Goal: Information Seeking & Learning: Learn about a topic

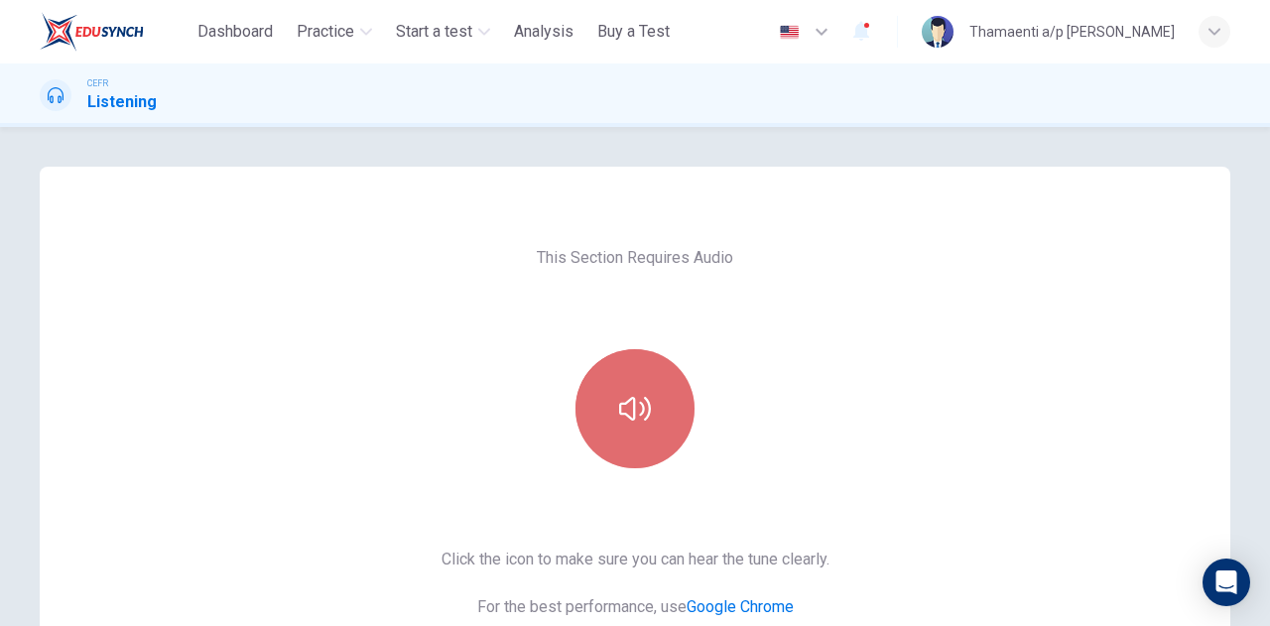
click at [659, 386] on button "button" at bounding box center [635, 408] width 119 height 119
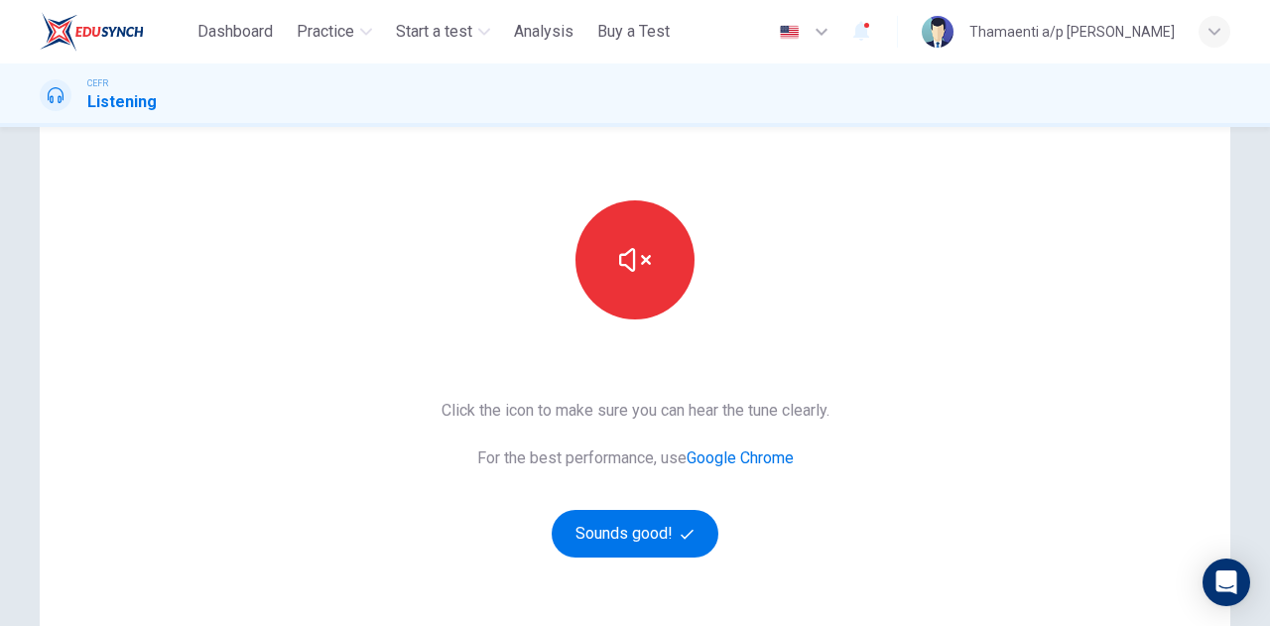
scroll to position [297, 0]
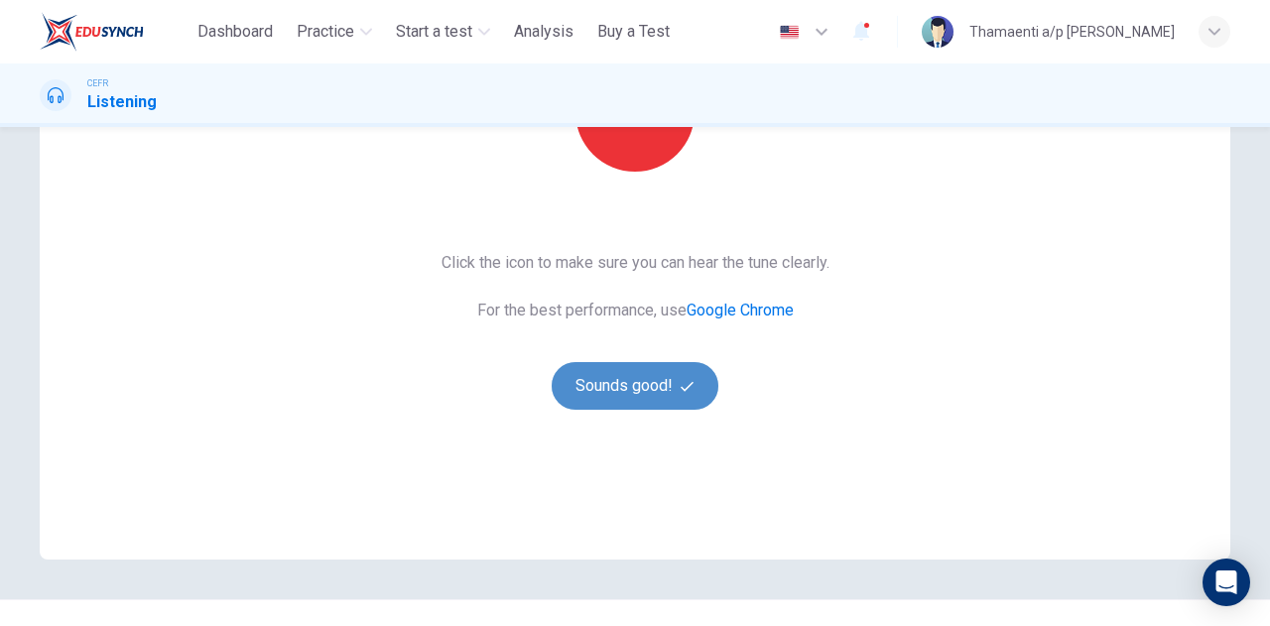
click at [637, 364] on button "Sounds good!" at bounding box center [635, 386] width 167 height 48
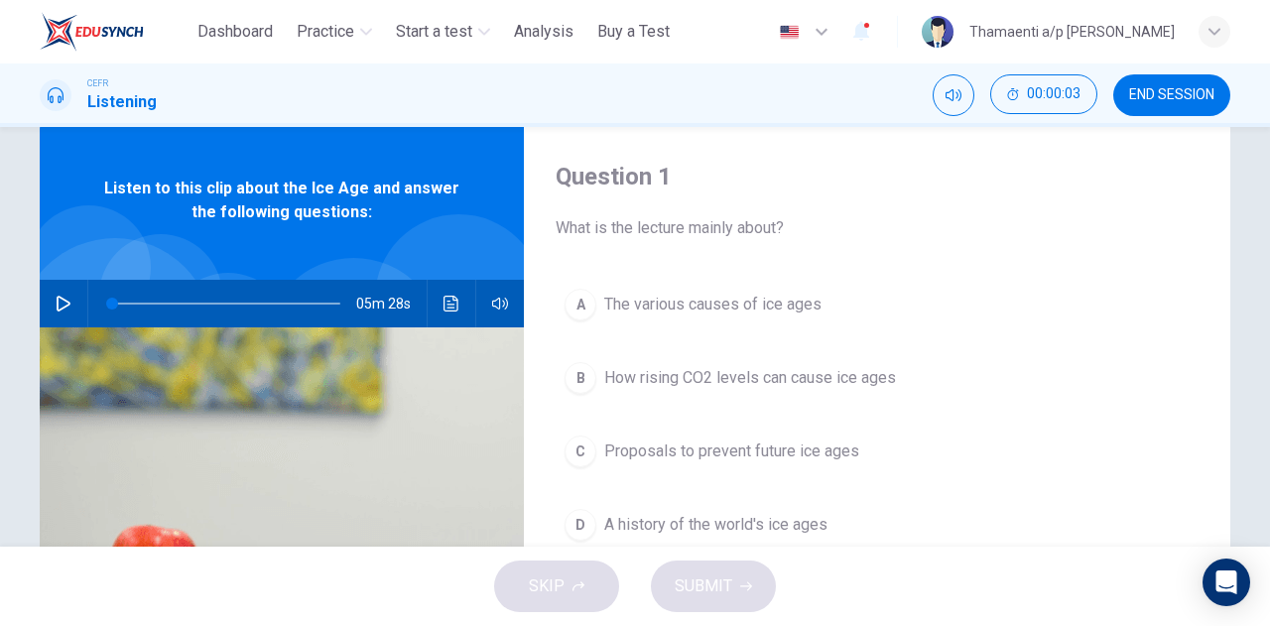
scroll to position [0, 0]
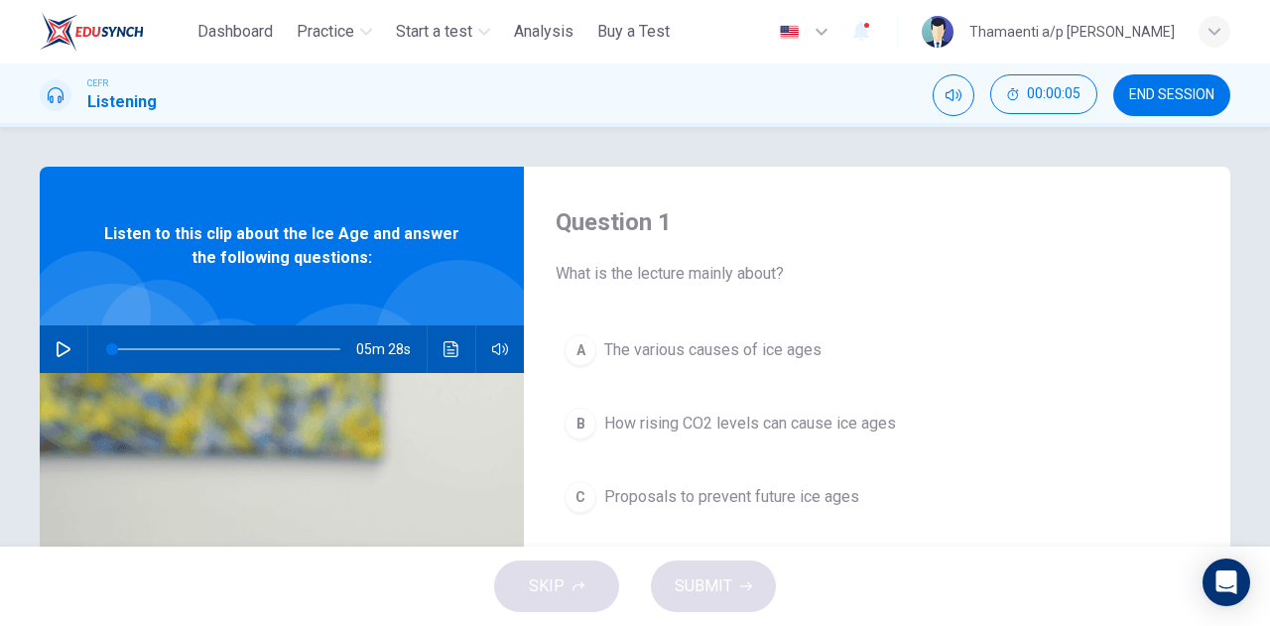
click at [56, 346] on icon "button" at bounding box center [64, 349] width 16 height 16
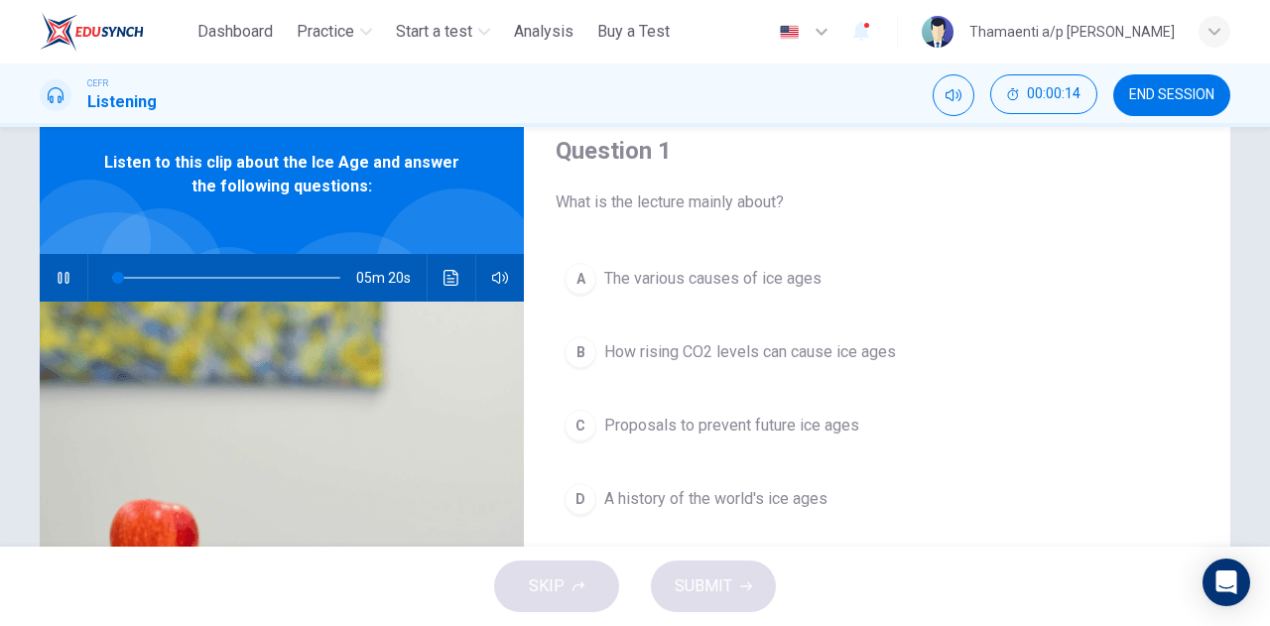
scroll to position [101, 0]
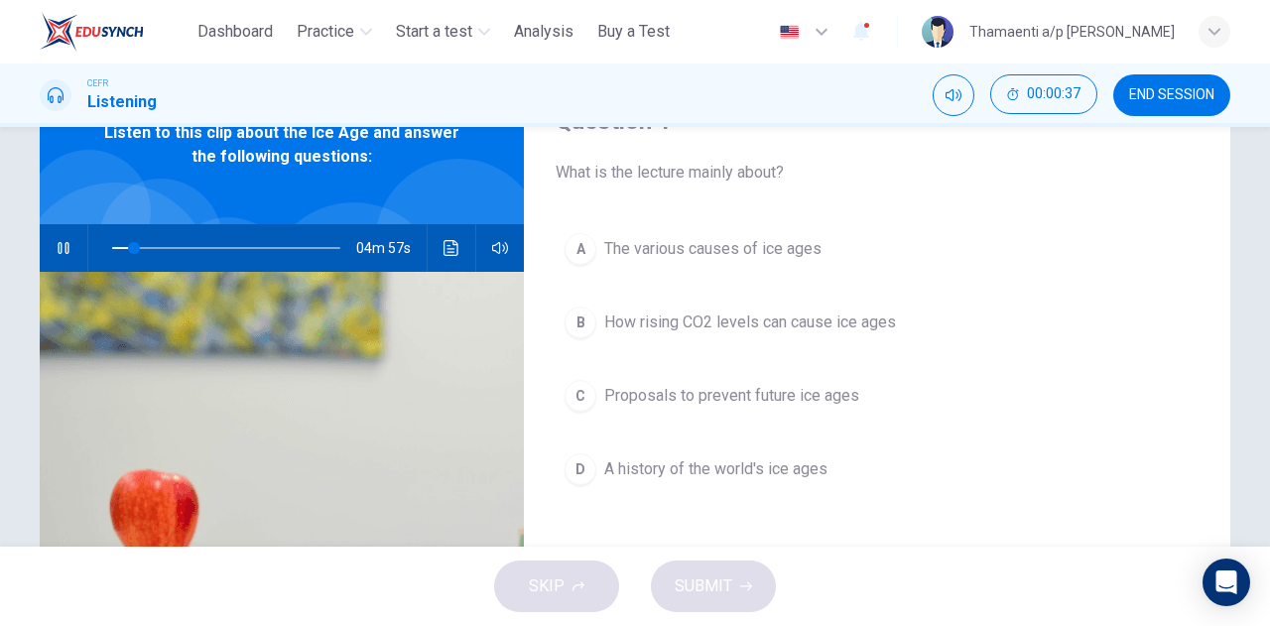
click at [586, 467] on div "D" at bounding box center [581, 470] width 32 height 32
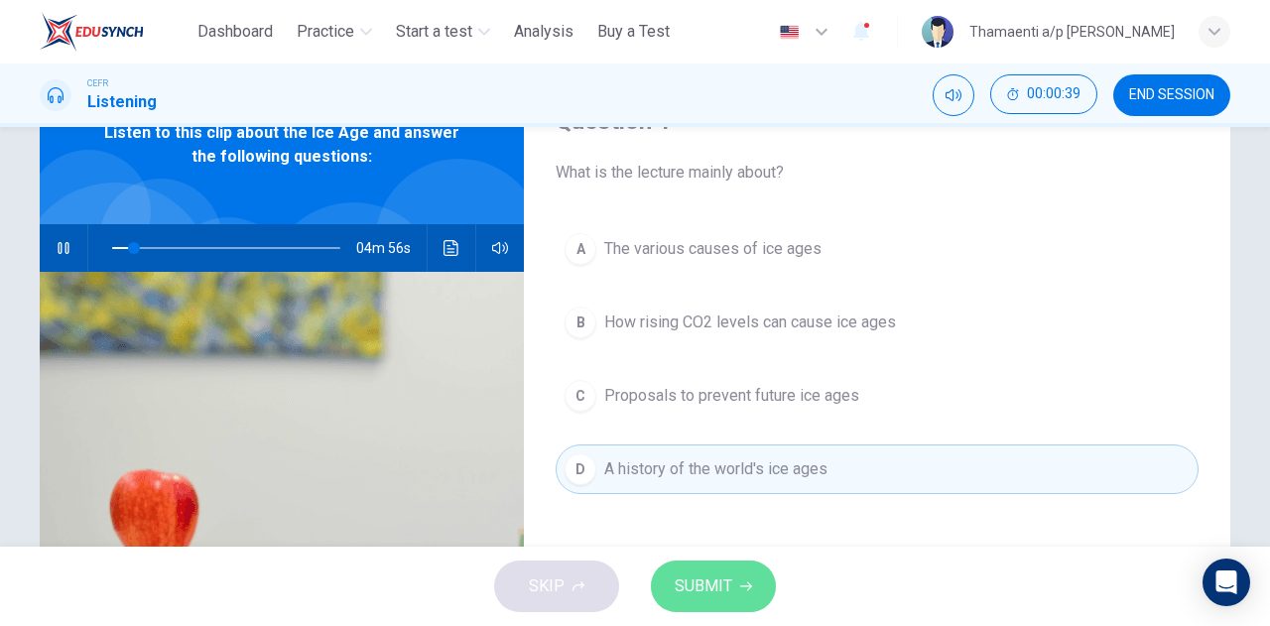
click at [671, 584] on button "SUBMIT" at bounding box center [713, 587] width 125 height 52
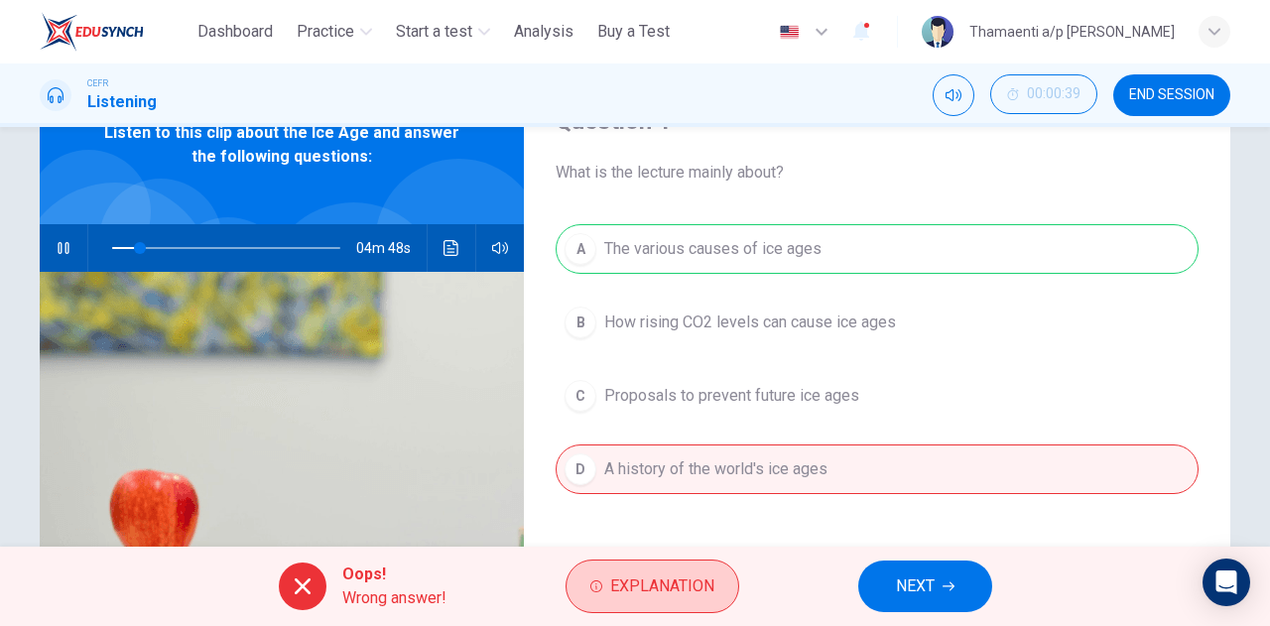
click at [689, 582] on span "Explanation" at bounding box center [662, 587] width 104 height 28
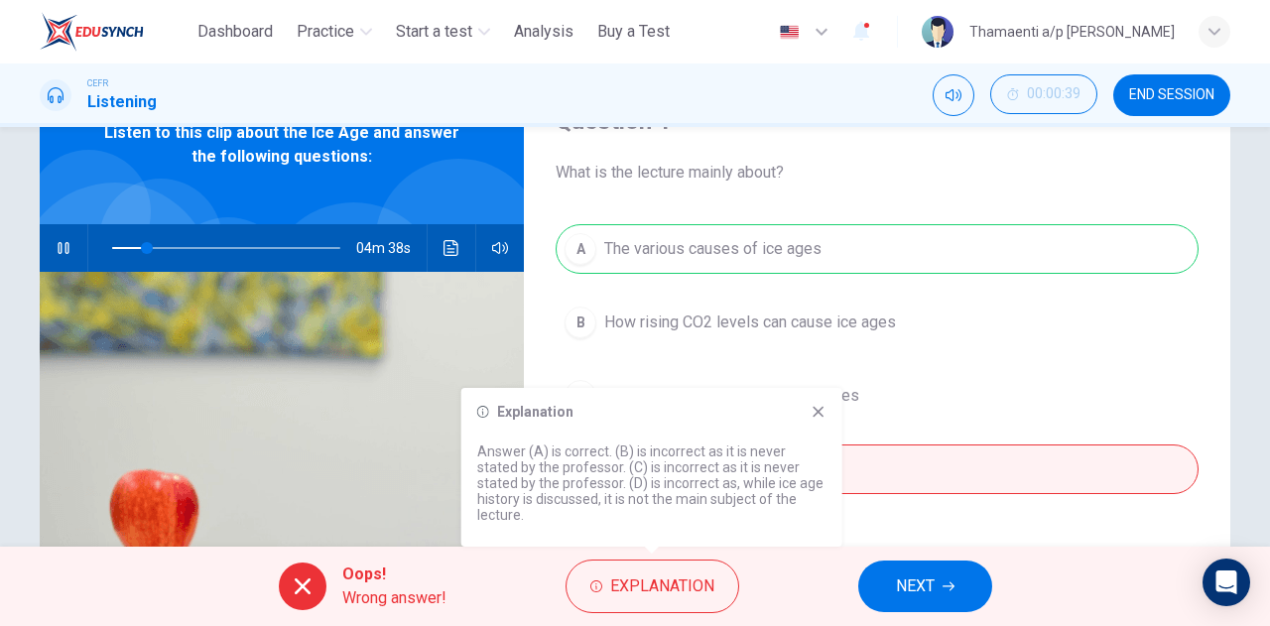
click at [824, 409] on icon at bounding box center [819, 412] width 16 height 16
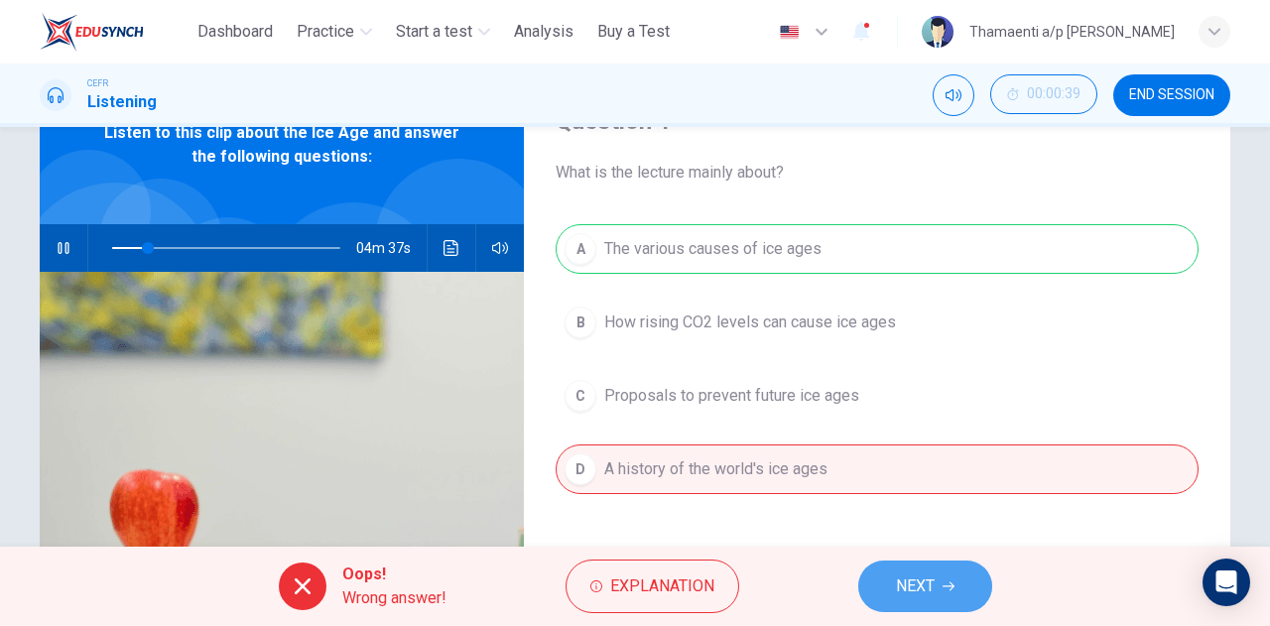
click at [931, 598] on span "NEXT" at bounding box center [915, 587] width 39 height 28
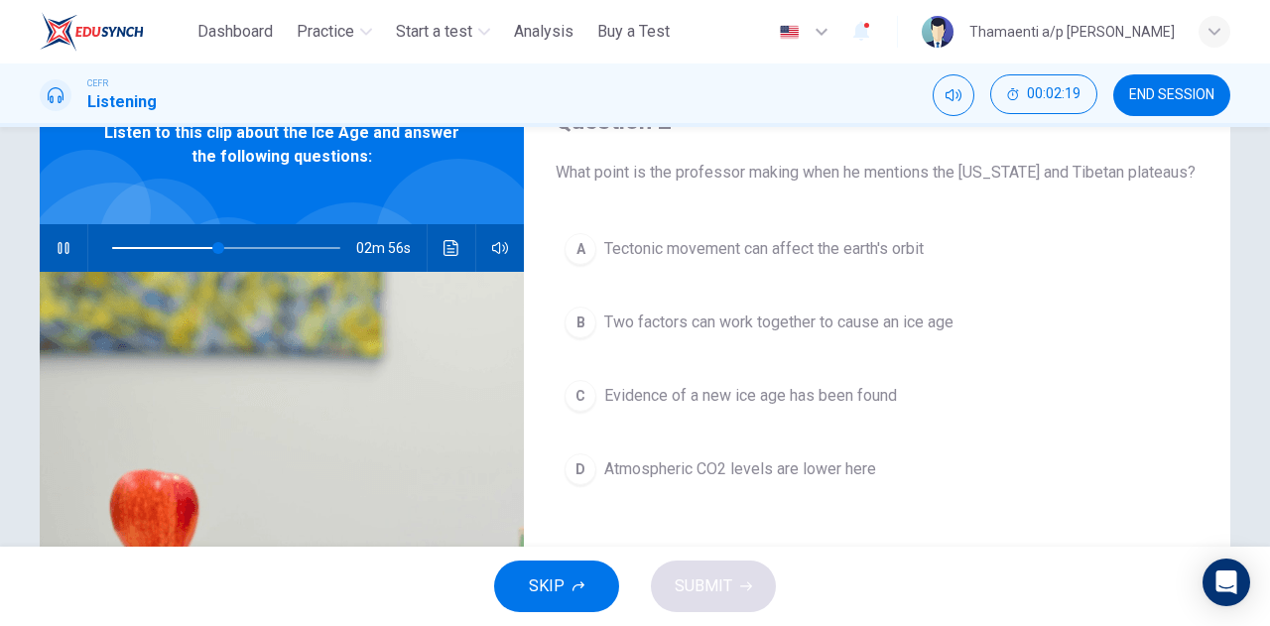
click at [462, 239] on div "02m 56s" at bounding box center [282, 248] width 484 height 48
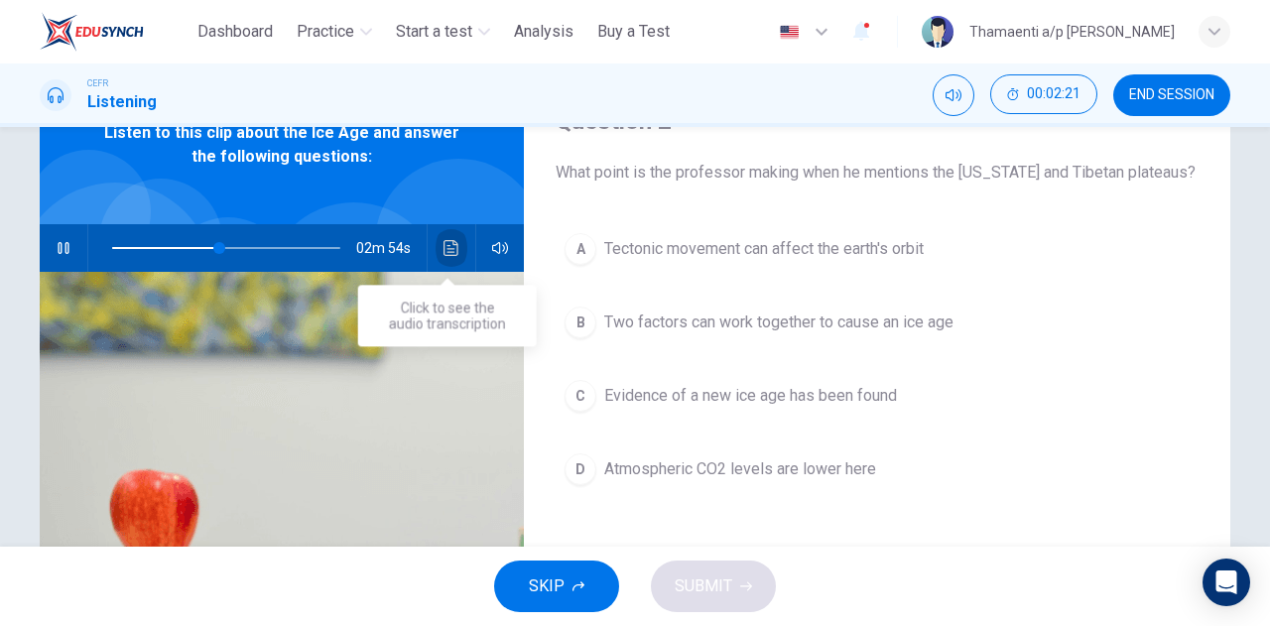
click at [456, 247] on button "Click to see the audio transcription" at bounding box center [452, 248] width 32 height 48
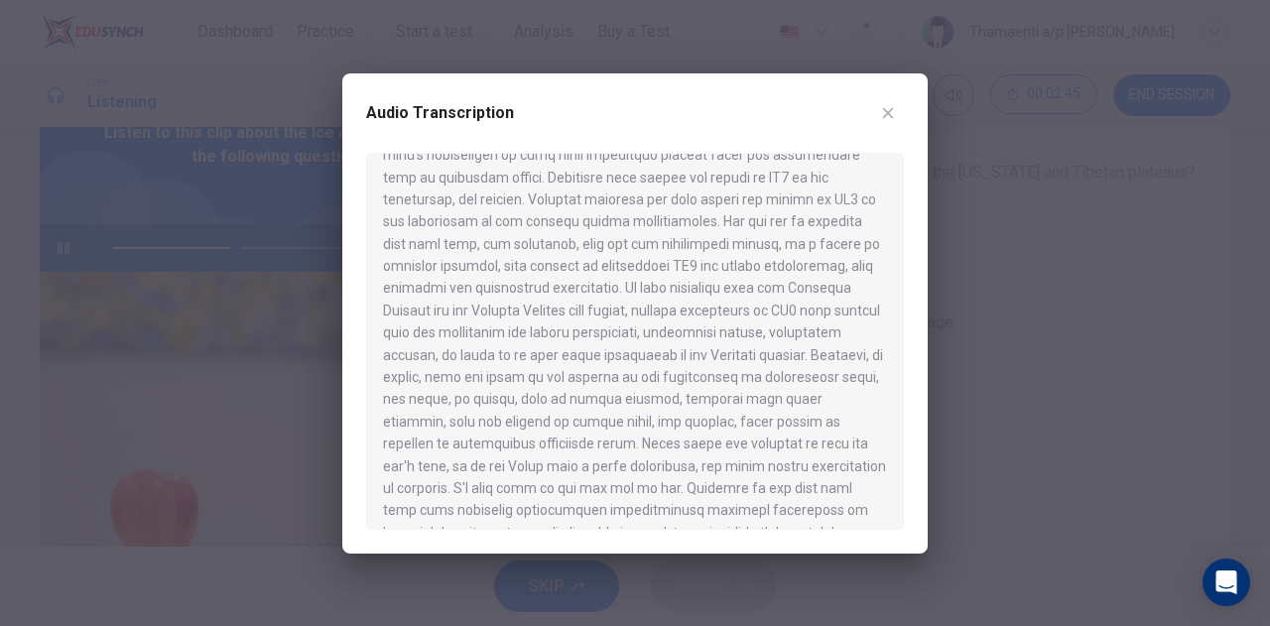
scroll to position [400, 0]
click at [894, 110] on icon "button" at bounding box center [888, 113] width 16 height 16
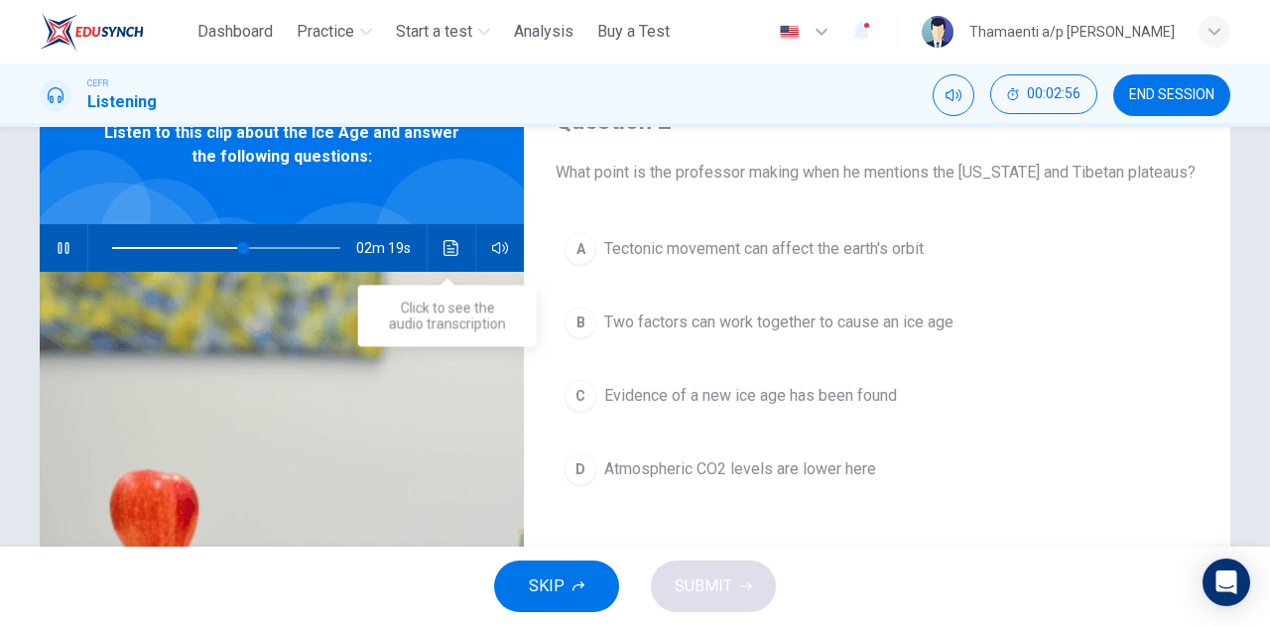
click at [444, 251] on icon "Click to see the audio transcription" at bounding box center [452, 248] width 16 height 16
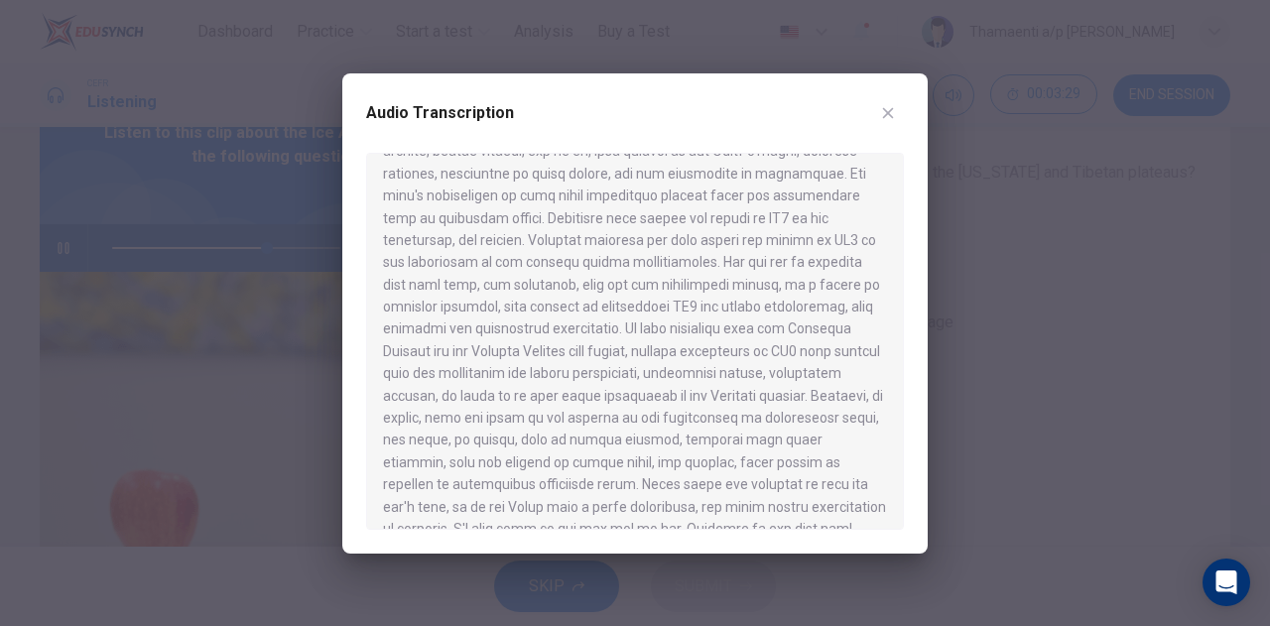
scroll to position [318, 0]
click at [989, 356] on div at bounding box center [635, 313] width 1270 height 626
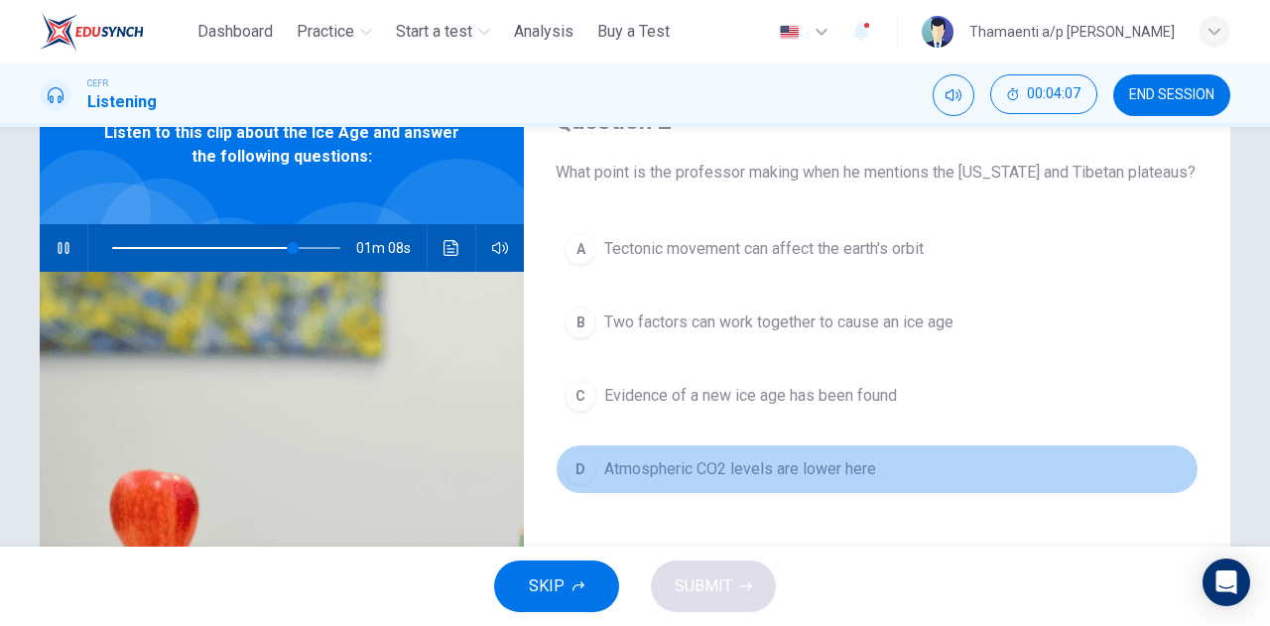
click at [615, 460] on span "Atmospheric CO2 levels are lower here" at bounding box center [740, 469] width 272 height 24
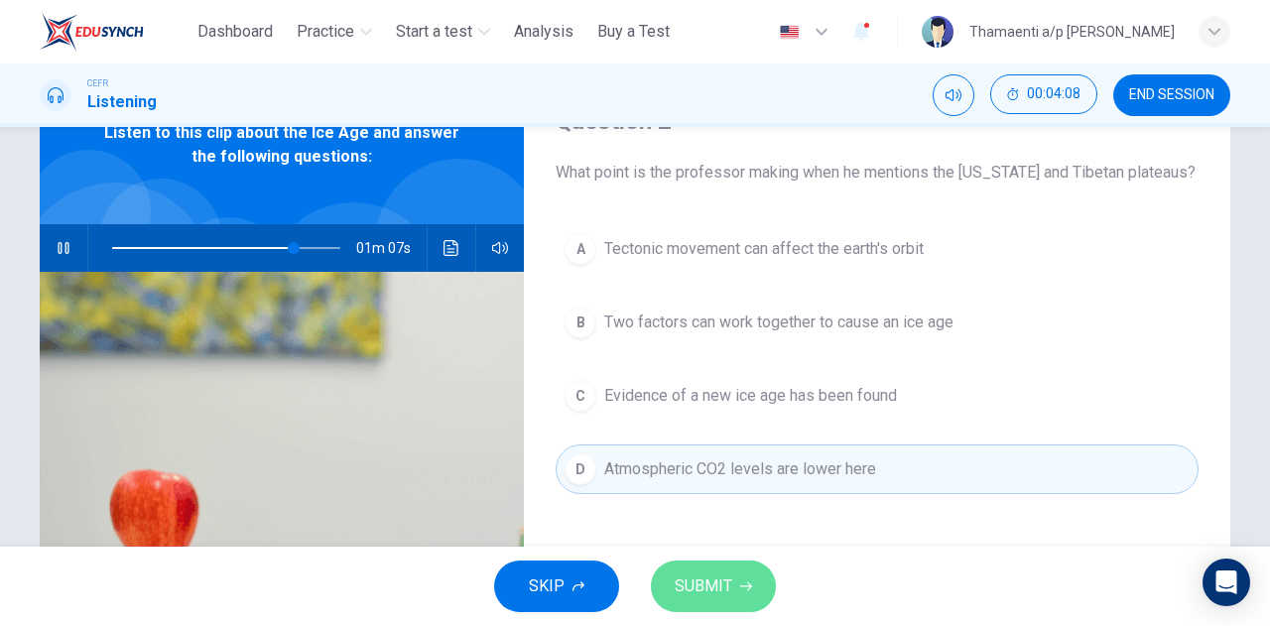
click at [732, 598] on button "SUBMIT" at bounding box center [713, 587] width 125 height 52
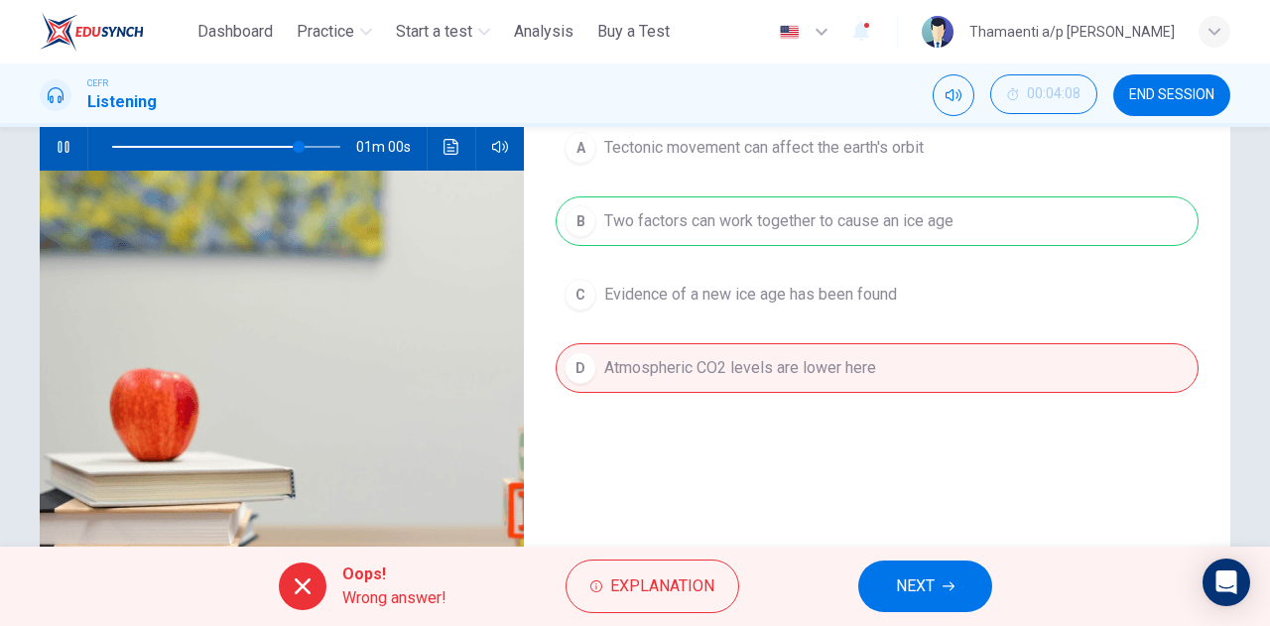
scroll to position [194, 0]
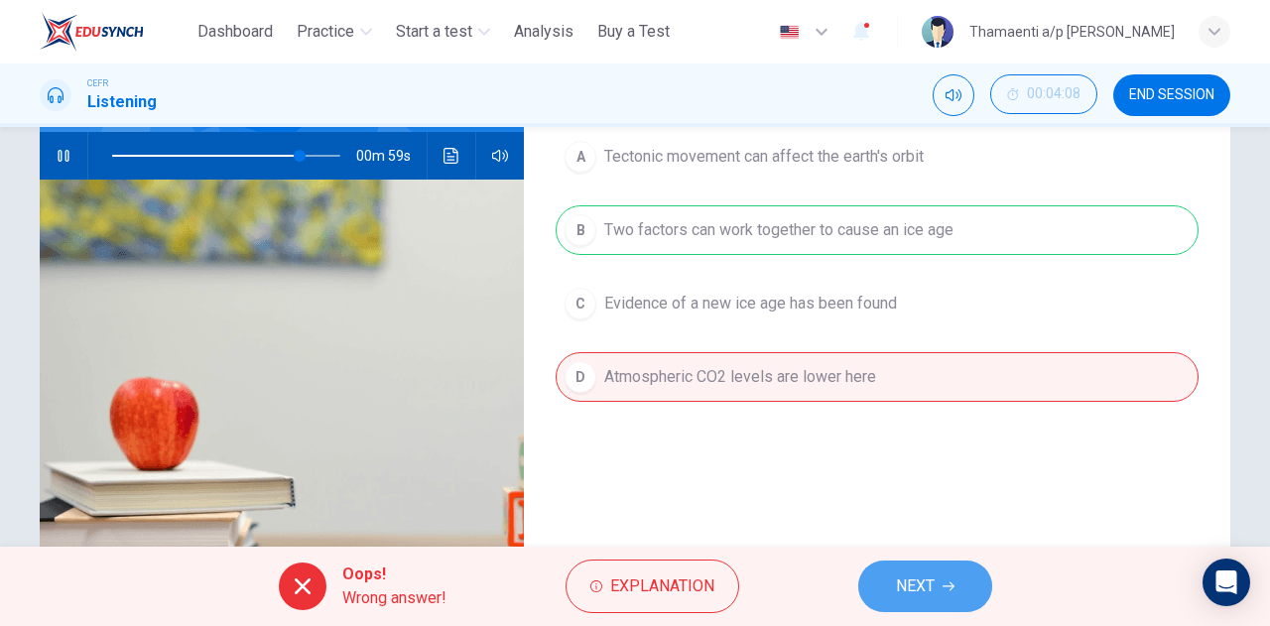
click at [943, 588] on icon "button" at bounding box center [949, 587] width 12 height 12
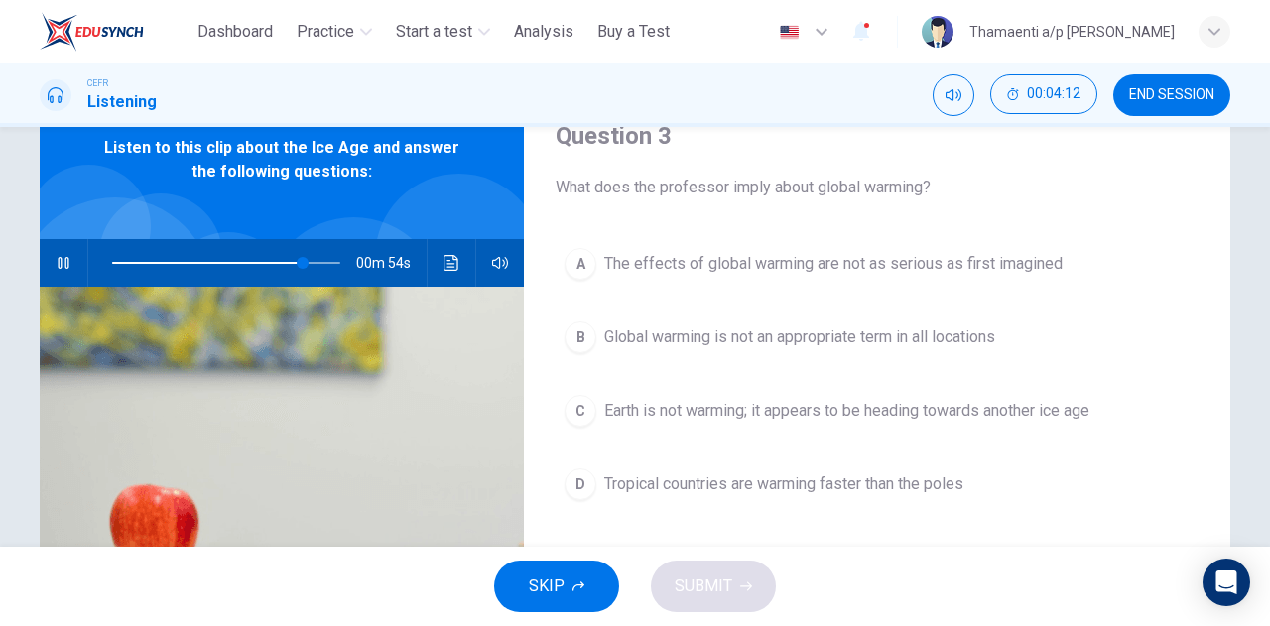
scroll to position [130, 0]
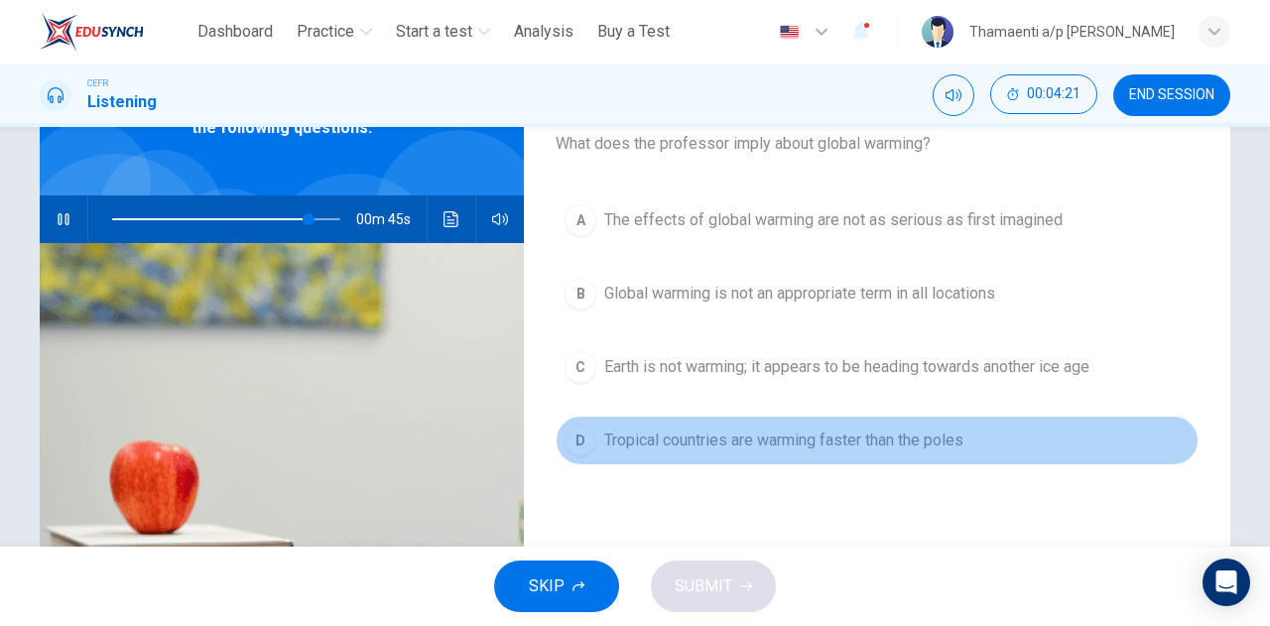
click at [576, 440] on div "D" at bounding box center [581, 441] width 32 height 32
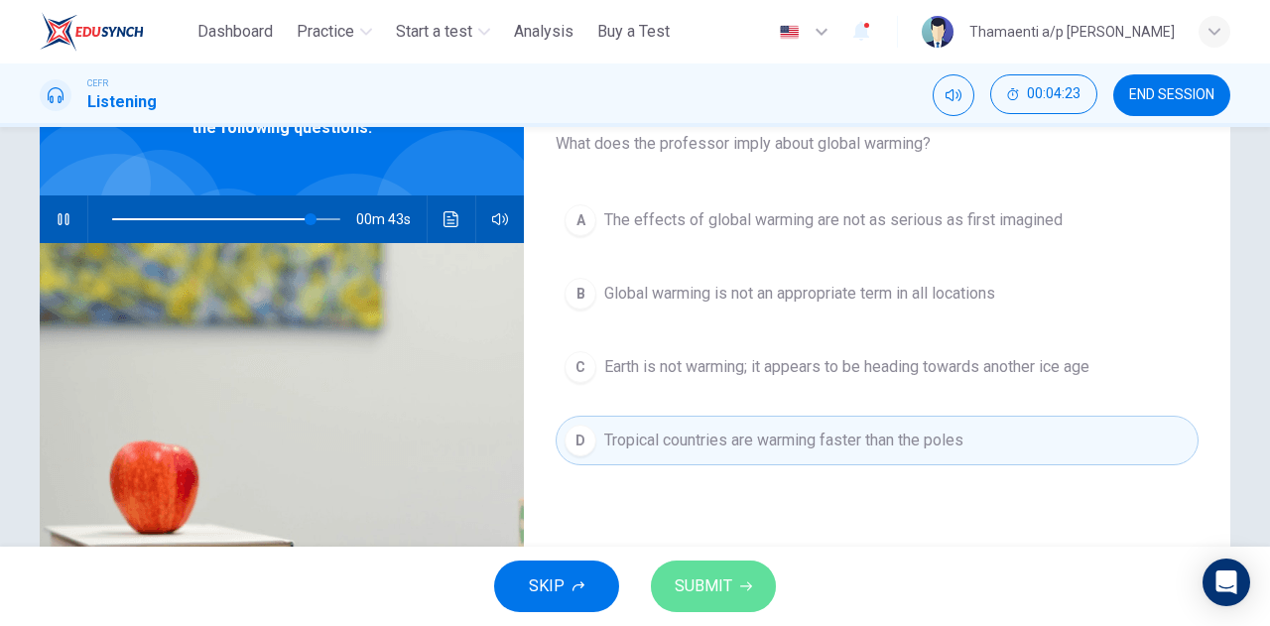
click at [713, 594] on span "SUBMIT" at bounding box center [704, 587] width 58 height 28
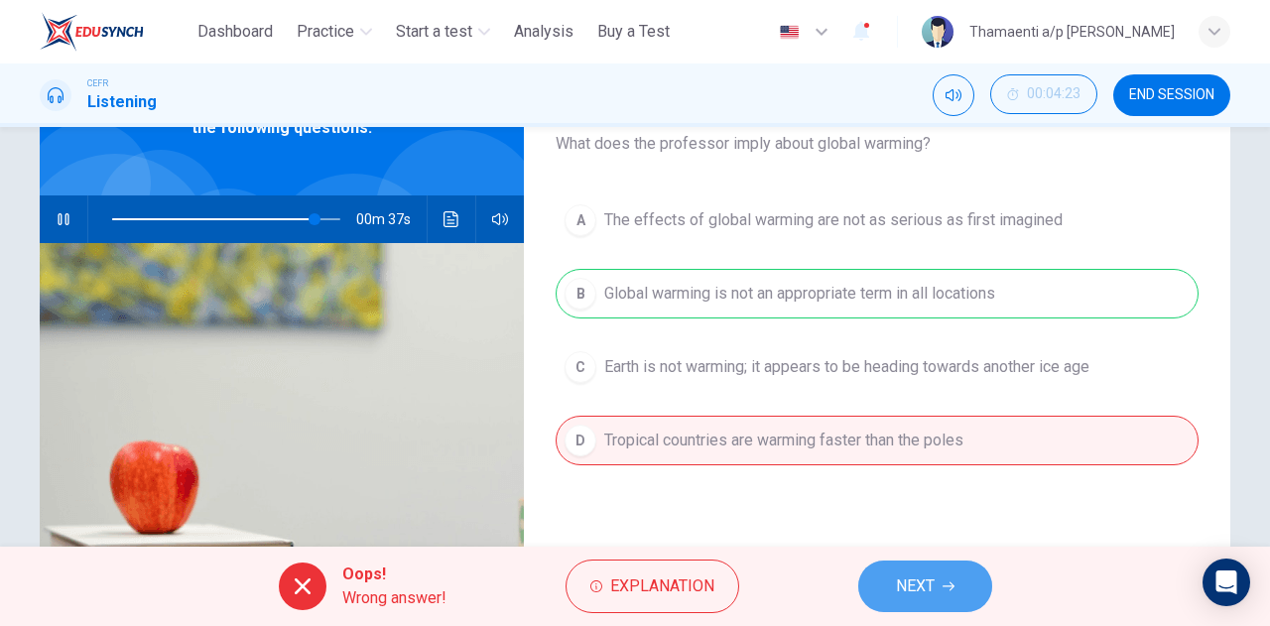
click at [928, 591] on span "NEXT" at bounding box center [915, 587] width 39 height 28
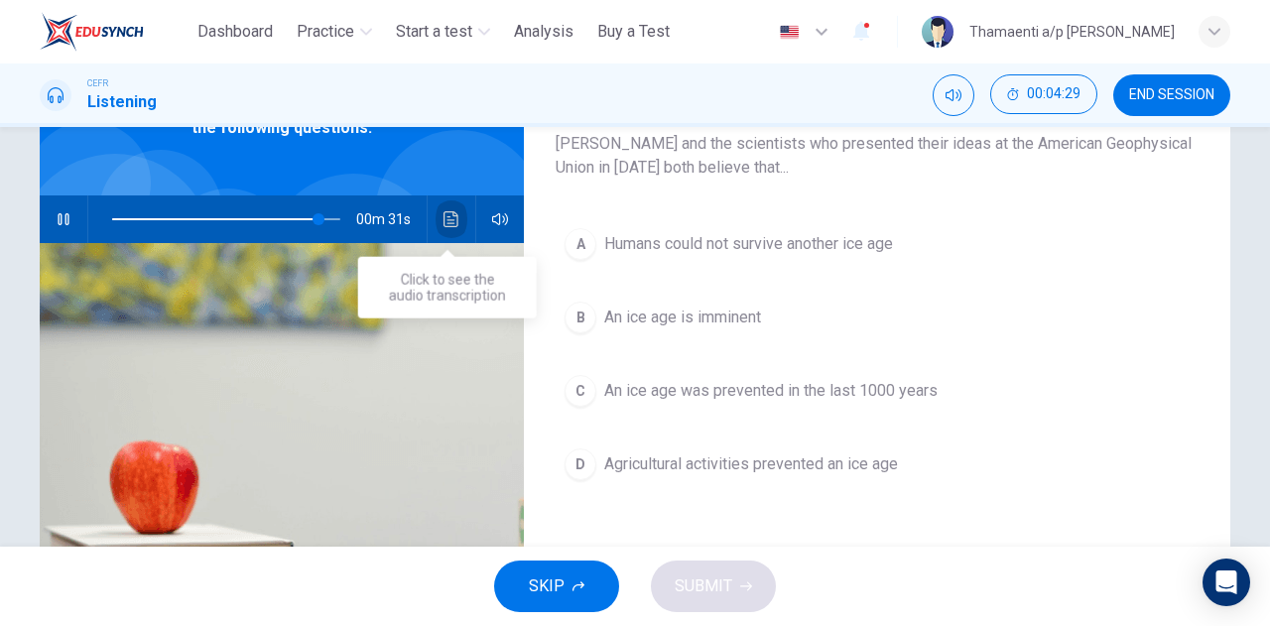
click at [446, 207] on button "Click to see the audio transcription" at bounding box center [452, 219] width 32 height 48
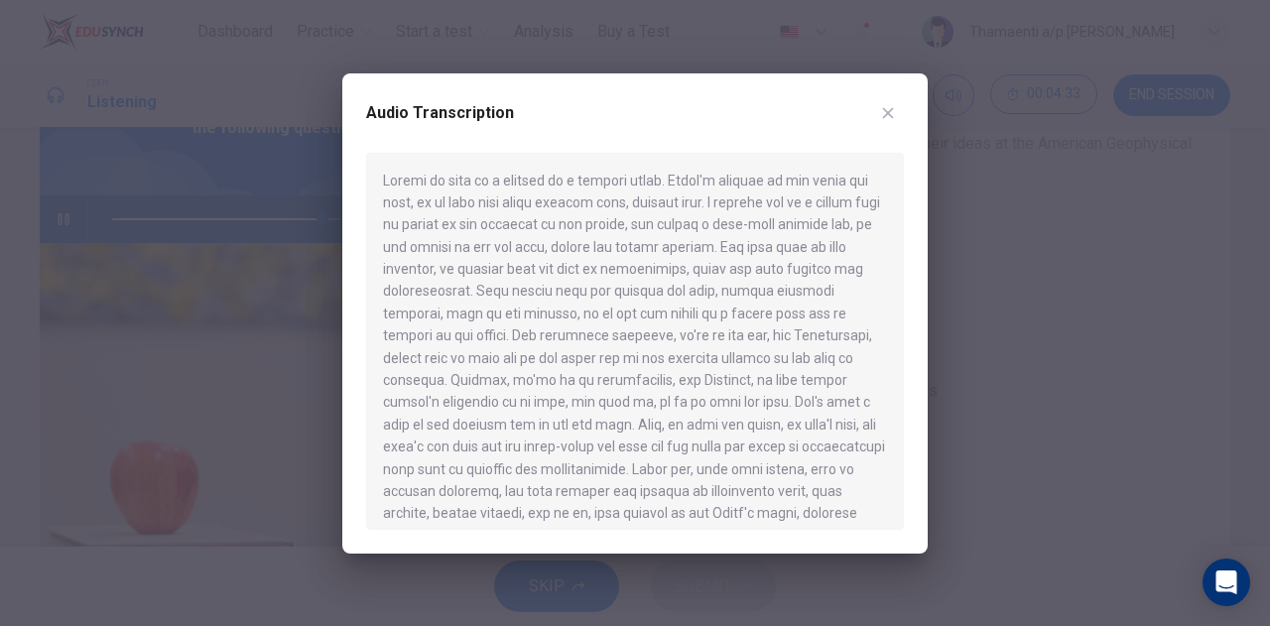
click at [890, 379] on div at bounding box center [635, 341] width 538 height 377
drag, startPoint x: 890, startPoint y: 379, endPoint x: 897, endPoint y: 225, distance: 154.0
click at [897, 225] on div at bounding box center [635, 341] width 538 height 377
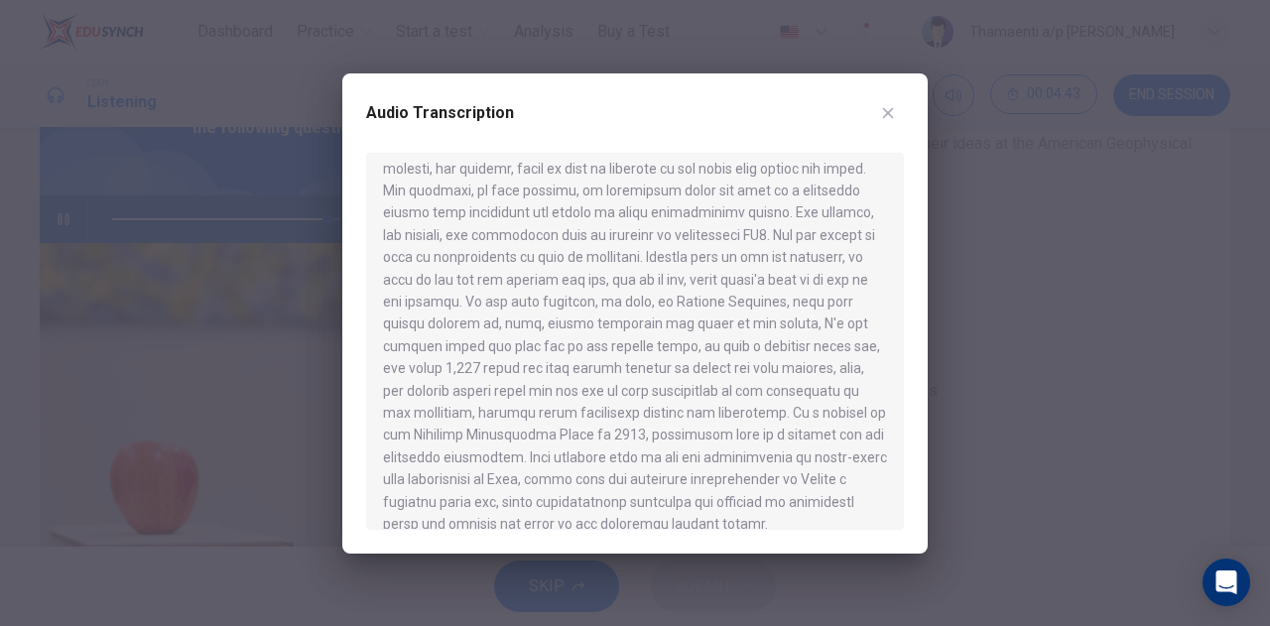
scroll to position [986, 0]
type input "*"
click at [886, 102] on button "button" at bounding box center [888, 113] width 32 height 32
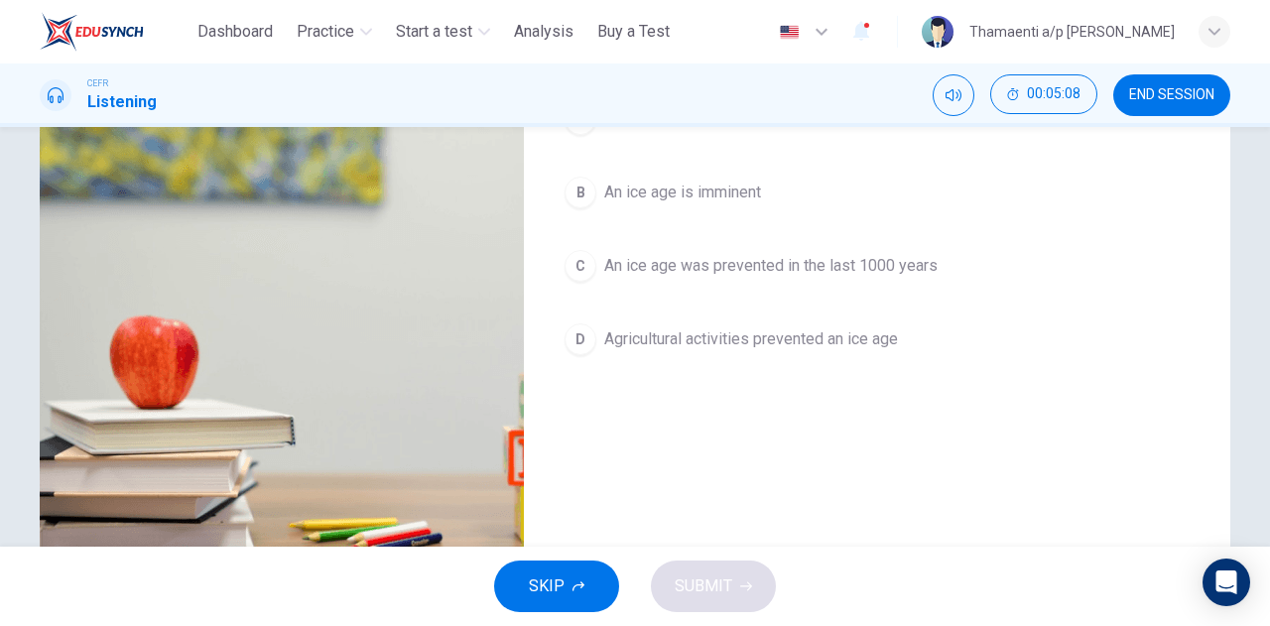
scroll to position [259, 0]
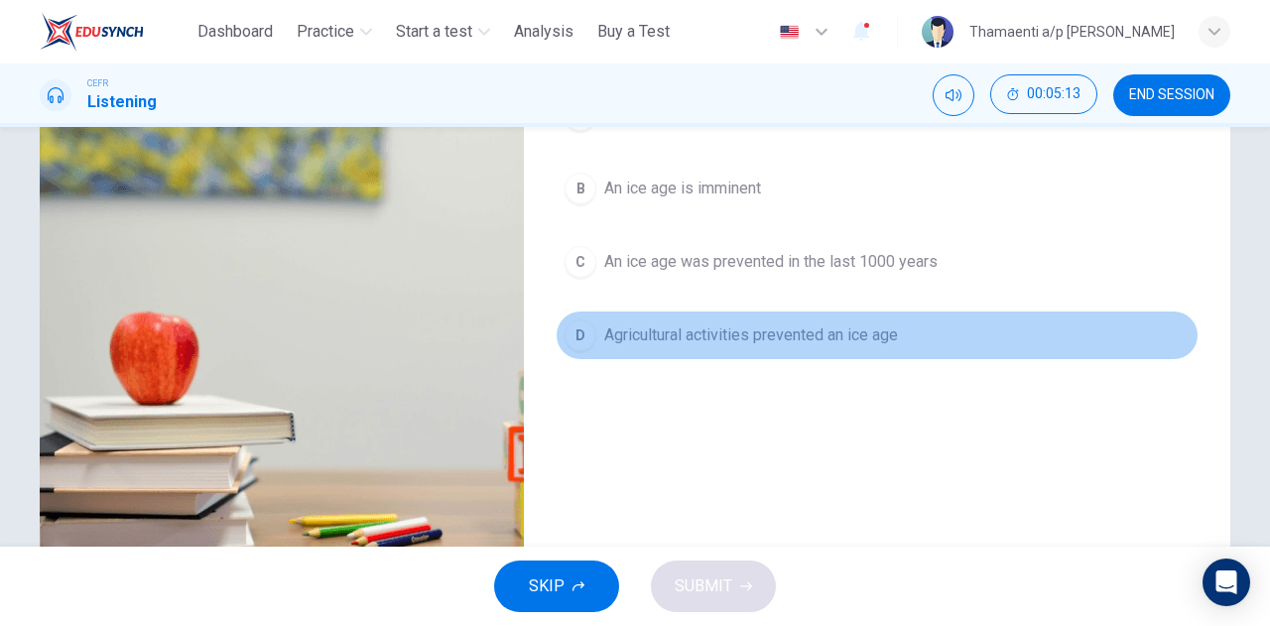
click at [627, 345] on button "D Agricultural activities prevented an ice age" at bounding box center [877, 336] width 643 height 50
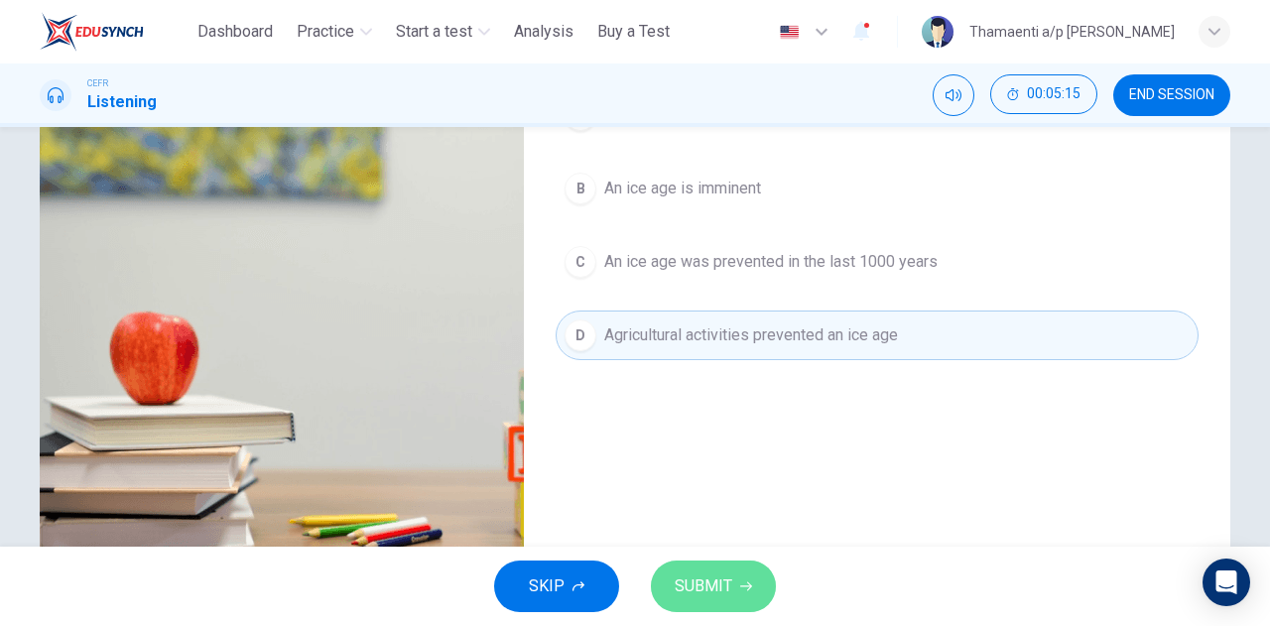
click at [685, 583] on span "SUBMIT" at bounding box center [704, 587] width 58 height 28
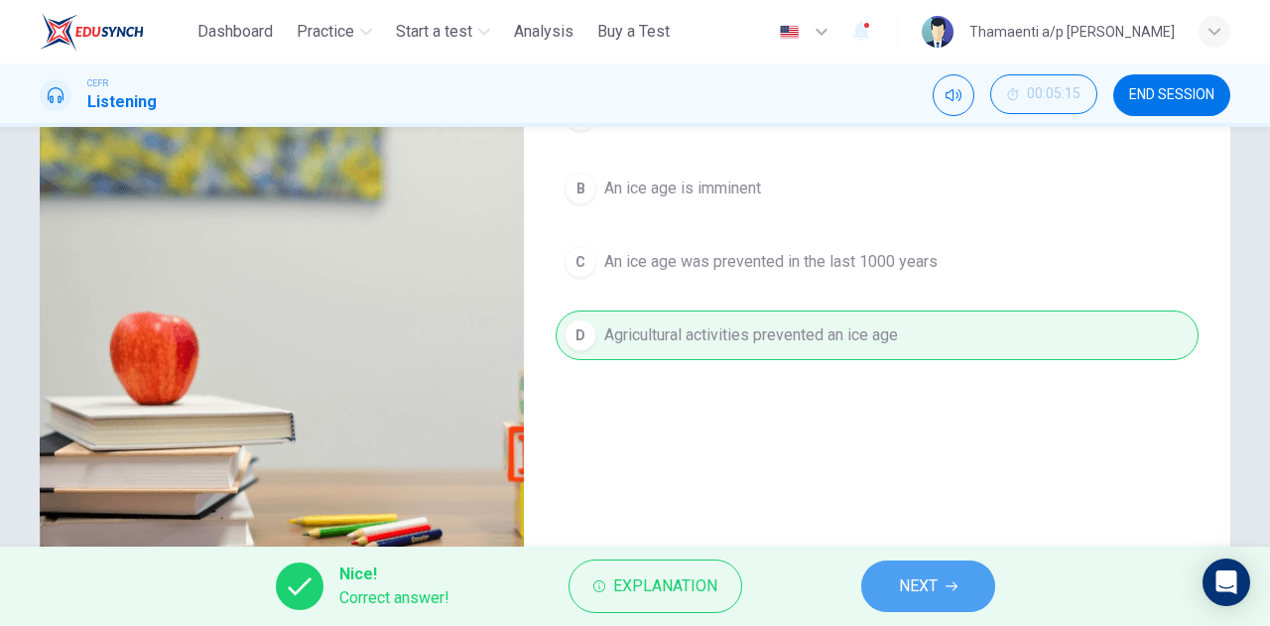
click at [931, 579] on span "NEXT" at bounding box center [918, 587] width 39 height 28
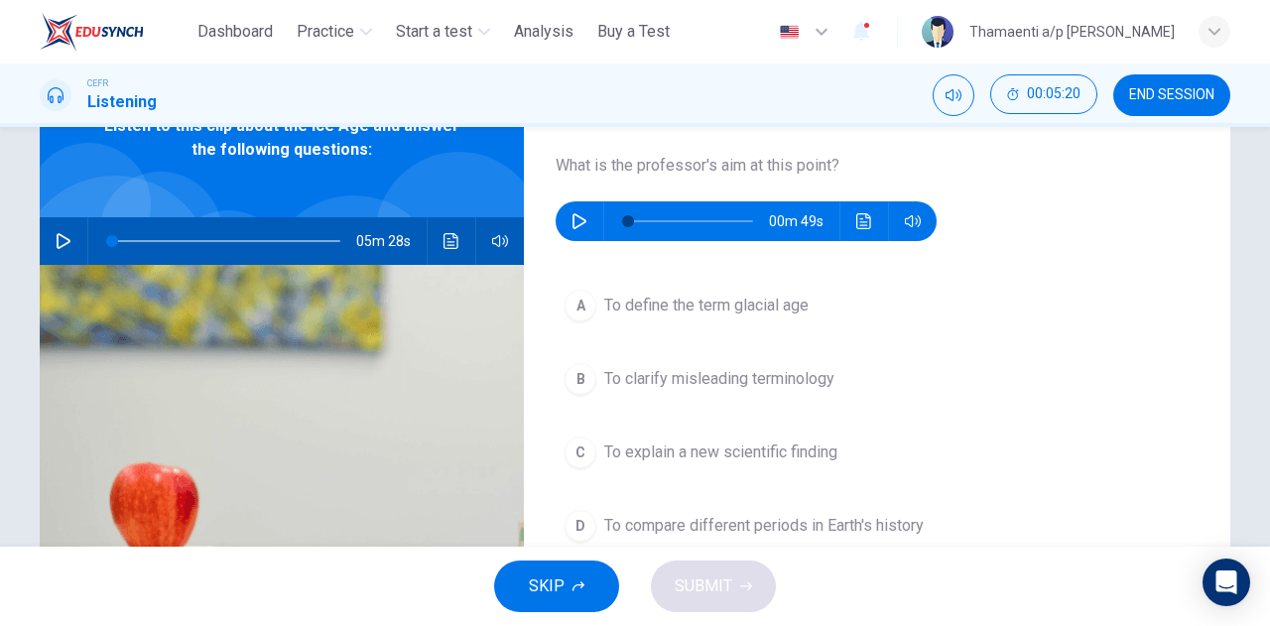
scroll to position [129, 0]
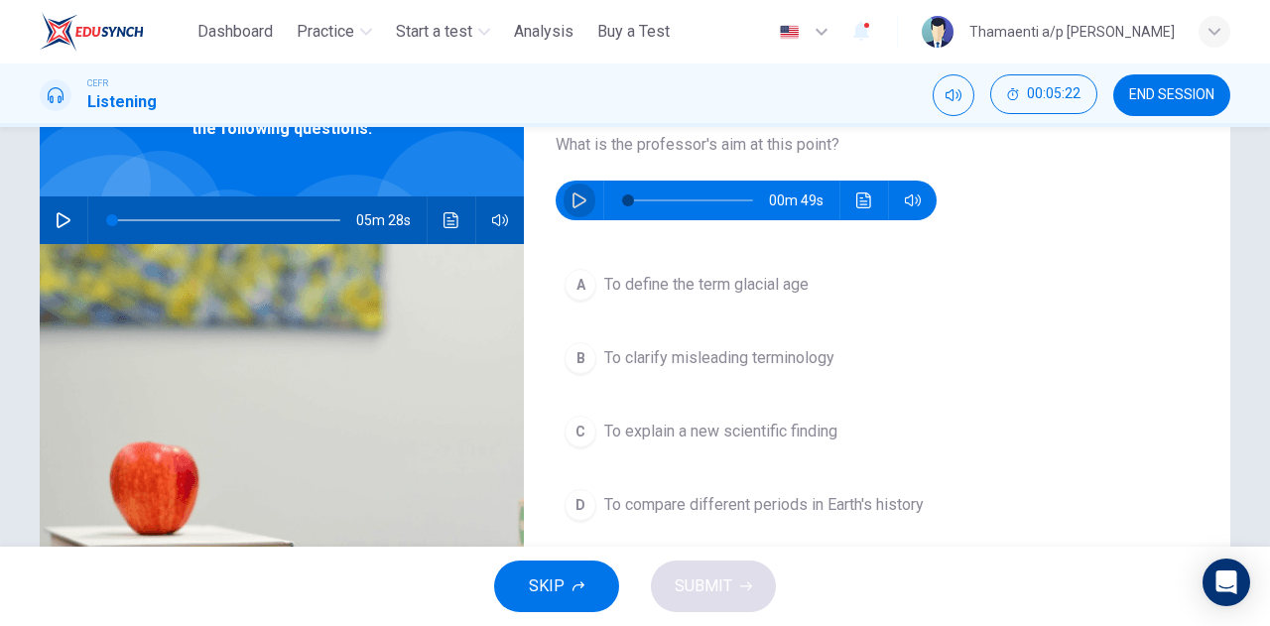
click at [573, 206] on icon "button" at bounding box center [580, 201] width 14 height 16
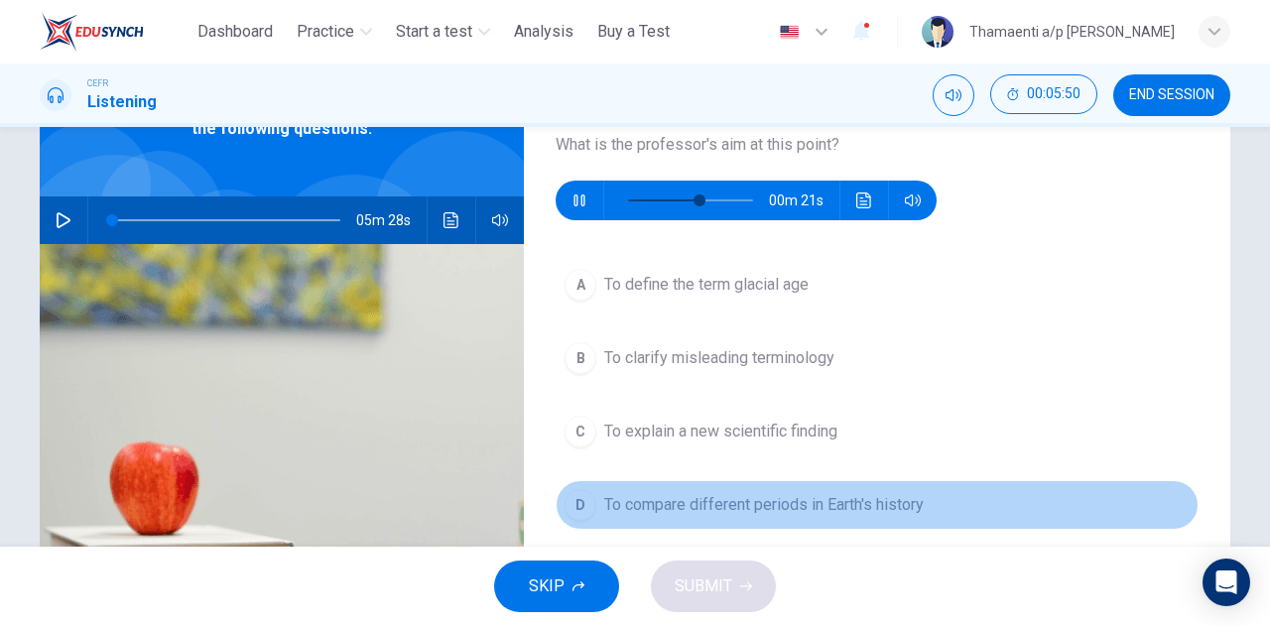
click at [582, 504] on div "D" at bounding box center [581, 505] width 32 height 32
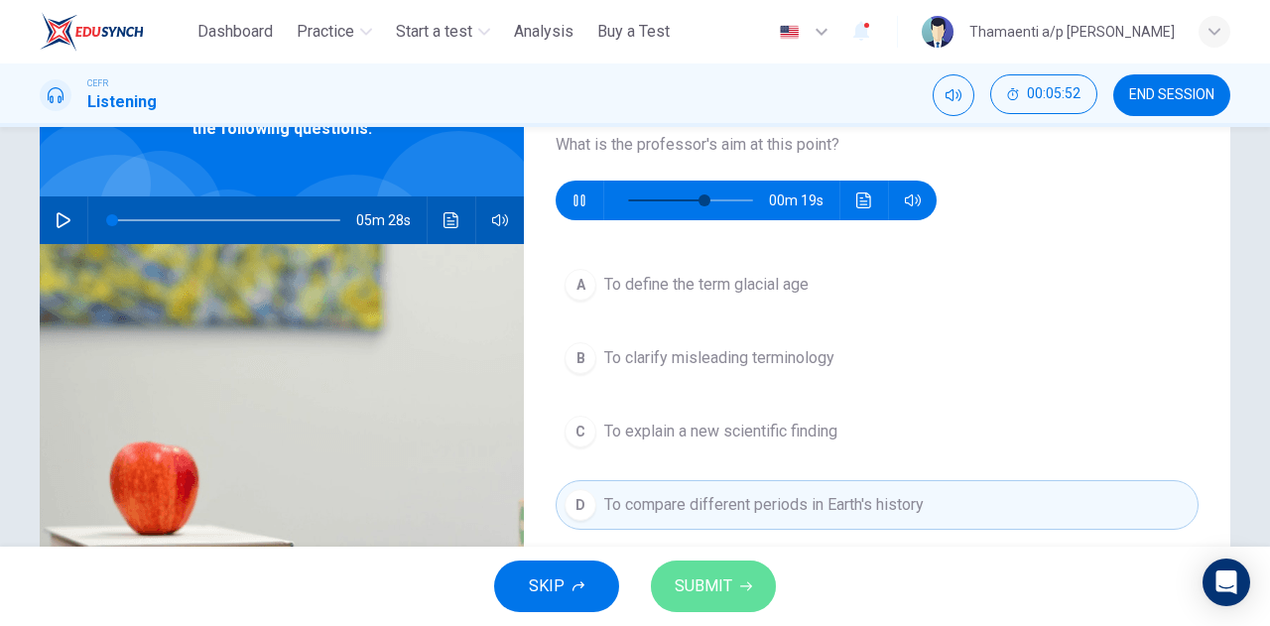
click at [716, 574] on span "SUBMIT" at bounding box center [704, 587] width 58 height 28
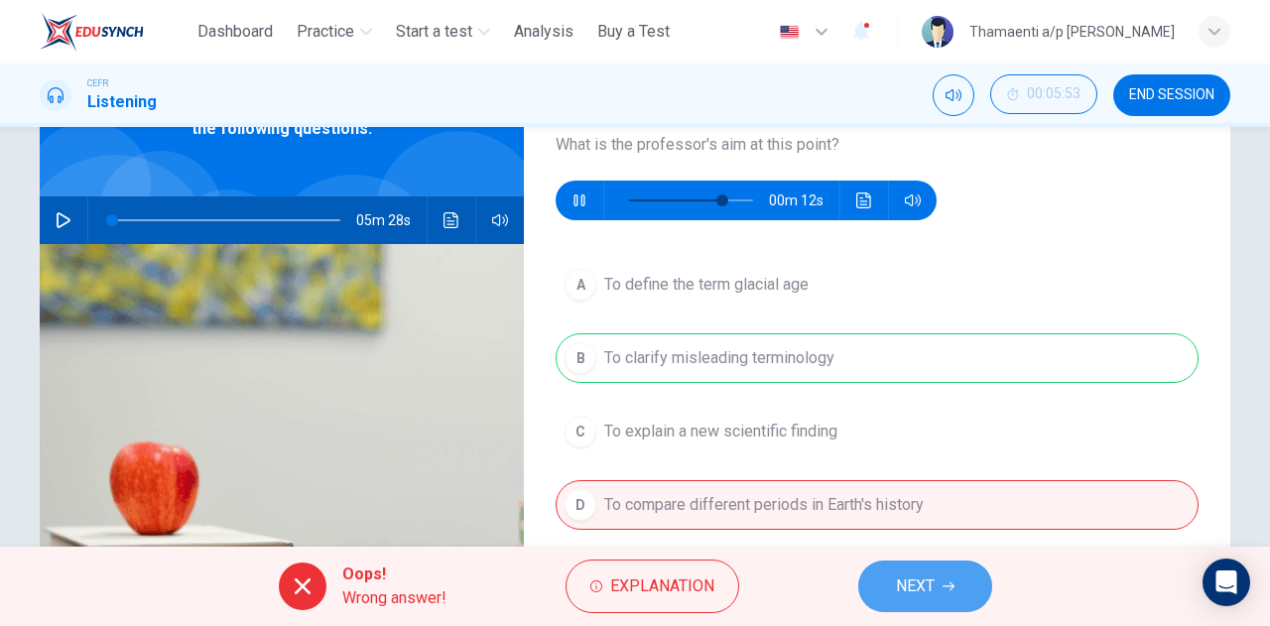
click at [932, 590] on span "NEXT" at bounding box center [915, 587] width 39 height 28
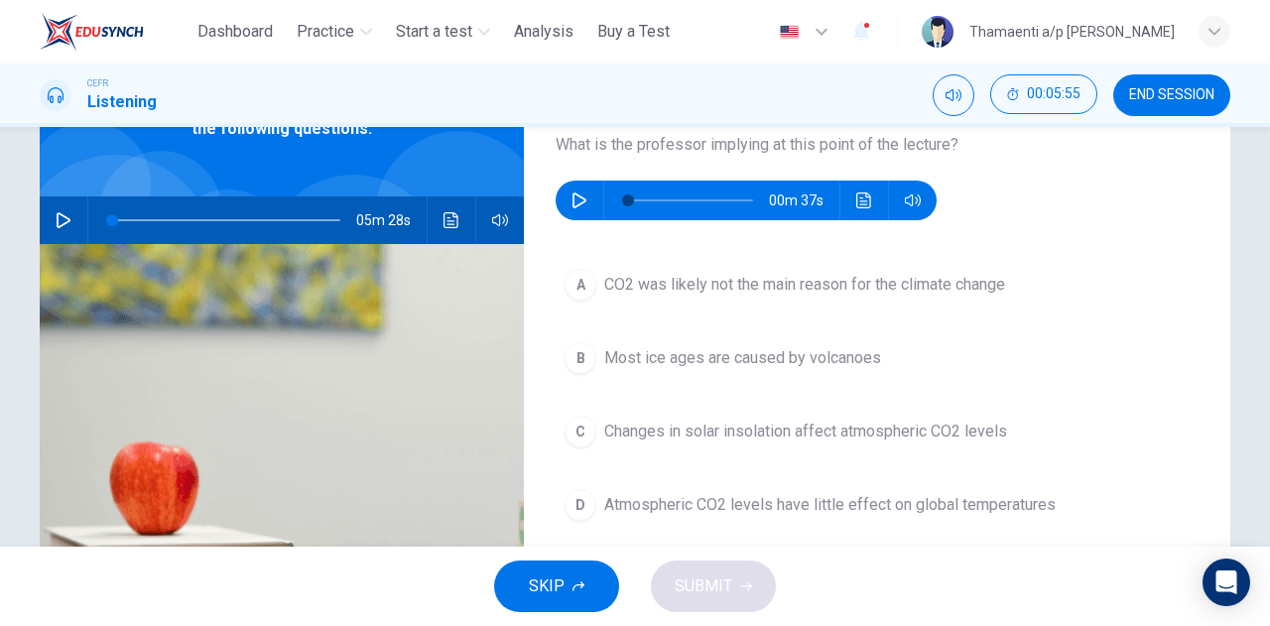
click at [578, 198] on icon "button" at bounding box center [580, 201] width 14 height 16
drag, startPoint x: 693, startPoint y: 207, endPoint x: 616, endPoint y: 217, distance: 77.1
click at [626, 206] on span at bounding box center [632, 201] width 12 height 12
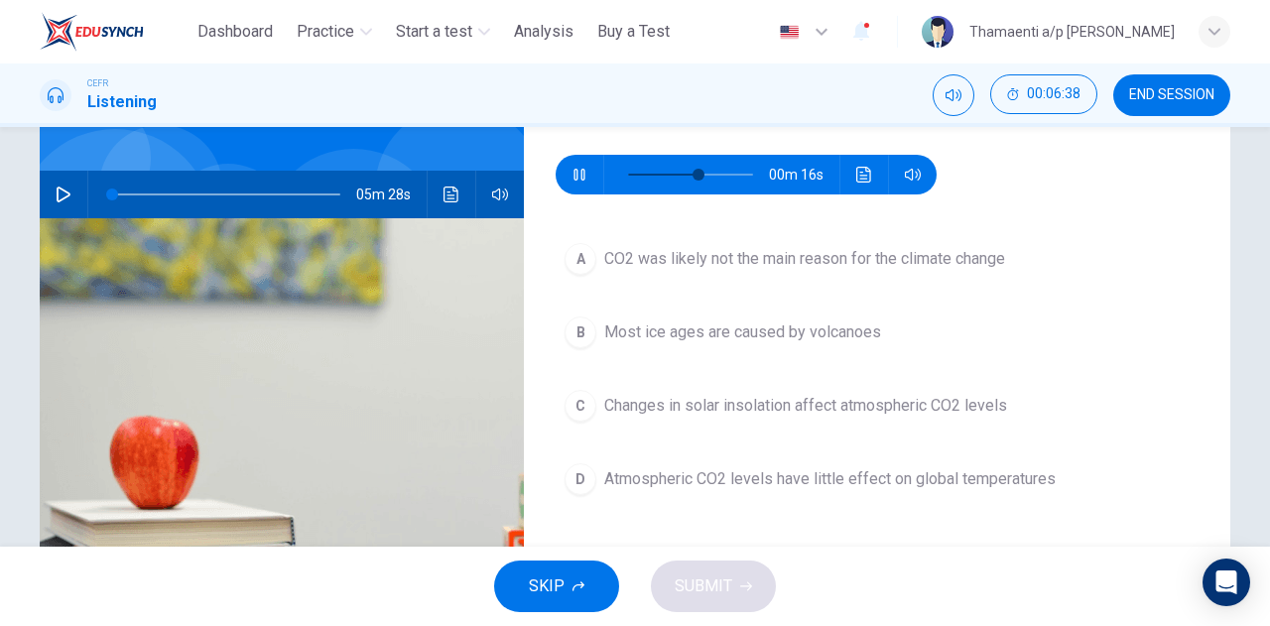
scroll to position [153, 0]
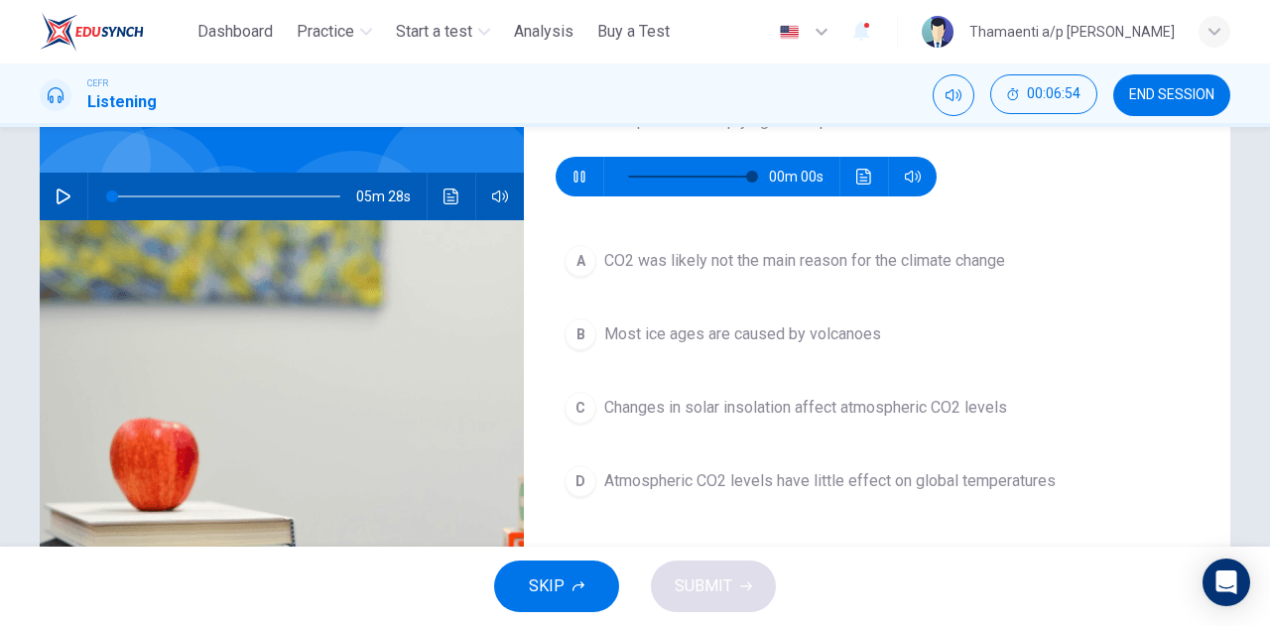
type input "*"
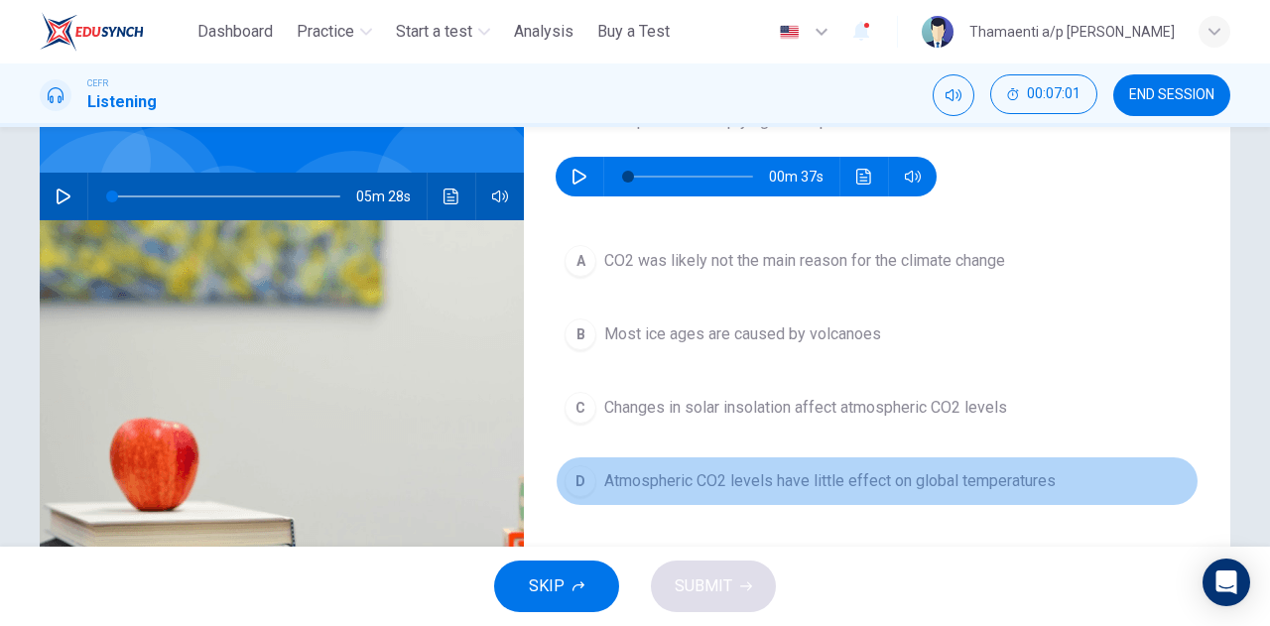
click at [665, 475] on span "Atmospheric CO2 levels have little effect on global temperatures" at bounding box center [830, 481] width 452 height 24
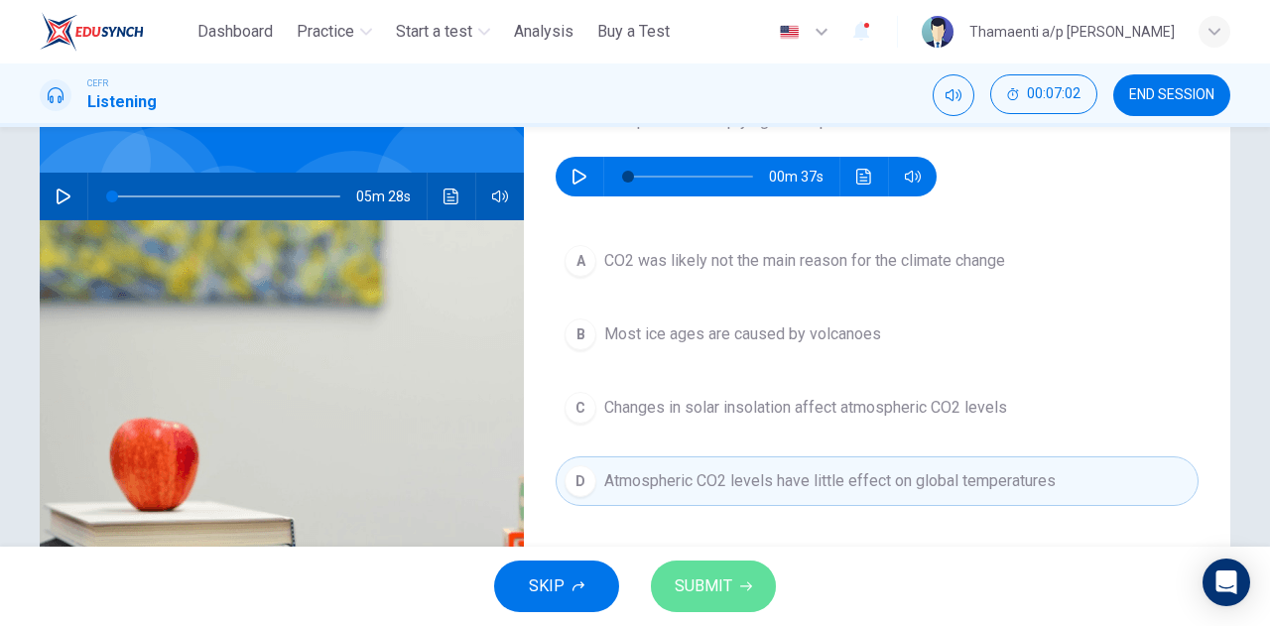
click at [740, 589] on icon "button" at bounding box center [746, 587] width 12 height 12
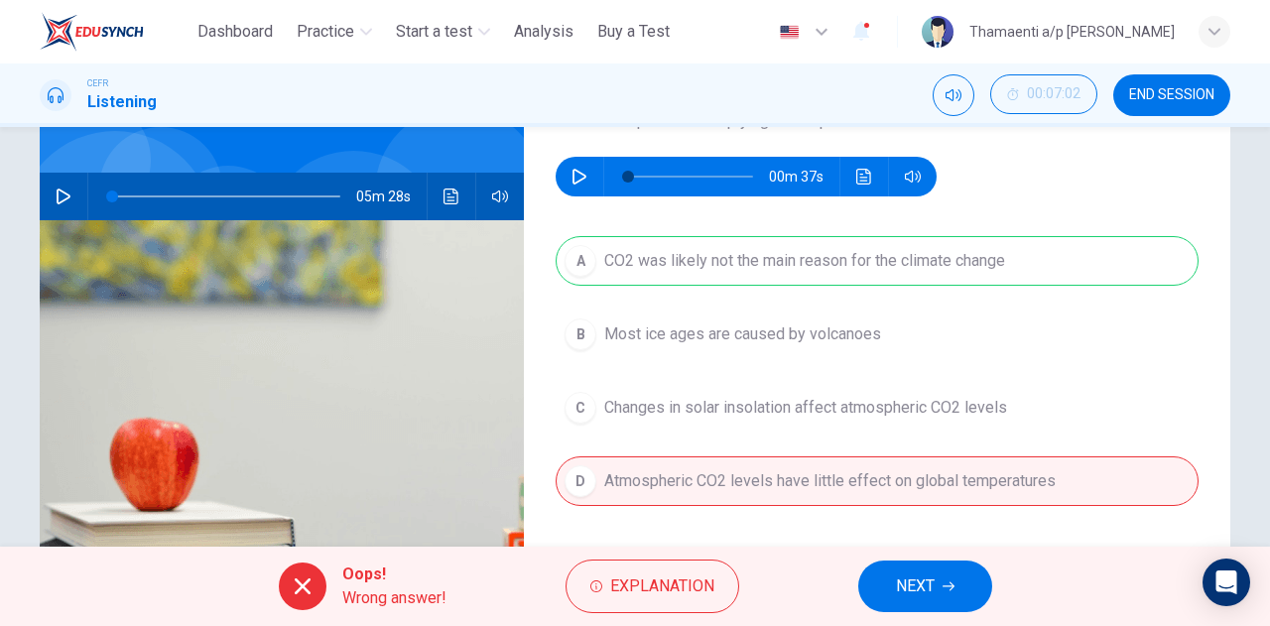
click at [953, 587] on icon "button" at bounding box center [949, 587] width 12 height 12
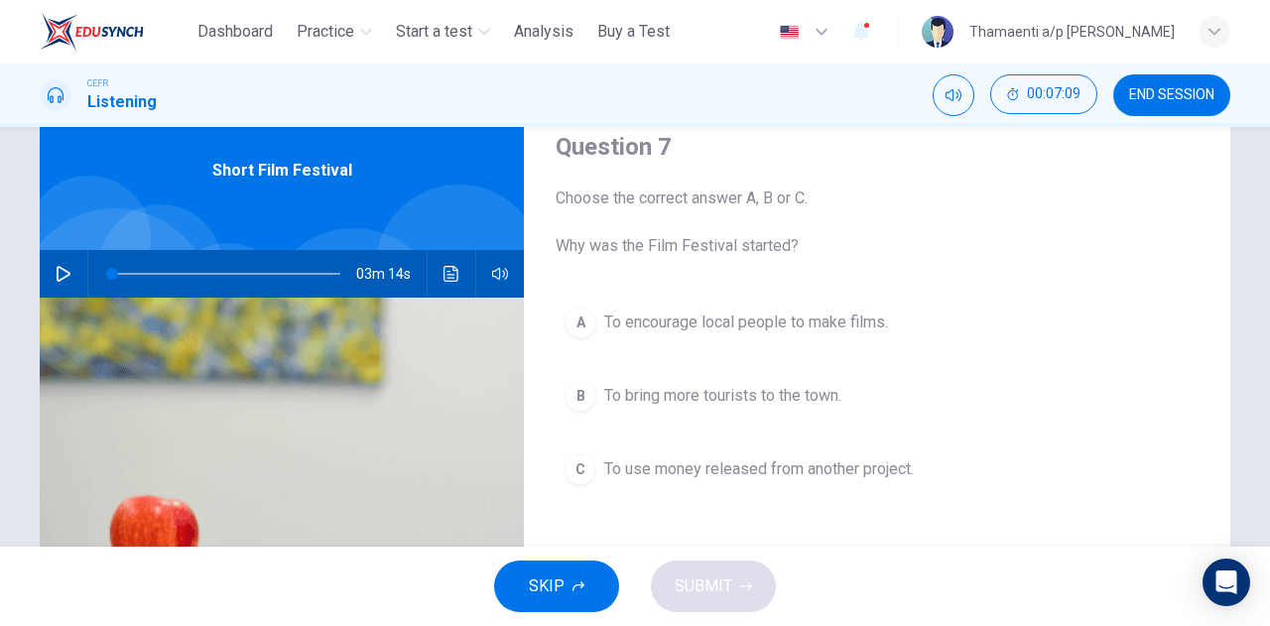
scroll to position [67, 0]
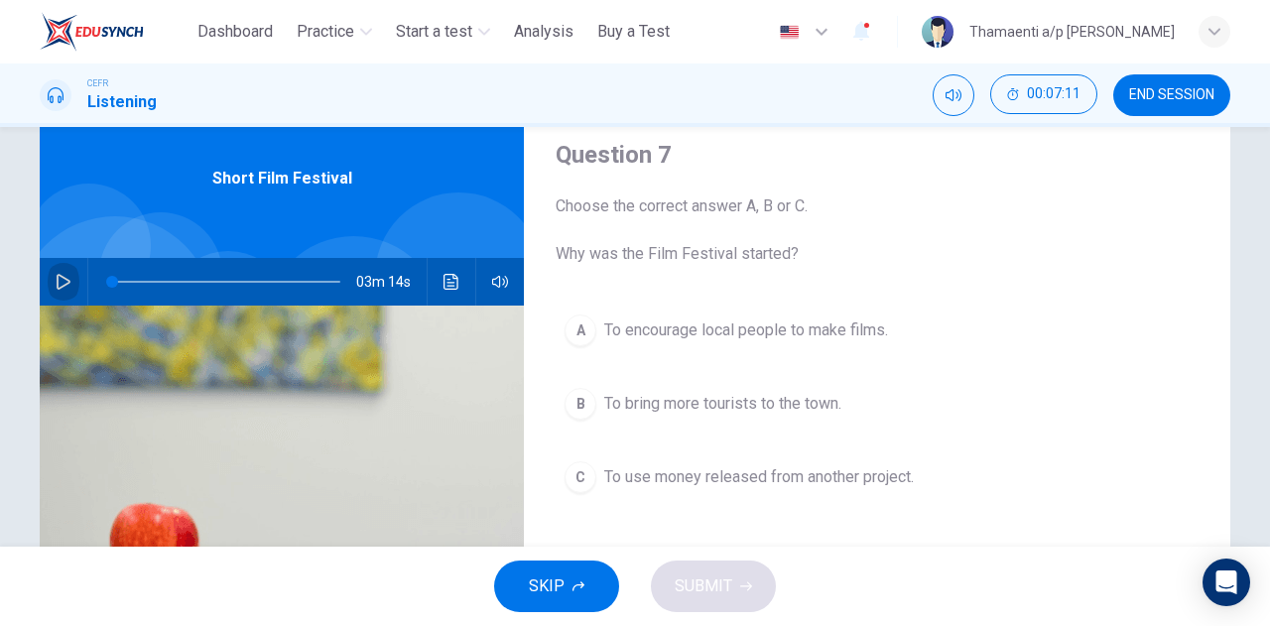
click at [59, 287] on icon "button" at bounding box center [64, 282] width 14 height 16
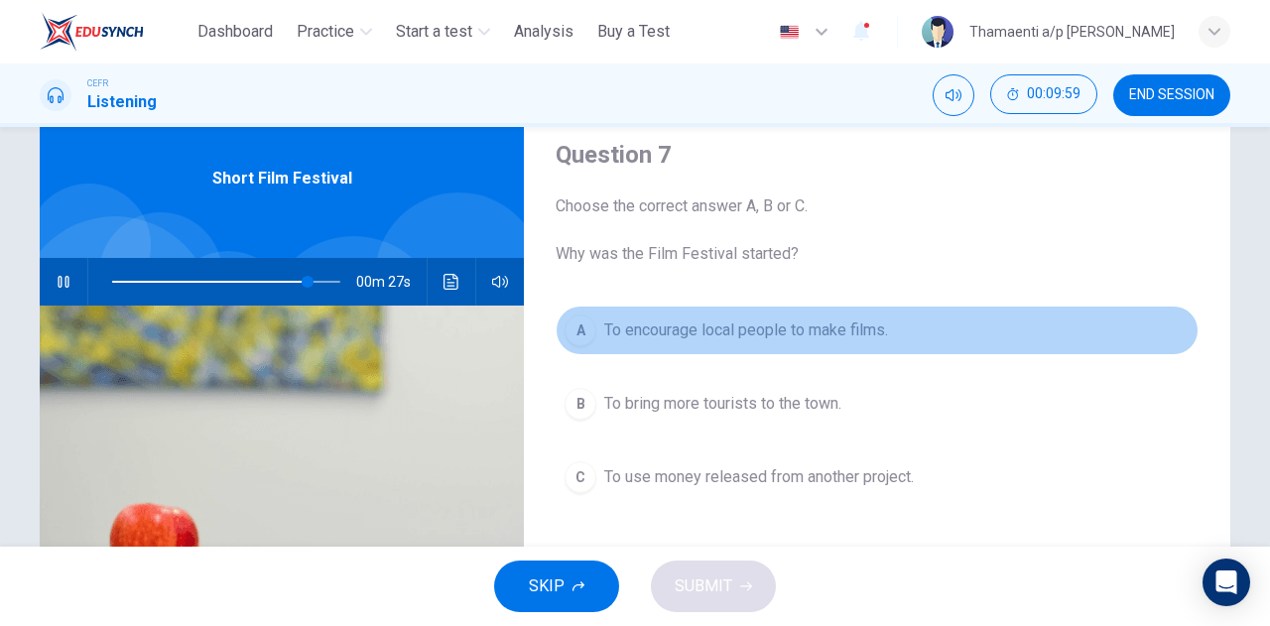
click at [584, 333] on div "A" at bounding box center [581, 331] width 32 height 32
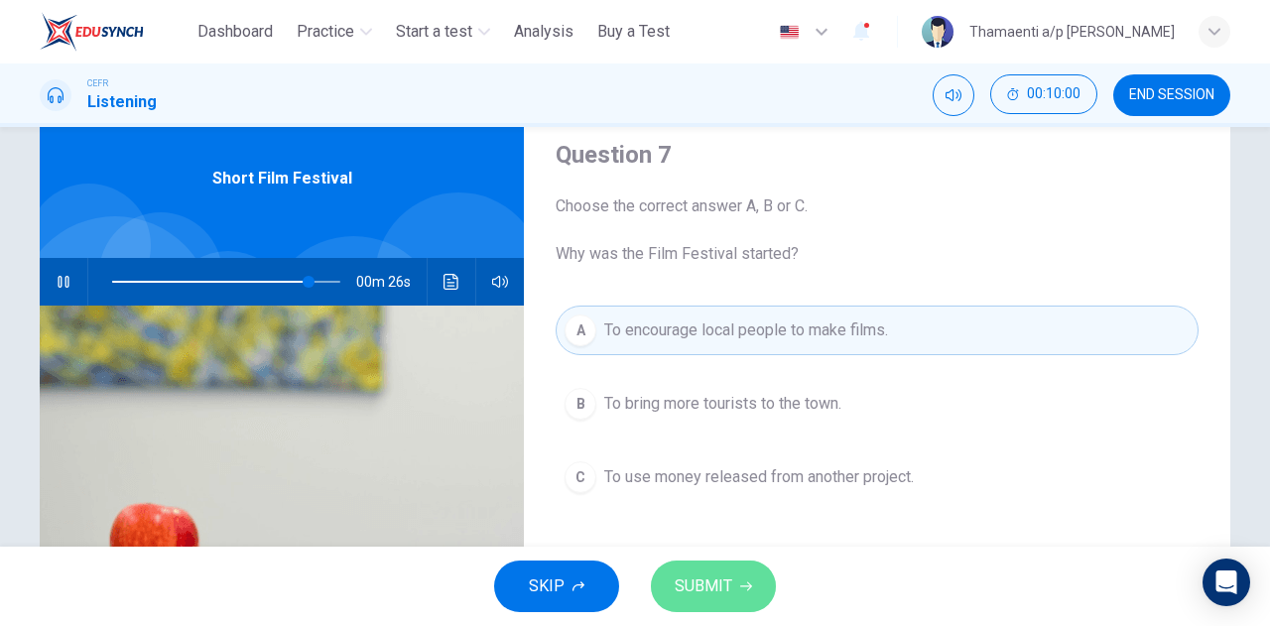
click at [742, 583] on icon "button" at bounding box center [746, 587] width 12 height 12
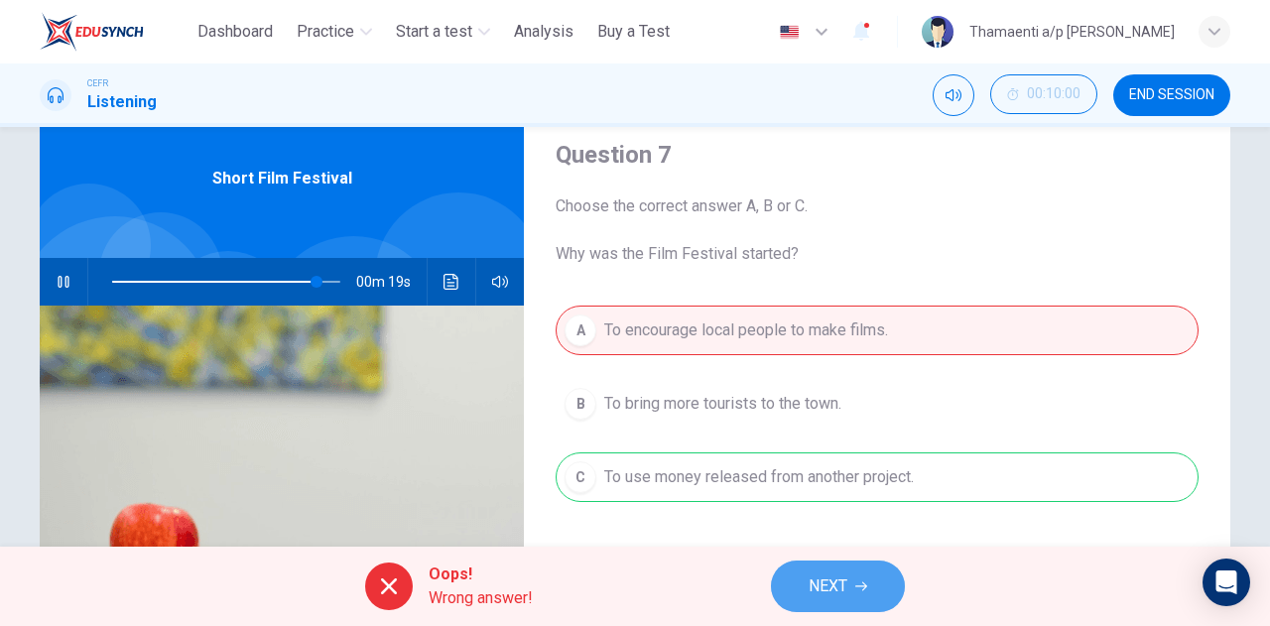
click at [858, 596] on button "NEXT" at bounding box center [838, 587] width 134 height 52
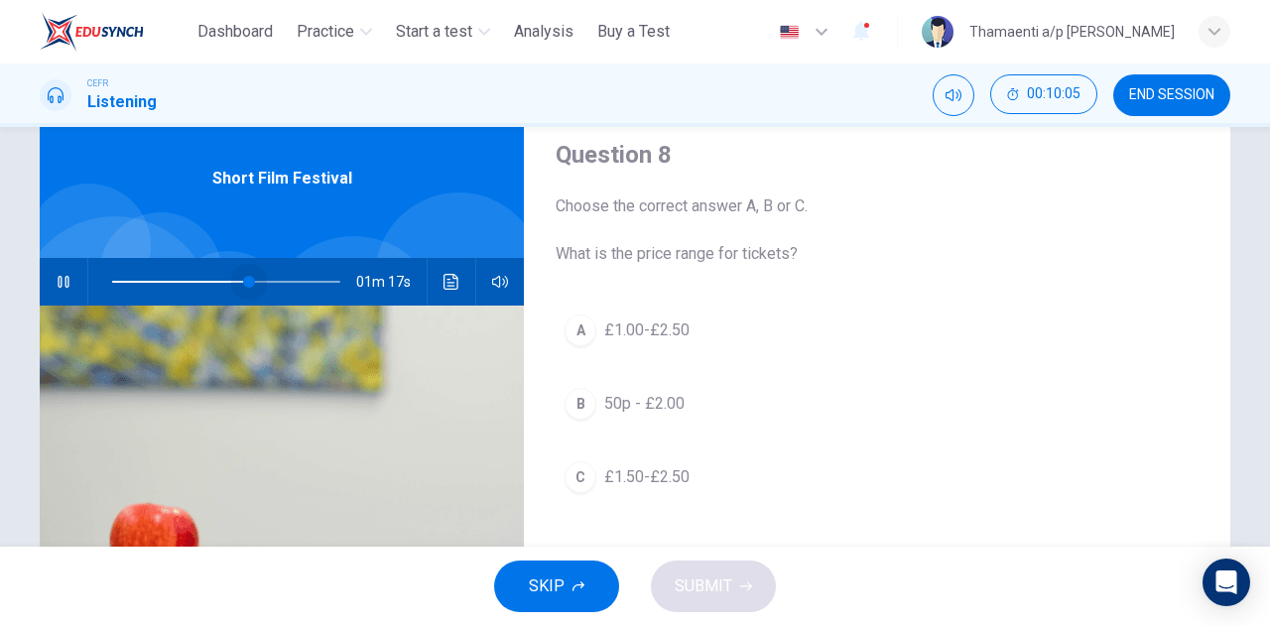
drag, startPoint x: 321, startPoint y: 287, endPoint x: 244, endPoint y: 317, distance: 82.0
click at [244, 317] on div "Short Film Festival 01m 17s" at bounding box center [282, 444] width 484 height 690
click at [223, 273] on span at bounding box center [226, 282] width 228 height 28
click at [756, 356] on div "A £1.00-£2.50 B 50p - £2.00 C £1.50-£2.50" at bounding box center [877, 424] width 643 height 236
drag, startPoint x: 327, startPoint y: 275, endPoint x: 167, endPoint y: 299, distance: 162.5
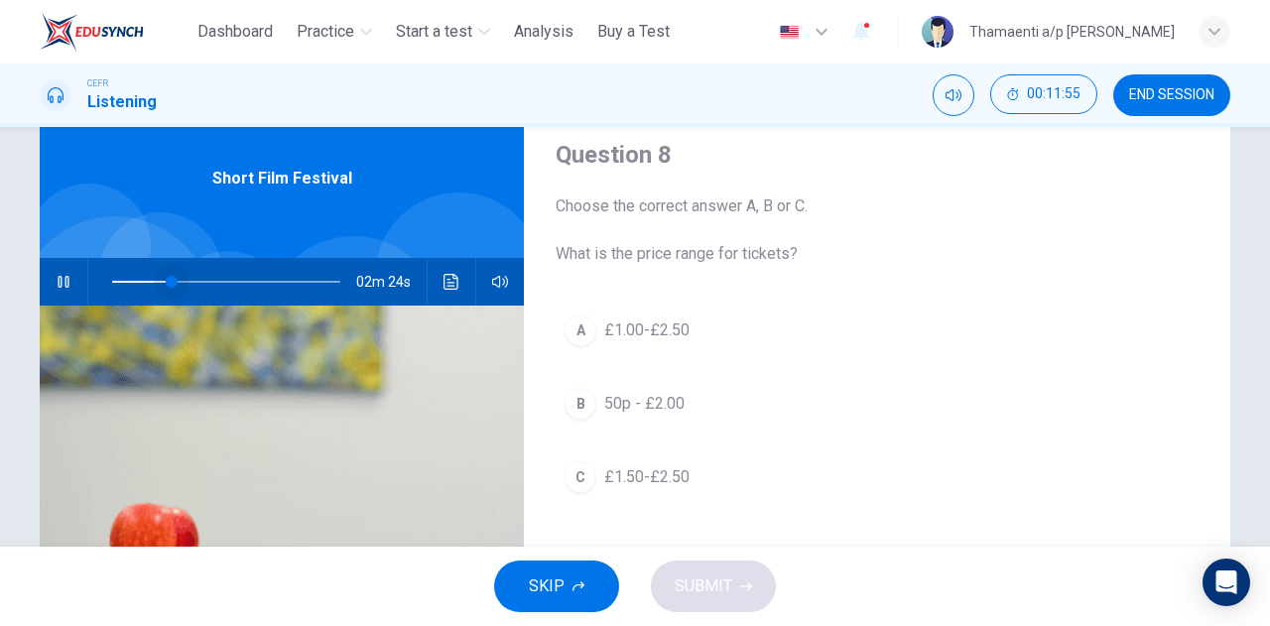
click at [167, 288] on span at bounding box center [172, 282] width 12 height 12
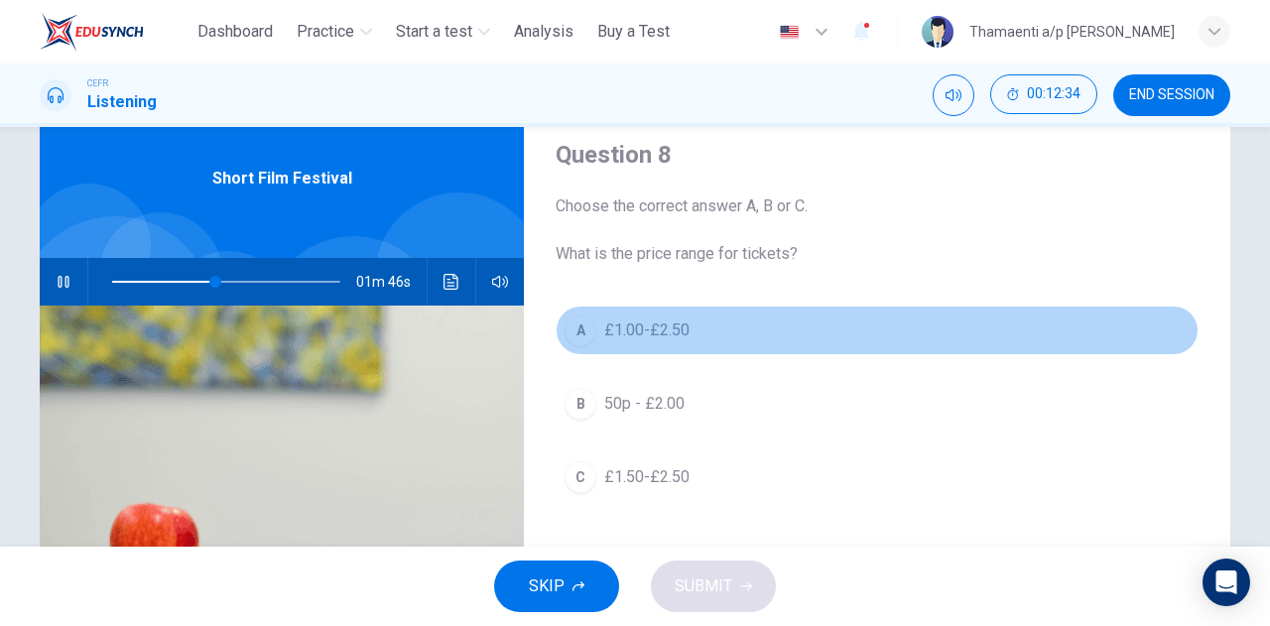
click at [577, 328] on div "A" at bounding box center [581, 331] width 32 height 32
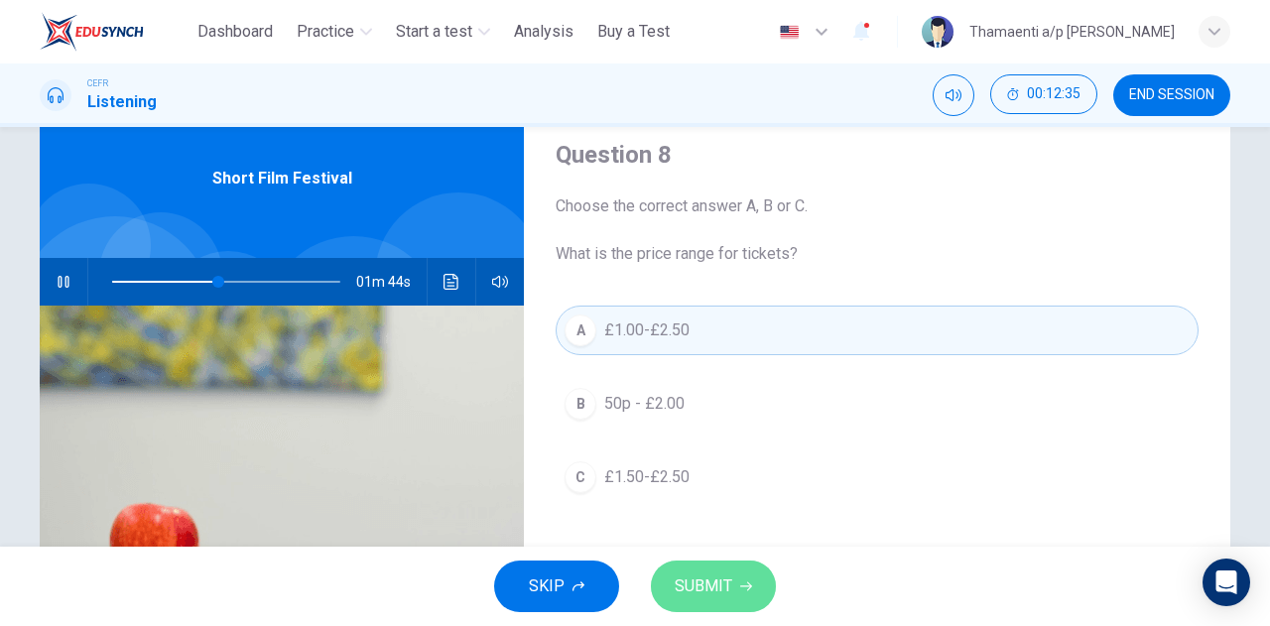
click at [726, 580] on span "SUBMIT" at bounding box center [704, 587] width 58 height 28
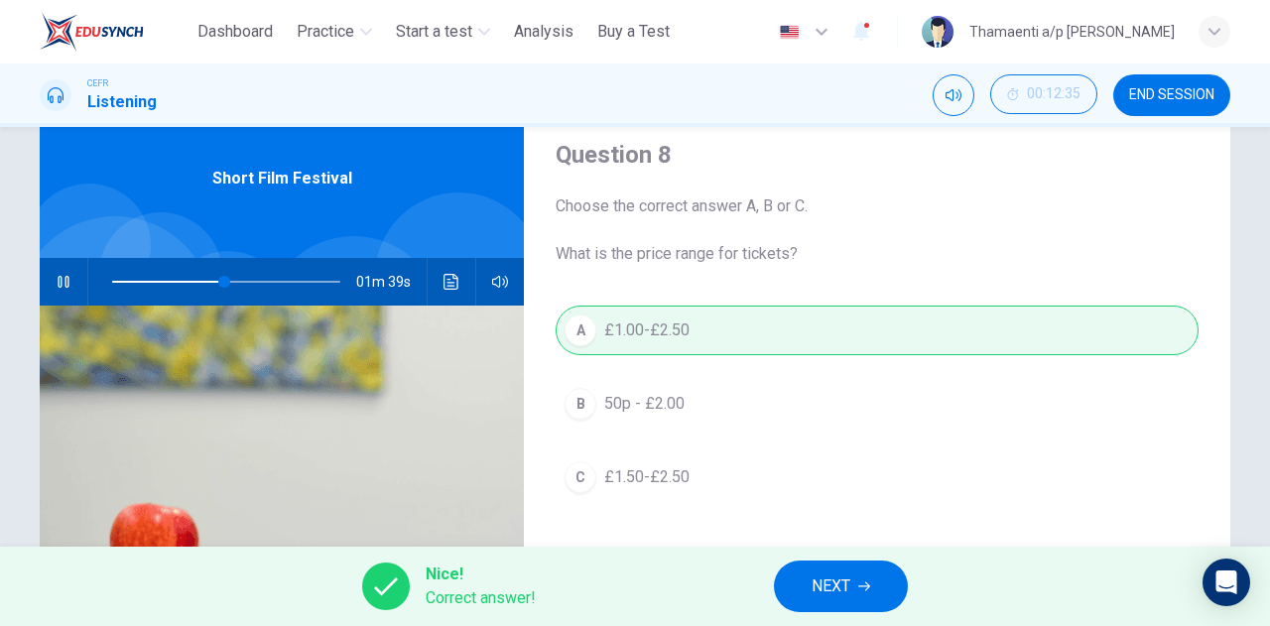
click at [726, 580] on div "Nice! Correct answer! NEXT" at bounding box center [635, 586] width 1270 height 79
click at [857, 578] on button "NEXT" at bounding box center [841, 587] width 134 height 52
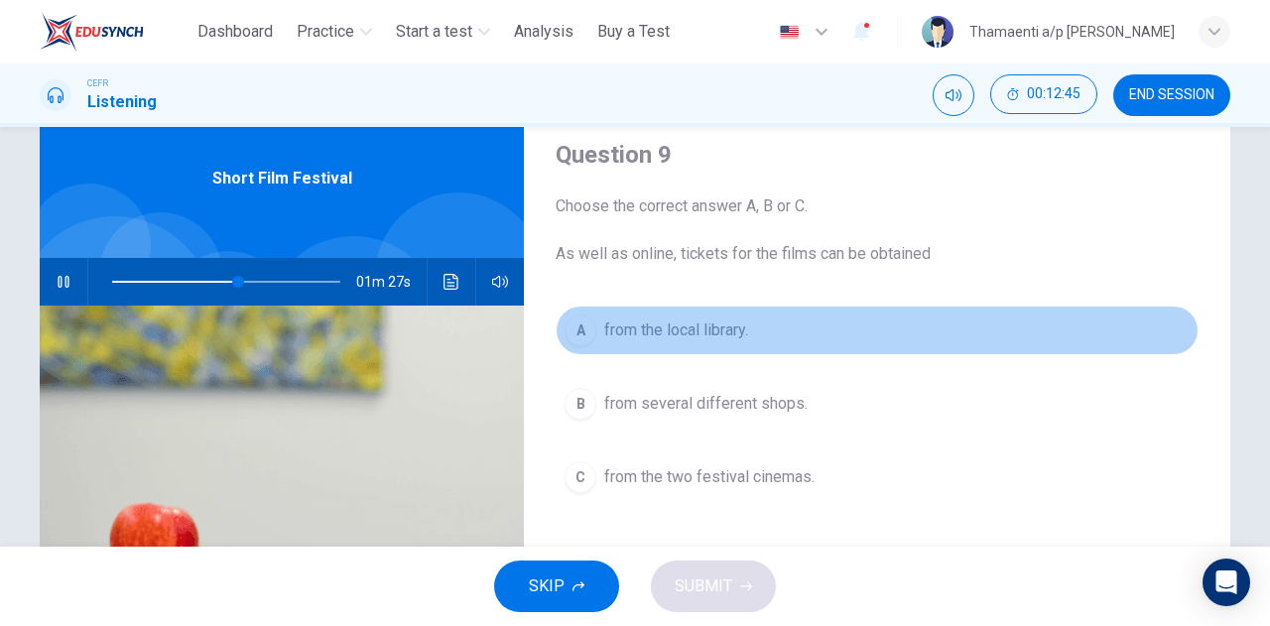
click at [697, 323] on span "from the local library." at bounding box center [676, 331] width 144 height 24
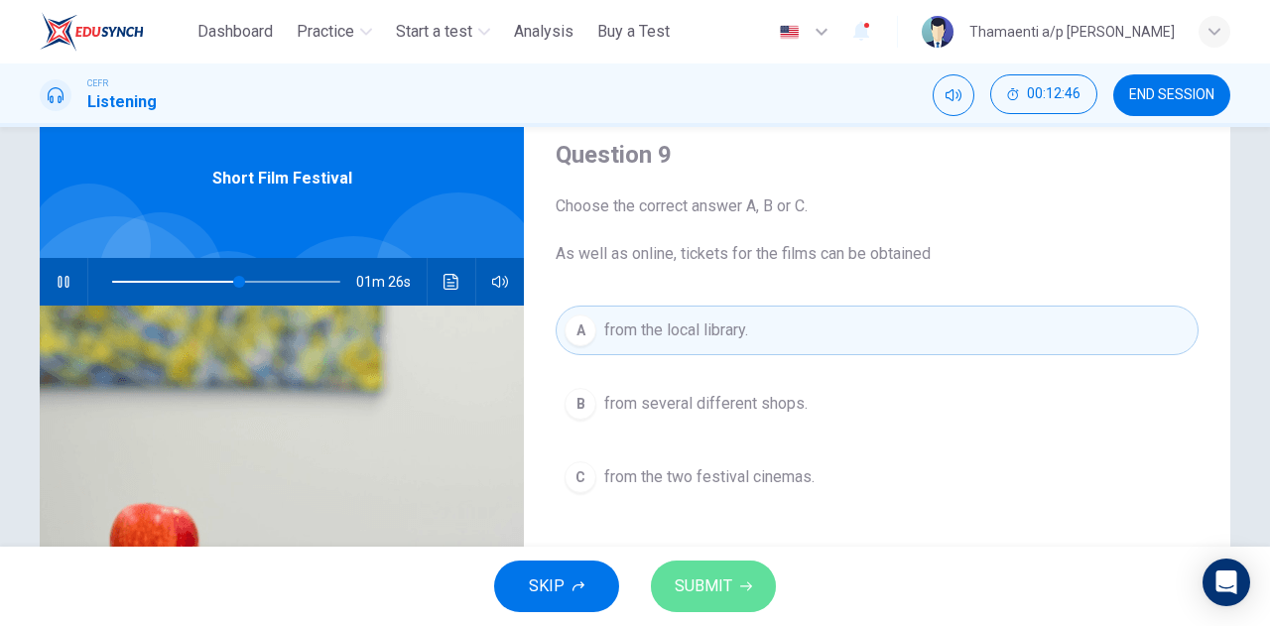
click at [756, 595] on button "SUBMIT" at bounding box center [713, 587] width 125 height 52
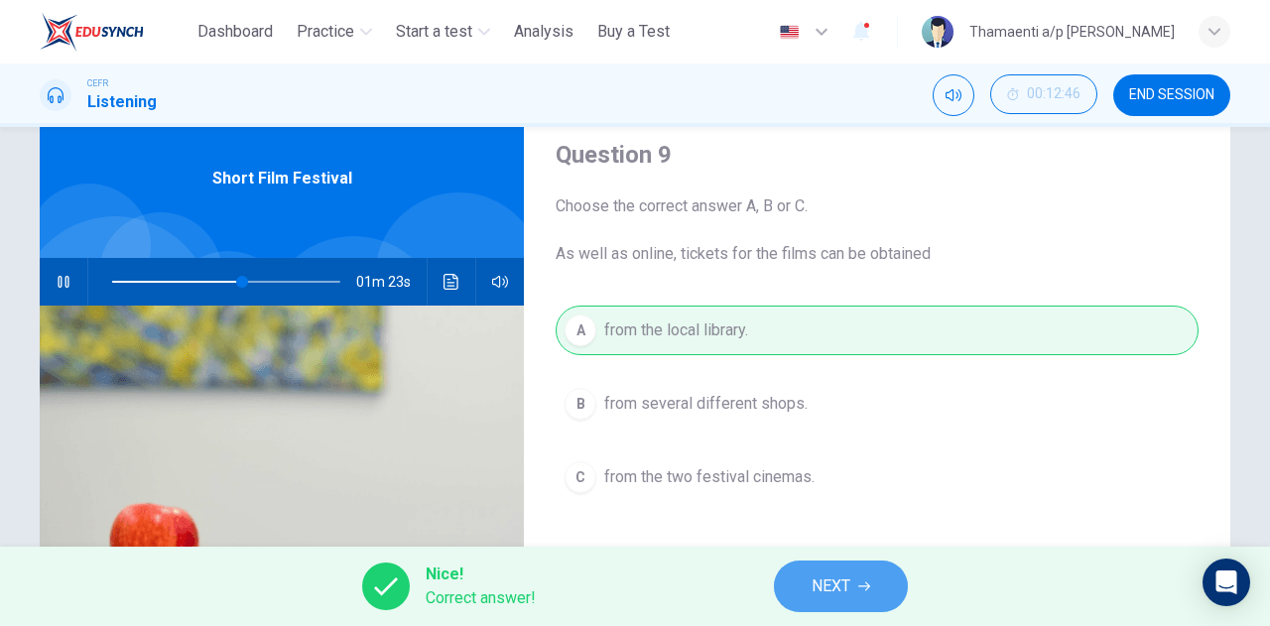
click at [903, 586] on button "NEXT" at bounding box center [841, 587] width 134 height 52
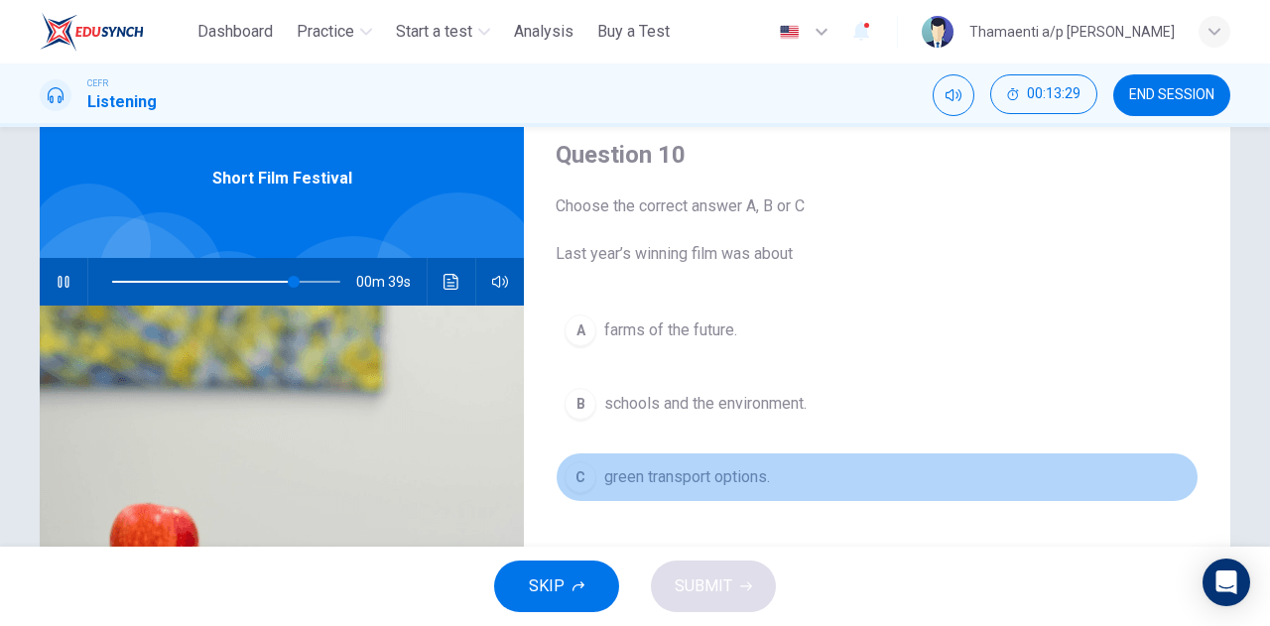
click at [578, 478] on div "C" at bounding box center [581, 477] width 32 height 32
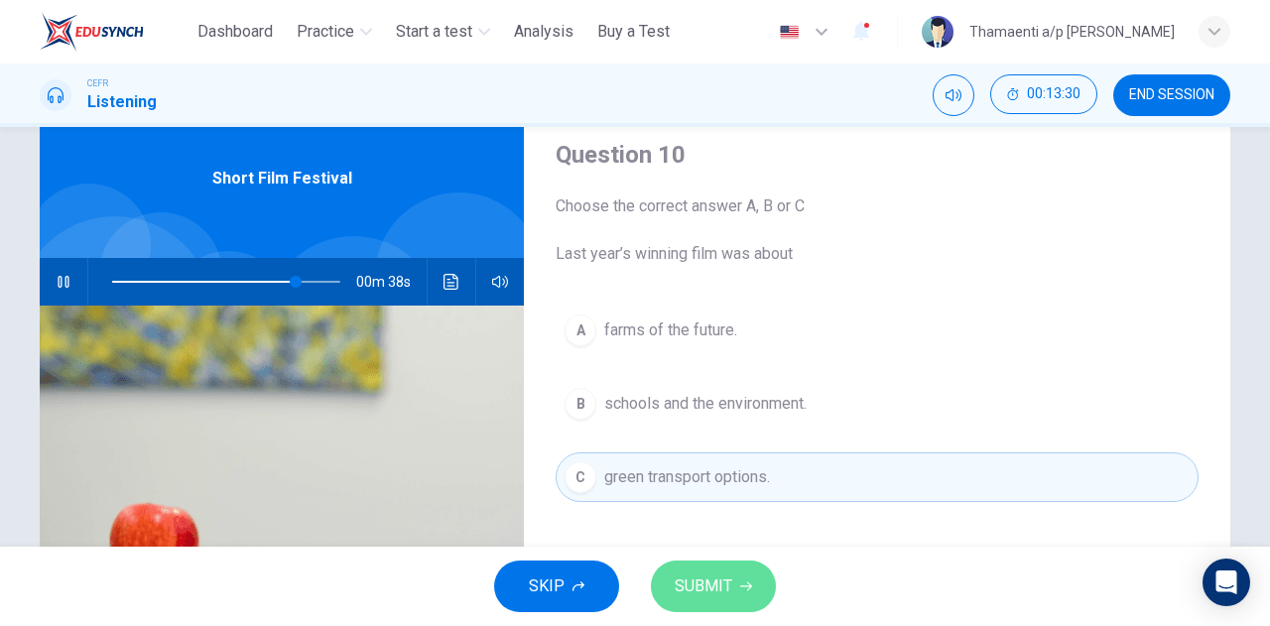
click at [699, 585] on span "SUBMIT" at bounding box center [704, 587] width 58 height 28
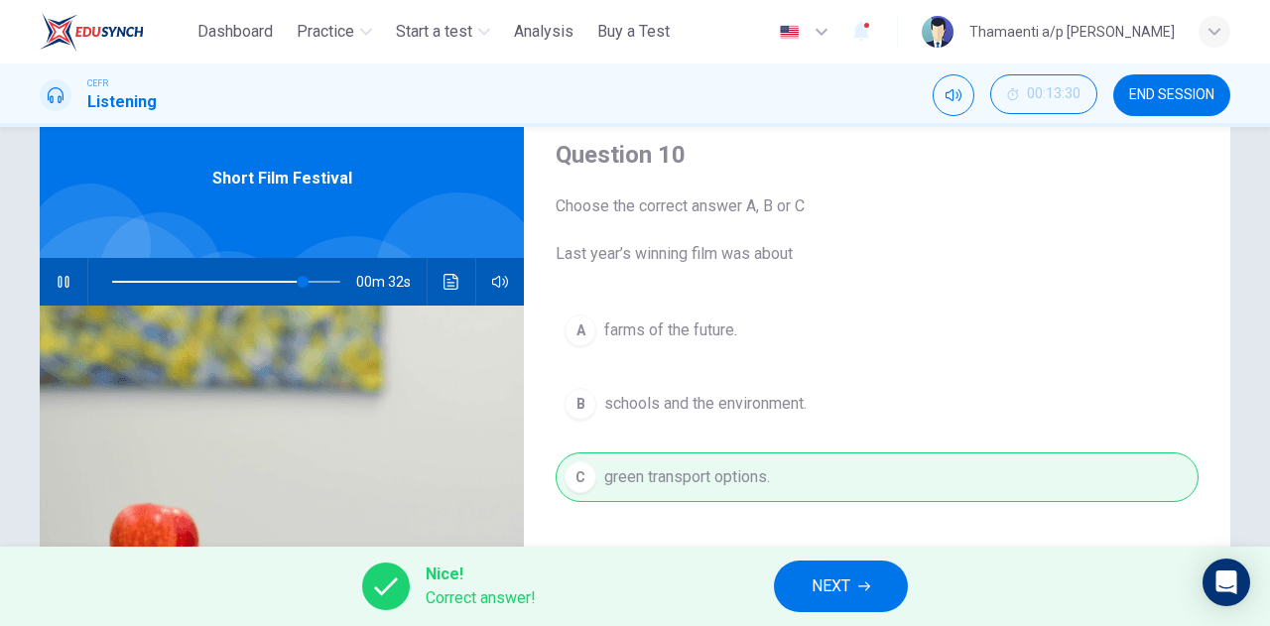
click at [849, 572] on button "NEXT" at bounding box center [841, 587] width 134 height 52
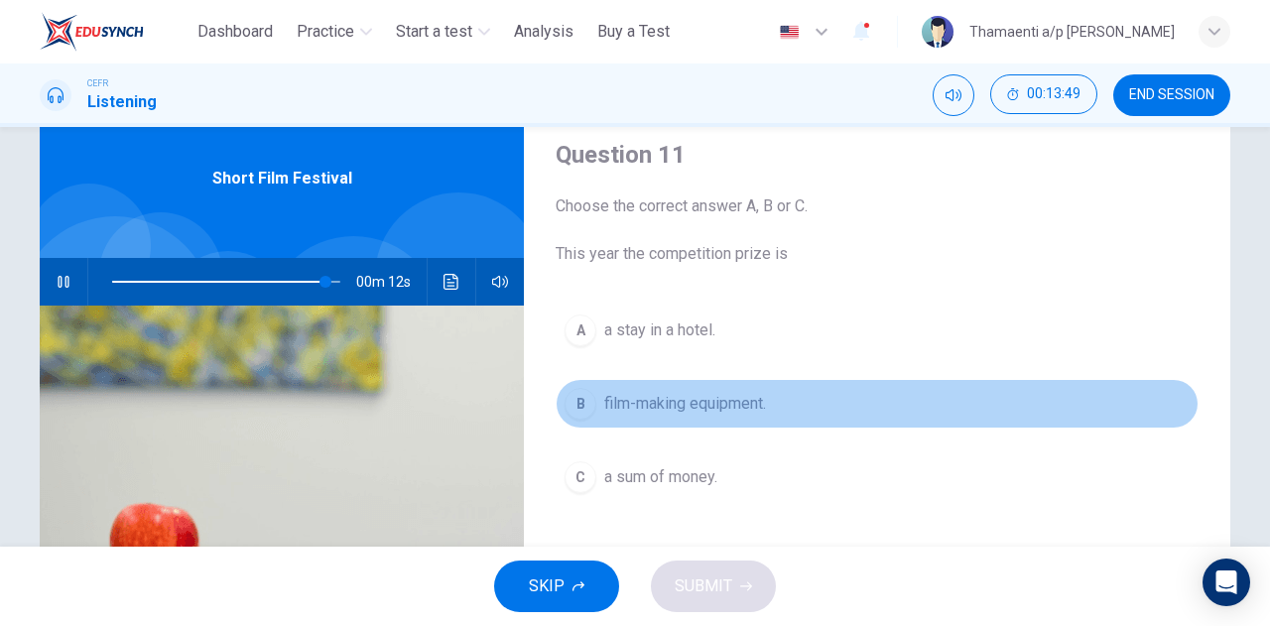
click at [565, 406] on div "B" at bounding box center [581, 404] width 32 height 32
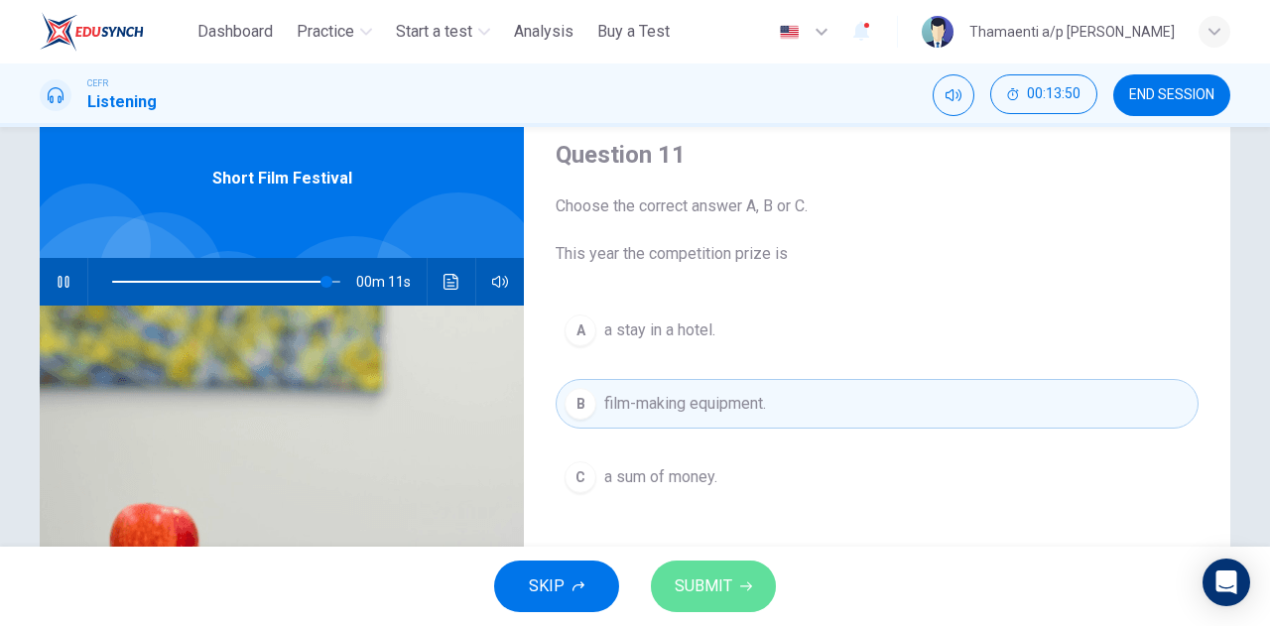
click at [726, 592] on span "SUBMIT" at bounding box center [704, 587] width 58 height 28
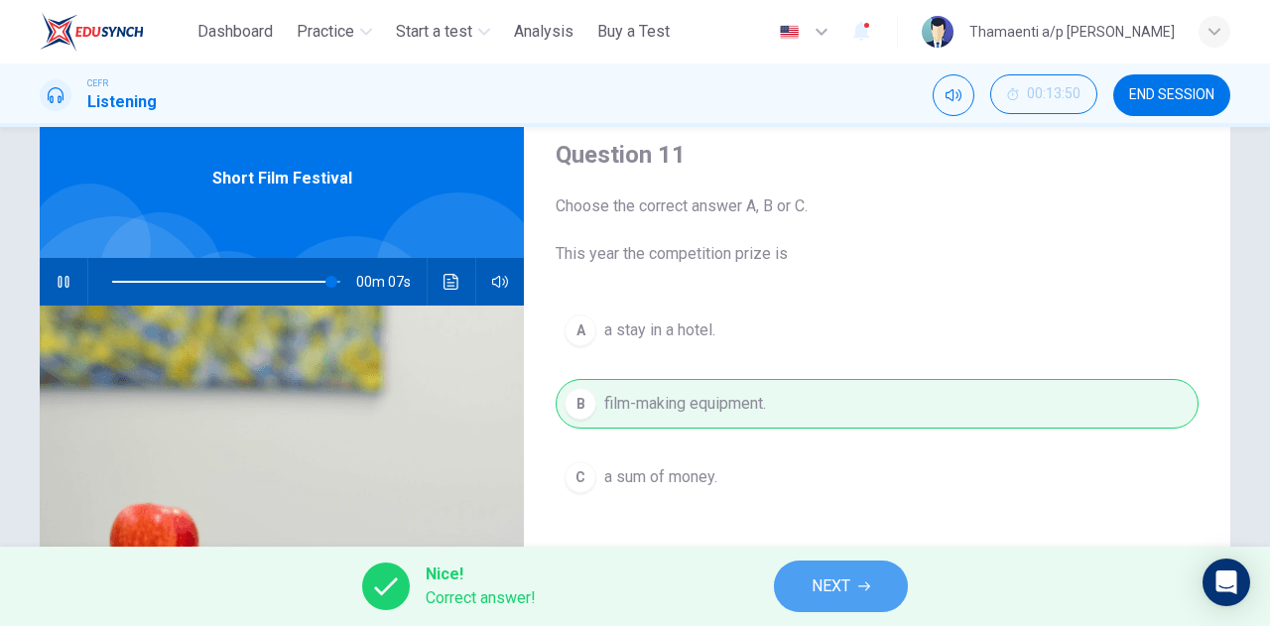
click at [858, 585] on button "NEXT" at bounding box center [841, 587] width 134 height 52
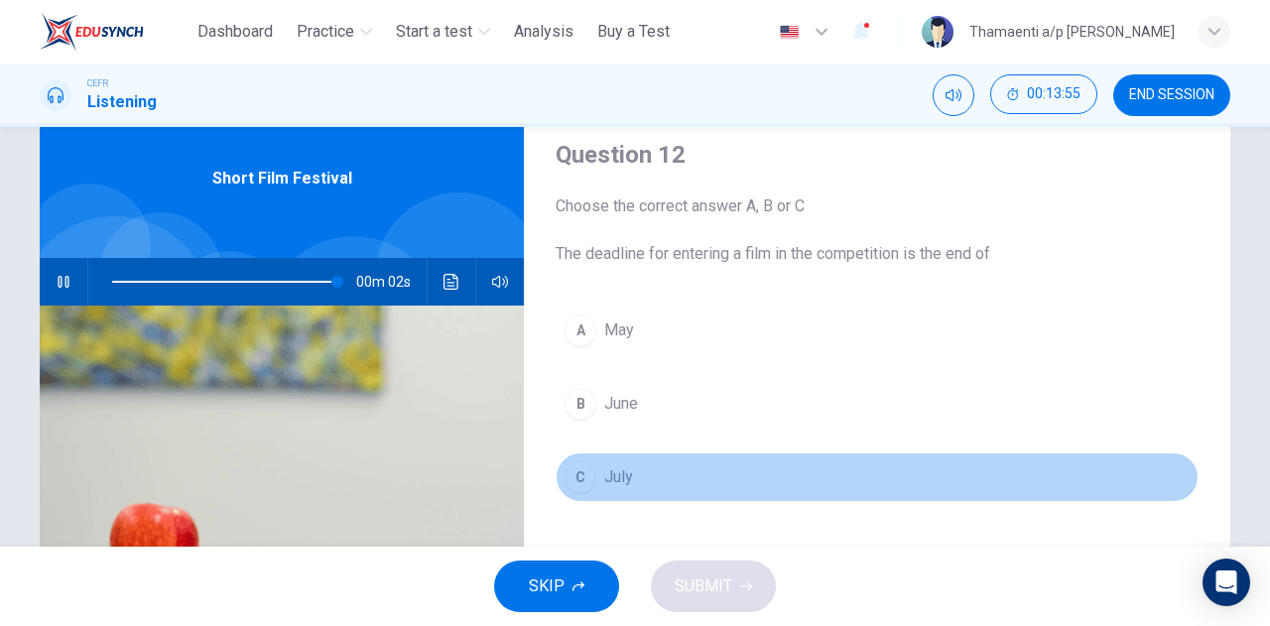
click at [614, 474] on span "July" at bounding box center [618, 477] width 29 height 24
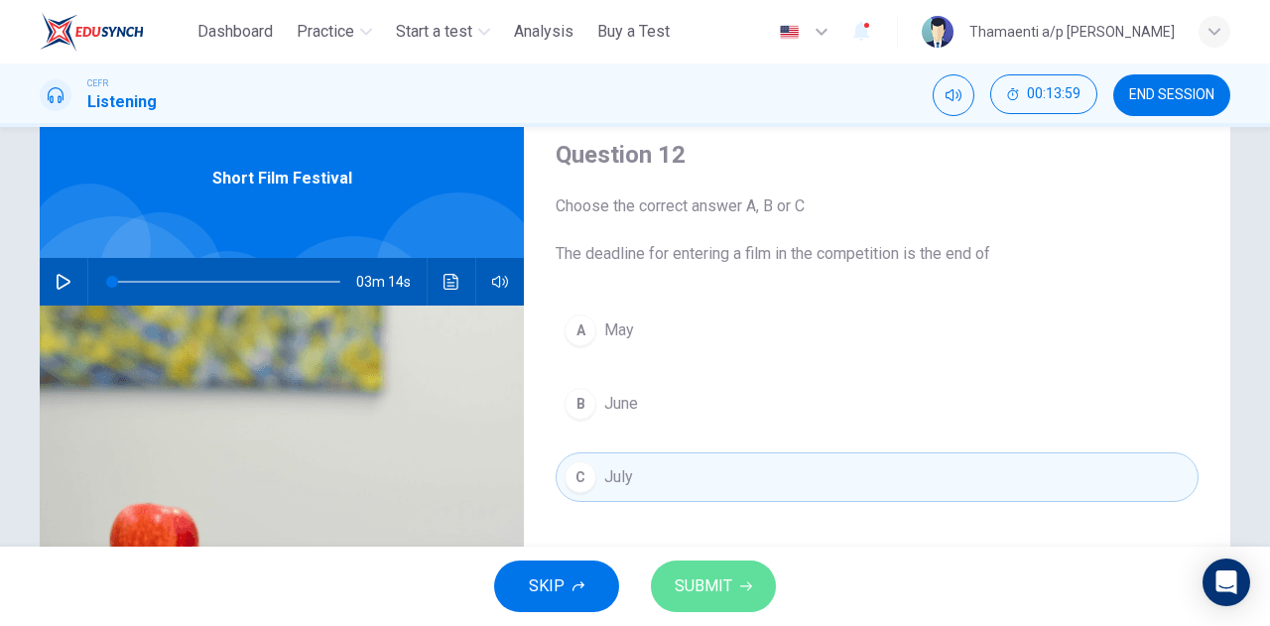
click at [728, 605] on button "SUBMIT" at bounding box center [713, 587] width 125 height 52
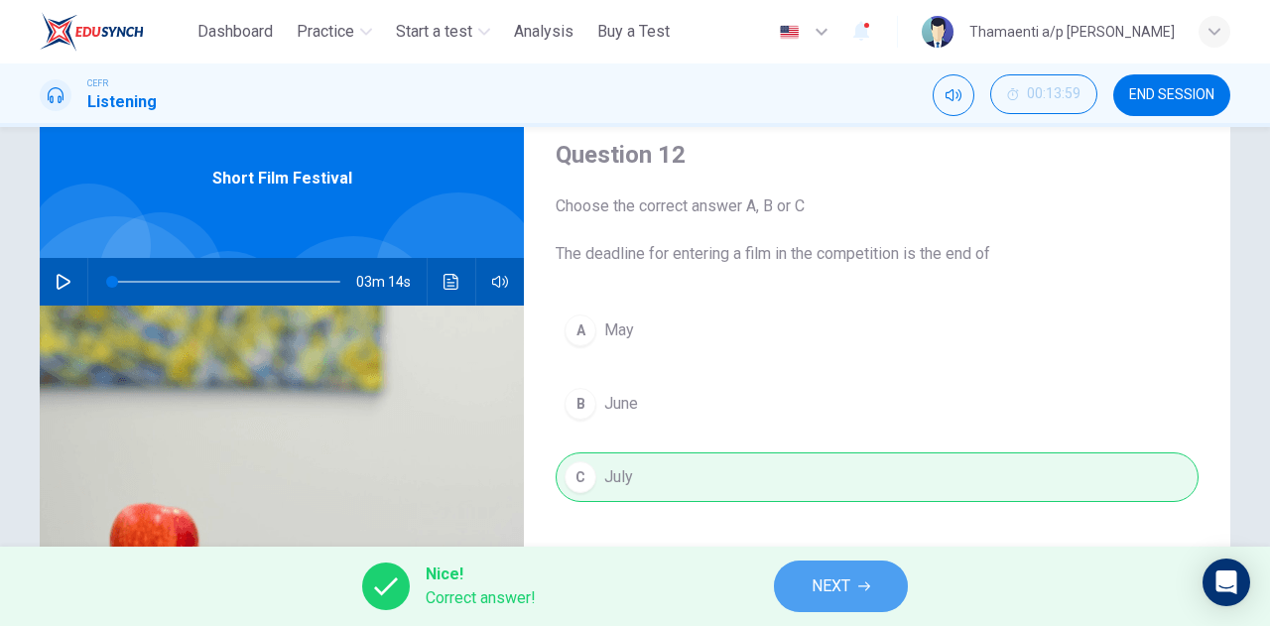
click at [863, 600] on button "NEXT" at bounding box center [841, 587] width 134 height 52
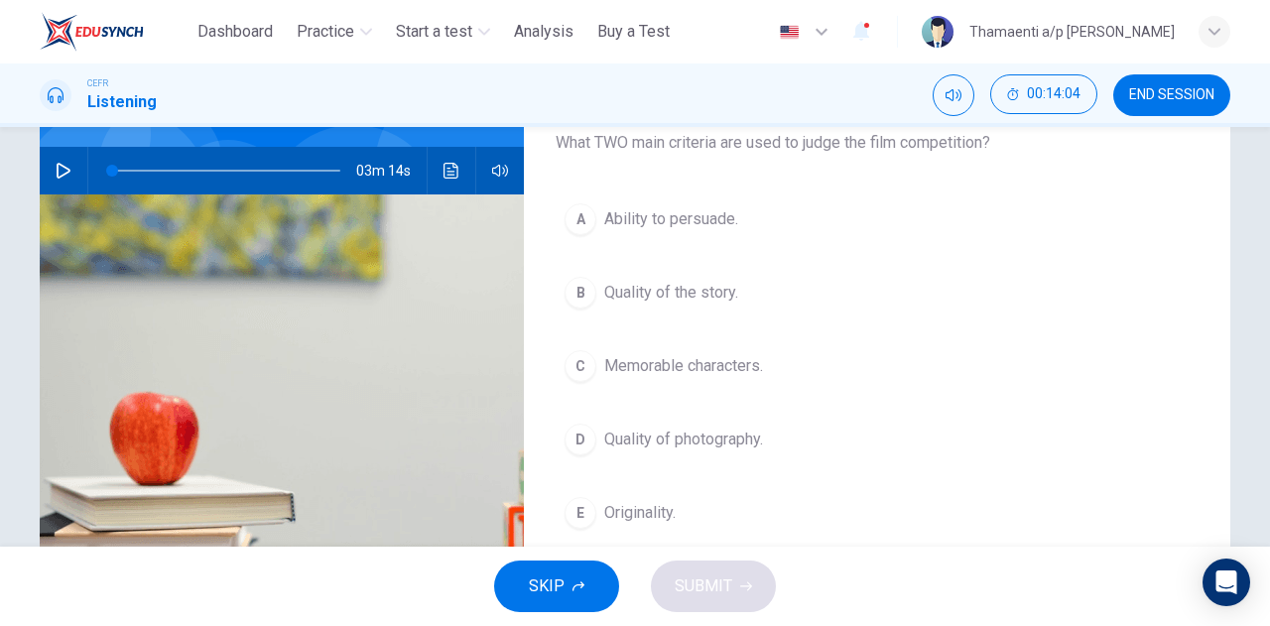
scroll to position [173, 0]
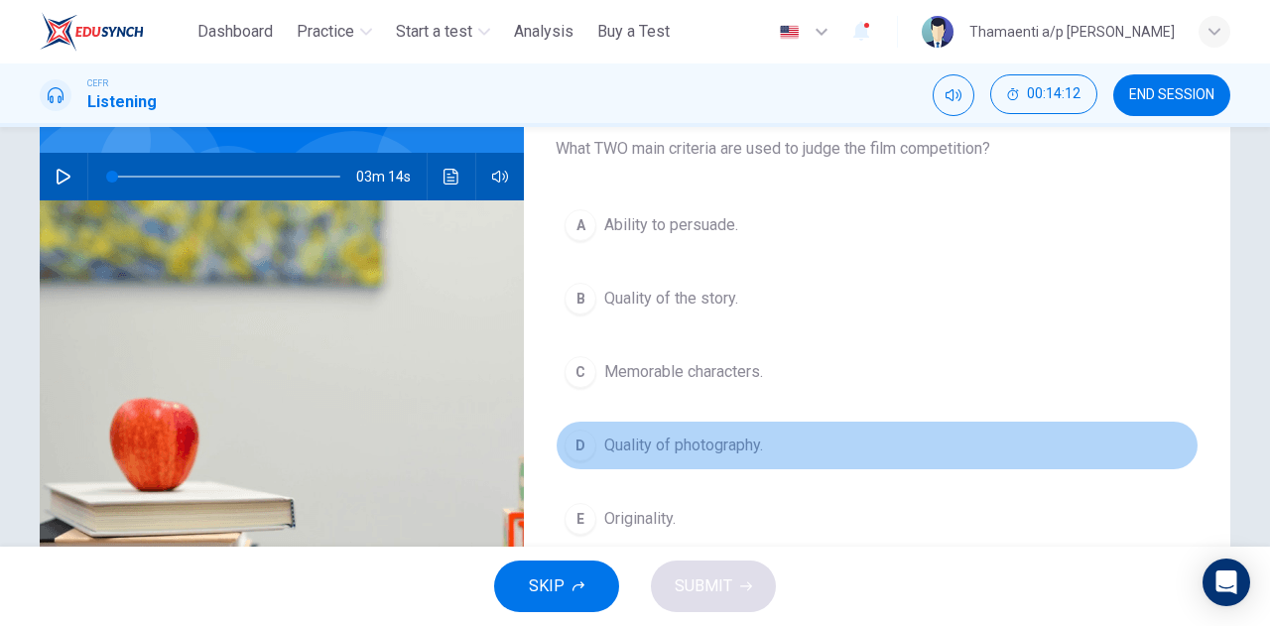
click at [591, 430] on button "D Quality of photography." at bounding box center [877, 446] width 643 height 50
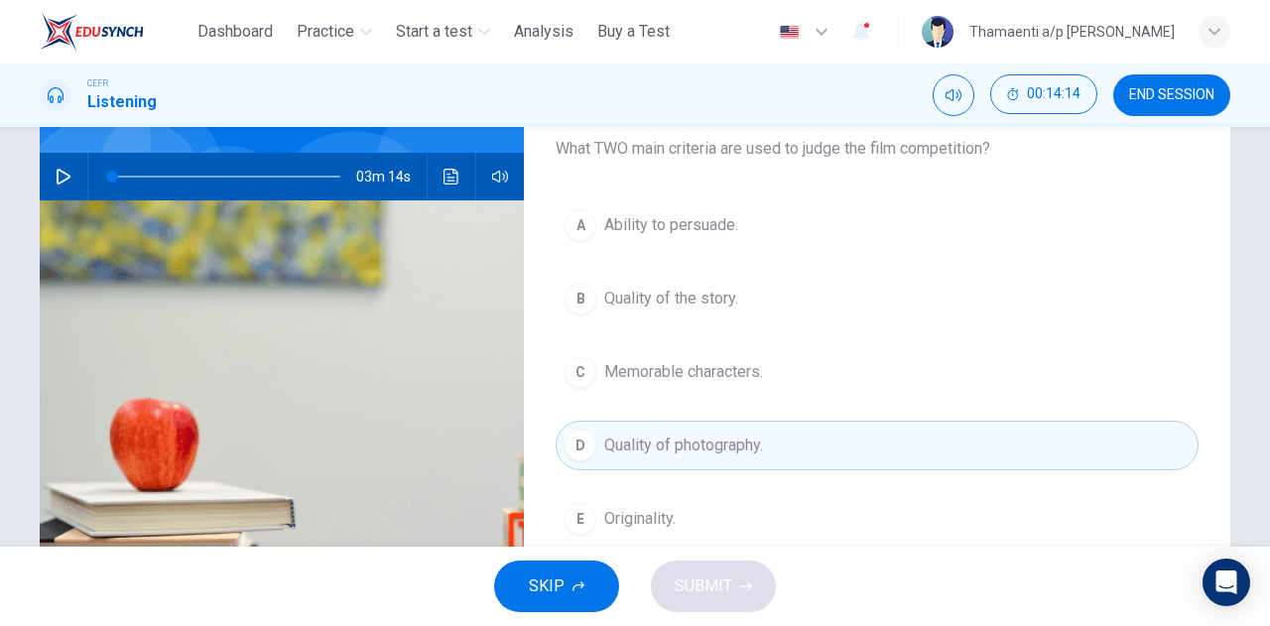
click at [726, 575] on div "SKIP SUBMIT" at bounding box center [635, 586] width 1270 height 79
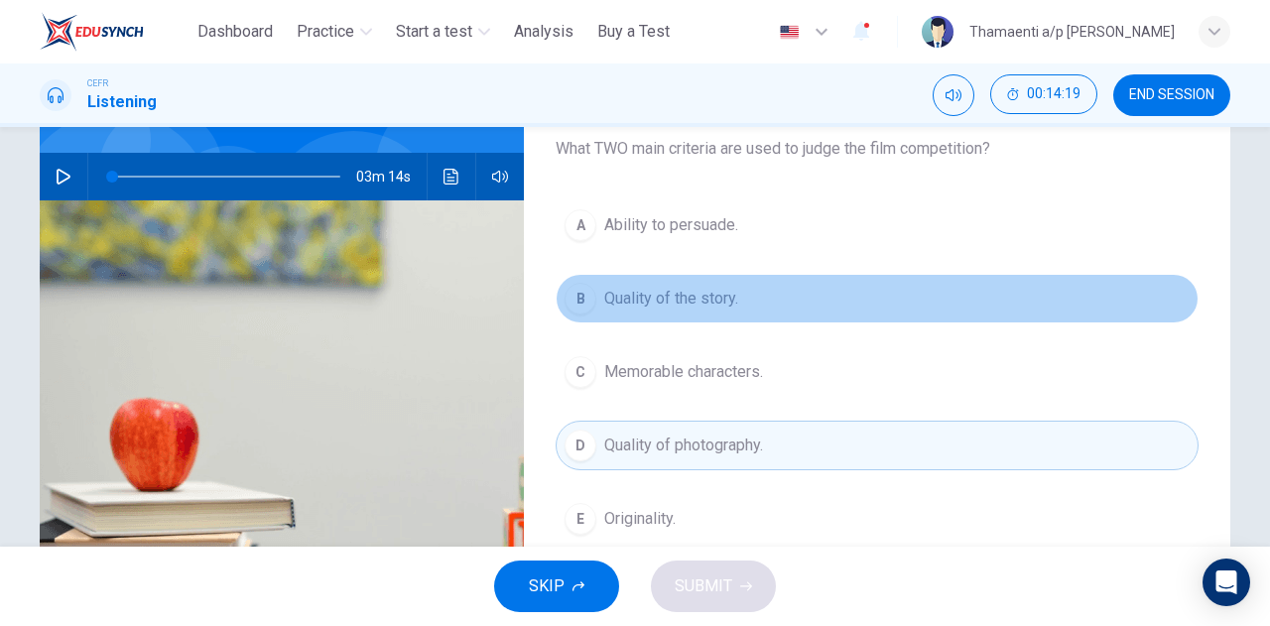
click at [697, 284] on button "B Quality of the story." at bounding box center [877, 299] width 643 height 50
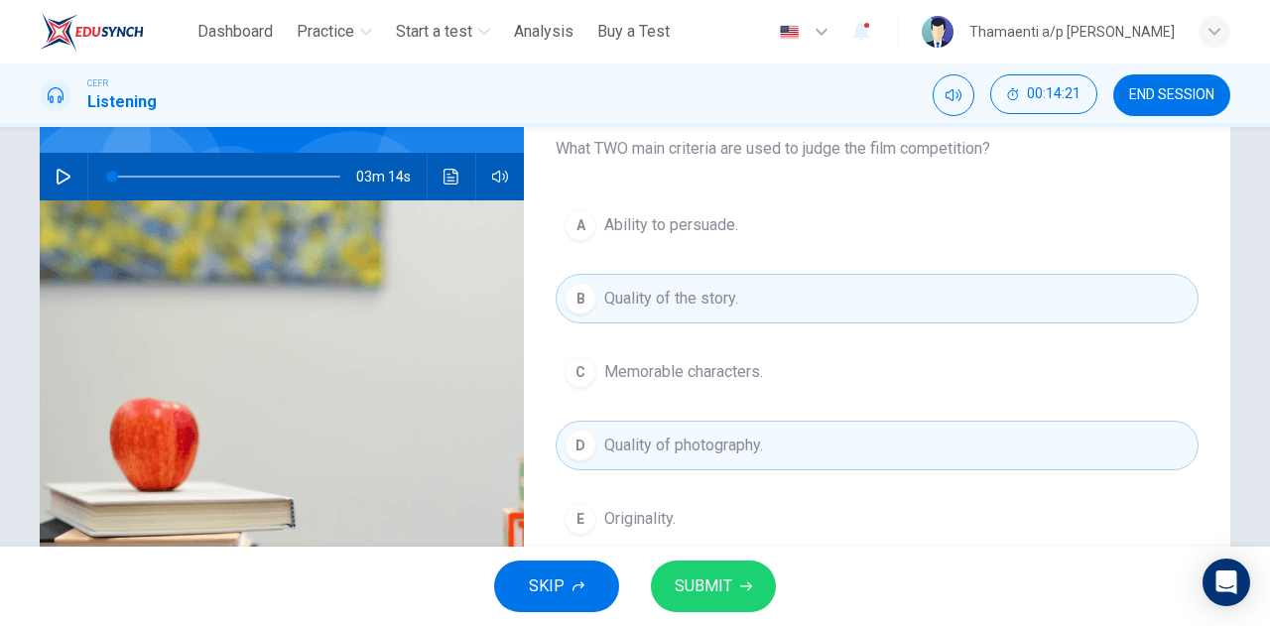
click at [736, 580] on button "SUBMIT" at bounding box center [713, 587] width 125 height 52
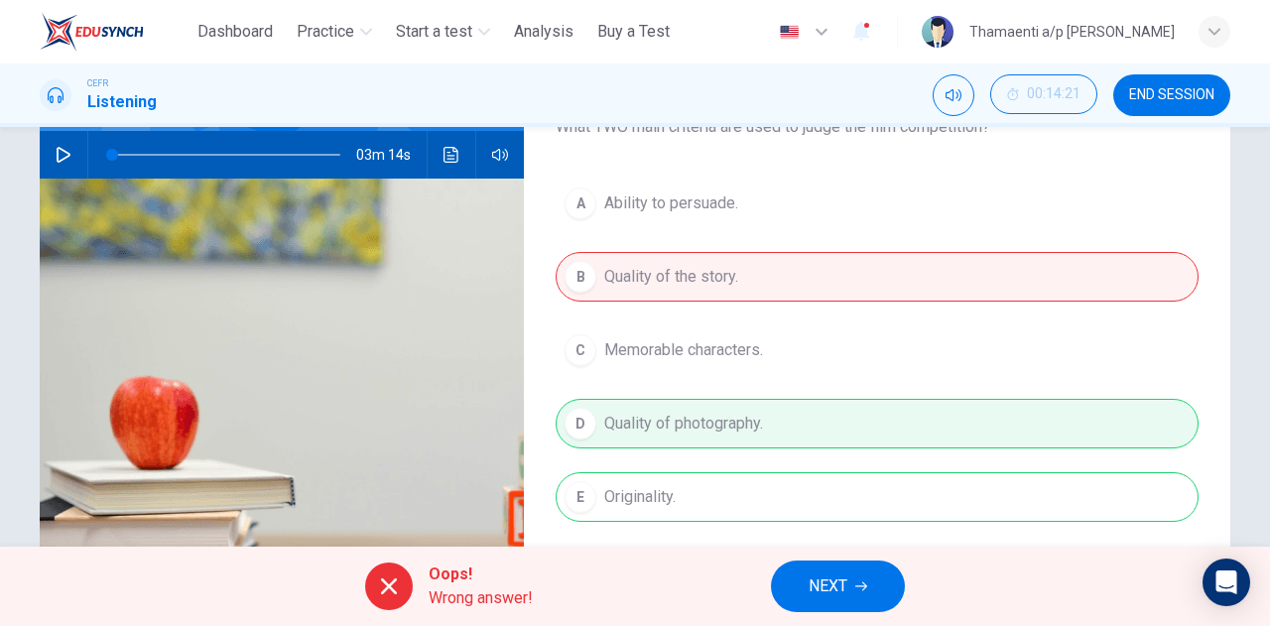
scroll to position [169, 0]
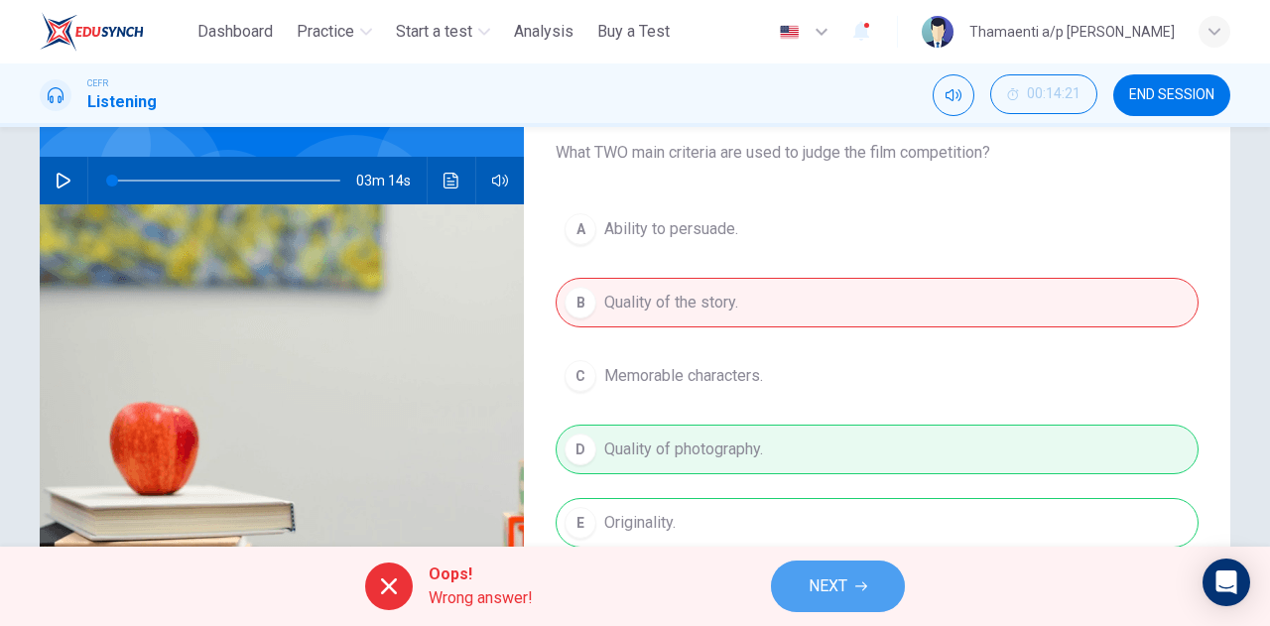
click at [855, 592] on button "NEXT" at bounding box center [838, 587] width 134 height 52
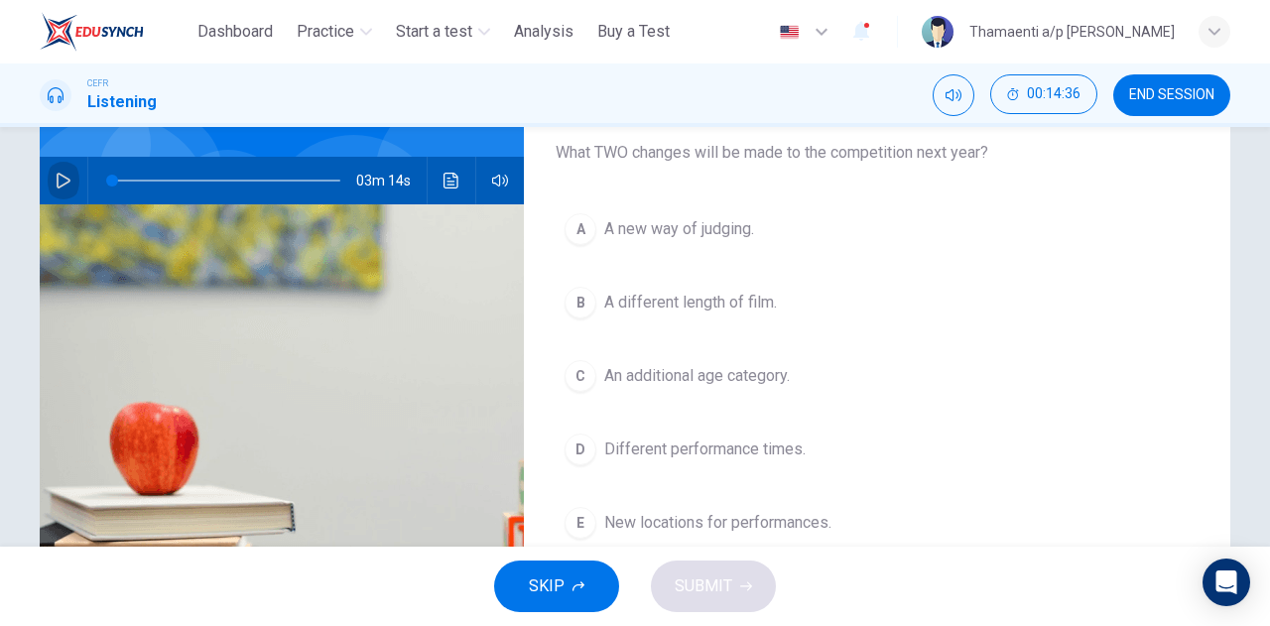
click at [56, 173] on icon "button" at bounding box center [64, 181] width 16 height 16
click at [144, 182] on span at bounding box center [226, 181] width 228 height 28
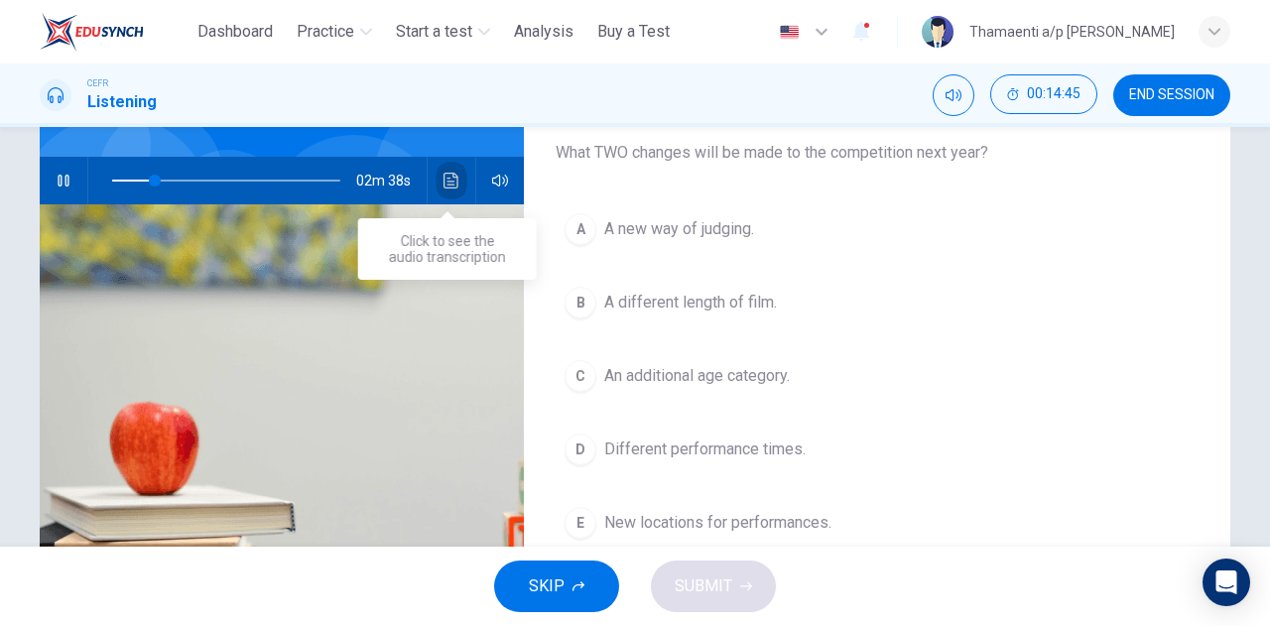
click at [438, 174] on button "Click to see the audio transcription" at bounding box center [452, 181] width 32 height 48
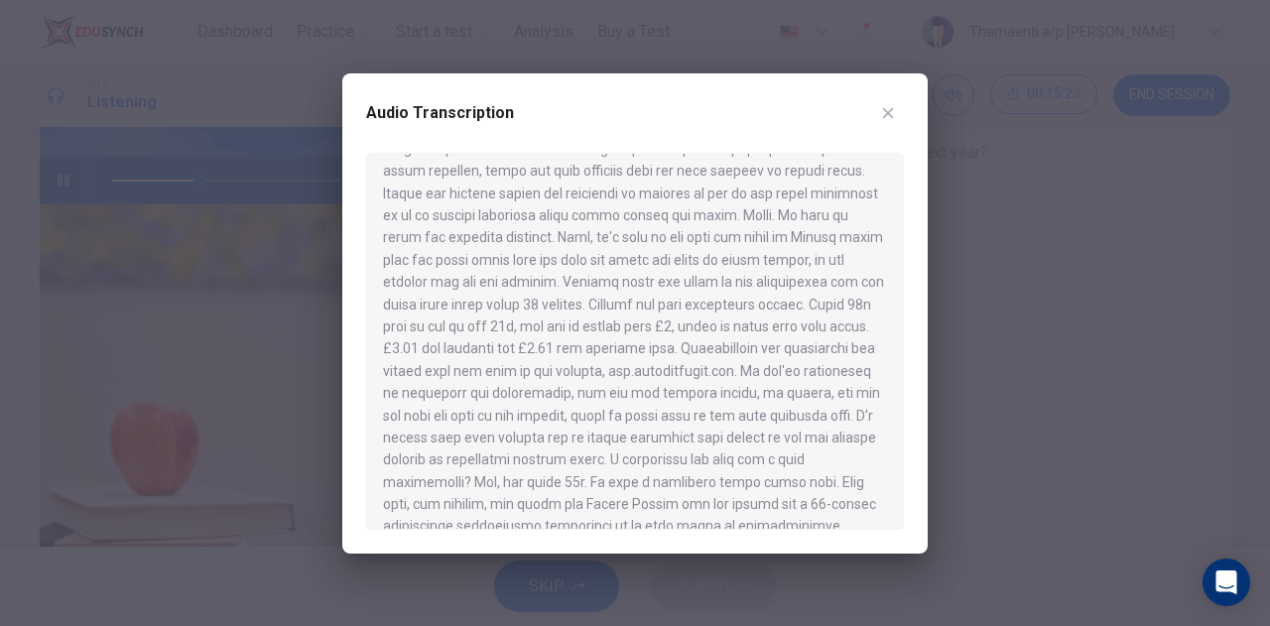
scroll to position [0, 0]
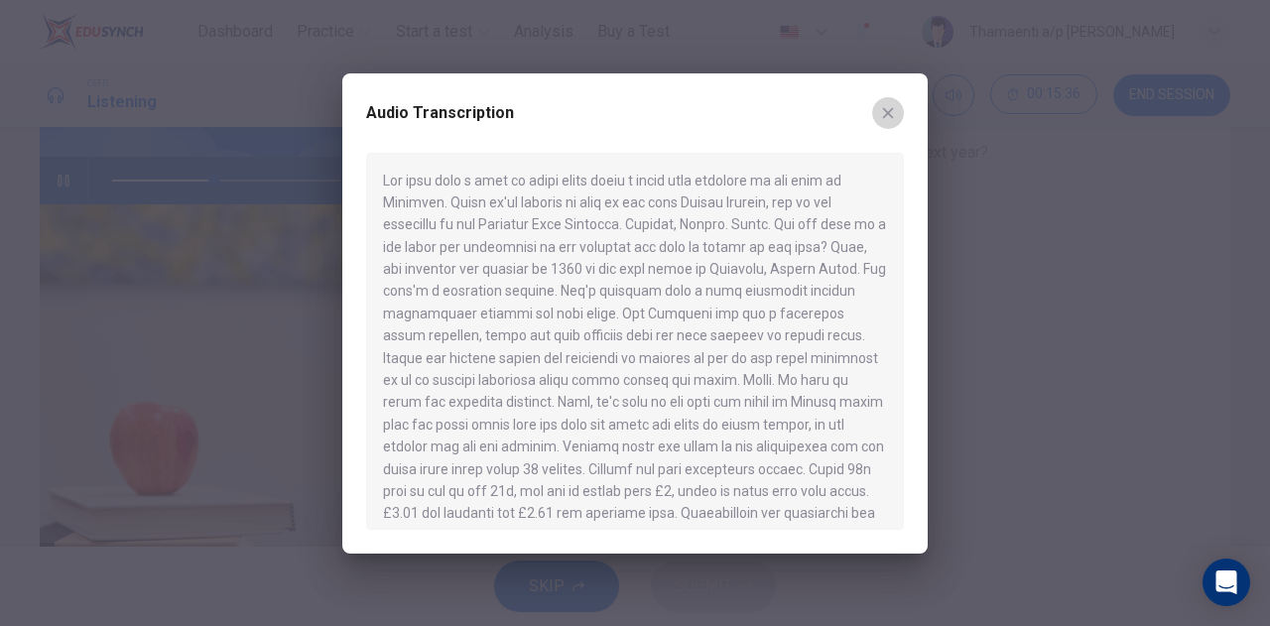
click at [885, 110] on icon "button" at bounding box center [888, 112] width 11 height 11
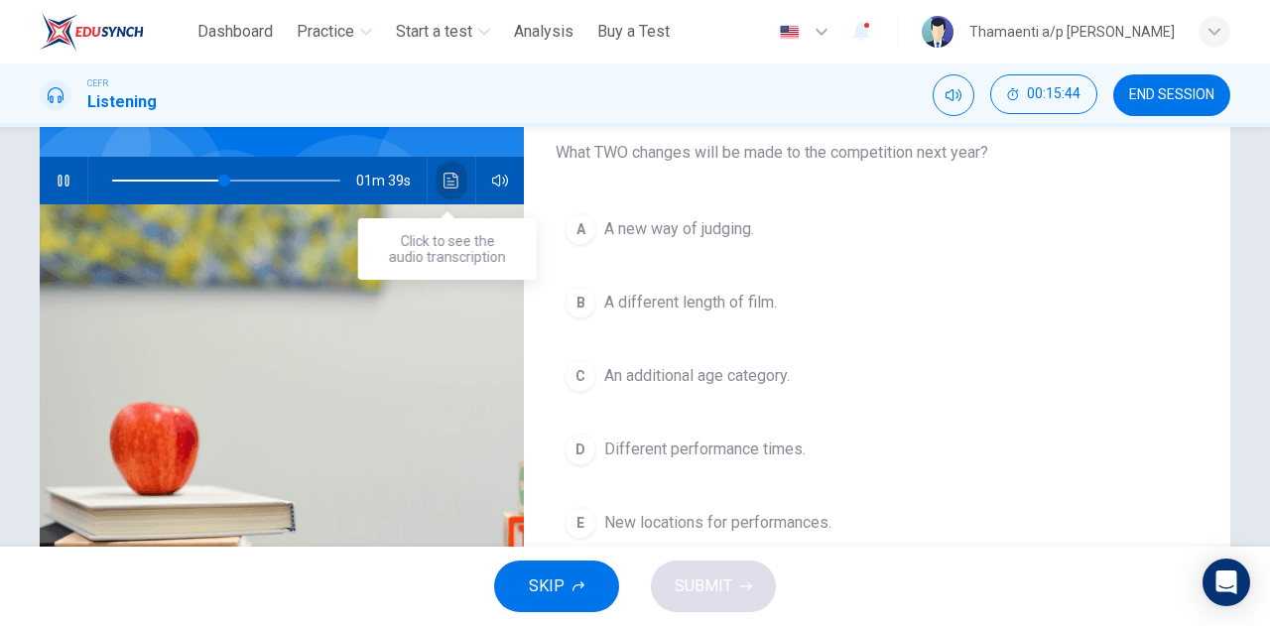
click at [449, 177] on icon "Click to see the audio transcription" at bounding box center [451, 181] width 15 height 16
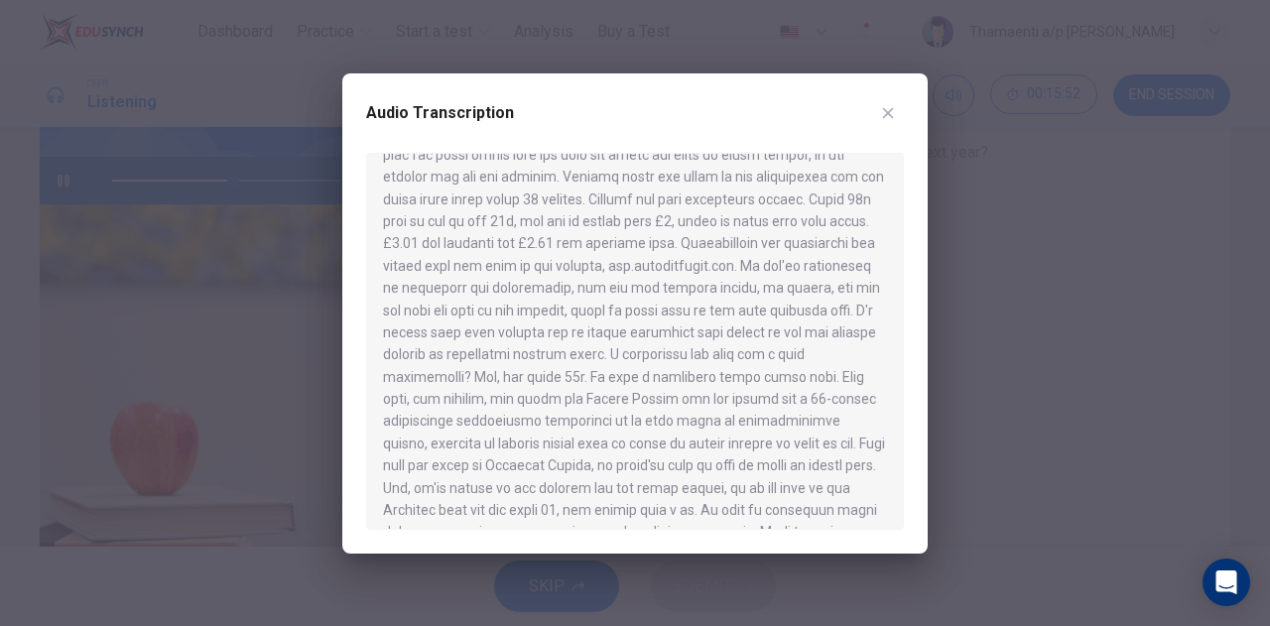
scroll to position [279, 0]
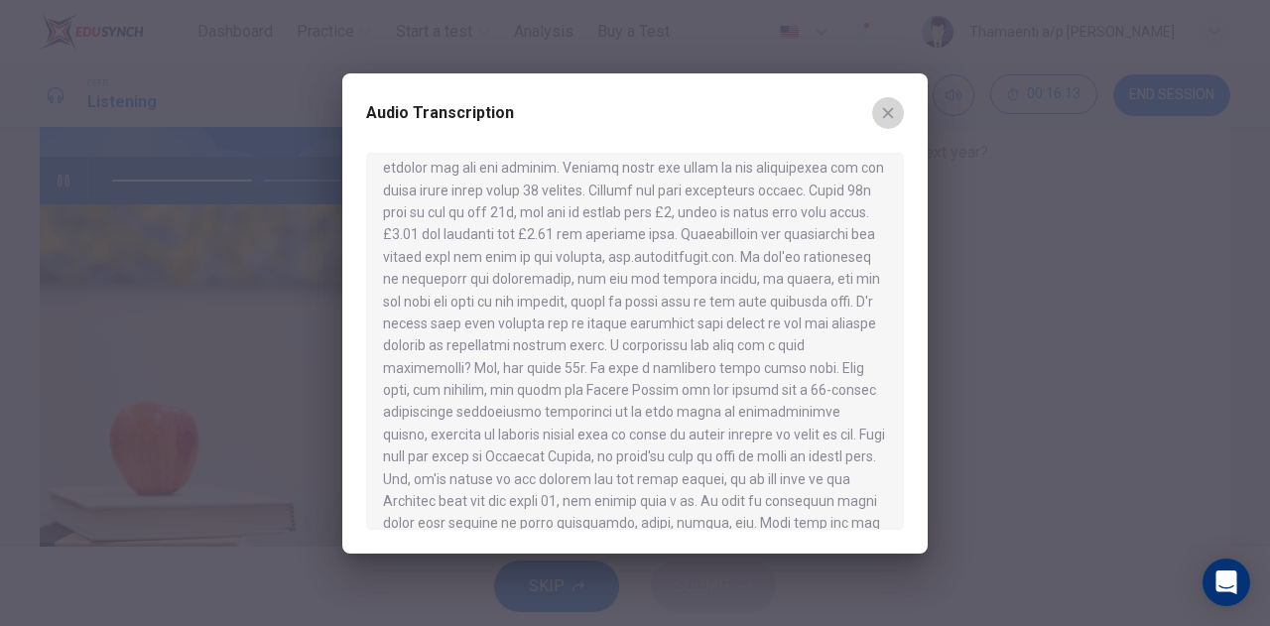
click at [897, 106] on button "button" at bounding box center [888, 113] width 32 height 32
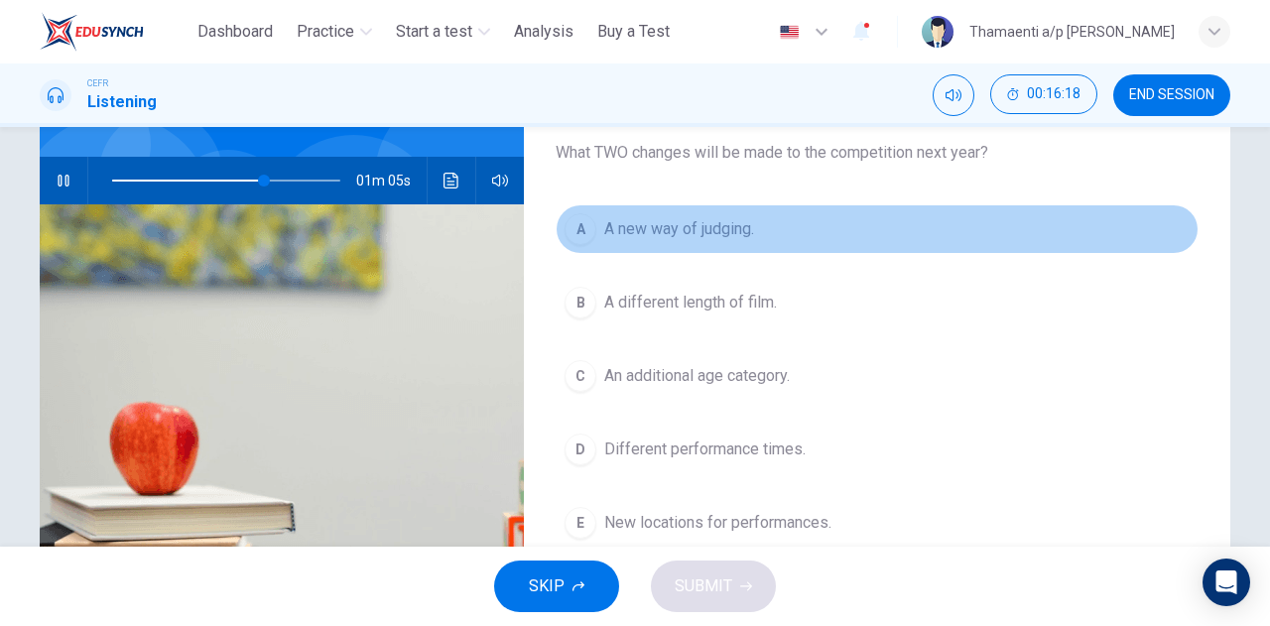
click at [691, 231] on span "A new way of judging." at bounding box center [679, 229] width 150 height 24
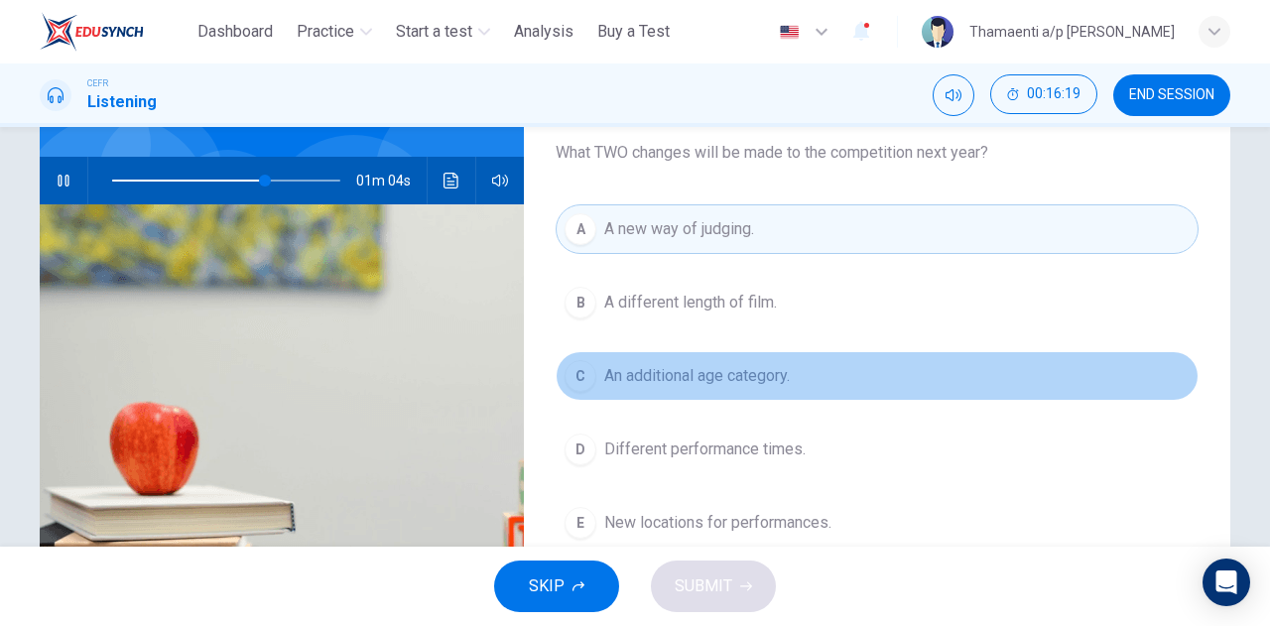
click at [729, 380] on span "An additional age category." at bounding box center [697, 376] width 186 height 24
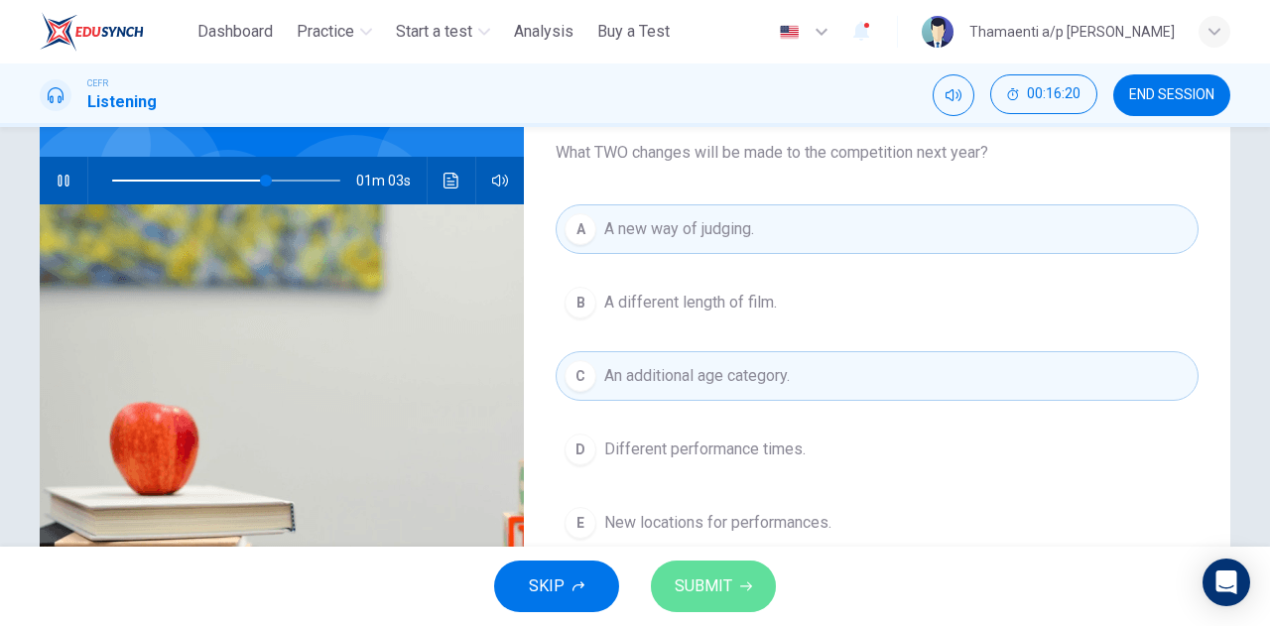
click at [747, 584] on icon "button" at bounding box center [746, 587] width 12 height 9
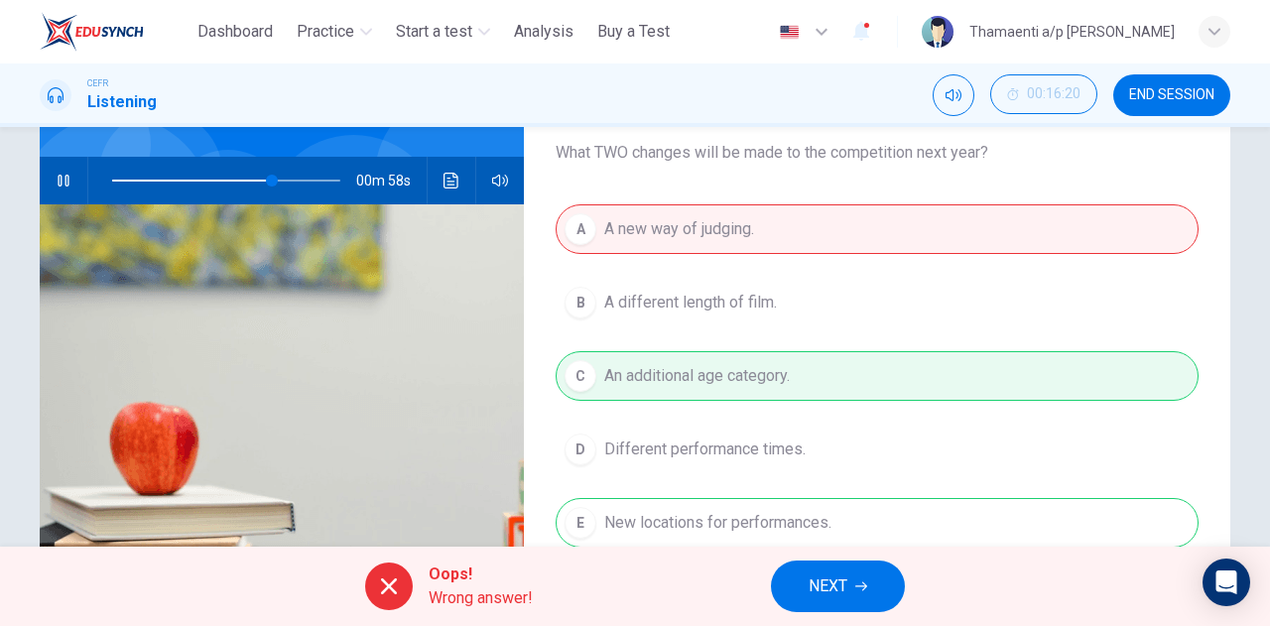
type input "**"
click at [873, 606] on button "NEXT" at bounding box center [838, 587] width 134 height 52
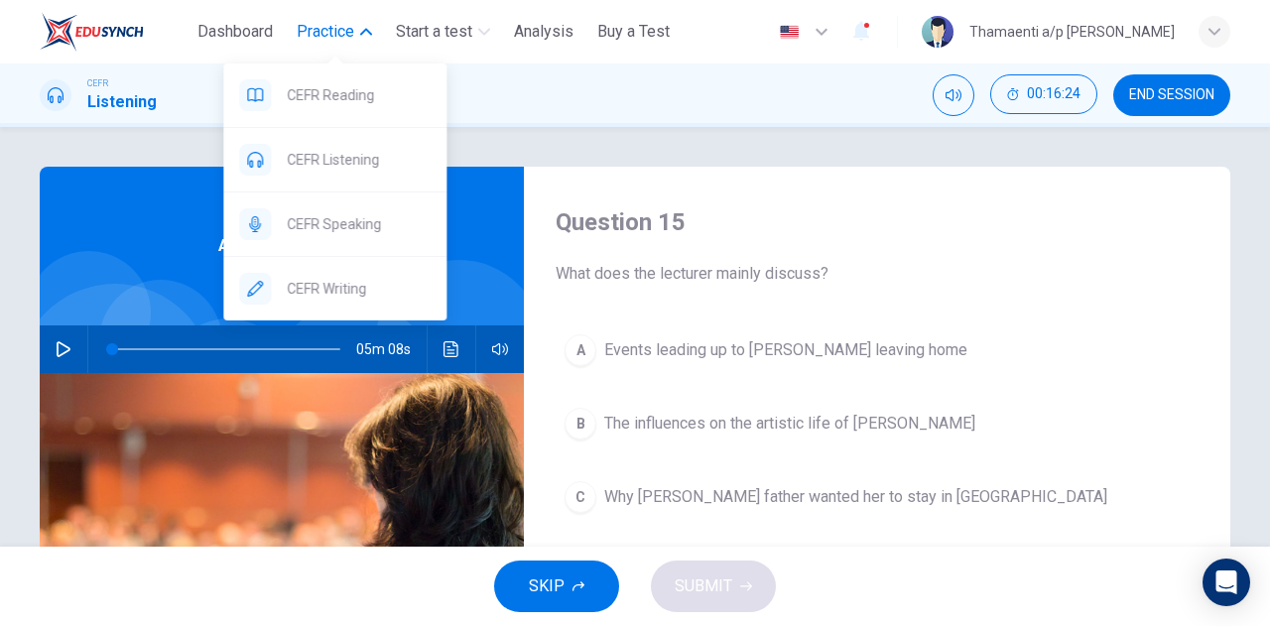
click at [337, 40] on span "Practice" at bounding box center [326, 32] width 58 height 24
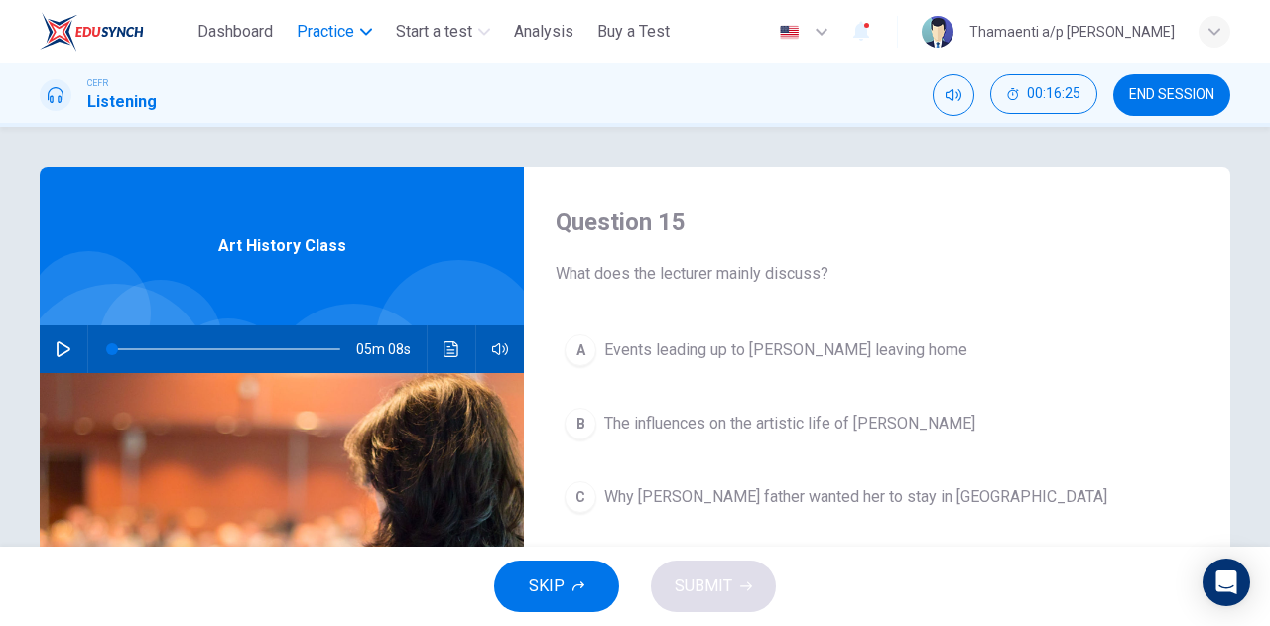
click at [337, 40] on span "Practice" at bounding box center [326, 32] width 58 height 24
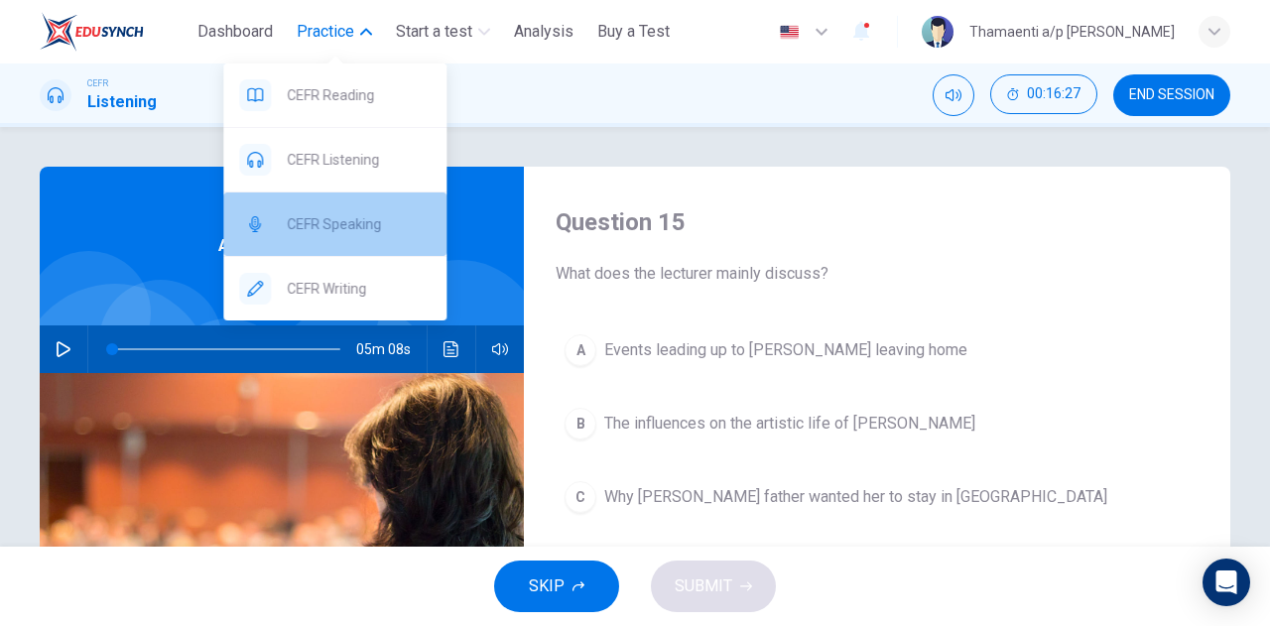
click at [388, 229] on span "CEFR Speaking" at bounding box center [359, 224] width 144 height 24
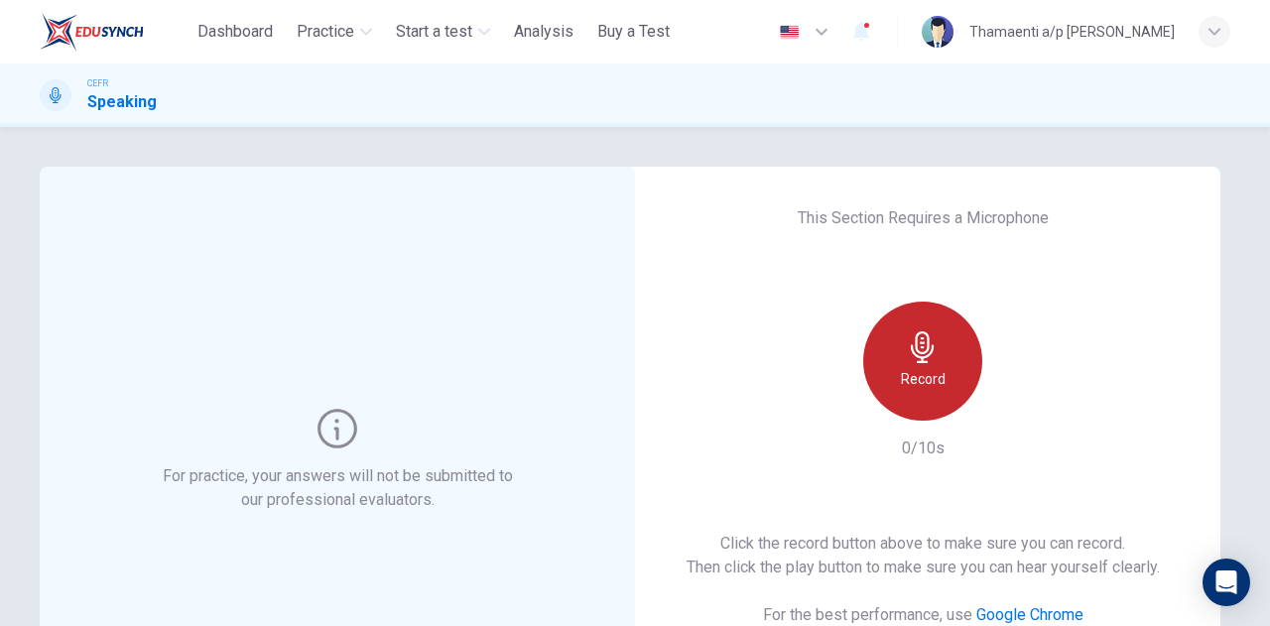
click at [907, 382] on h6 "Record" at bounding box center [923, 379] width 45 height 24
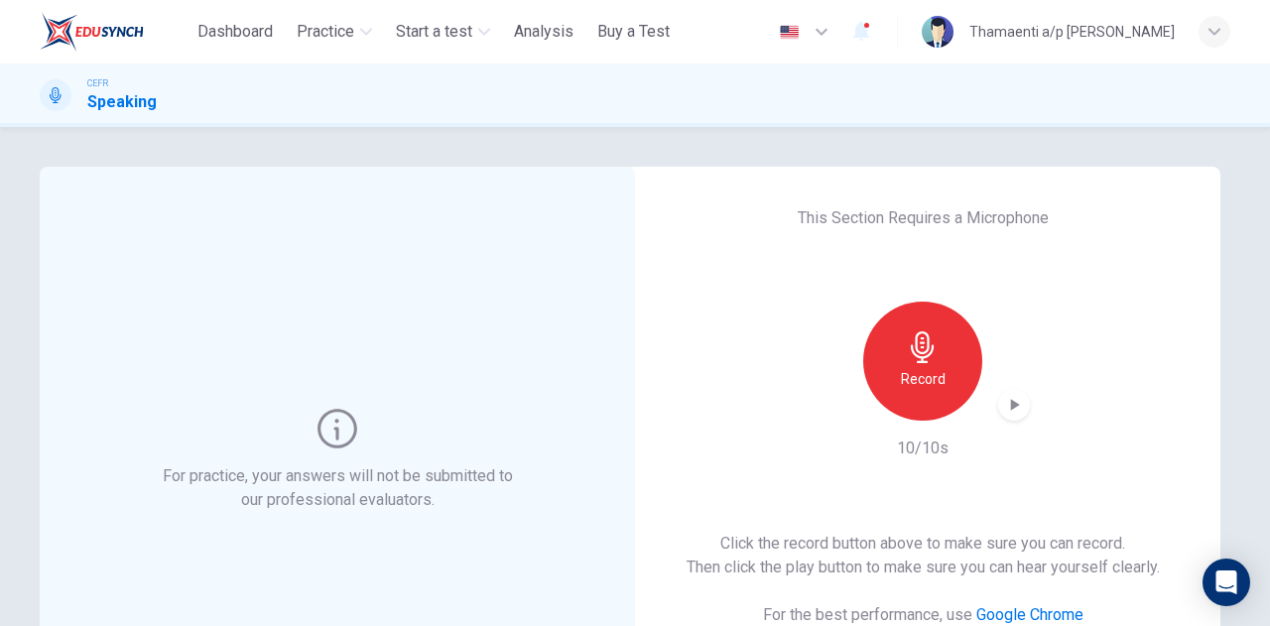
click at [1022, 394] on div "Record" at bounding box center [923, 361] width 214 height 119
click at [1011, 401] on icon "button" at bounding box center [1015, 405] width 9 height 12
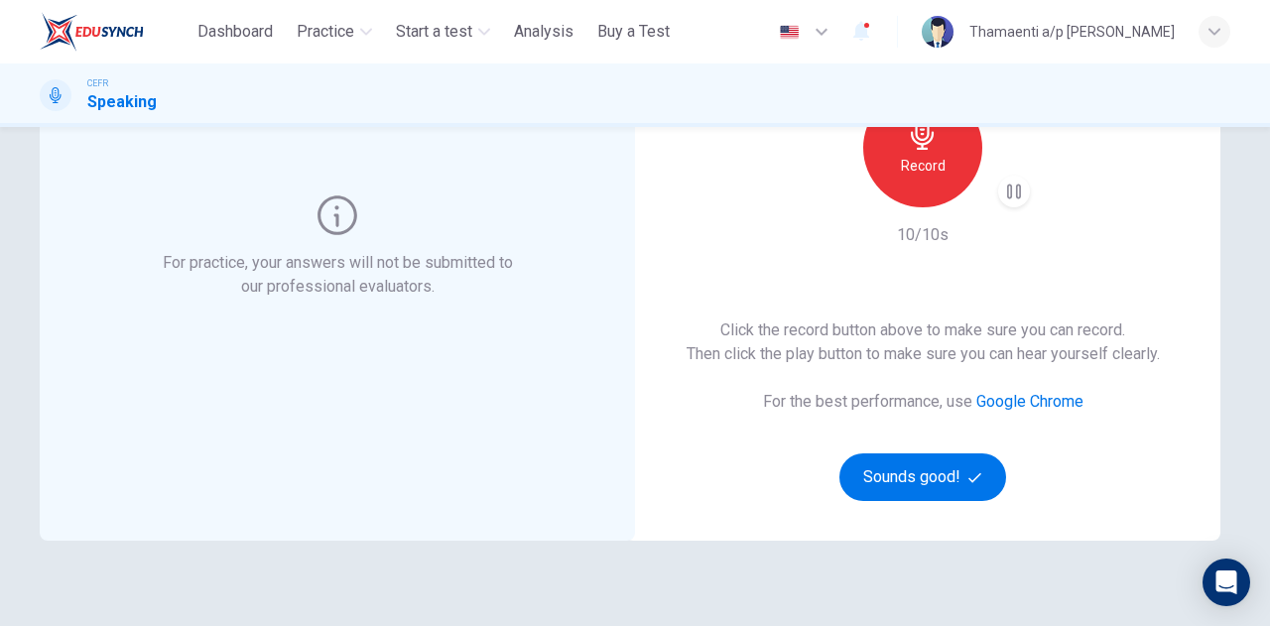
scroll to position [218, 0]
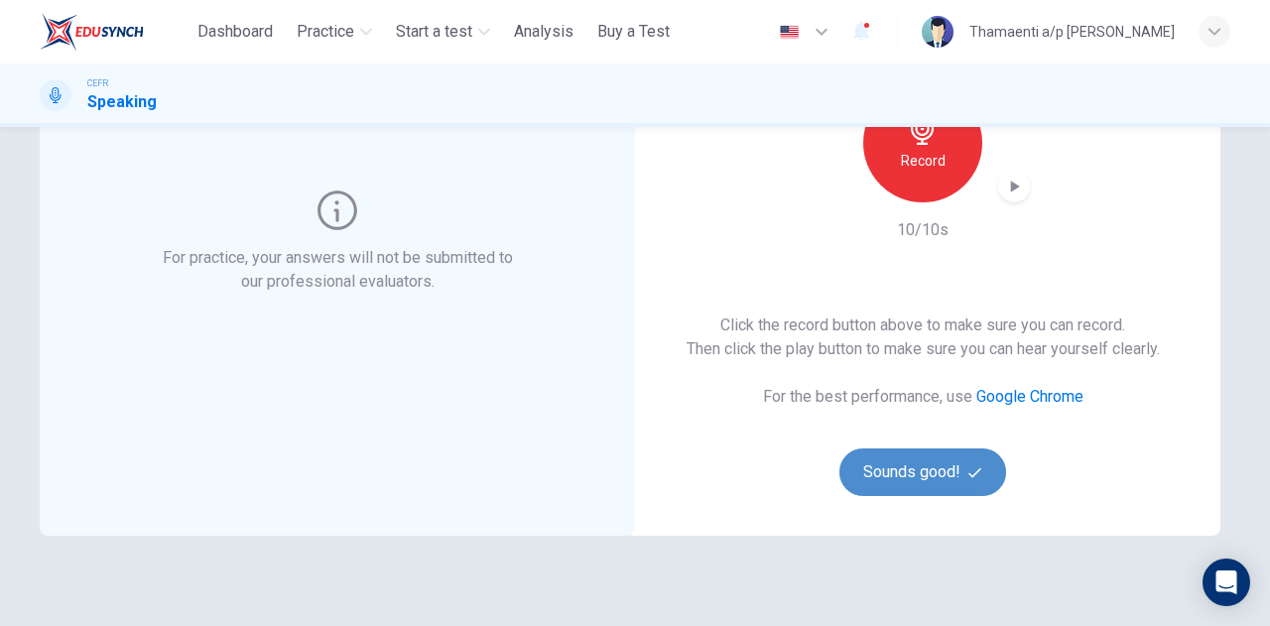
click at [934, 454] on button "Sounds good!" at bounding box center [923, 473] width 167 height 48
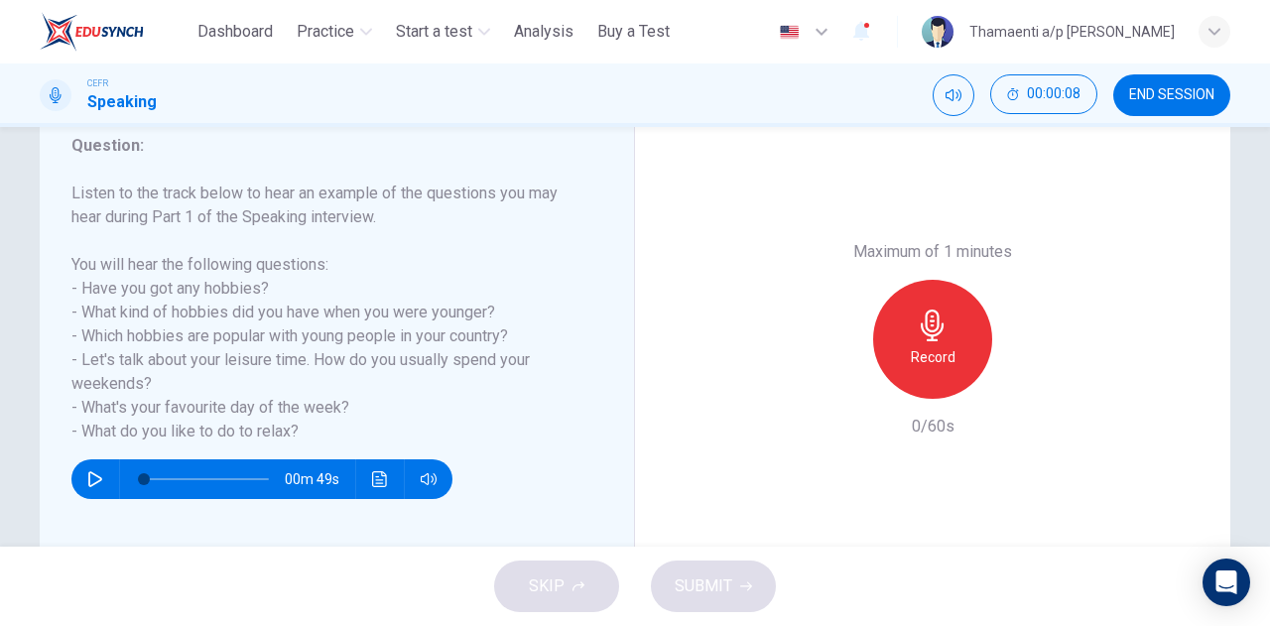
scroll to position [271, 0]
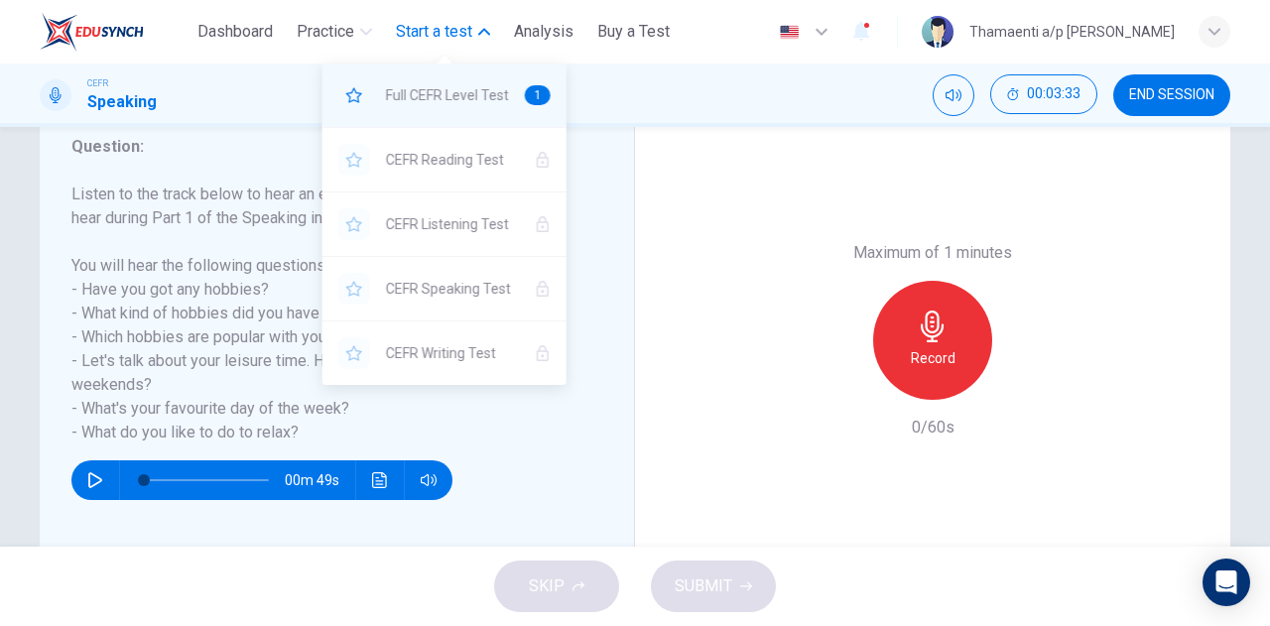
click at [466, 84] on span "Full CEFR Level Test" at bounding box center [447, 95] width 123 height 24
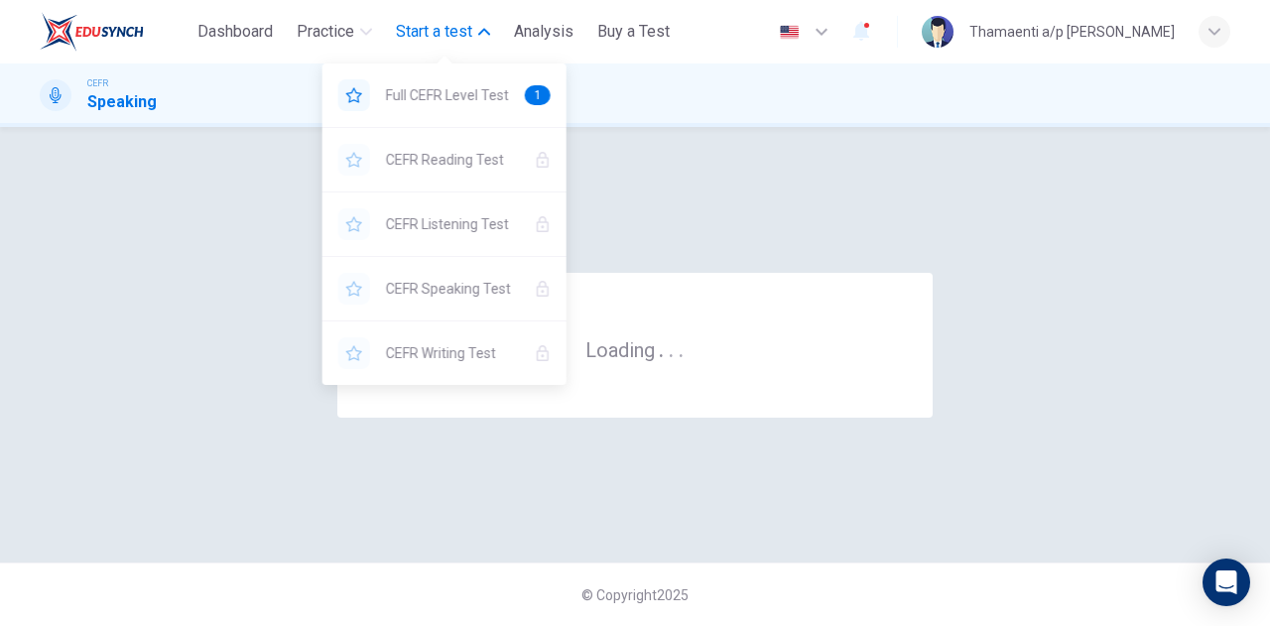
scroll to position [0, 0]
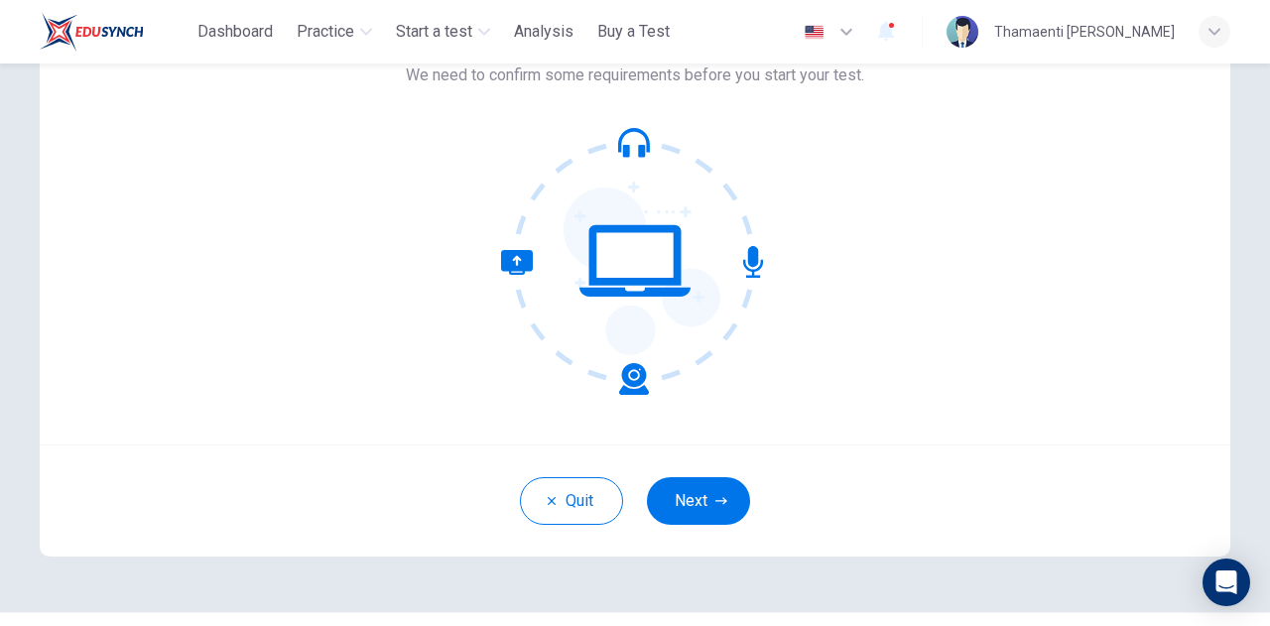
scroll to position [199, 0]
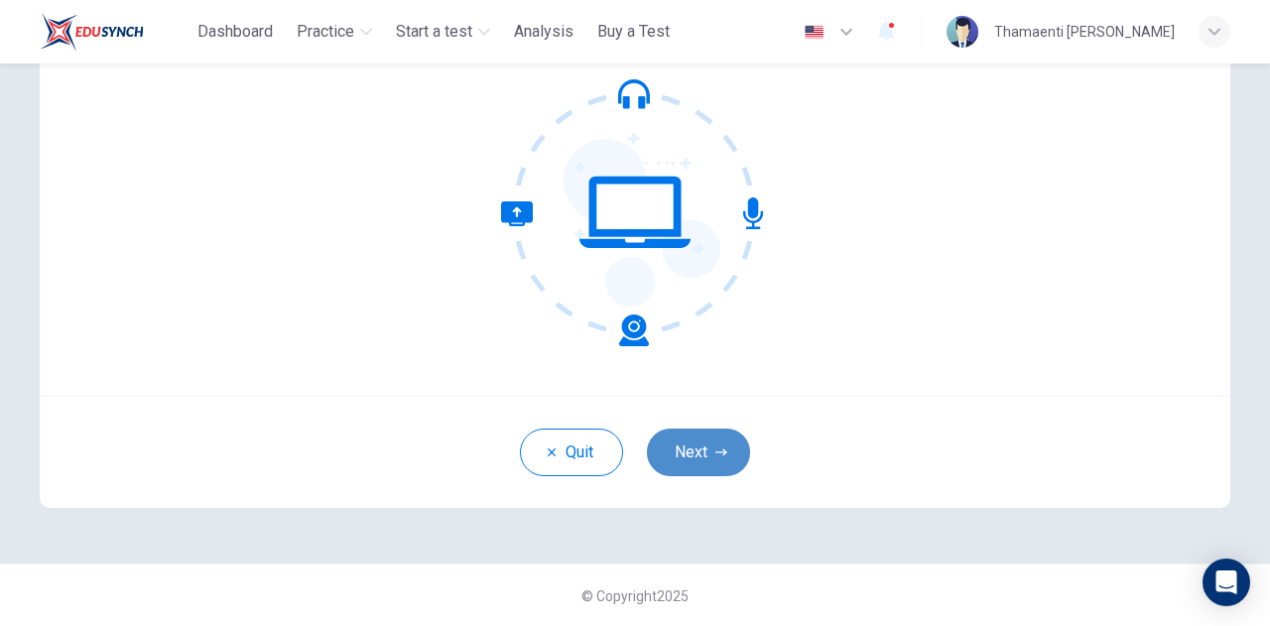
click at [715, 450] on icon "button" at bounding box center [721, 453] width 12 height 12
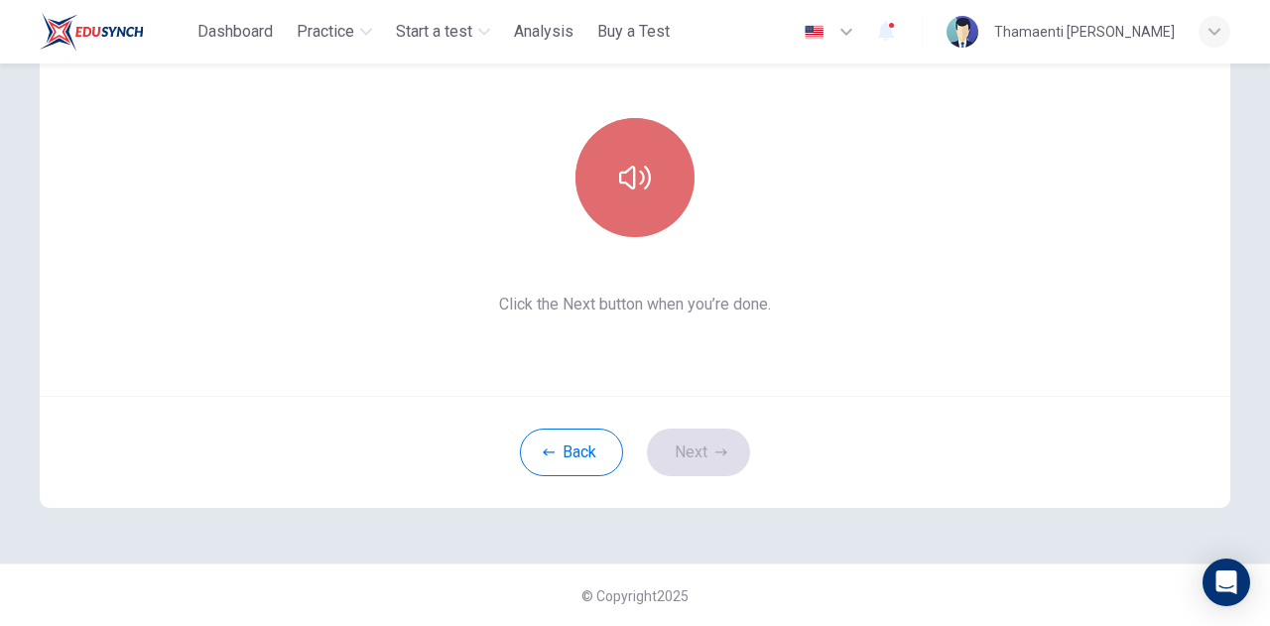
click at [649, 181] on button "button" at bounding box center [635, 177] width 119 height 119
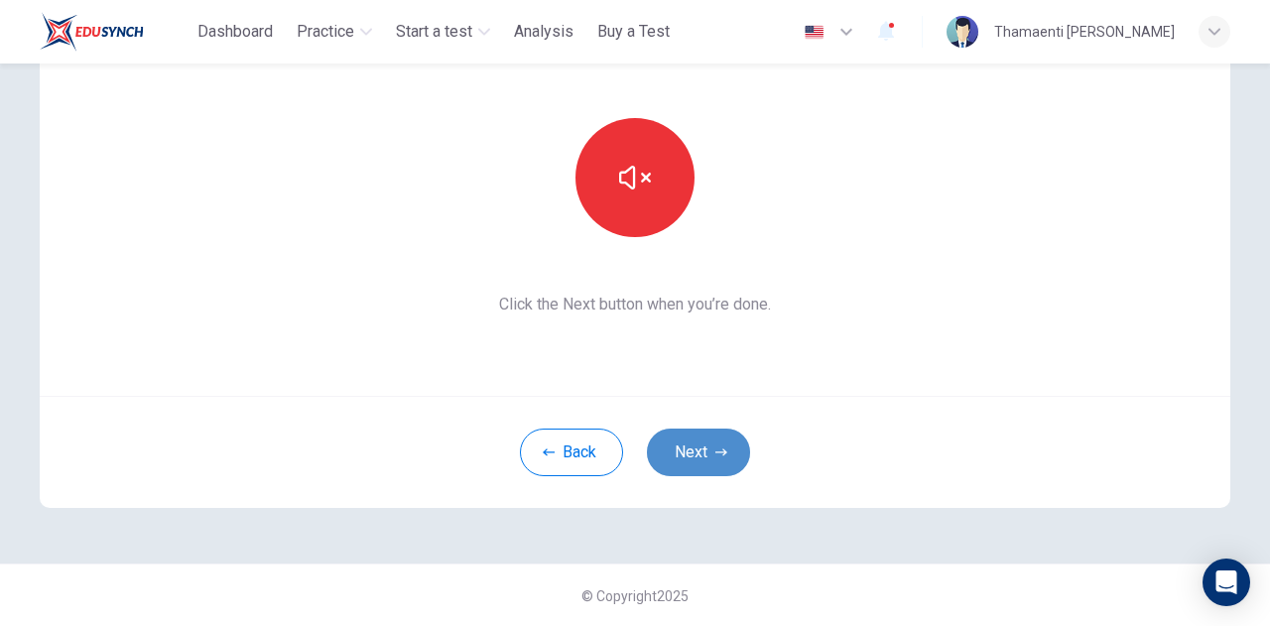
click at [686, 464] on button "Next" at bounding box center [698, 453] width 103 height 48
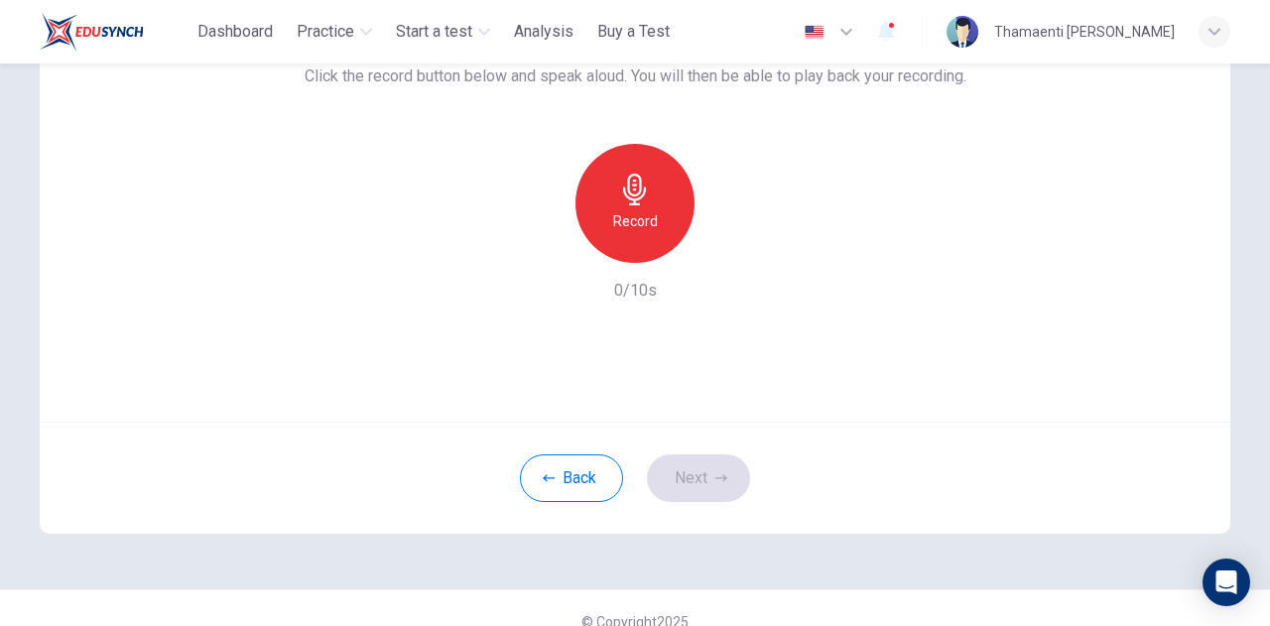
scroll to position [190, 0]
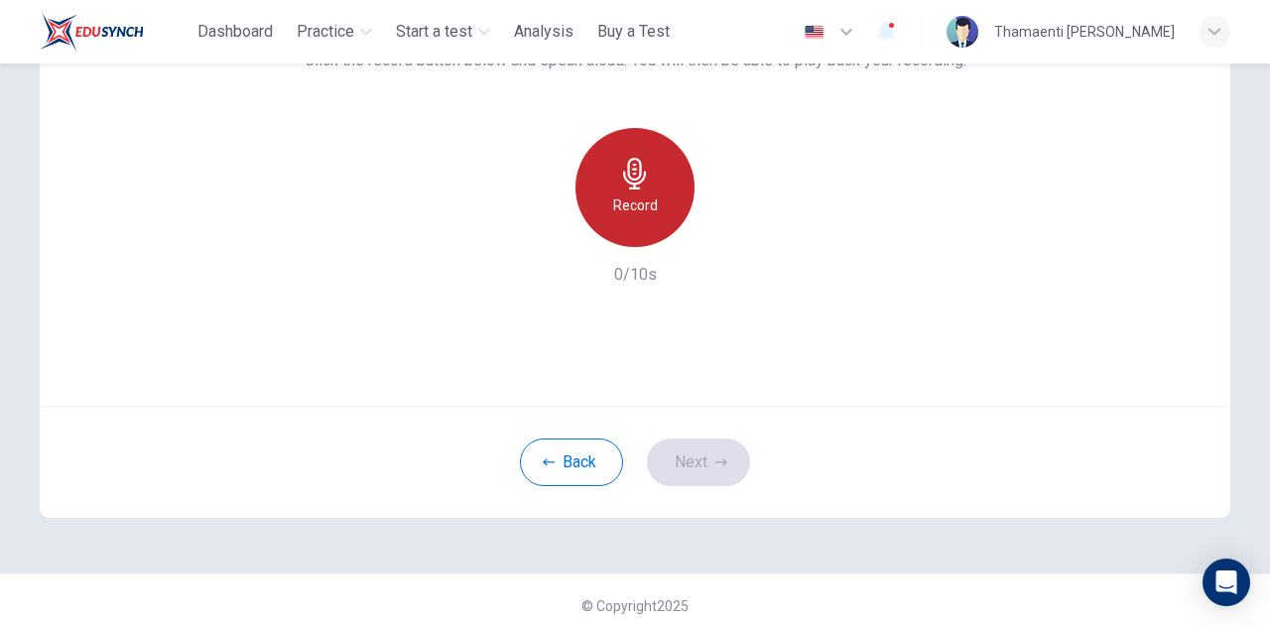
click at [613, 209] on h6 "Record" at bounding box center [635, 206] width 45 height 24
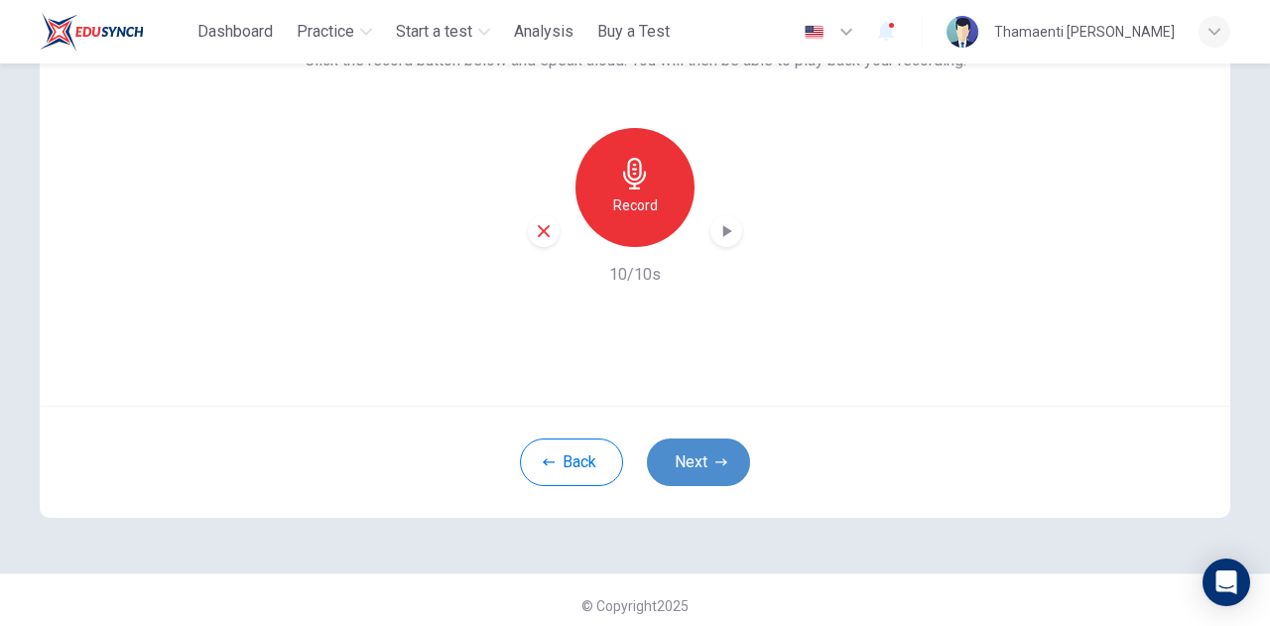
click at [684, 461] on button "Next" at bounding box center [698, 463] width 103 height 48
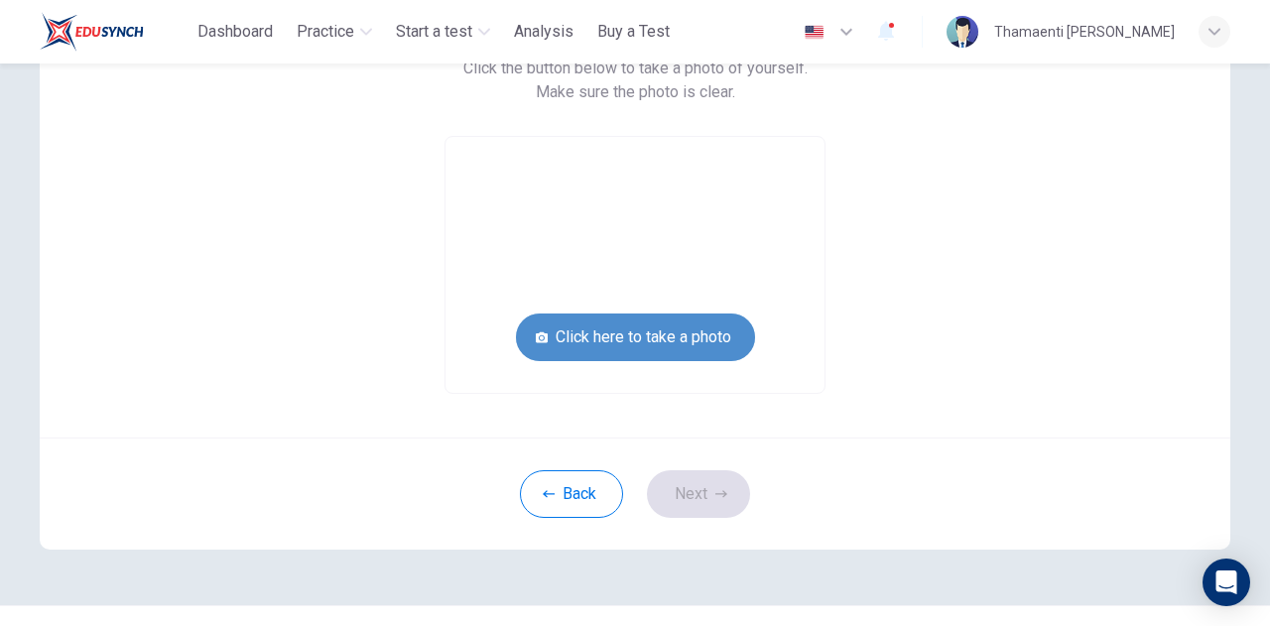
click at [540, 330] on button "Click here to take a photo" at bounding box center [635, 338] width 239 height 48
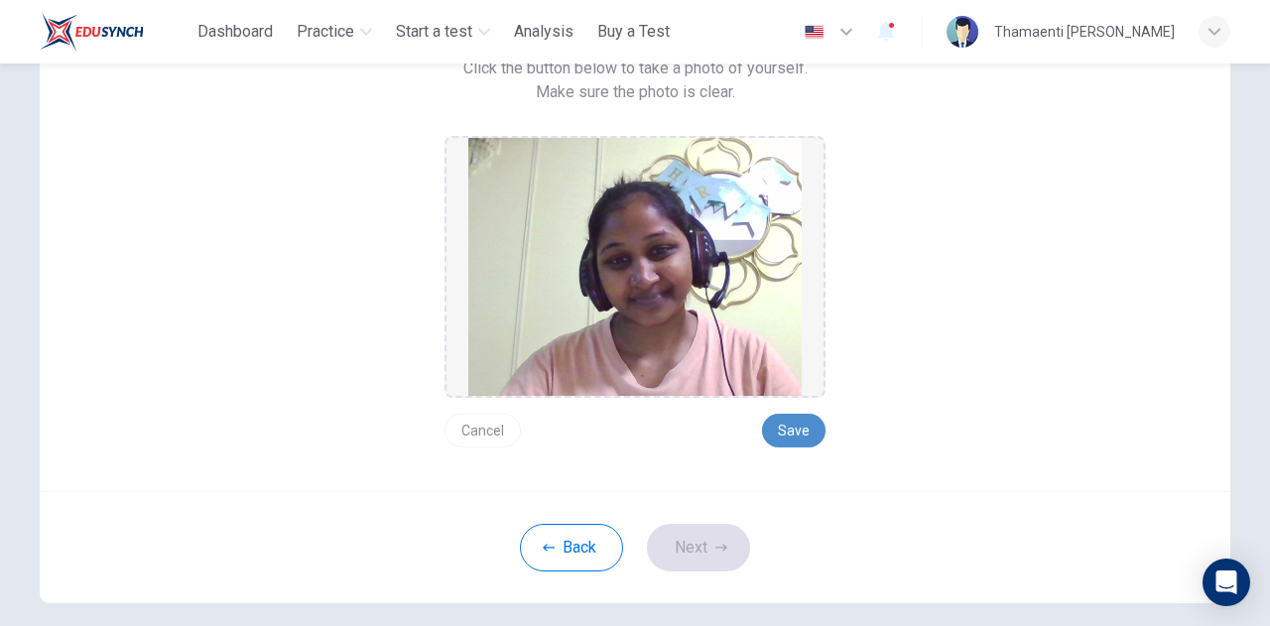
click at [786, 425] on button "Save" at bounding box center [794, 431] width 64 height 34
click at [715, 543] on icon "button" at bounding box center [721, 548] width 12 height 12
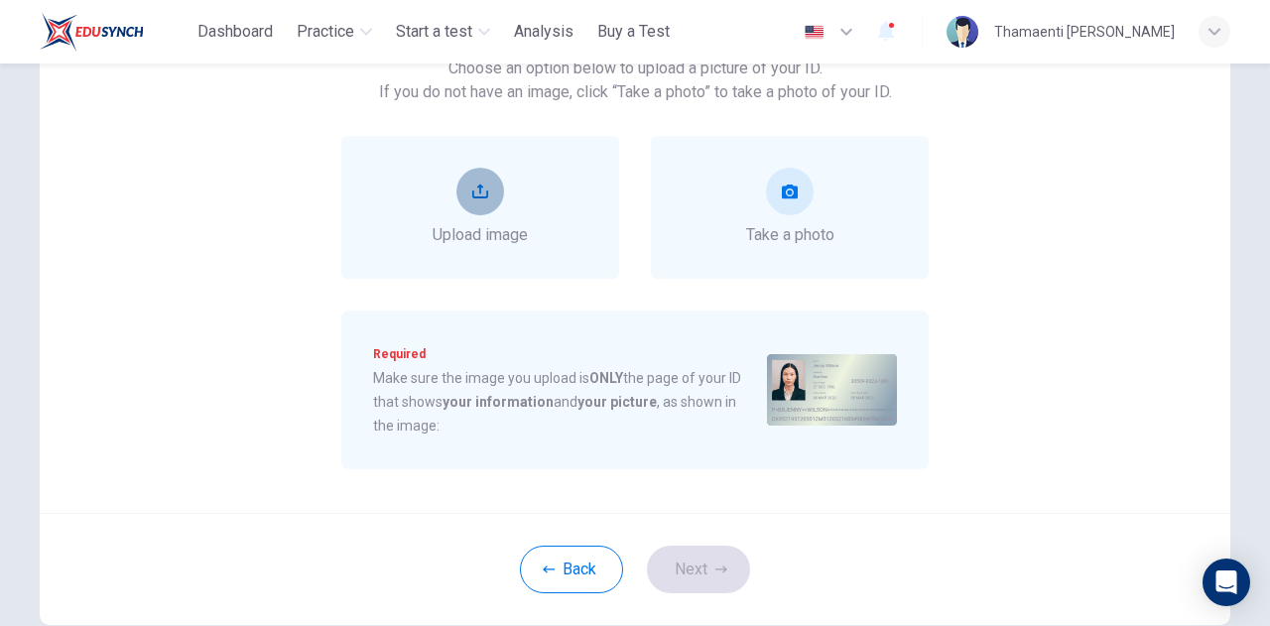
click at [479, 190] on icon "upload" at bounding box center [480, 192] width 16 height 16
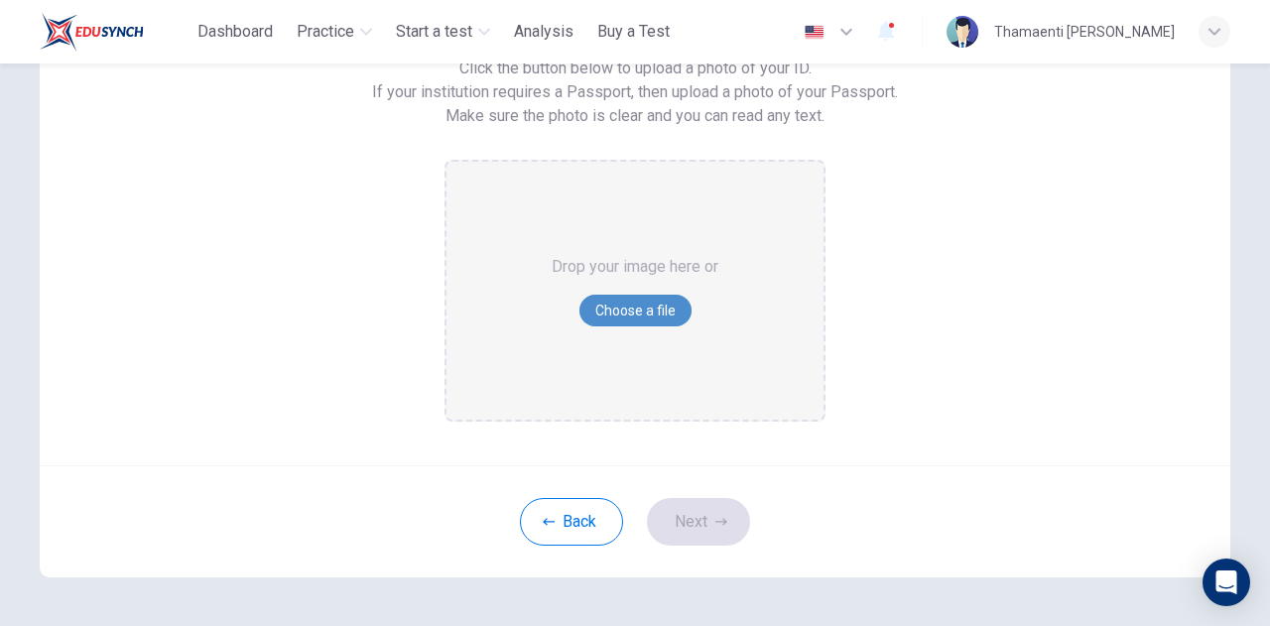
click at [626, 317] on button "Choose a file" at bounding box center [636, 311] width 112 height 32
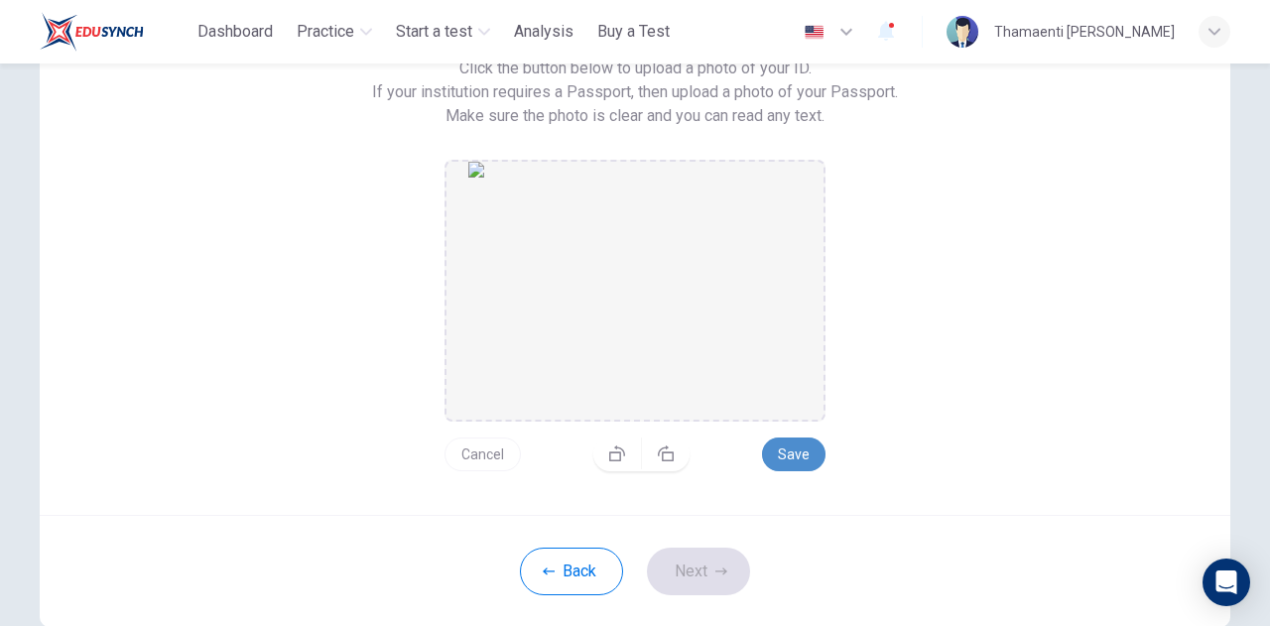
click at [800, 454] on button "Save" at bounding box center [794, 455] width 64 height 34
click at [685, 583] on button "Next" at bounding box center [698, 572] width 103 height 48
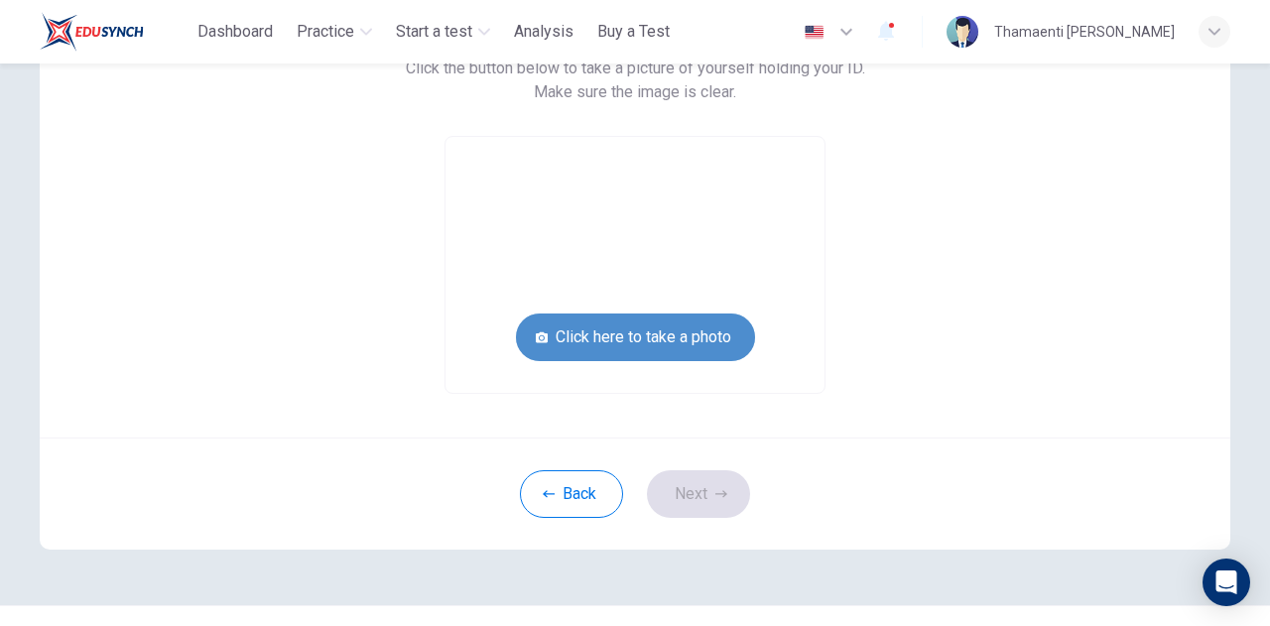
click at [688, 340] on button "Click here to take a photo" at bounding box center [635, 338] width 239 height 48
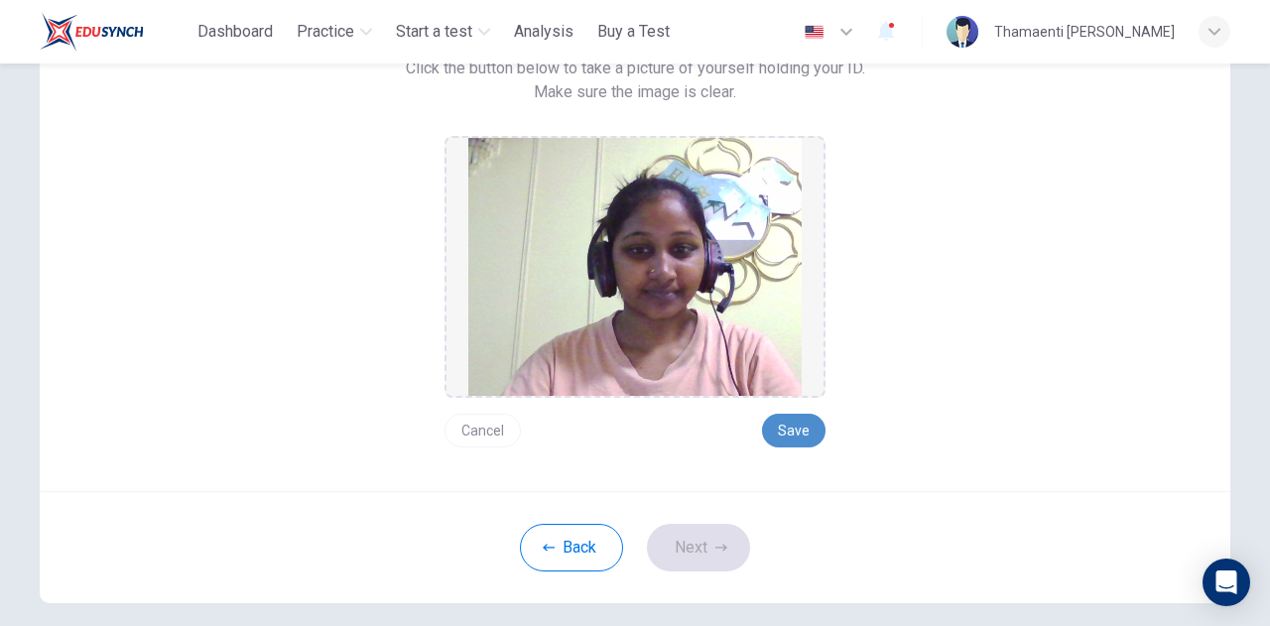
click at [767, 436] on button "Save" at bounding box center [794, 431] width 64 height 34
click at [776, 426] on button "Save" at bounding box center [794, 431] width 64 height 34
click at [724, 567] on button "Next" at bounding box center [698, 548] width 103 height 48
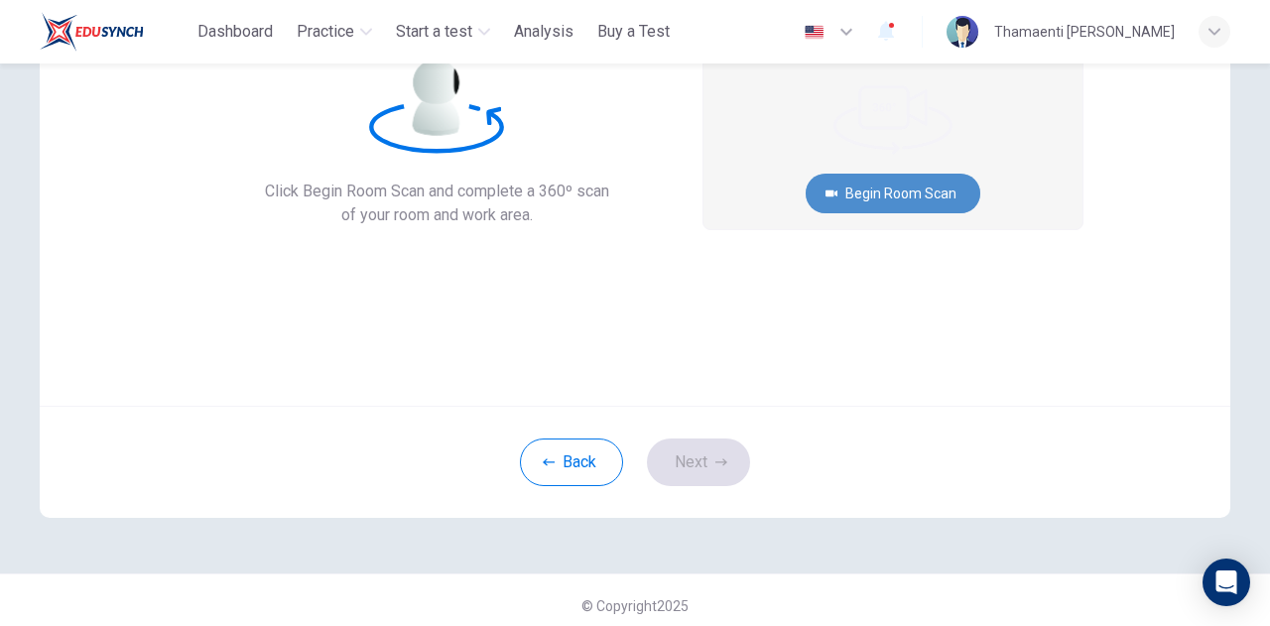
click at [811, 193] on button "Begin Room Scan" at bounding box center [893, 194] width 175 height 40
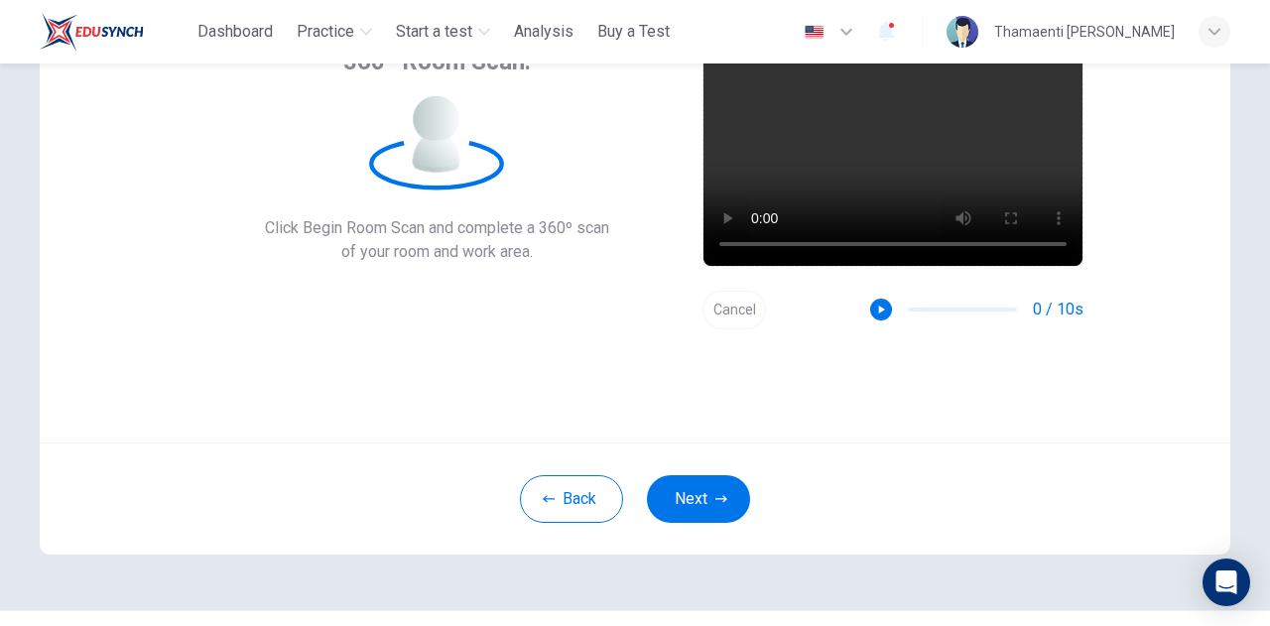
scroll to position [155, 0]
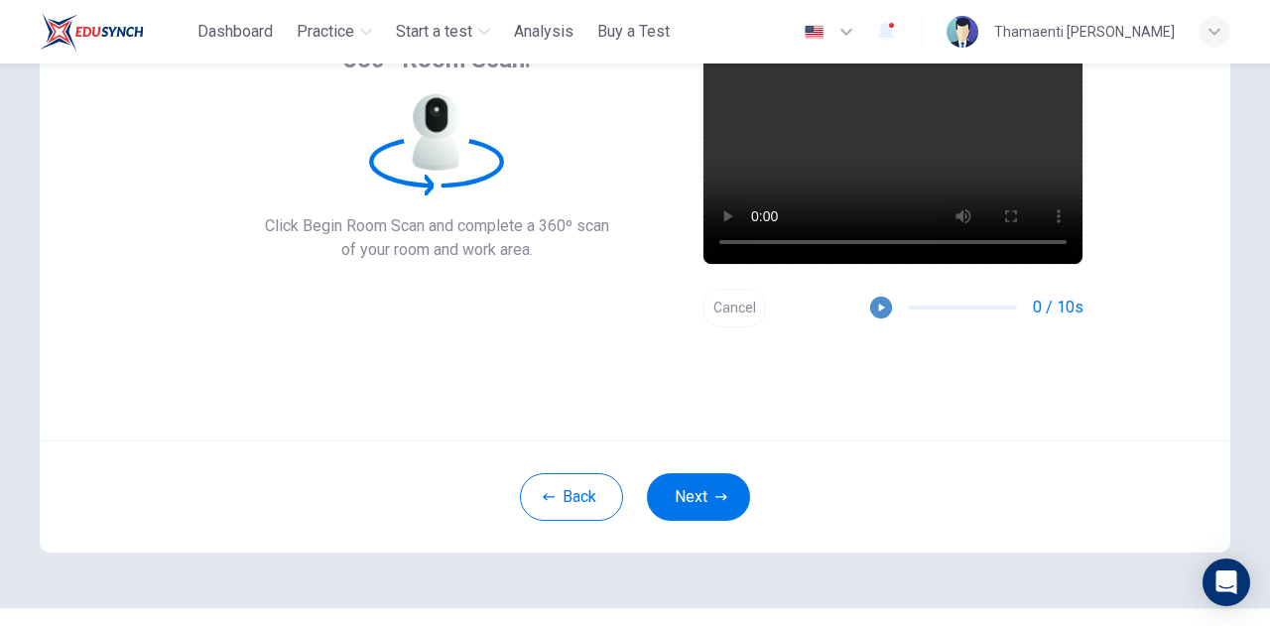
click at [885, 301] on button "button" at bounding box center [881, 308] width 22 height 22
click at [718, 498] on icon "button" at bounding box center [721, 496] width 12 height 7
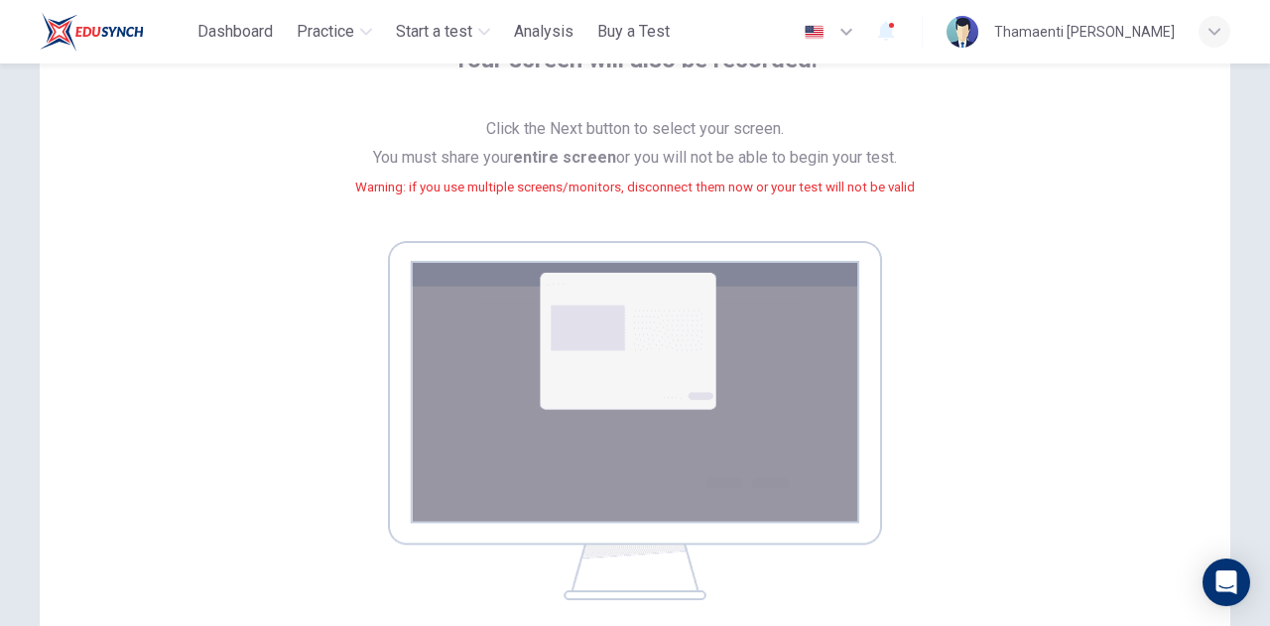
click at [718, 498] on img at bounding box center [635, 420] width 494 height 359
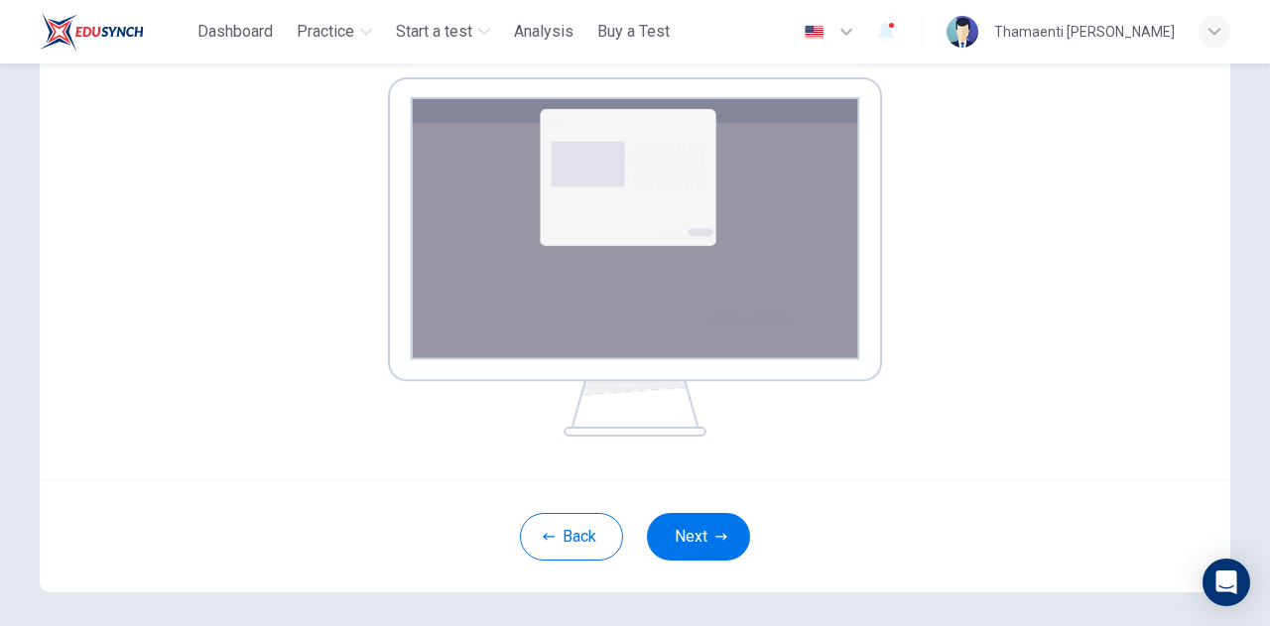
scroll to position [337, 0]
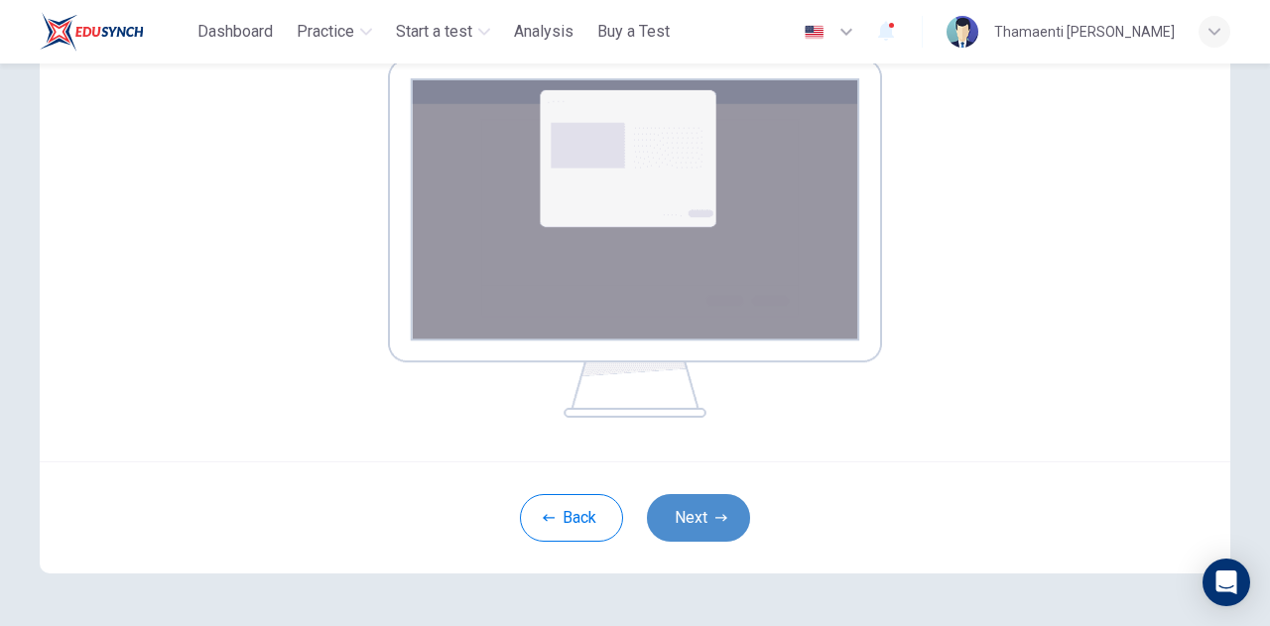
click at [669, 513] on button "Next" at bounding box center [698, 518] width 103 height 48
click at [665, 173] on img at bounding box center [635, 238] width 494 height 359
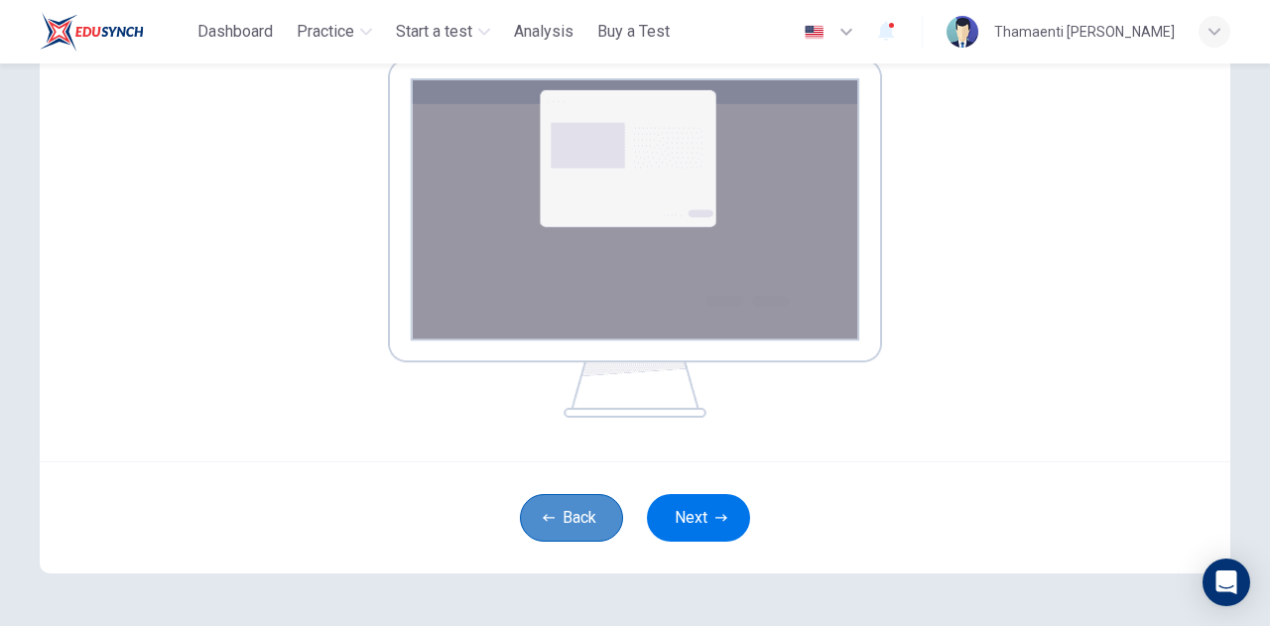
click at [543, 513] on icon "button" at bounding box center [549, 518] width 12 height 12
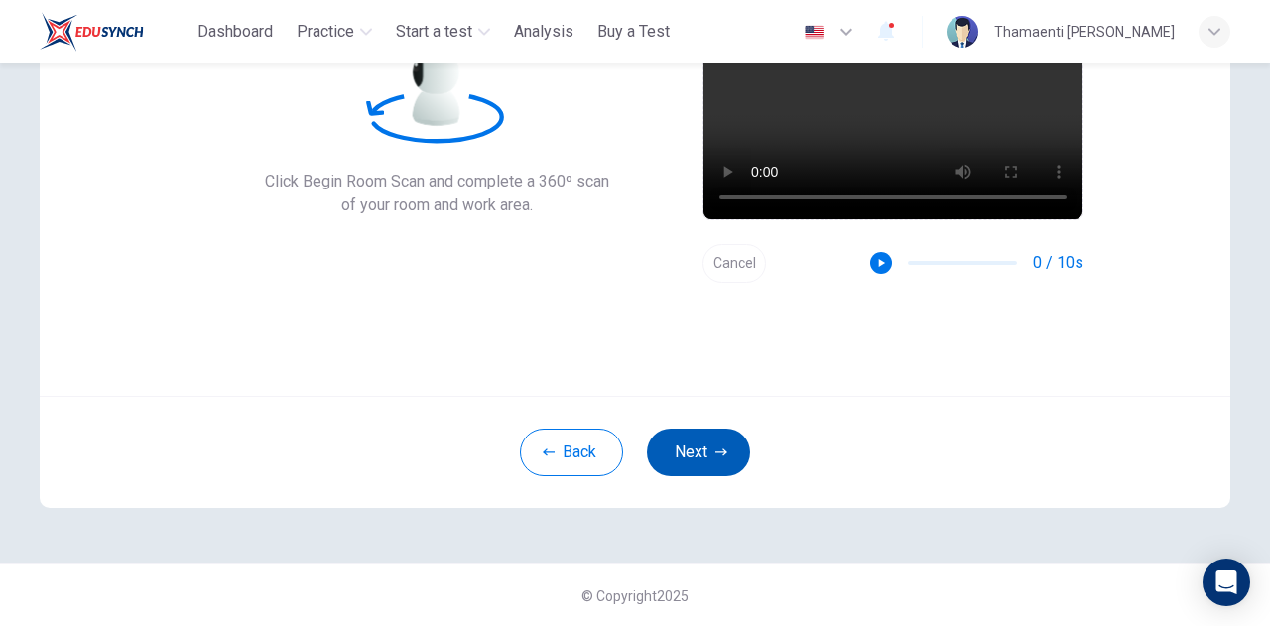
click at [687, 457] on button "Next" at bounding box center [698, 453] width 103 height 48
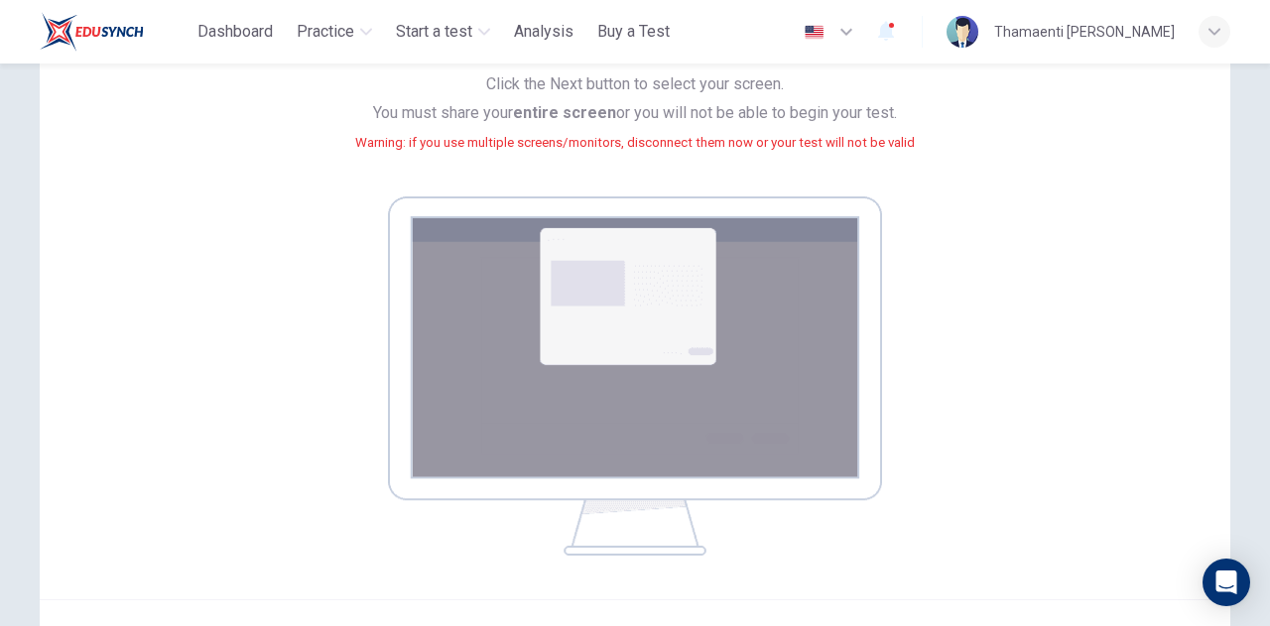
click at [625, 295] on img at bounding box center [635, 375] width 494 height 359
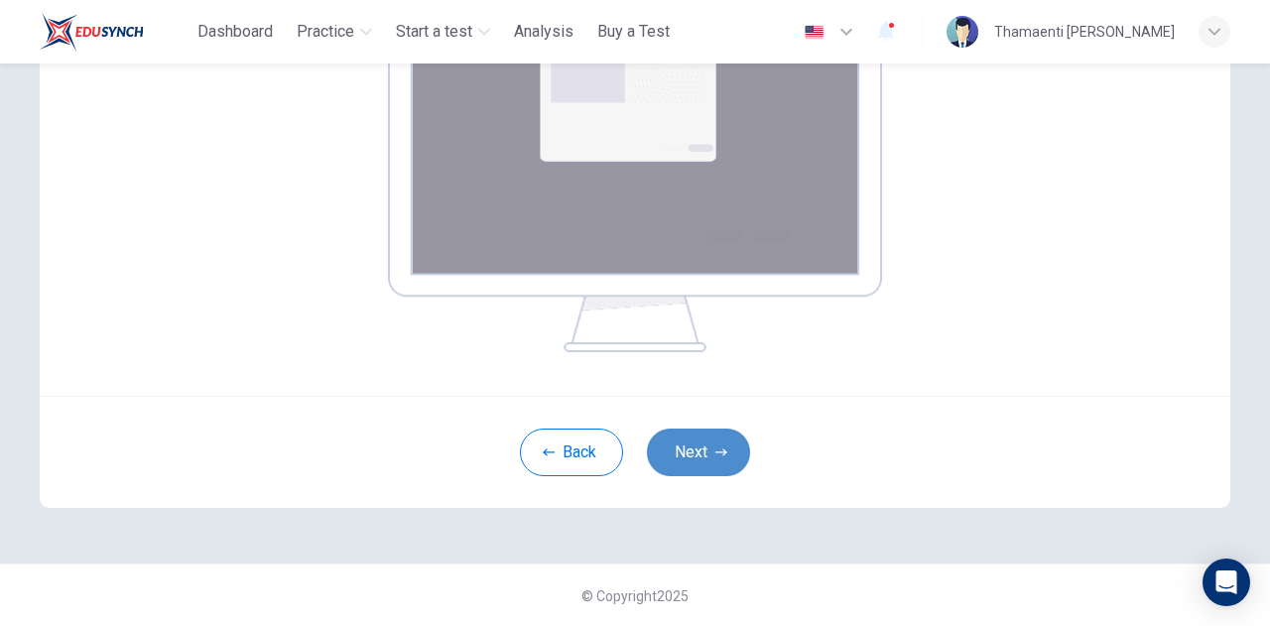
click at [724, 442] on button "Next" at bounding box center [698, 453] width 103 height 48
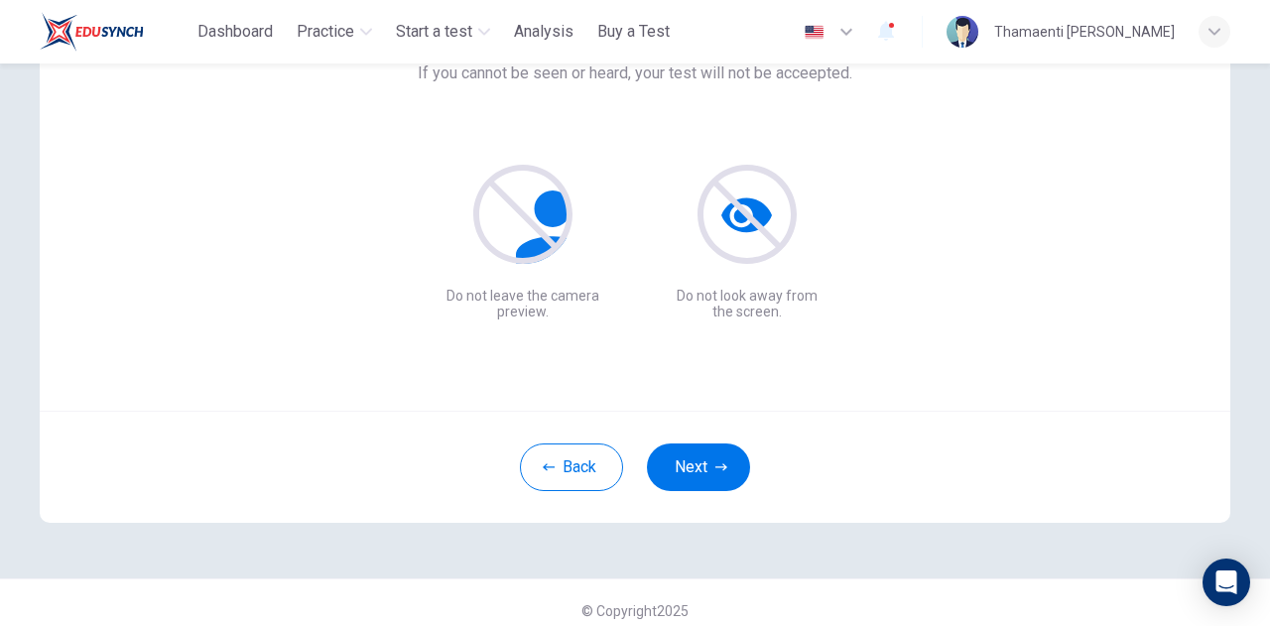
scroll to position [185, 0]
click at [713, 454] on button "Next" at bounding box center [698, 468] width 103 height 48
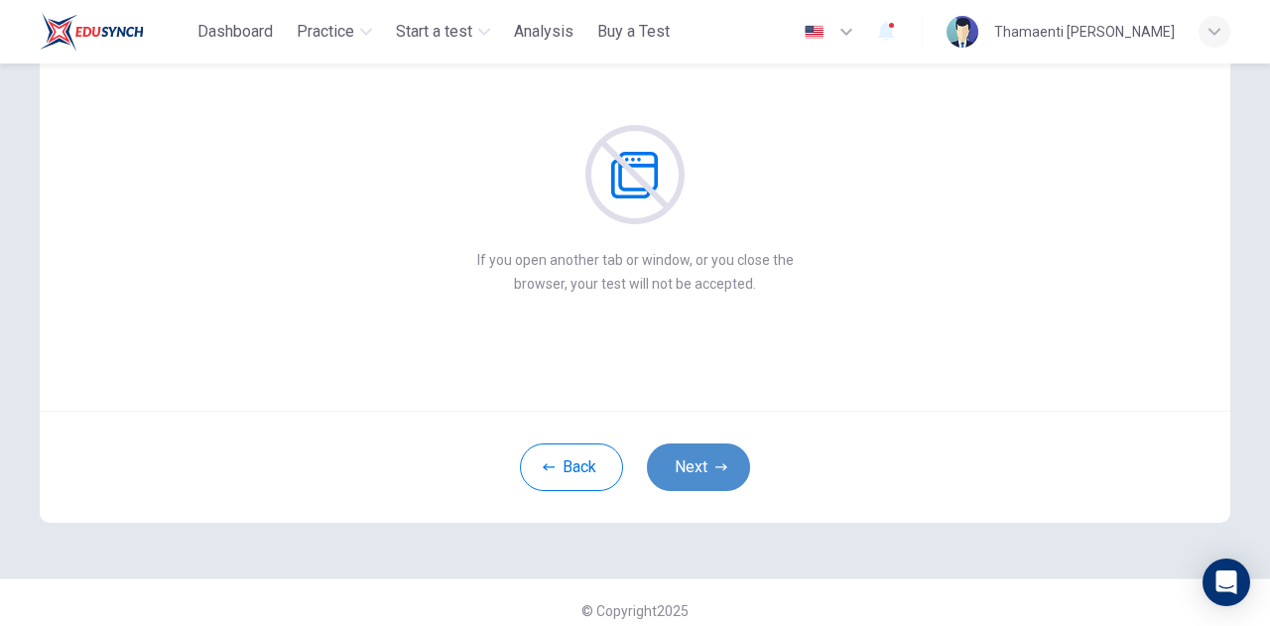
click at [713, 454] on button "Next" at bounding box center [698, 468] width 103 height 48
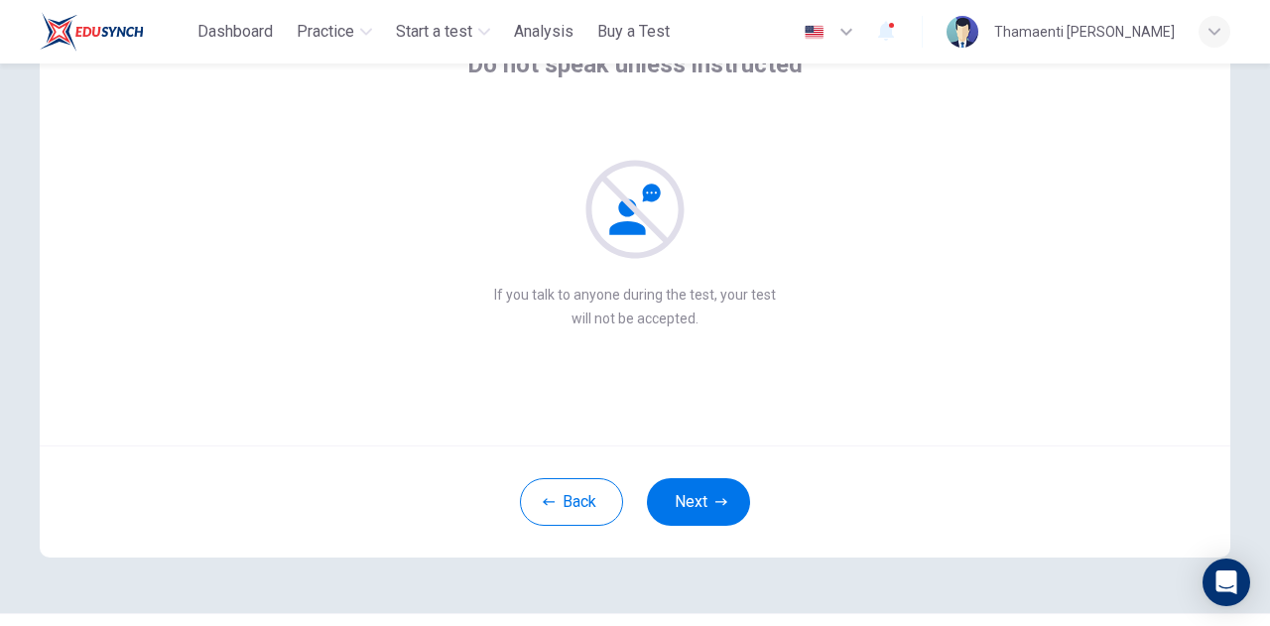
scroll to position [149, 0]
click at [713, 493] on button "Next" at bounding box center [698, 503] width 103 height 48
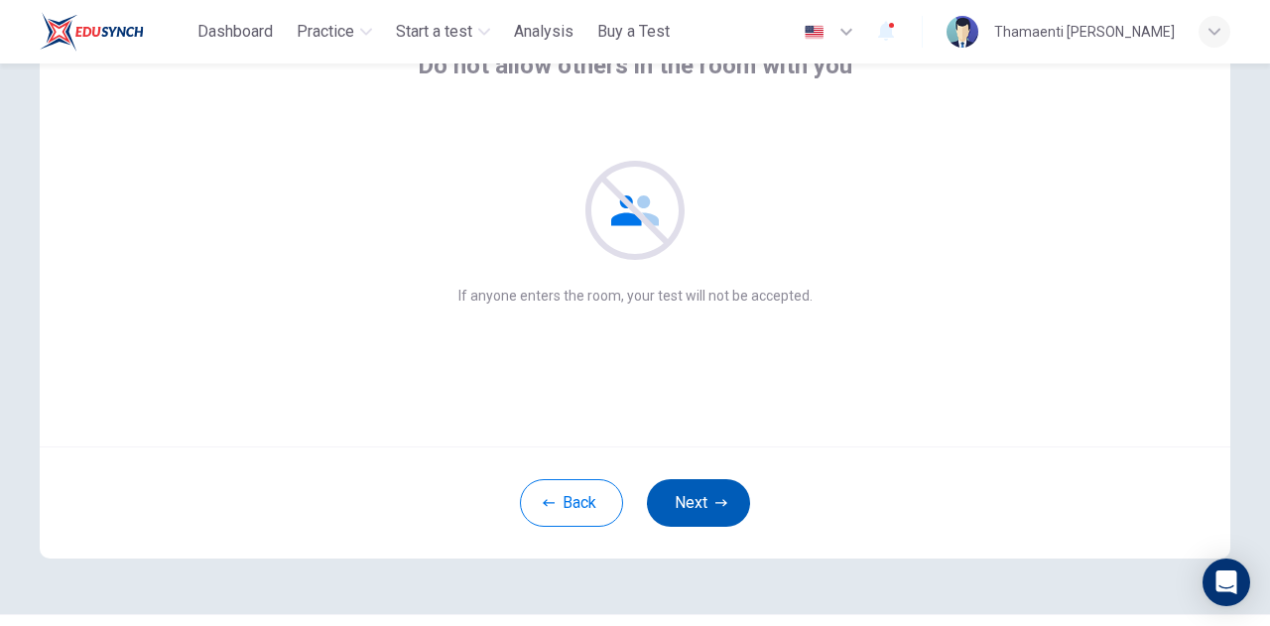
click at [713, 493] on button "Next" at bounding box center [698, 503] width 103 height 48
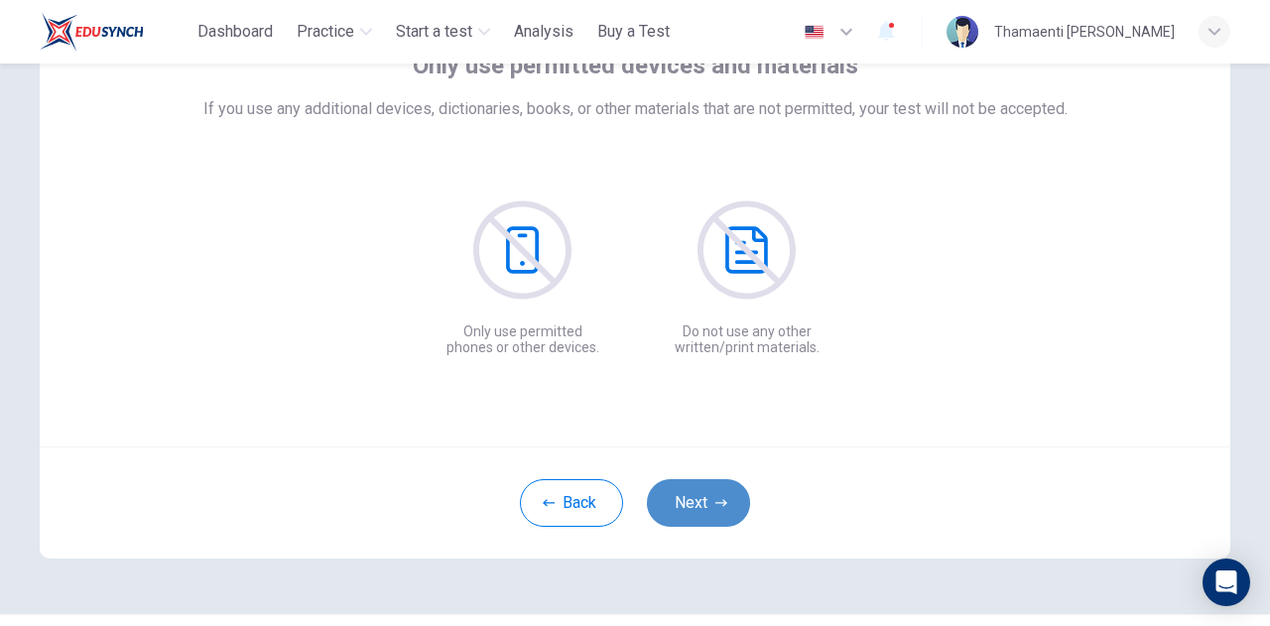
click at [713, 493] on button "Next" at bounding box center [698, 503] width 103 height 48
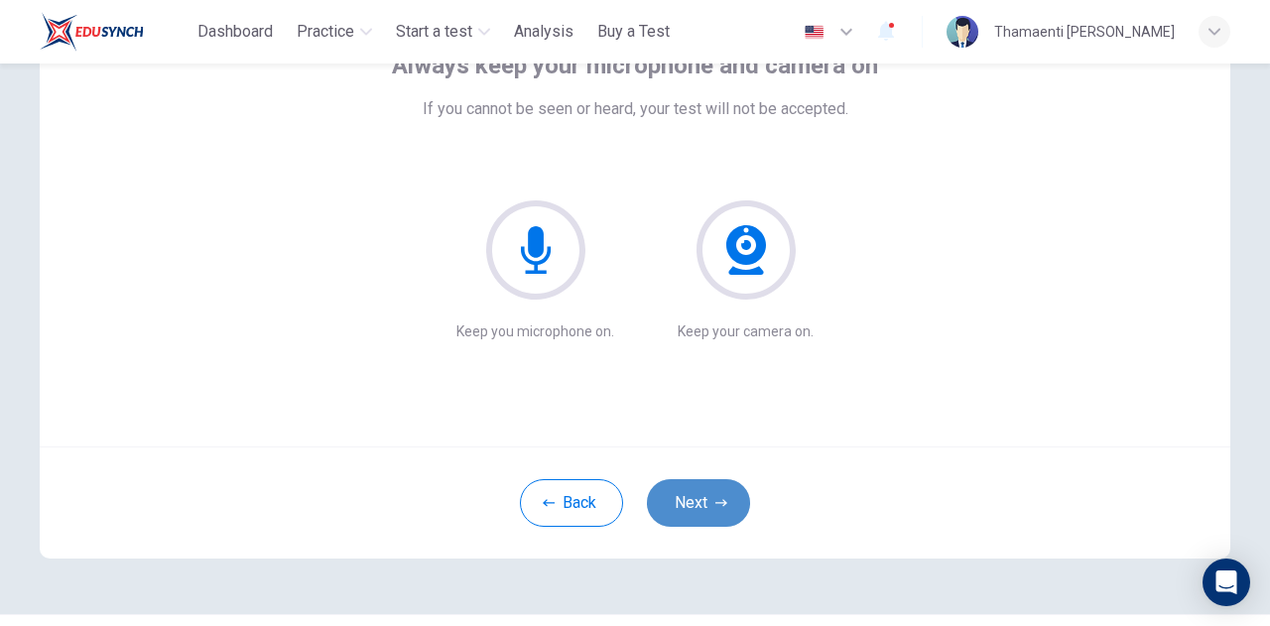
click at [713, 493] on button "Next" at bounding box center [698, 503] width 103 height 48
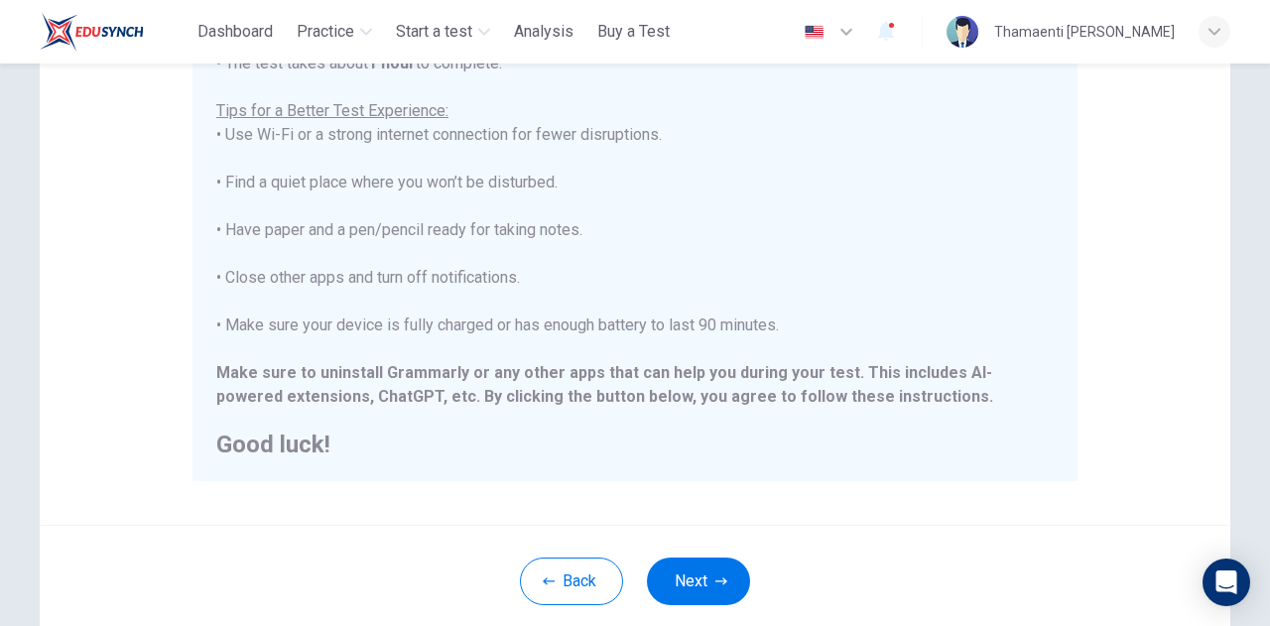
scroll to position [476, 0]
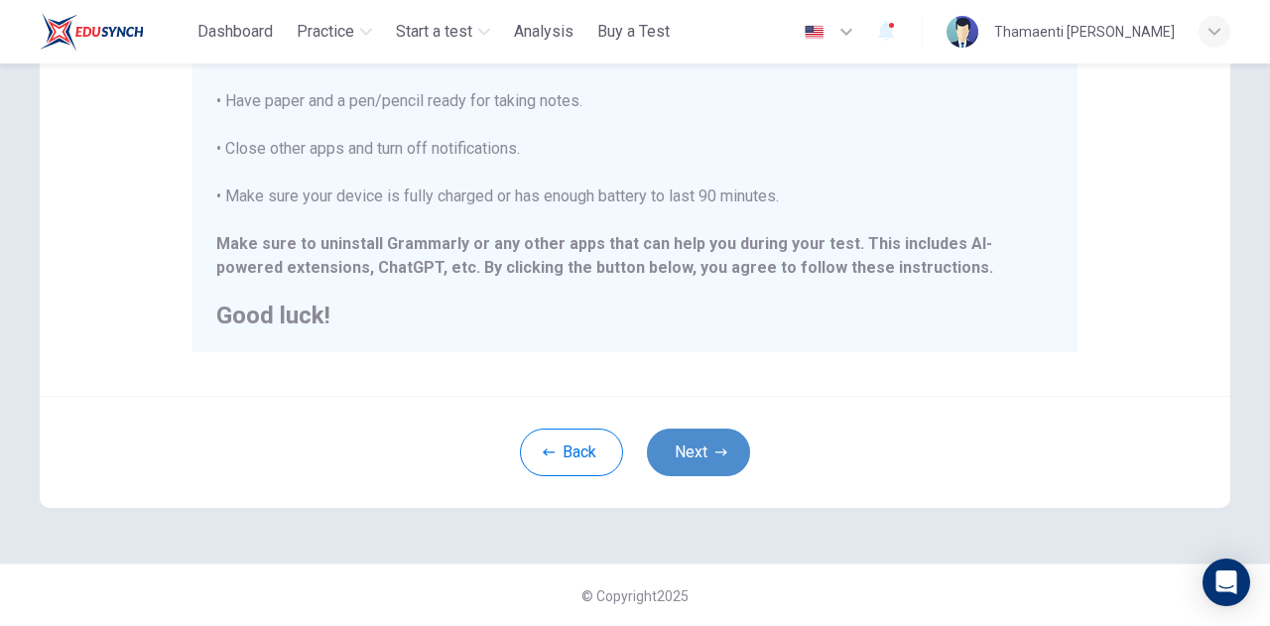
click at [715, 449] on icon "button" at bounding box center [721, 453] width 12 height 12
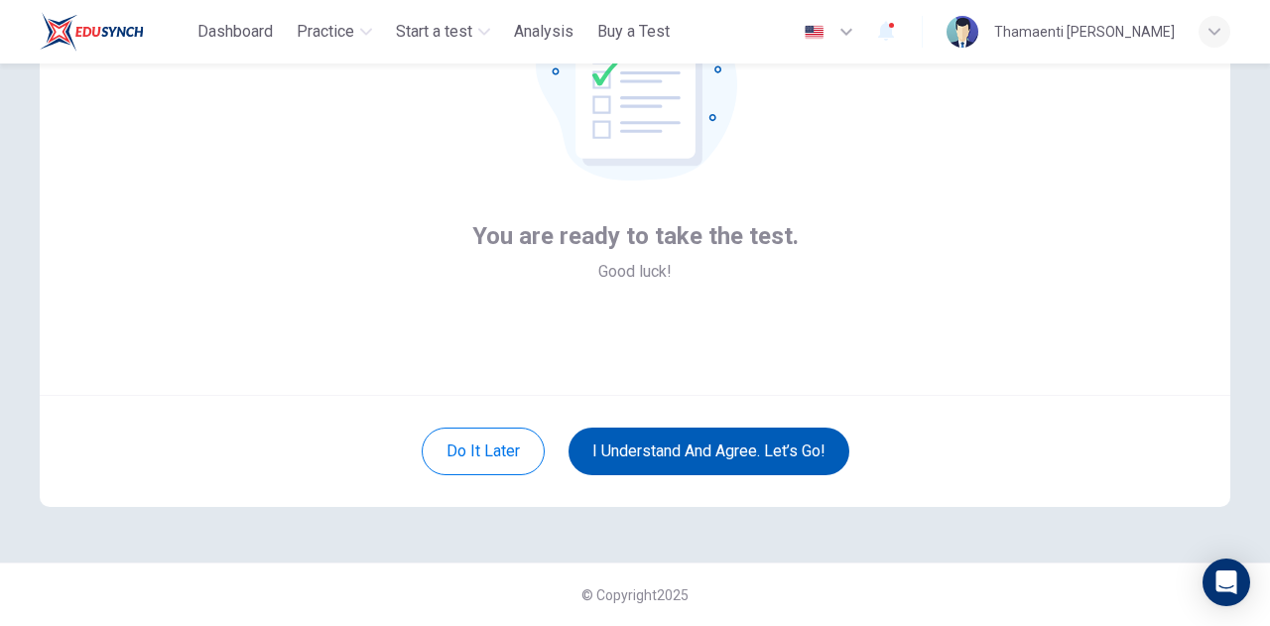
scroll to position [199, 0]
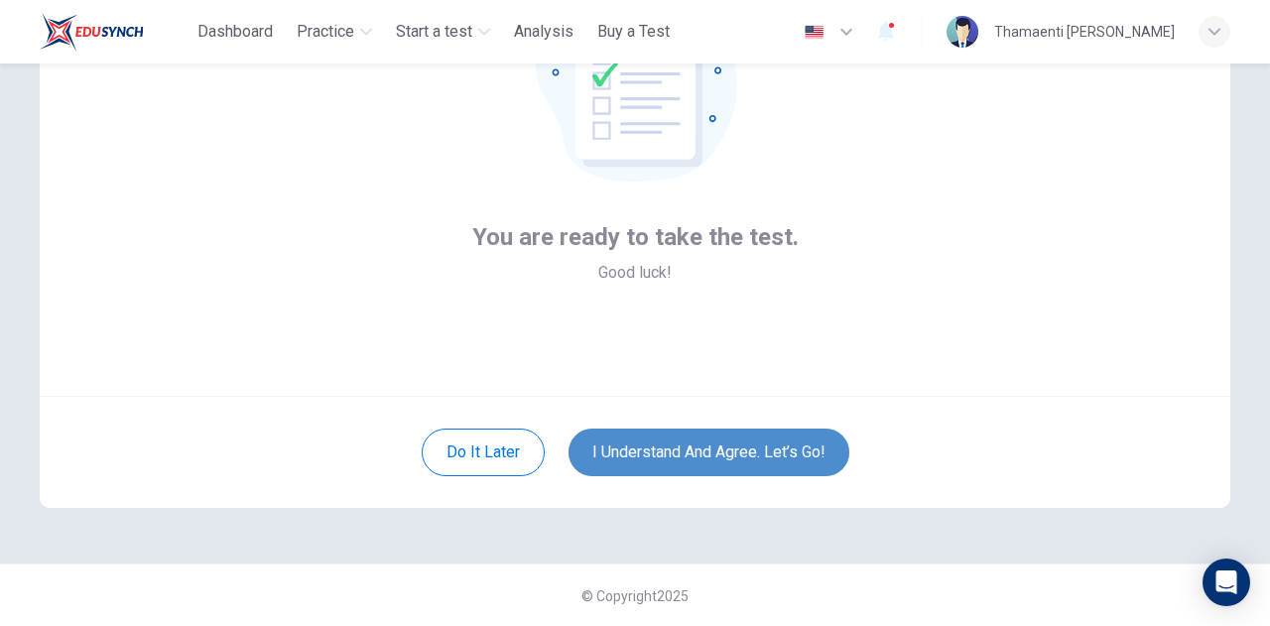
click at [714, 449] on button "I understand and agree. Let’s go!" at bounding box center [709, 453] width 281 height 48
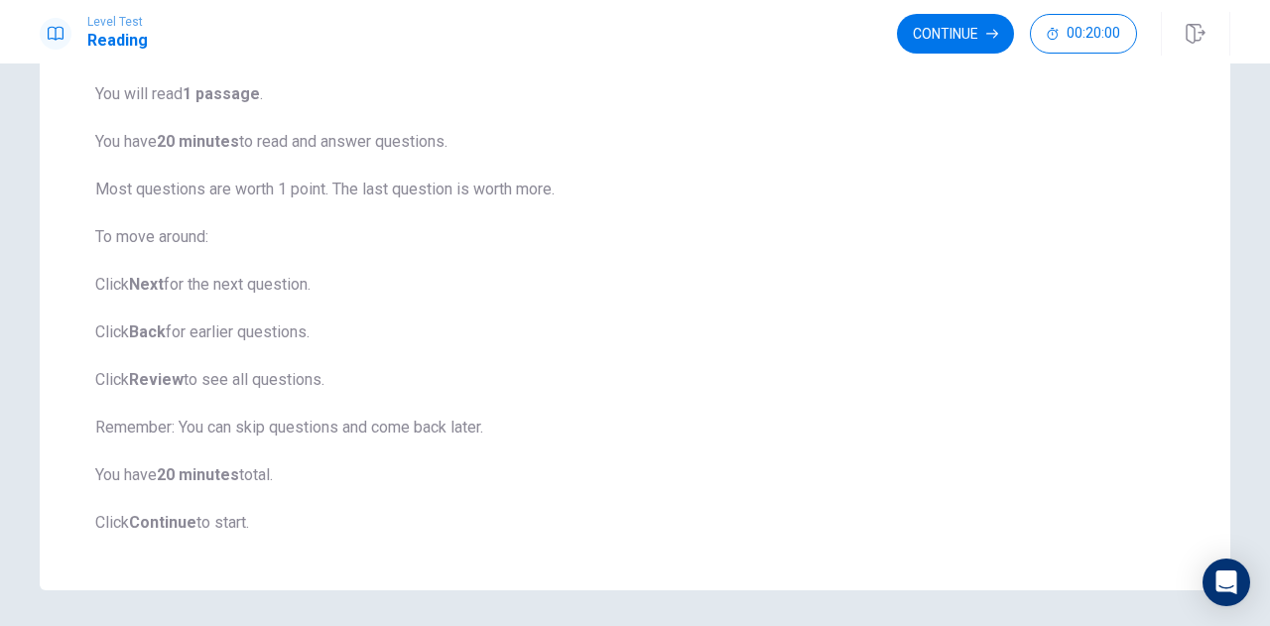
scroll to position [158, 0]
click at [945, 14] on button "Continue" at bounding box center [955, 34] width 117 height 40
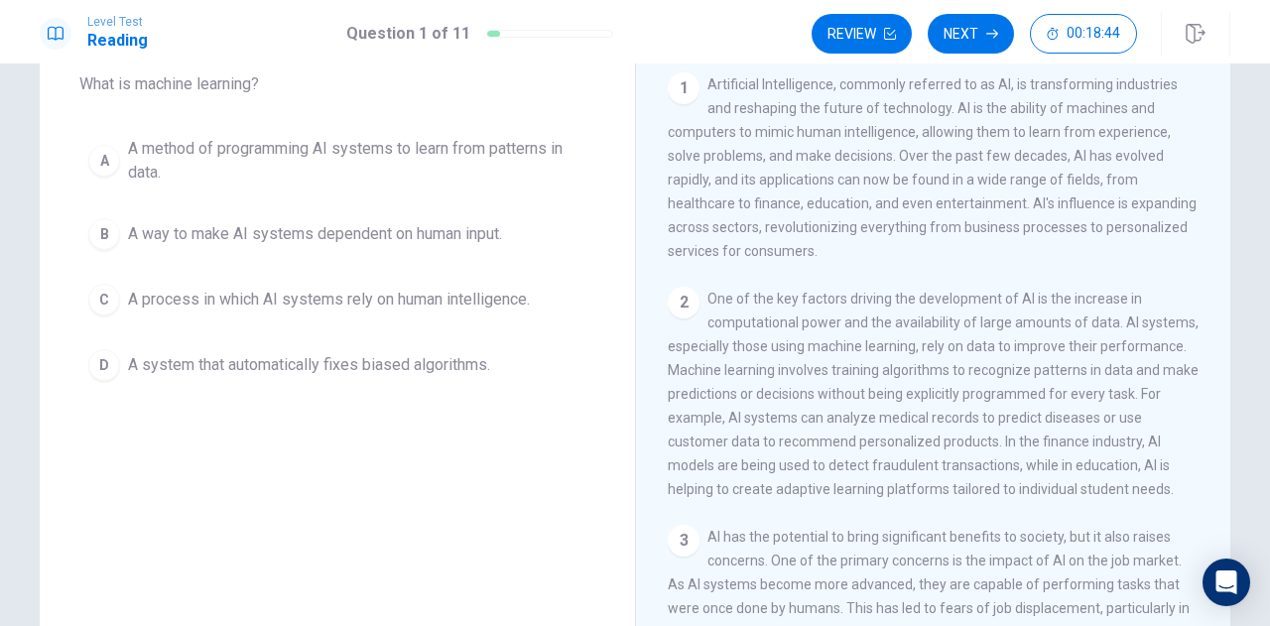
scroll to position [125, 0]
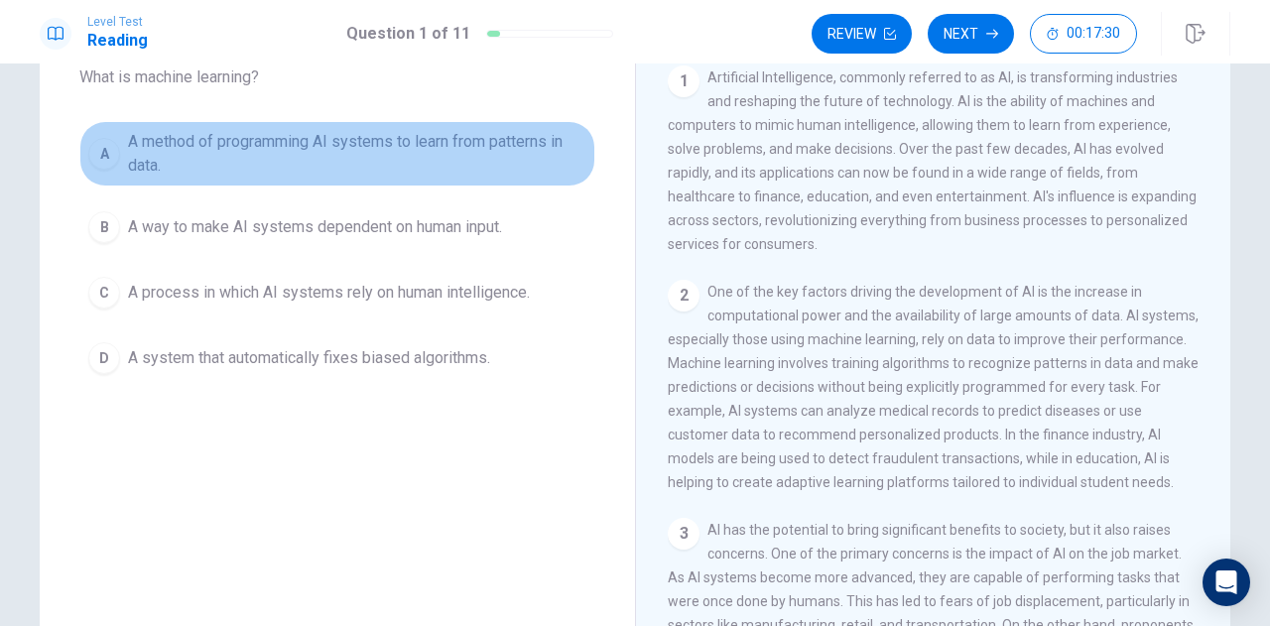
click at [149, 146] on span "A method of programming AI systems to learn from patterns in data." at bounding box center [357, 154] width 458 height 48
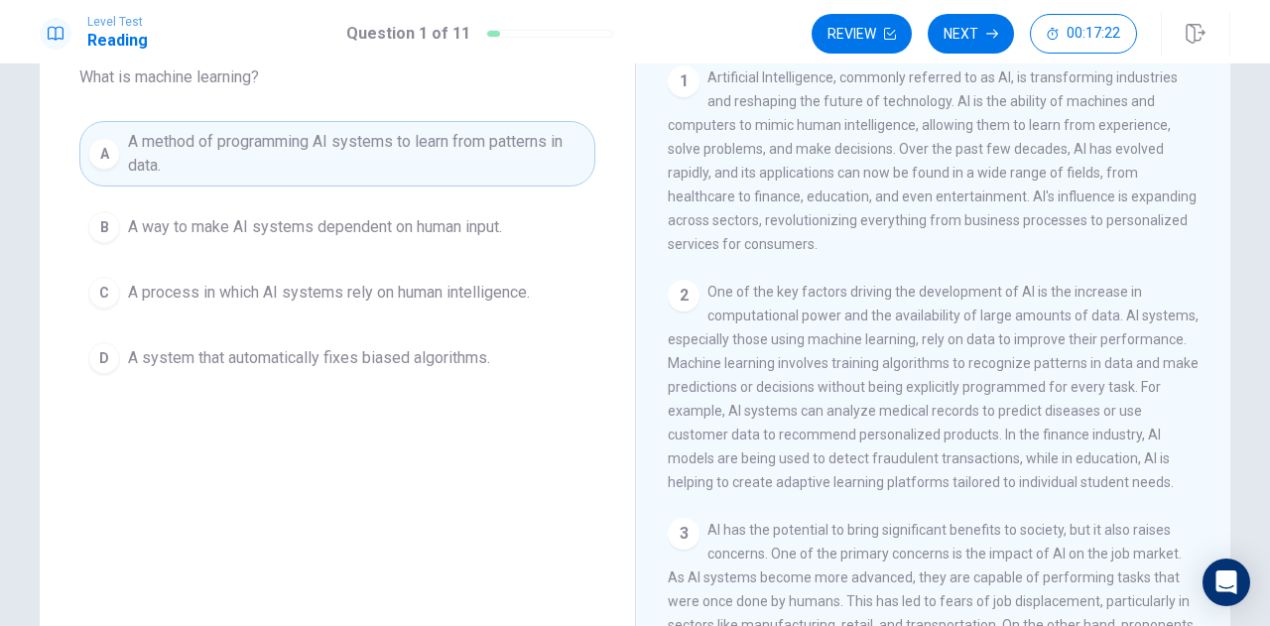
click at [269, 356] on span "A system that automatically fixes biased algorithms." at bounding box center [309, 358] width 362 height 24
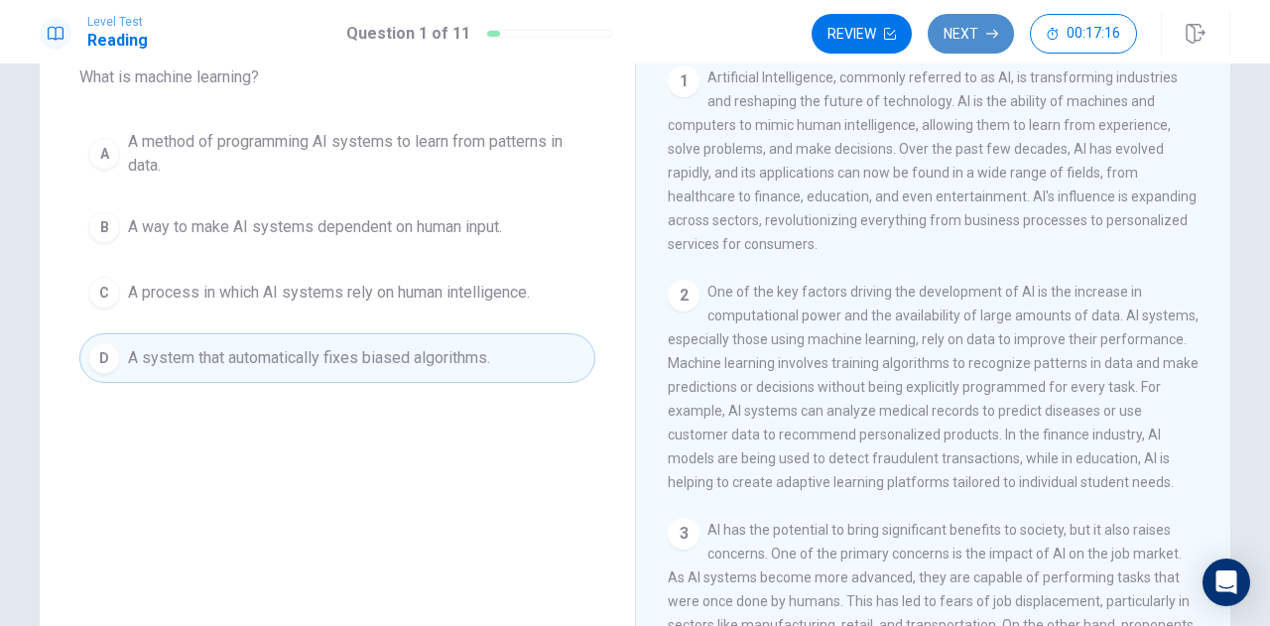
click at [1004, 28] on button "Next" at bounding box center [971, 34] width 86 height 40
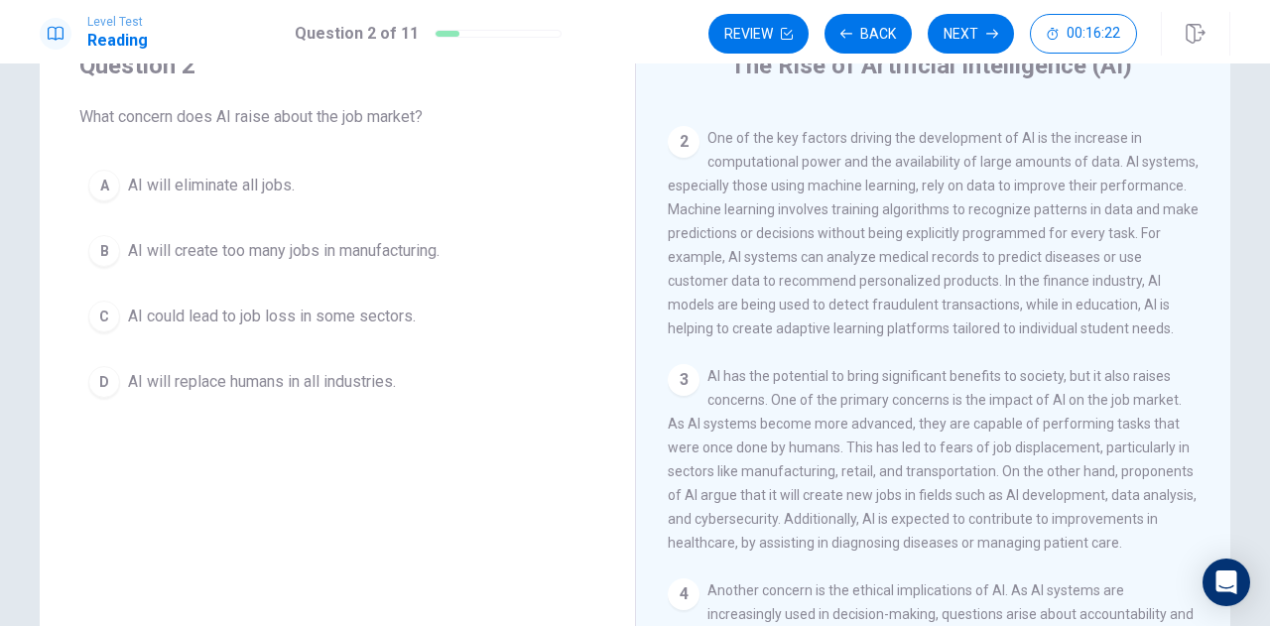
scroll to position [87, 0]
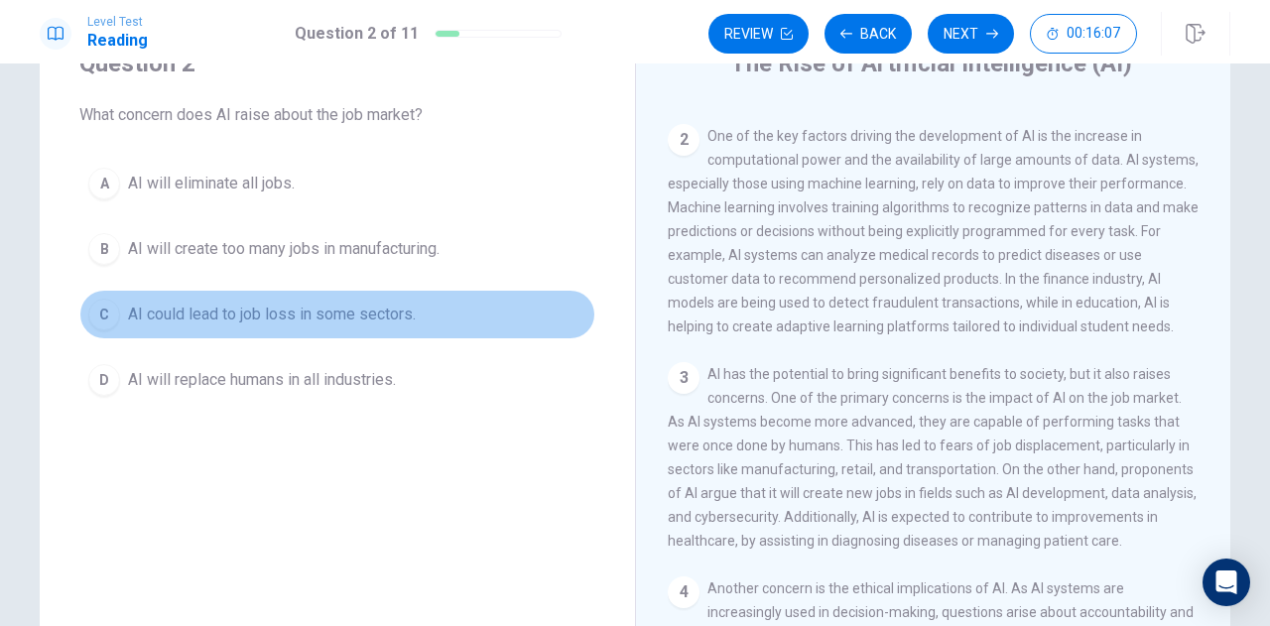
click at [403, 319] on span "AI could lead to job loss in some sectors." at bounding box center [272, 315] width 288 height 24
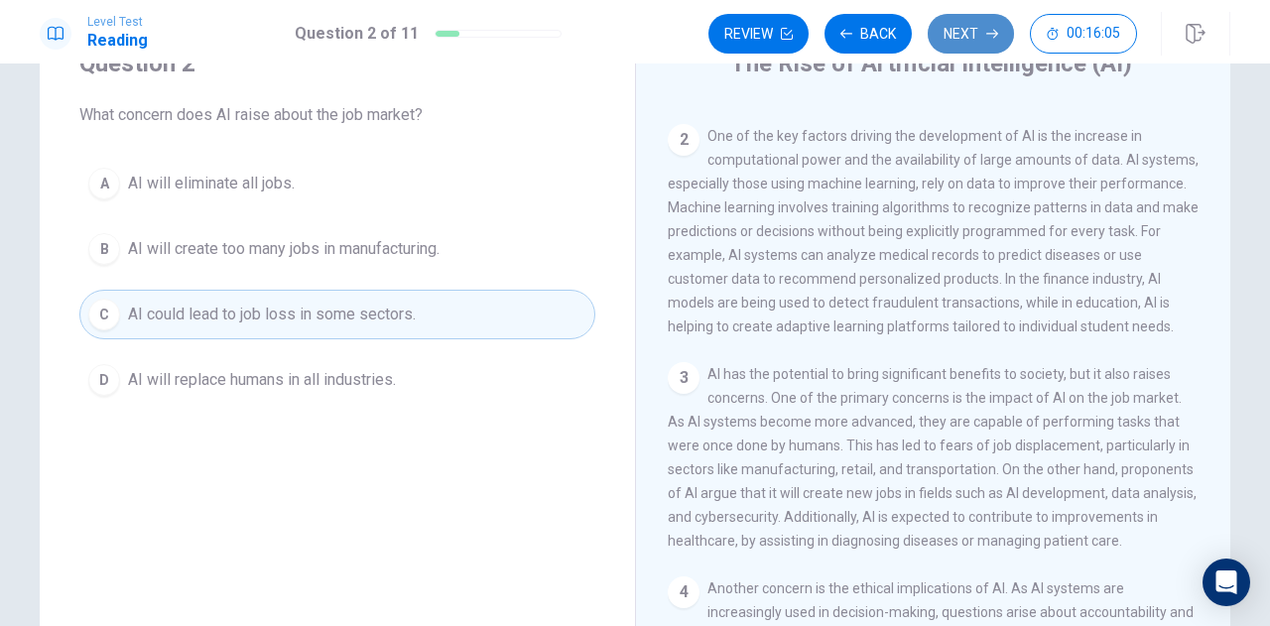
click at [955, 31] on button "Next" at bounding box center [971, 34] width 86 height 40
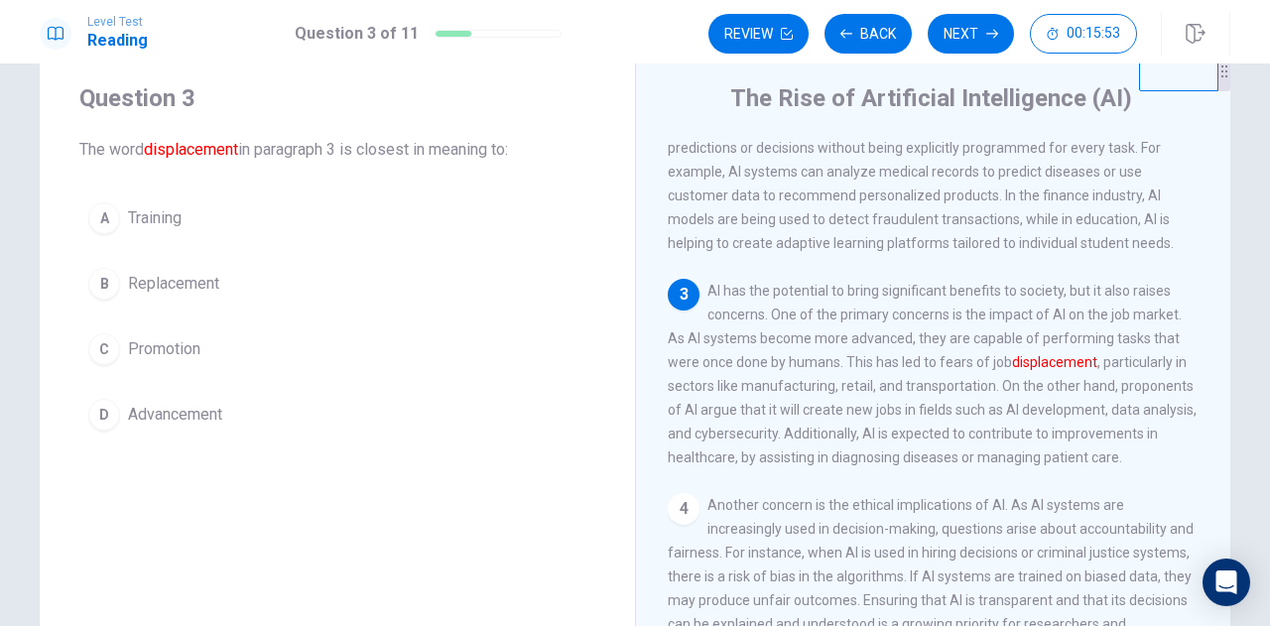
scroll to position [54, 0]
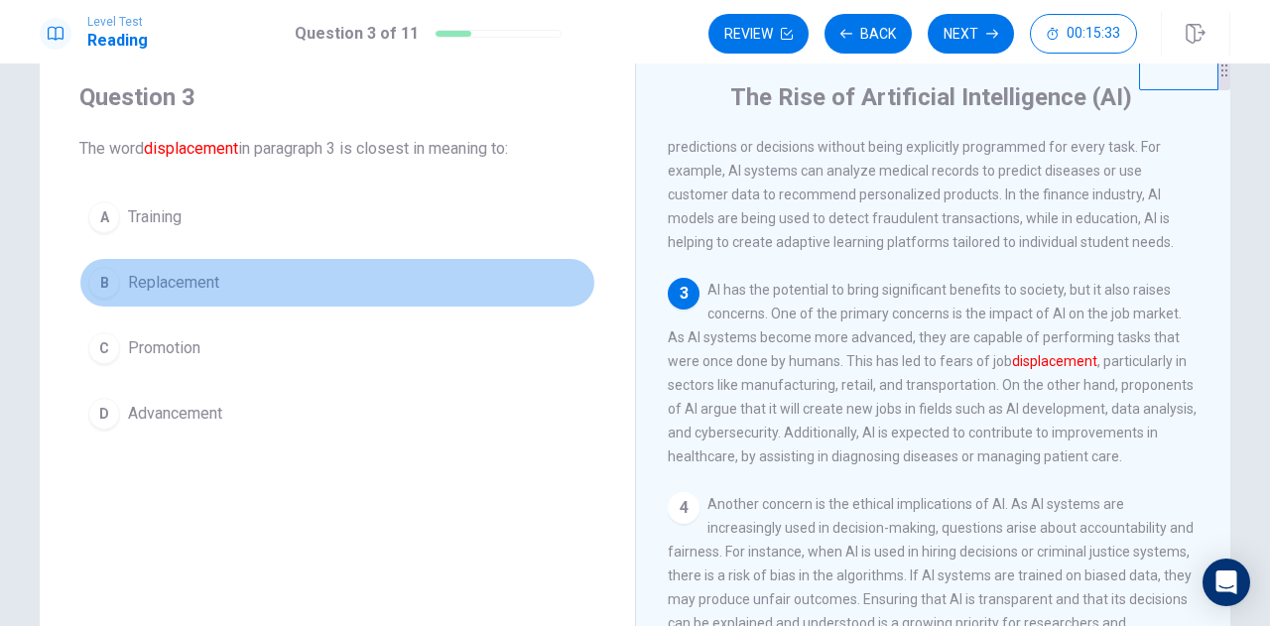
click at [183, 277] on span "Replacement" at bounding box center [173, 283] width 91 height 24
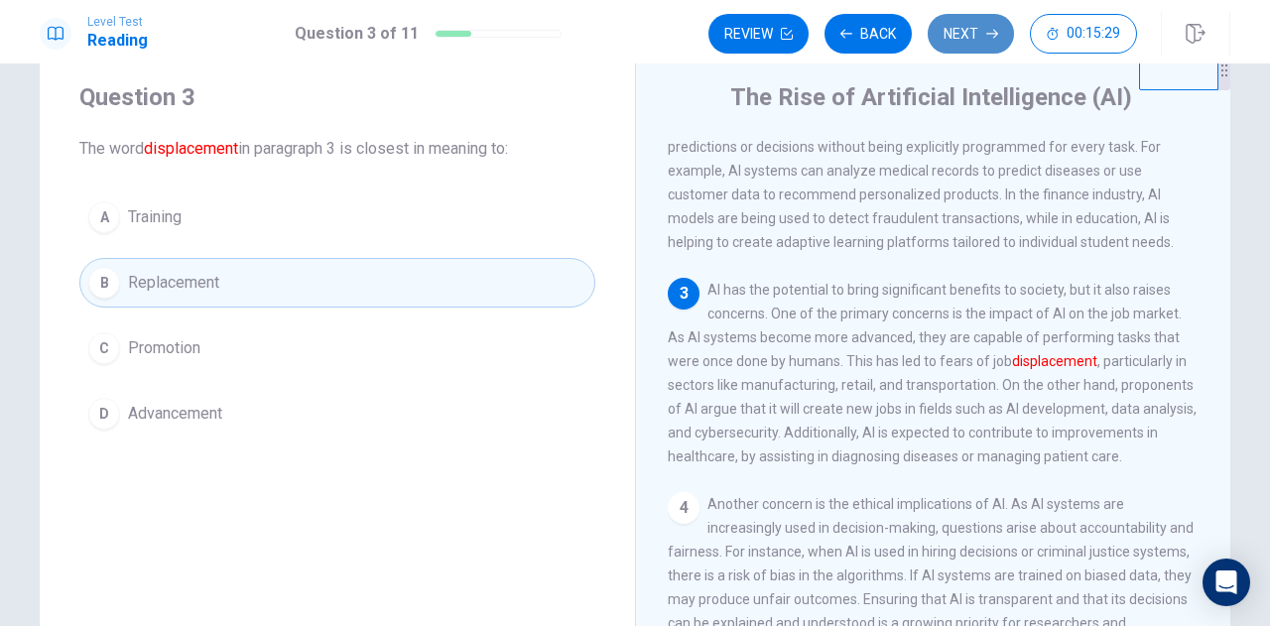
click at [957, 47] on button "Next" at bounding box center [971, 34] width 86 height 40
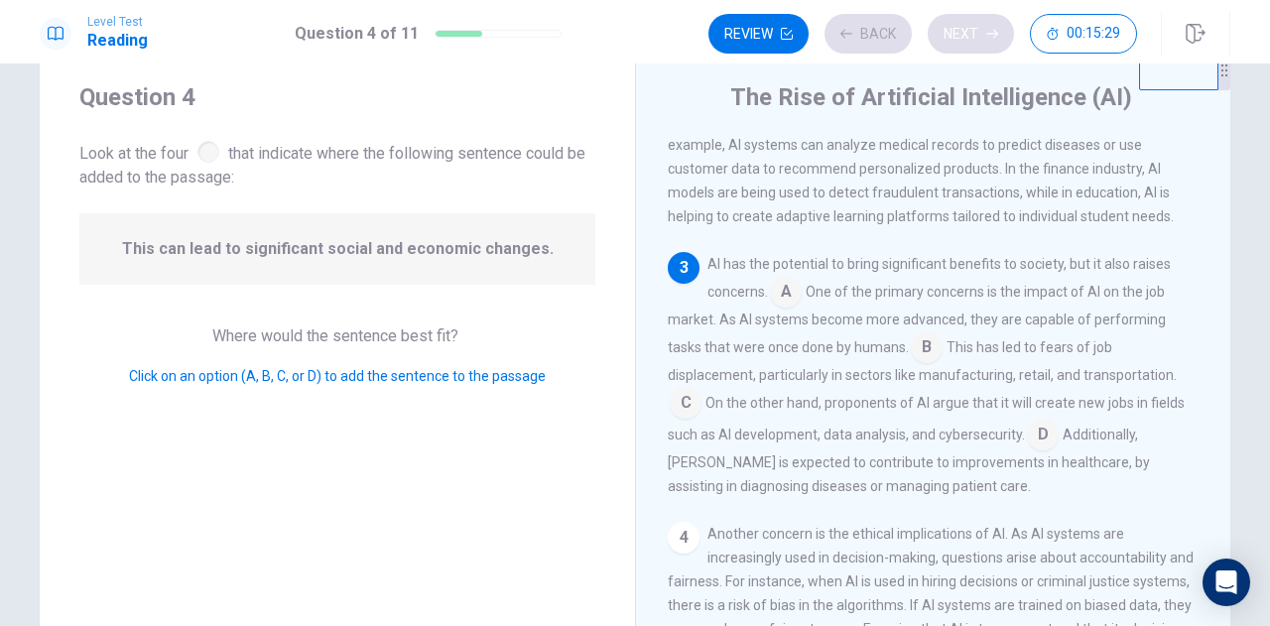
scroll to position [337, 0]
click at [688, 418] on input at bounding box center [686, 405] width 32 height 32
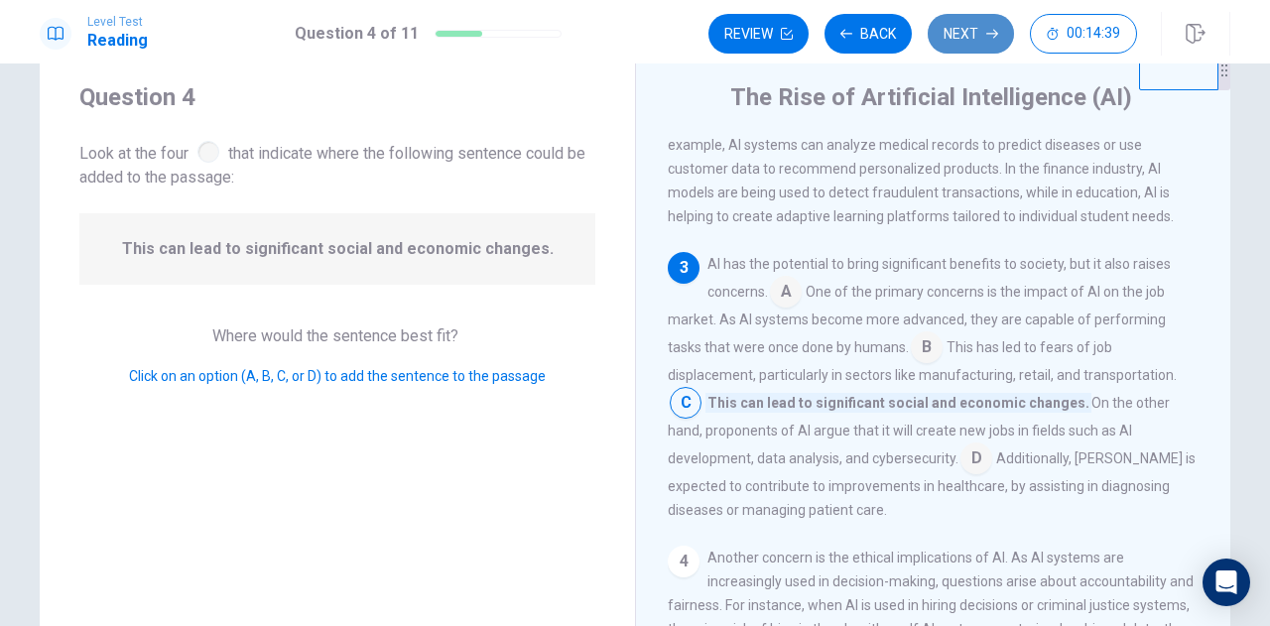
click at [951, 26] on button "Next" at bounding box center [971, 34] width 86 height 40
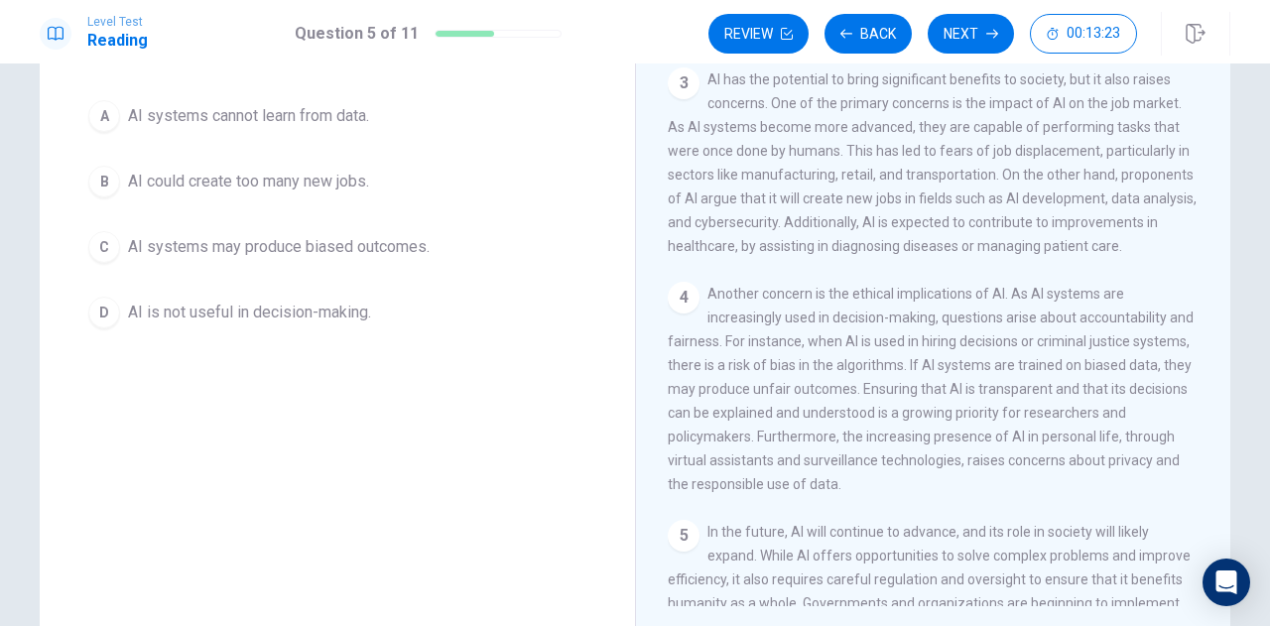
scroll to position [119, 0]
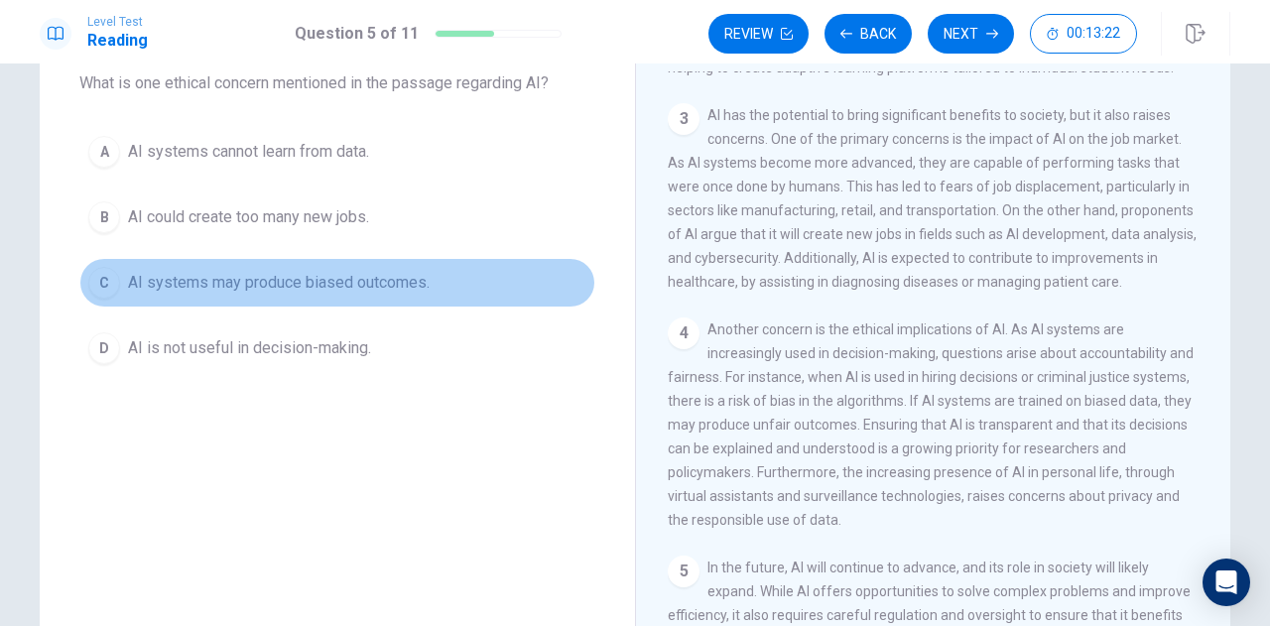
click at [377, 278] on span "AI systems may produce biased outcomes." at bounding box center [279, 283] width 302 height 24
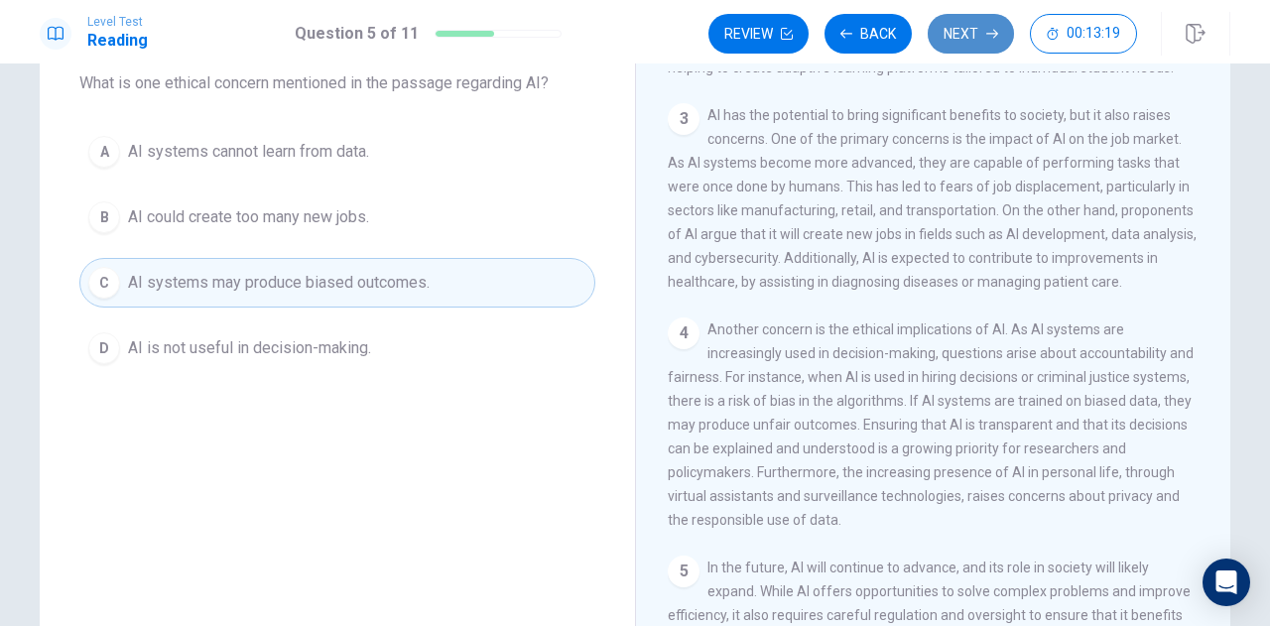
click at [963, 35] on button "Next" at bounding box center [971, 34] width 86 height 40
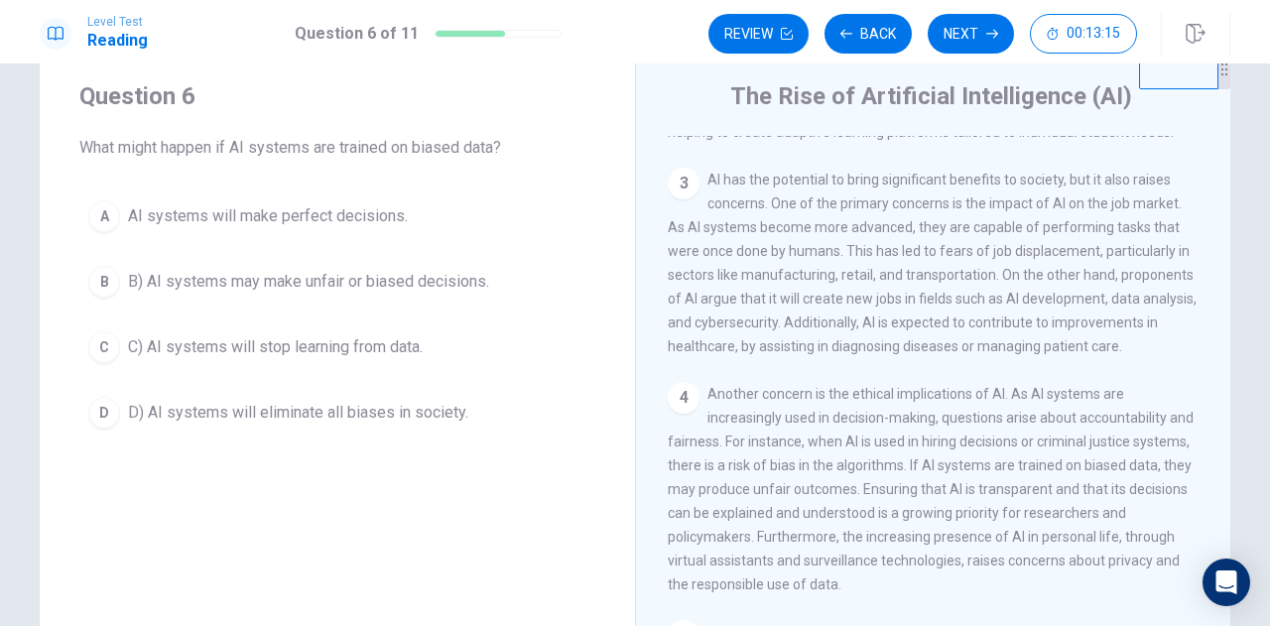
scroll to position [49, 0]
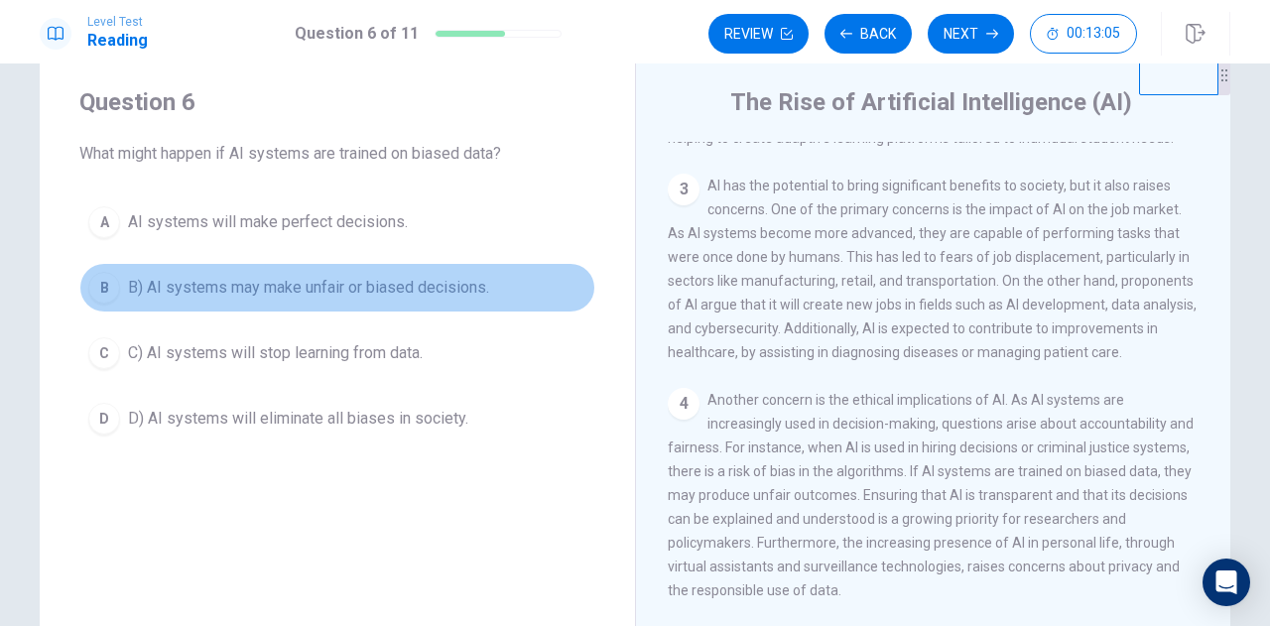
click at [462, 282] on span "B) AI systems may make unfair or biased decisions." at bounding box center [308, 288] width 361 height 24
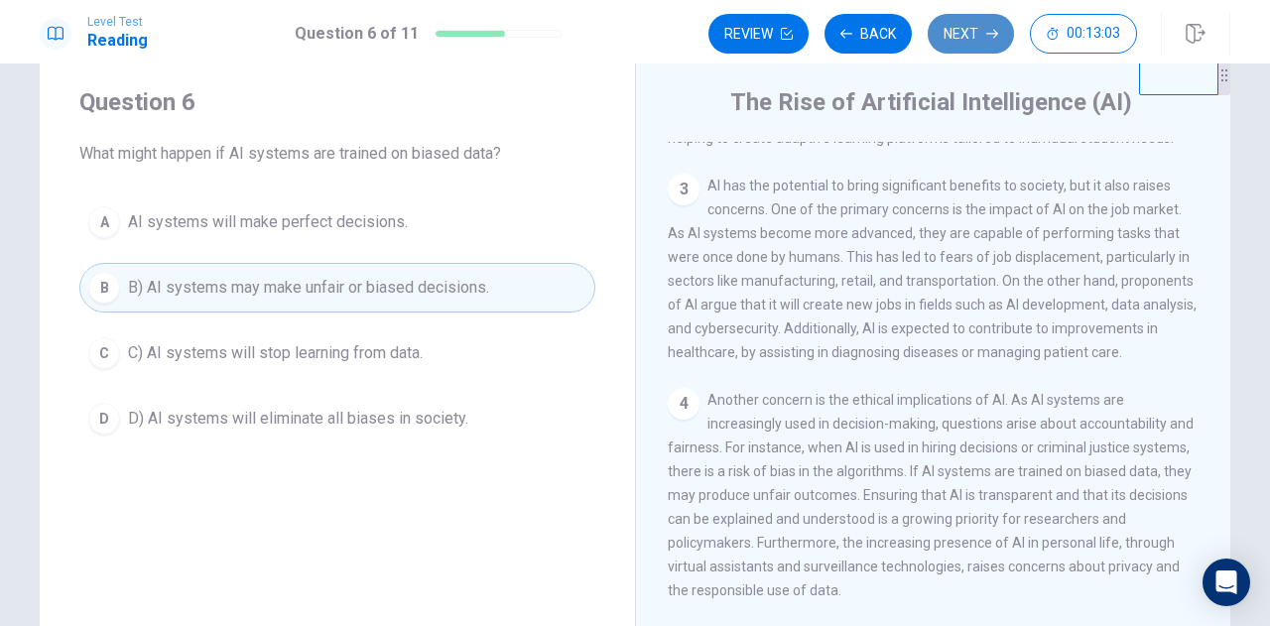
click at [960, 29] on button "Next" at bounding box center [971, 34] width 86 height 40
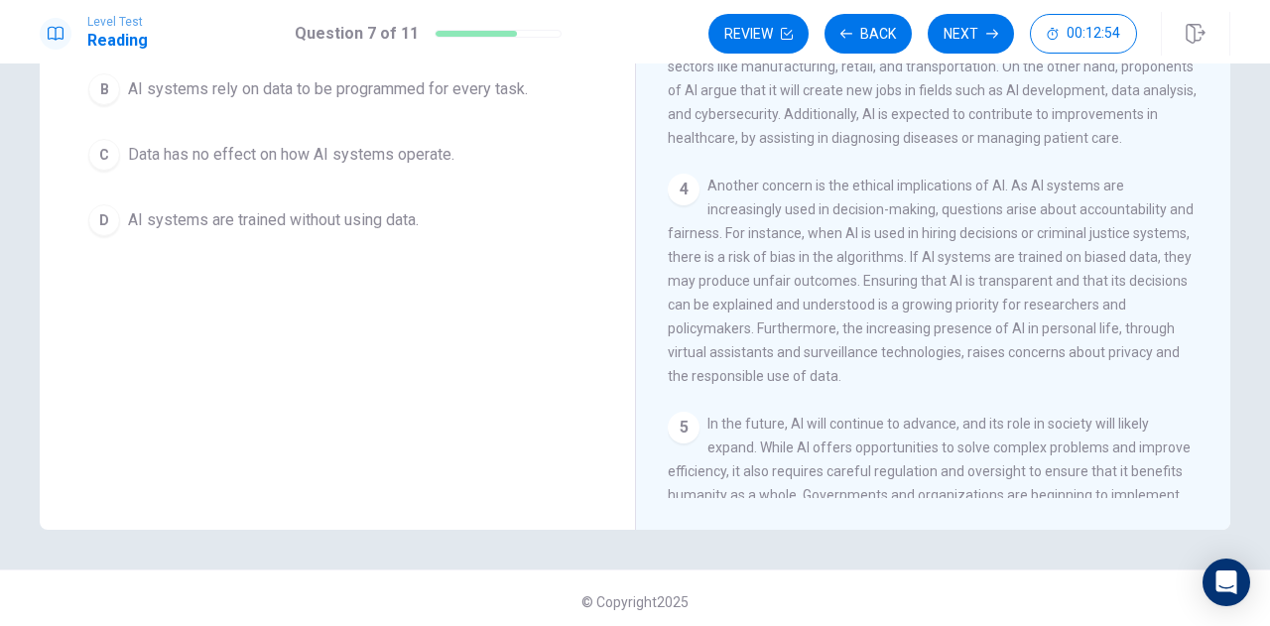
scroll to position [264, 0]
drag, startPoint x: 1225, startPoint y: 305, endPoint x: 1238, endPoint y: 349, distance: 46.8
click at [1238, 349] on div "Question 7 What is the role of data in AI systems? A AI systems use data to mak…" at bounding box center [635, 184] width 1254 height 690
drag, startPoint x: 1238, startPoint y: 349, endPoint x: 1213, endPoint y: 348, distance: 25.8
click at [1213, 348] on div "Question 7 What is the role of data in AI systems? A AI systems use data to mak…" at bounding box center [635, 184] width 1254 height 690
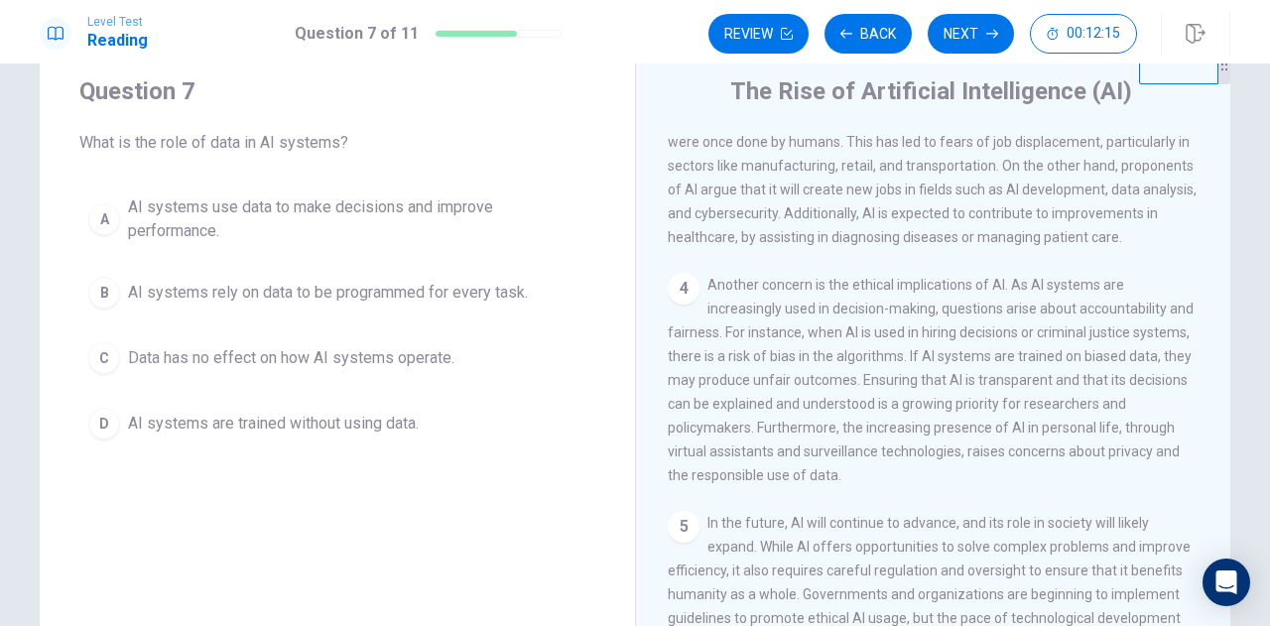
scroll to position [53, 0]
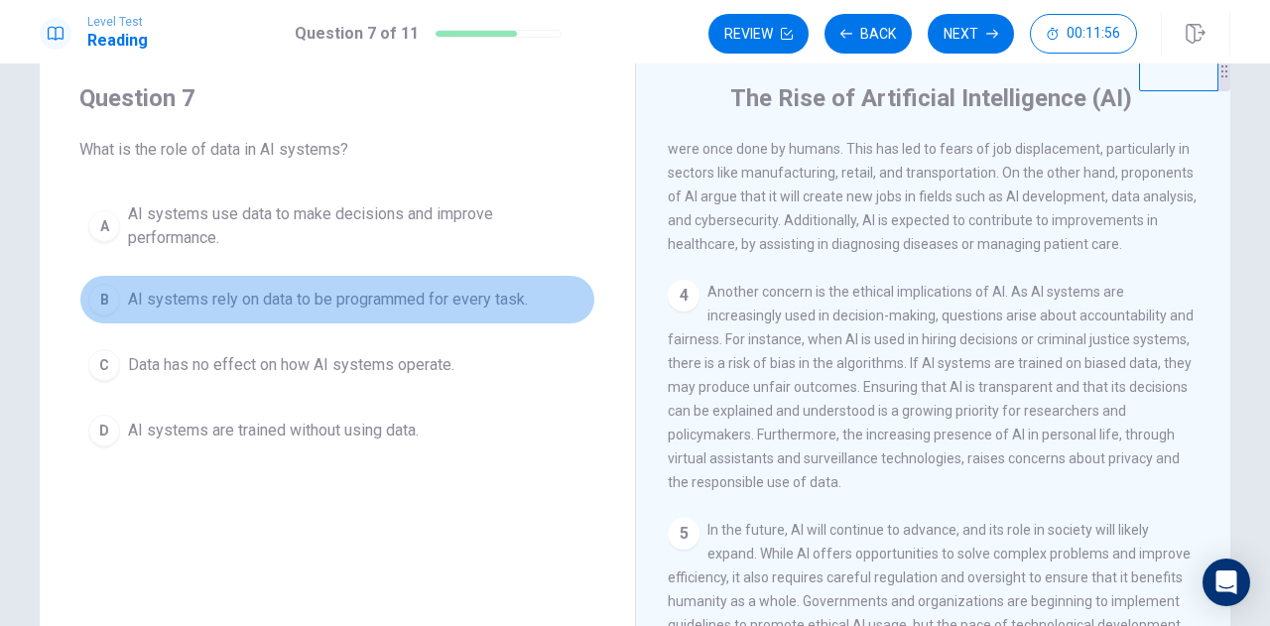
click at [352, 299] on span "AI systems rely on data to be programmed for every task." at bounding box center [328, 300] width 400 height 24
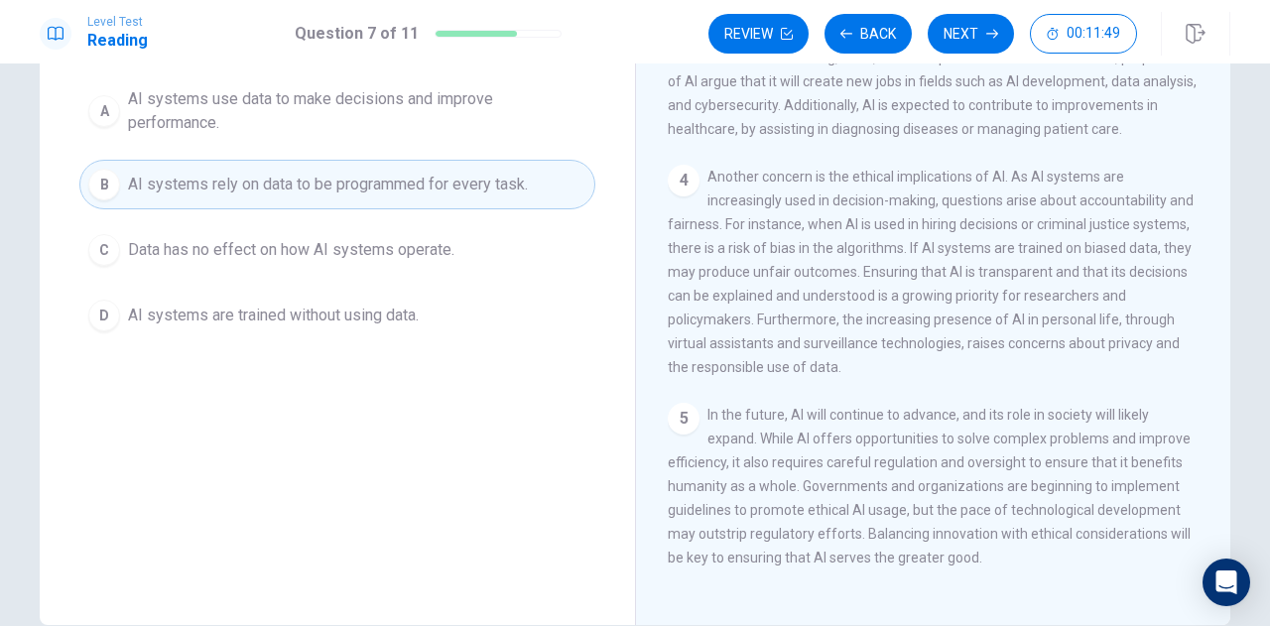
scroll to position [159, 0]
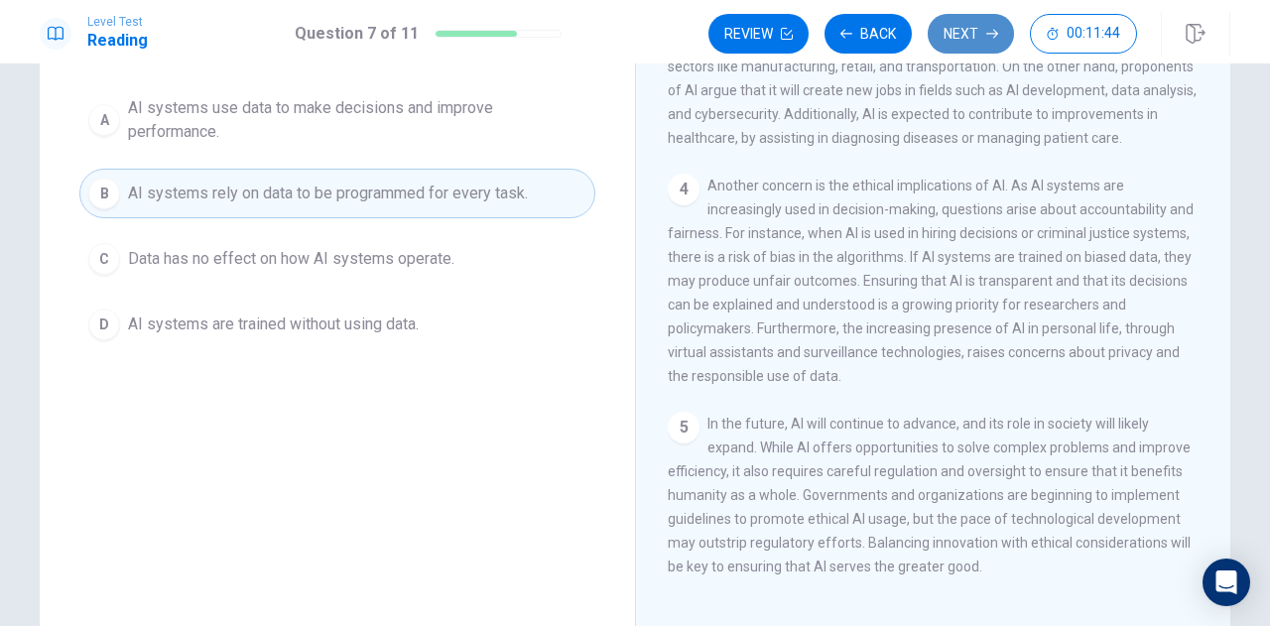
click at [978, 24] on button "Next" at bounding box center [971, 34] width 86 height 40
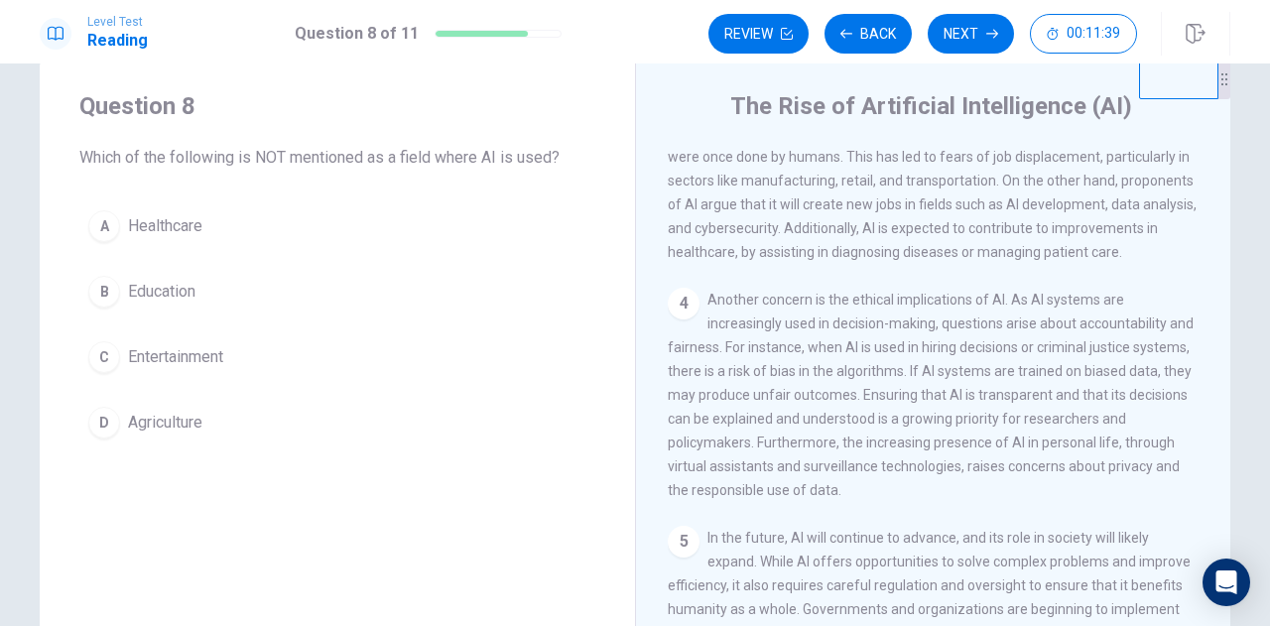
scroll to position [34, 0]
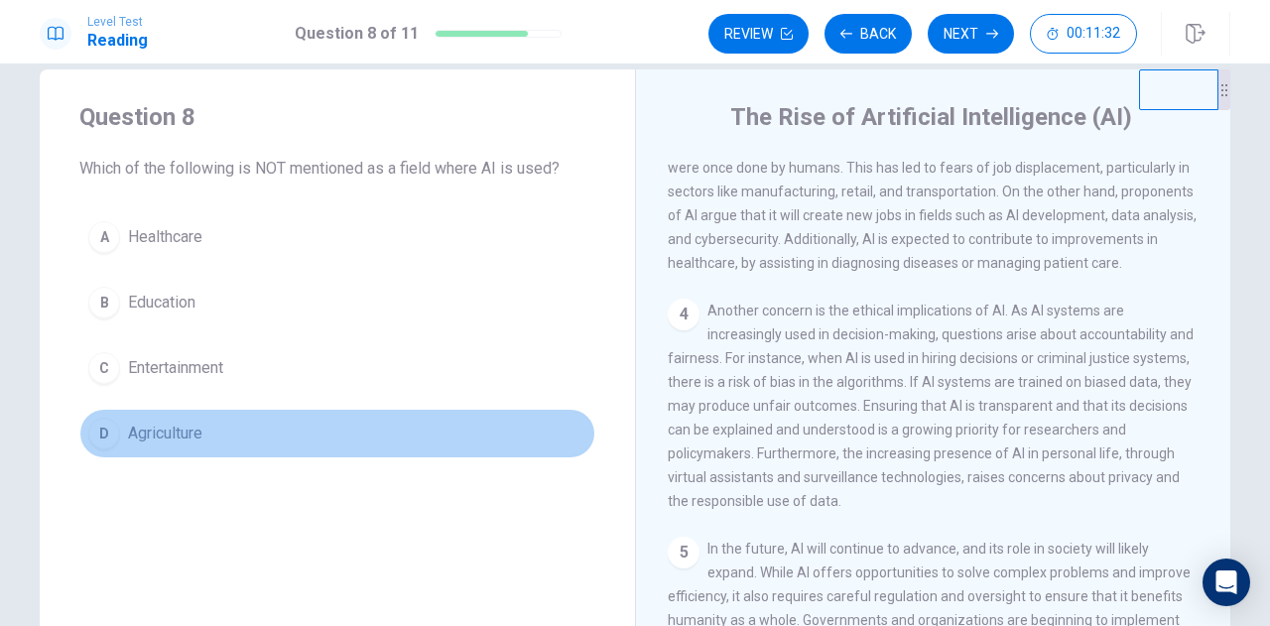
click at [177, 439] on span "Agriculture" at bounding box center [165, 434] width 74 height 24
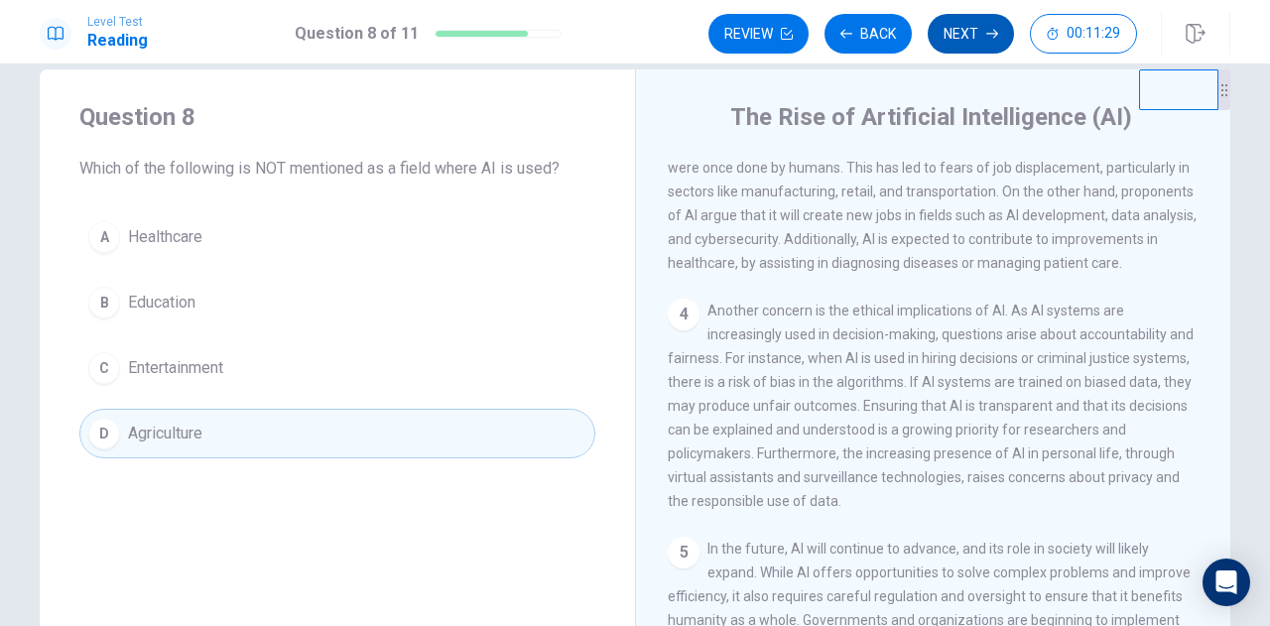
click at [982, 33] on button "Next" at bounding box center [971, 34] width 86 height 40
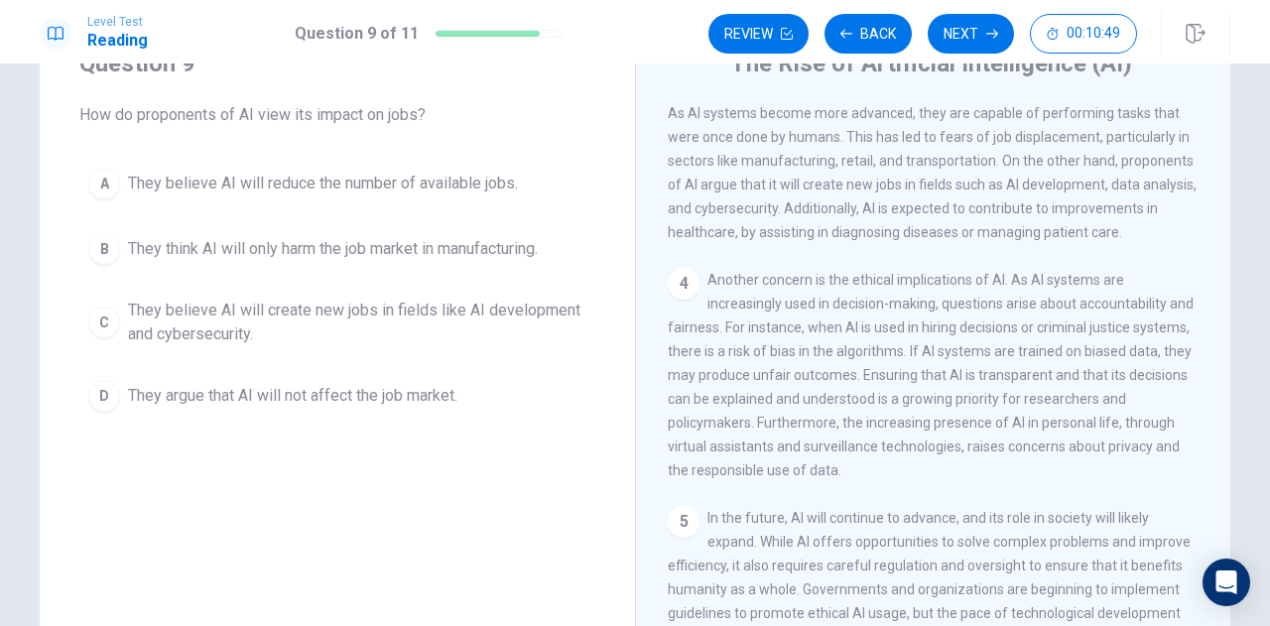
scroll to position [74, 0]
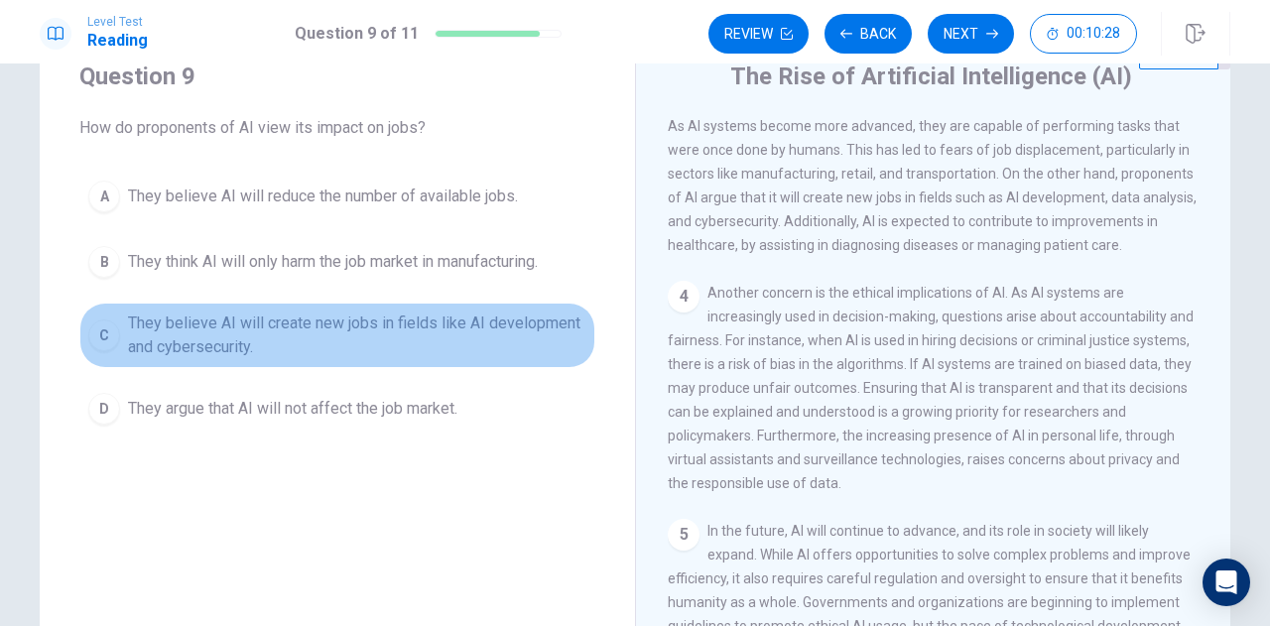
click at [480, 361] on button "C They believe AI will create new jobs in fields like AI development and cybers…" at bounding box center [337, 335] width 516 height 65
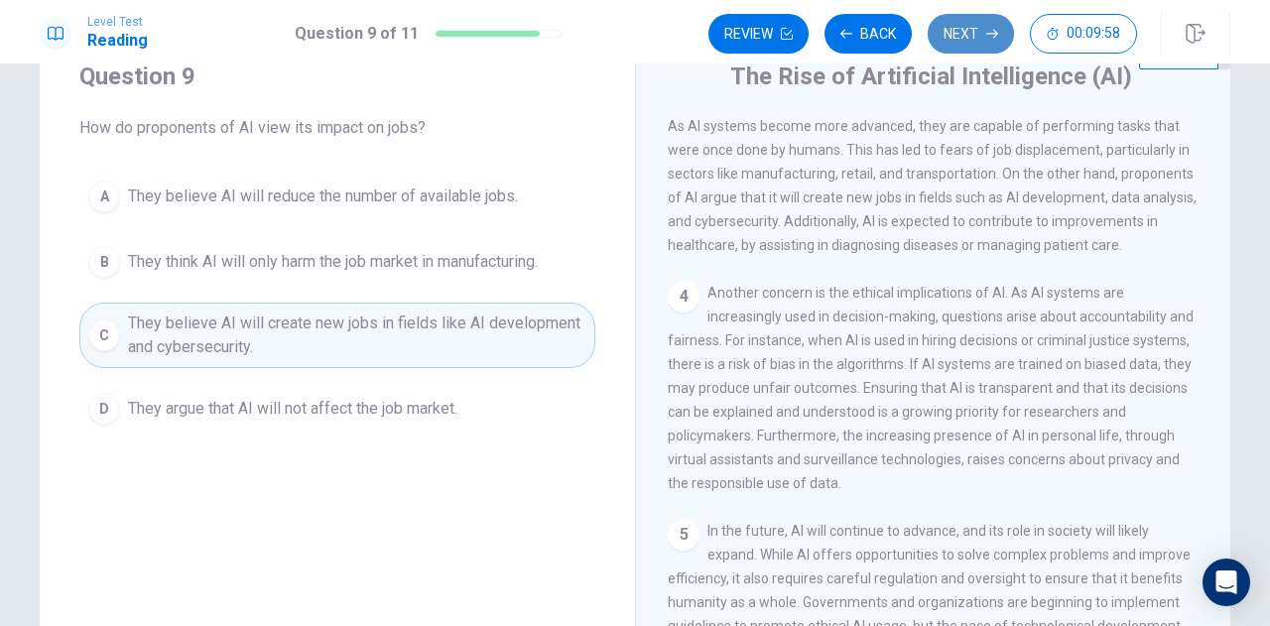
click at [967, 26] on button "Next" at bounding box center [971, 34] width 86 height 40
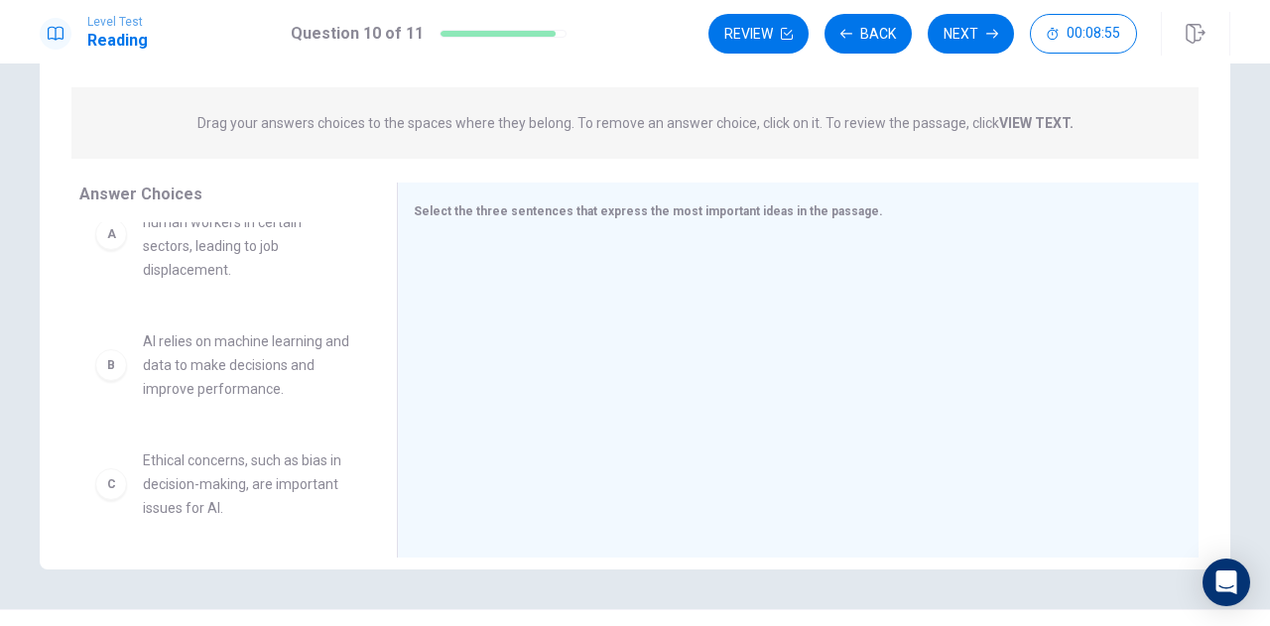
scroll to position [0, 0]
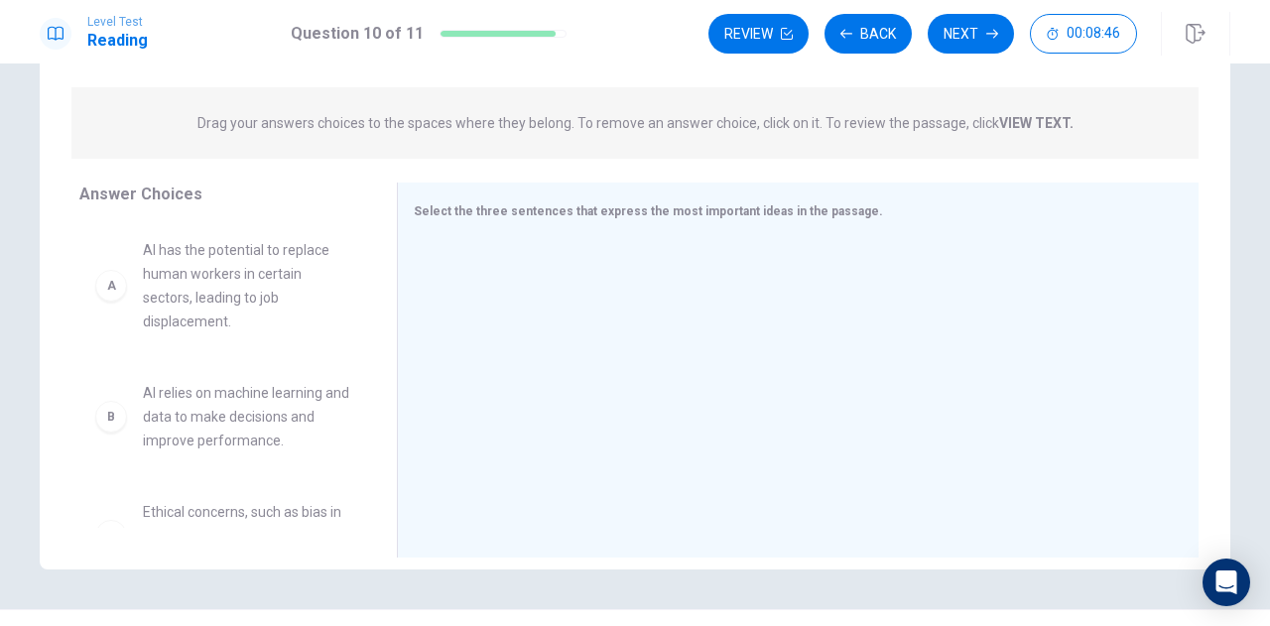
click at [267, 293] on span "AI has the potential to replace human workers in certain sectors, leading to jo…" at bounding box center [246, 285] width 206 height 95
click at [105, 428] on div "B" at bounding box center [111, 417] width 32 height 32
click at [107, 418] on div "B" at bounding box center [111, 417] width 32 height 32
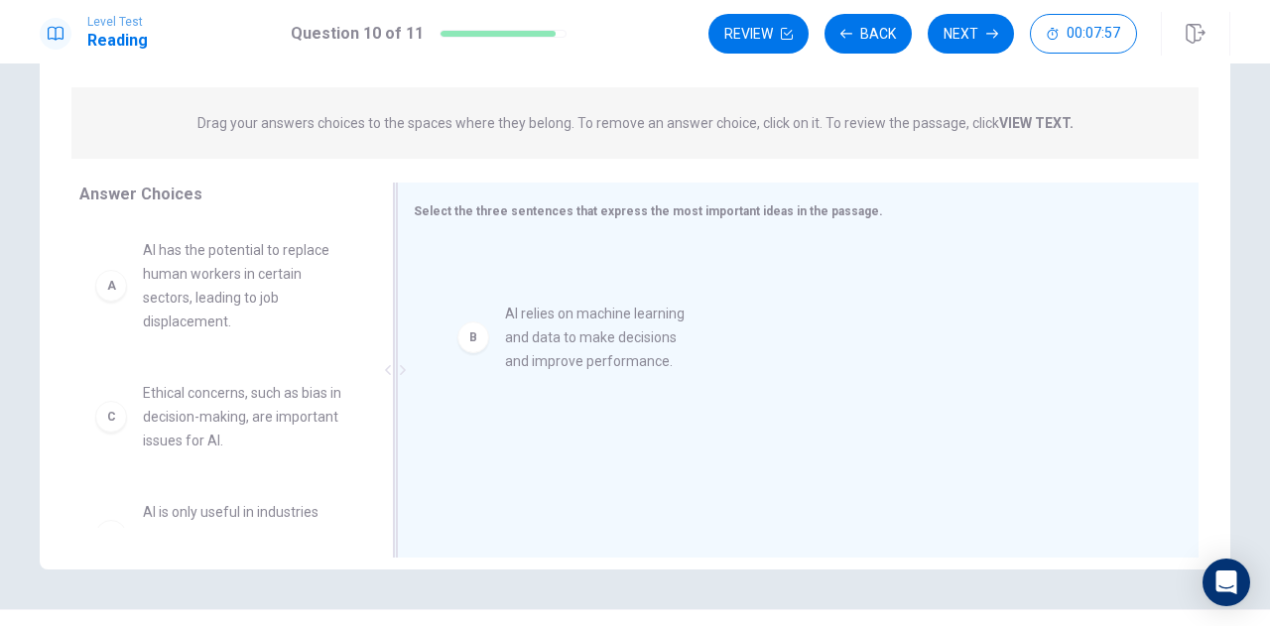
drag, startPoint x: 107, startPoint y: 418, endPoint x: 498, endPoint y: 336, distance: 399.4
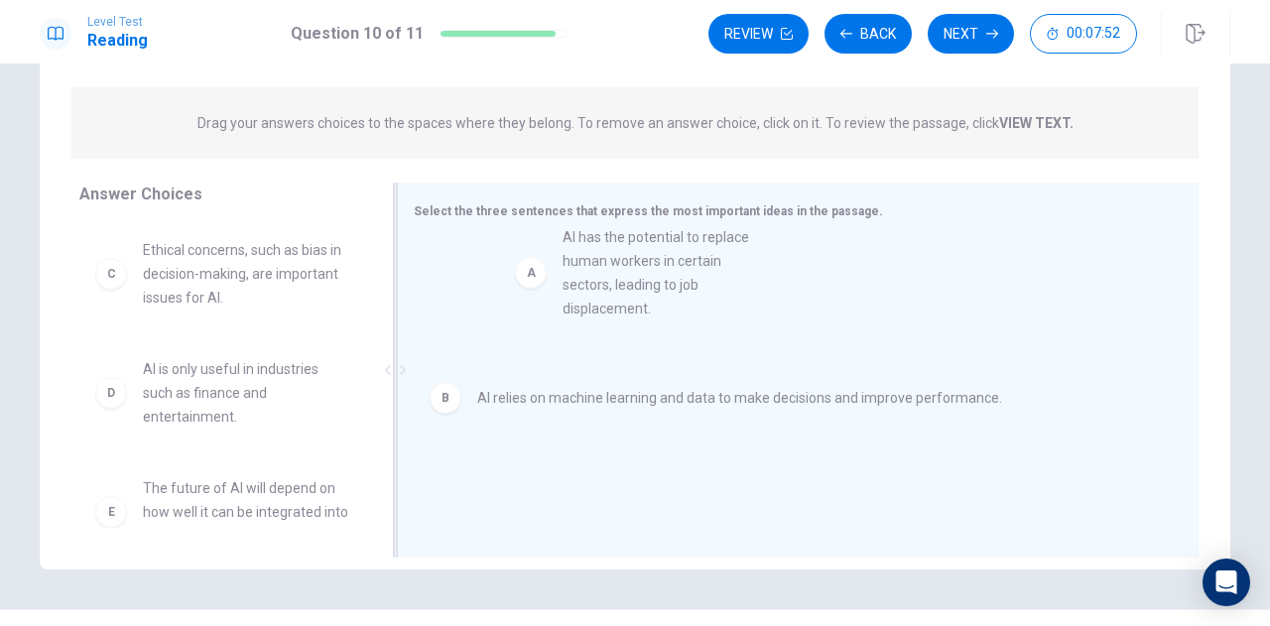
drag, startPoint x: 103, startPoint y: 289, endPoint x: 537, endPoint y: 276, distance: 433.9
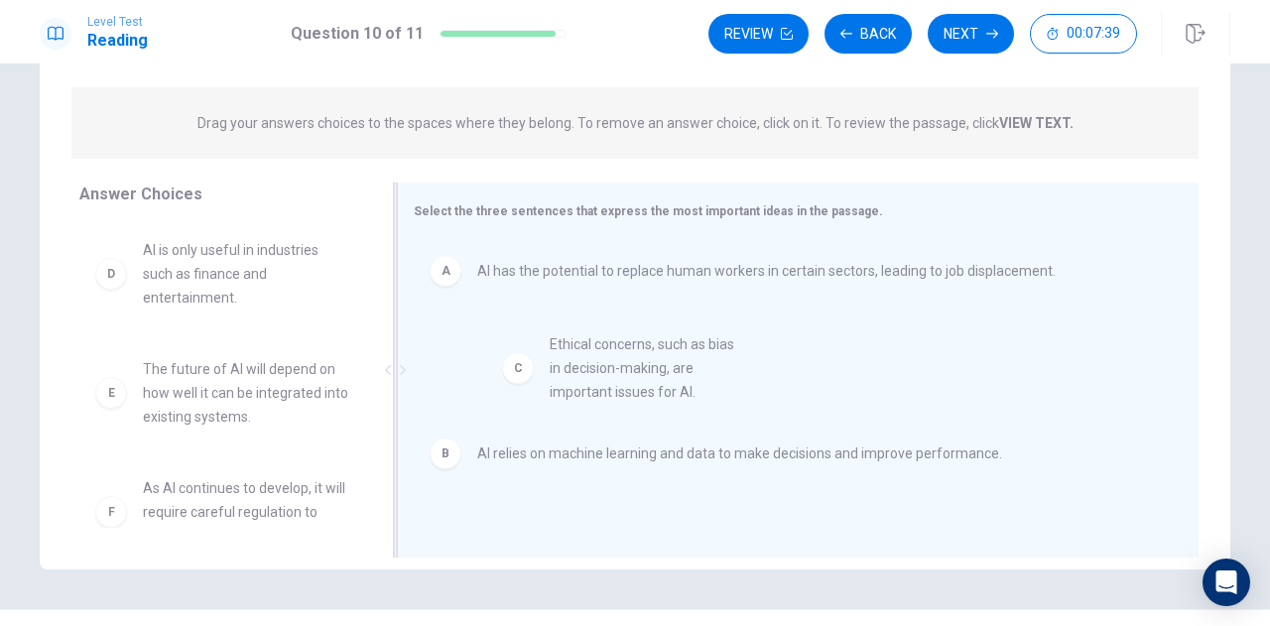
drag, startPoint x: 109, startPoint y: 282, endPoint x: 550, endPoint y: 378, distance: 451.0
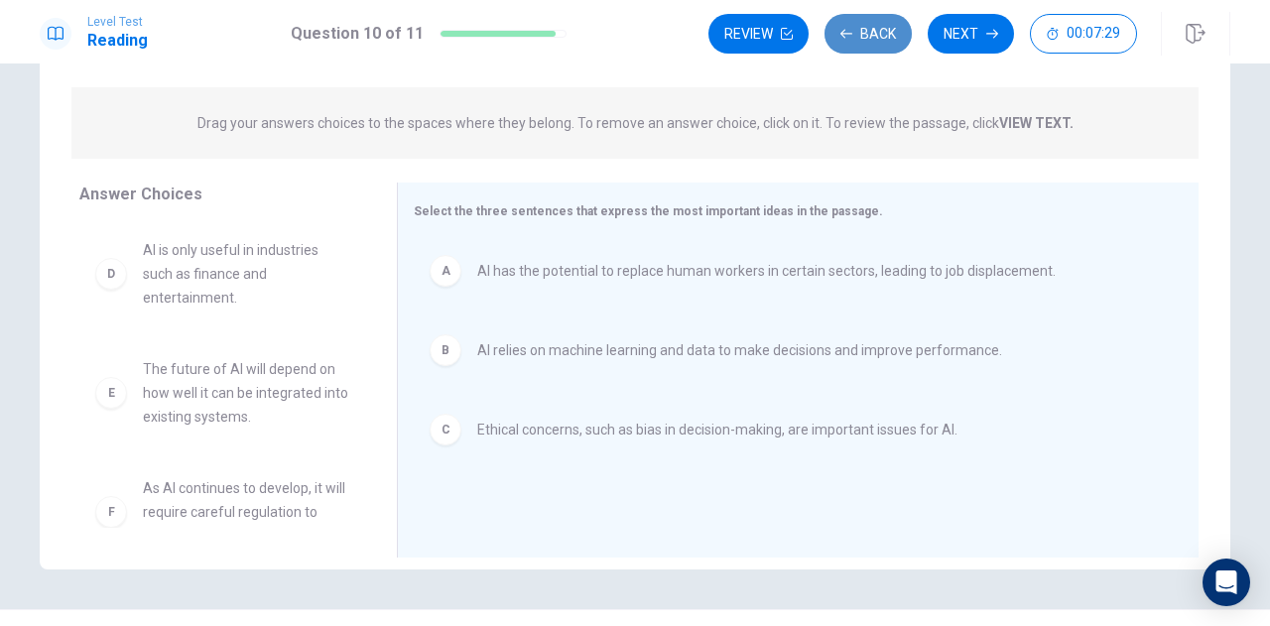
click at [861, 32] on button "Back" at bounding box center [868, 34] width 87 height 40
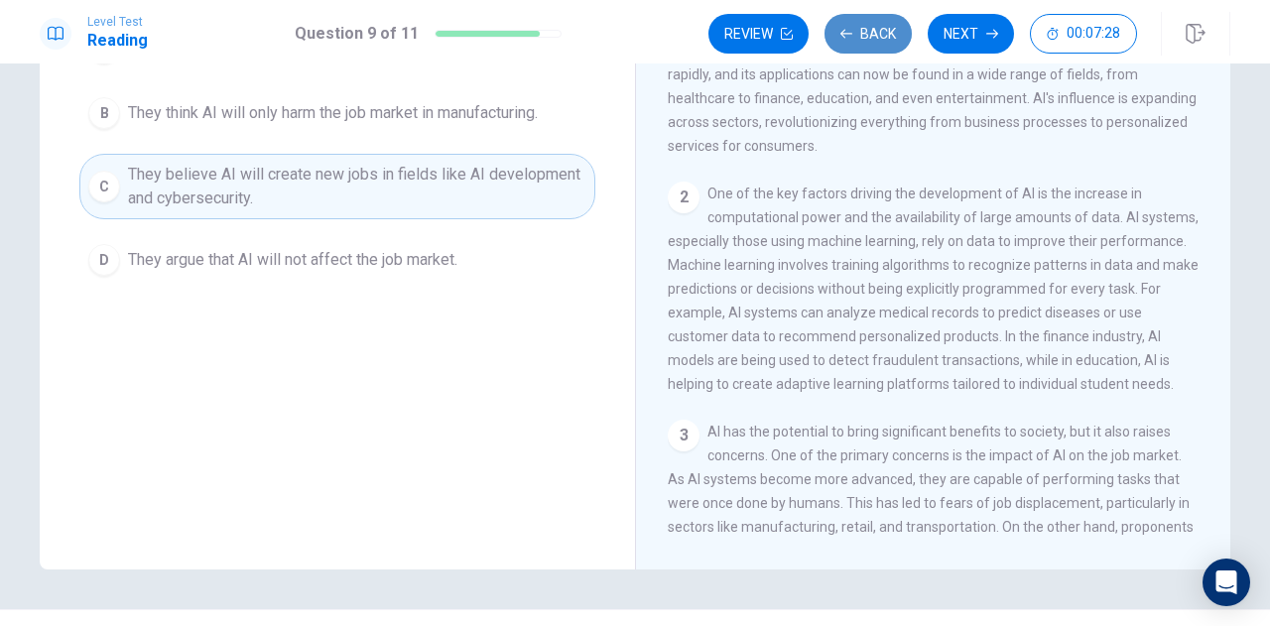
click at [861, 32] on button "Back" at bounding box center [868, 34] width 87 height 40
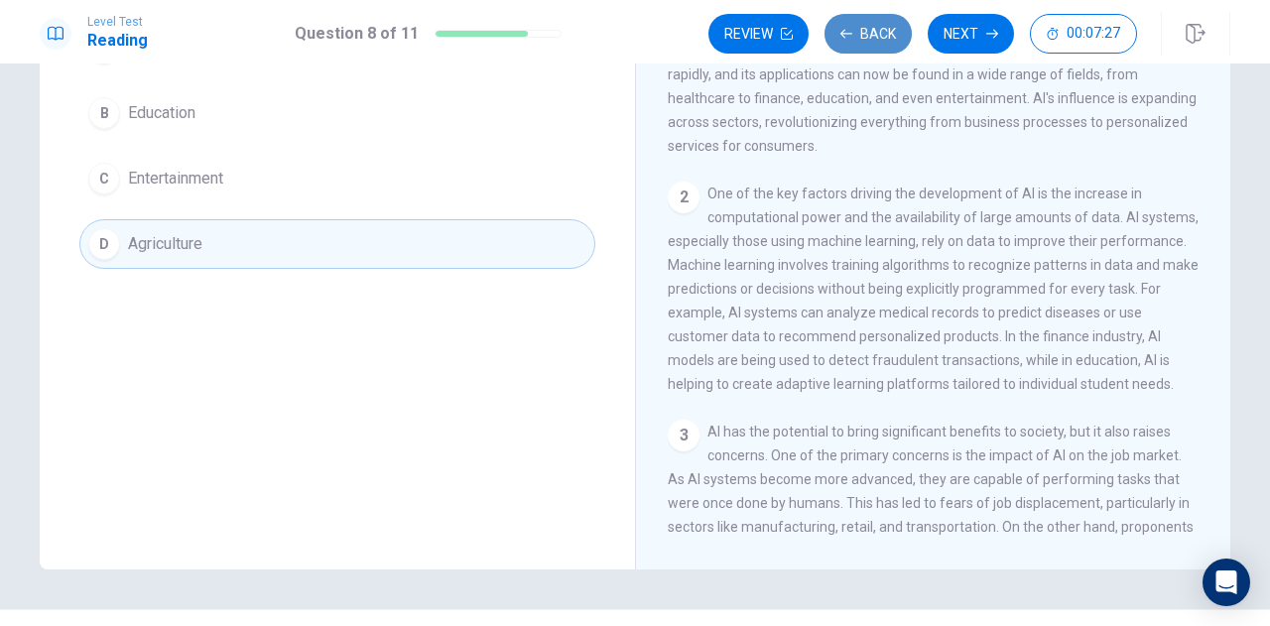
click at [861, 32] on button "Back" at bounding box center [868, 34] width 87 height 40
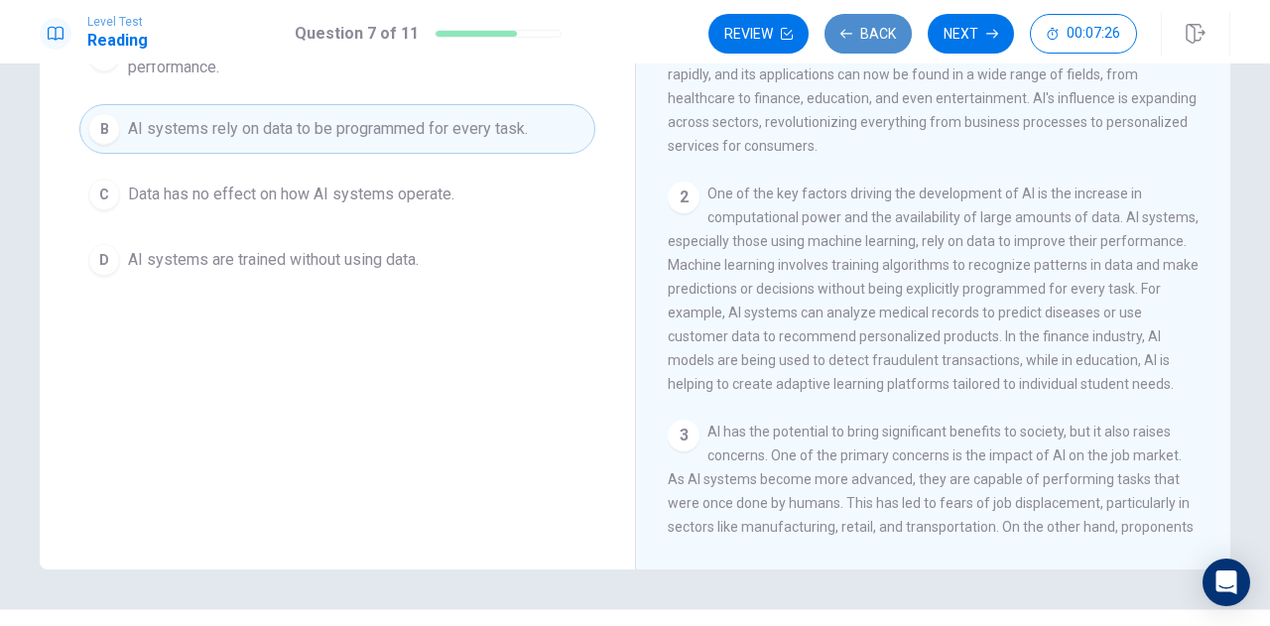
click at [861, 32] on button "Back" at bounding box center [868, 34] width 87 height 40
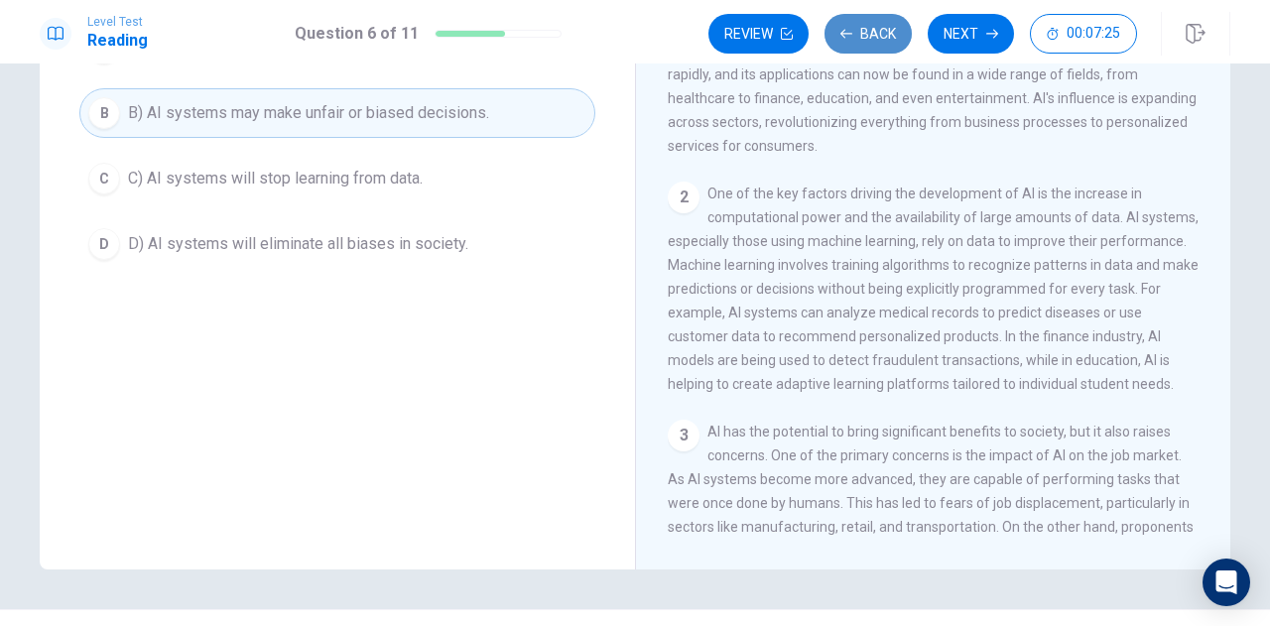
click at [861, 32] on button "Back" at bounding box center [868, 34] width 87 height 40
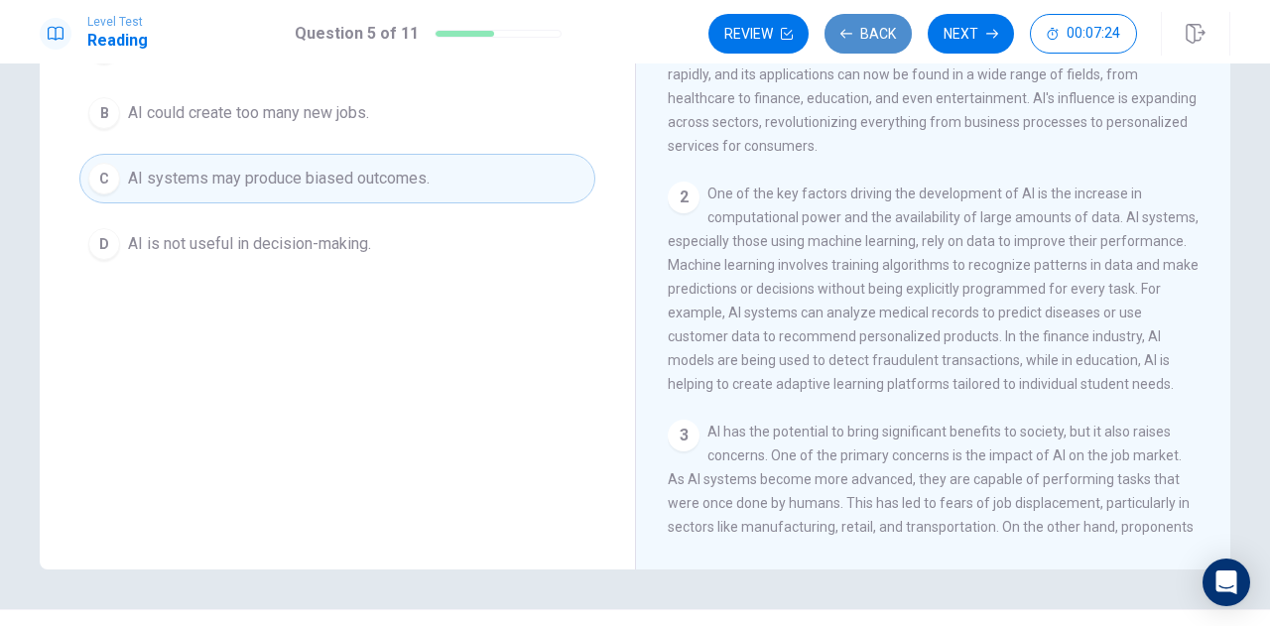
click at [861, 32] on button "Back" at bounding box center [868, 34] width 87 height 40
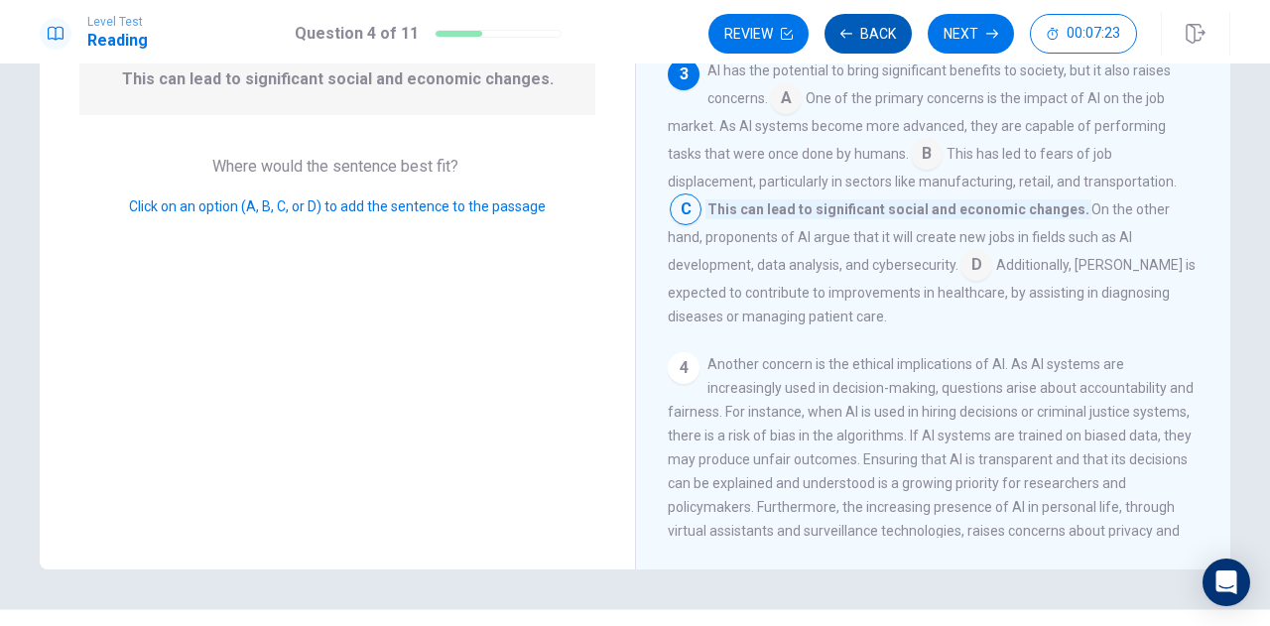
scroll to position [361, 0]
click at [861, 32] on button "Back" at bounding box center [868, 34] width 87 height 40
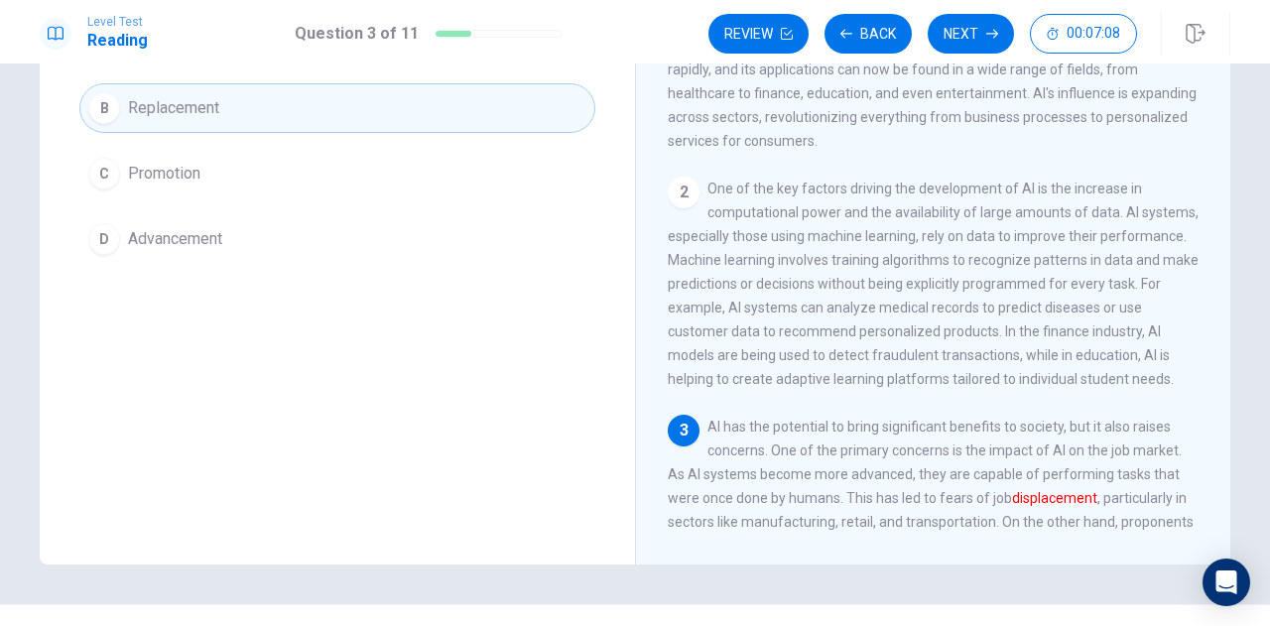
scroll to position [237, 0]
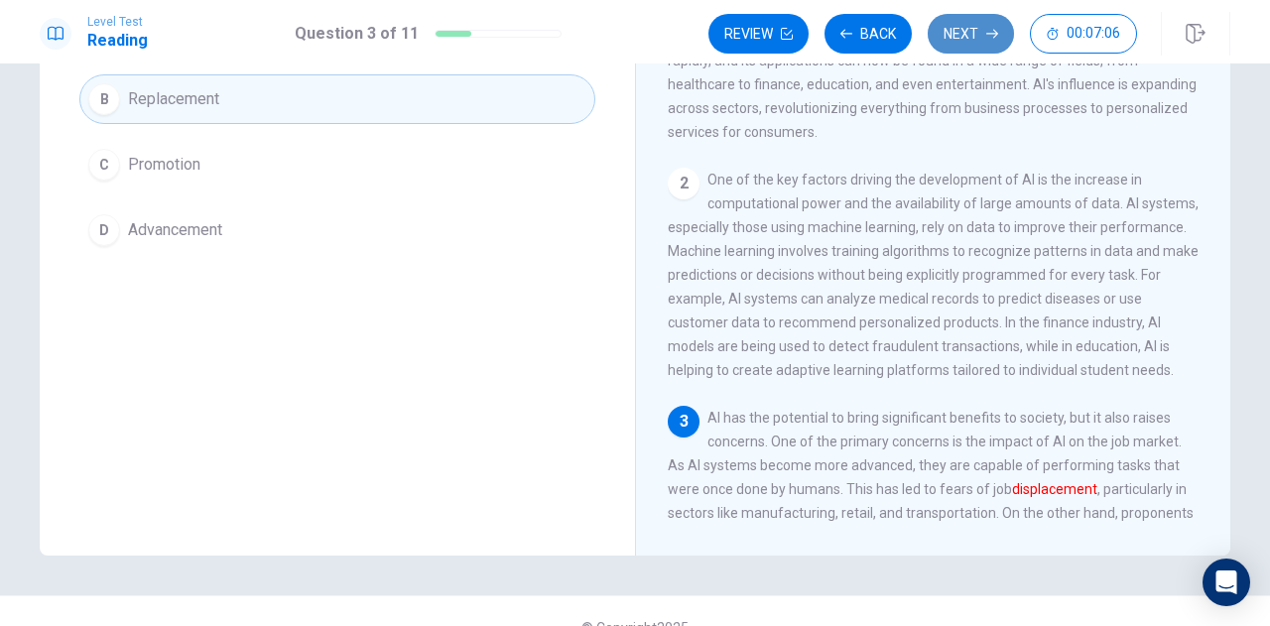
click at [971, 47] on button "Next" at bounding box center [971, 34] width 86 height 40
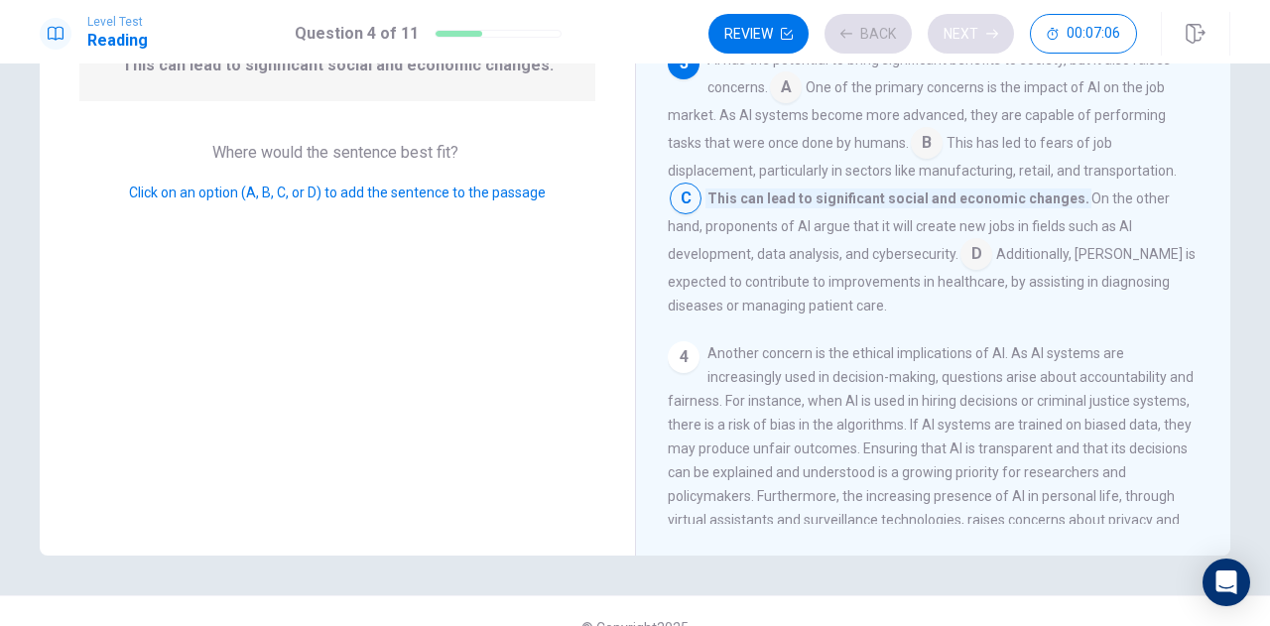
scroll to position [361, 0]
click at [971, 47] on div "Review Back Next 00:07:06" at bounding box center [923, 34] width 429 height 40
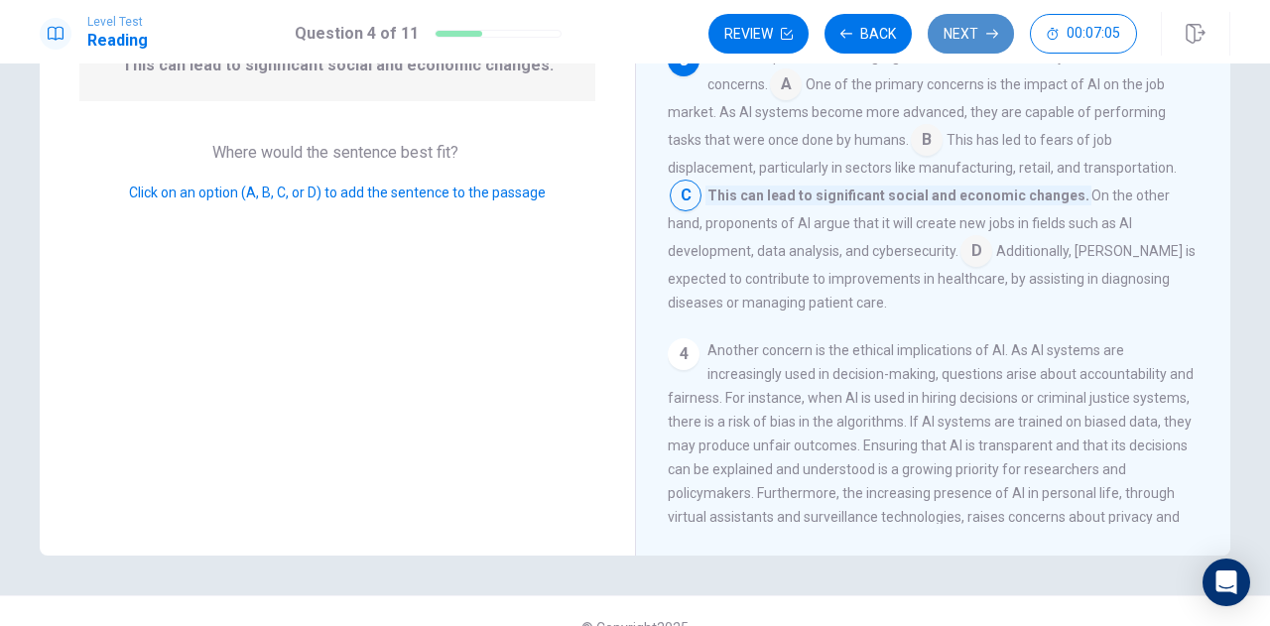
click at [971, 47] on button "Next" at bounding box center [971, 34] width 86 height 40
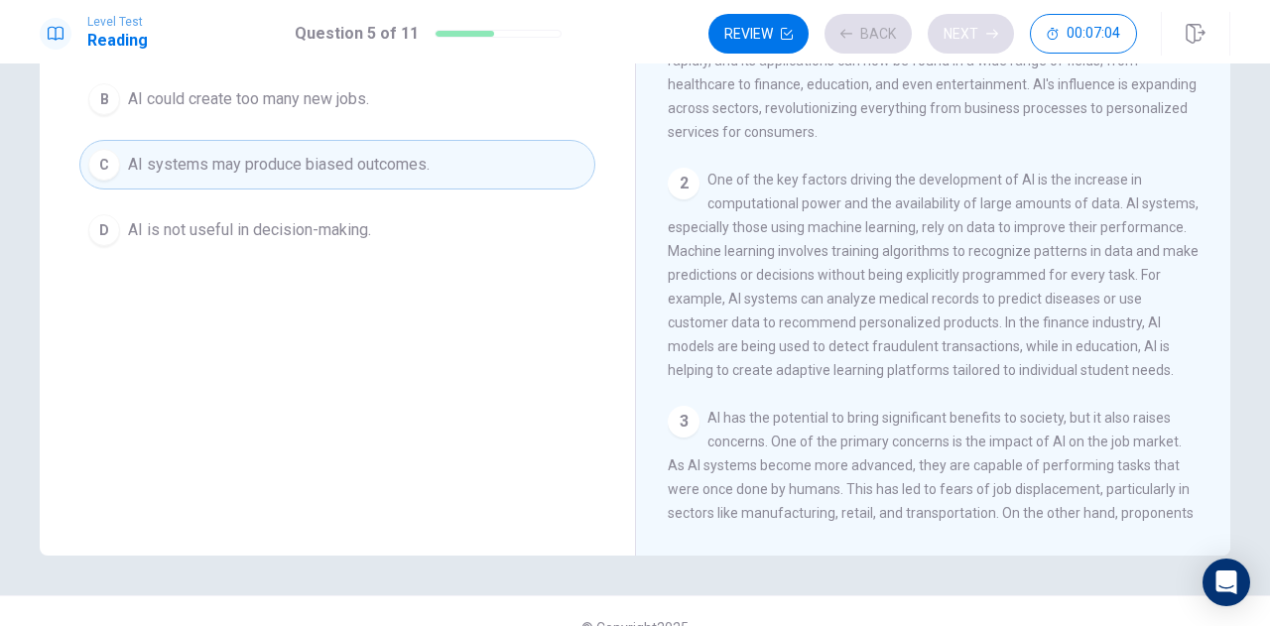
click at [971, 47] on div "Review Back Next 00:07:04" at bounding box center [923, 34] width 429 height 40
click at [967, 29] on button "Next" at bounding box center [971, 34] width 86 height 40
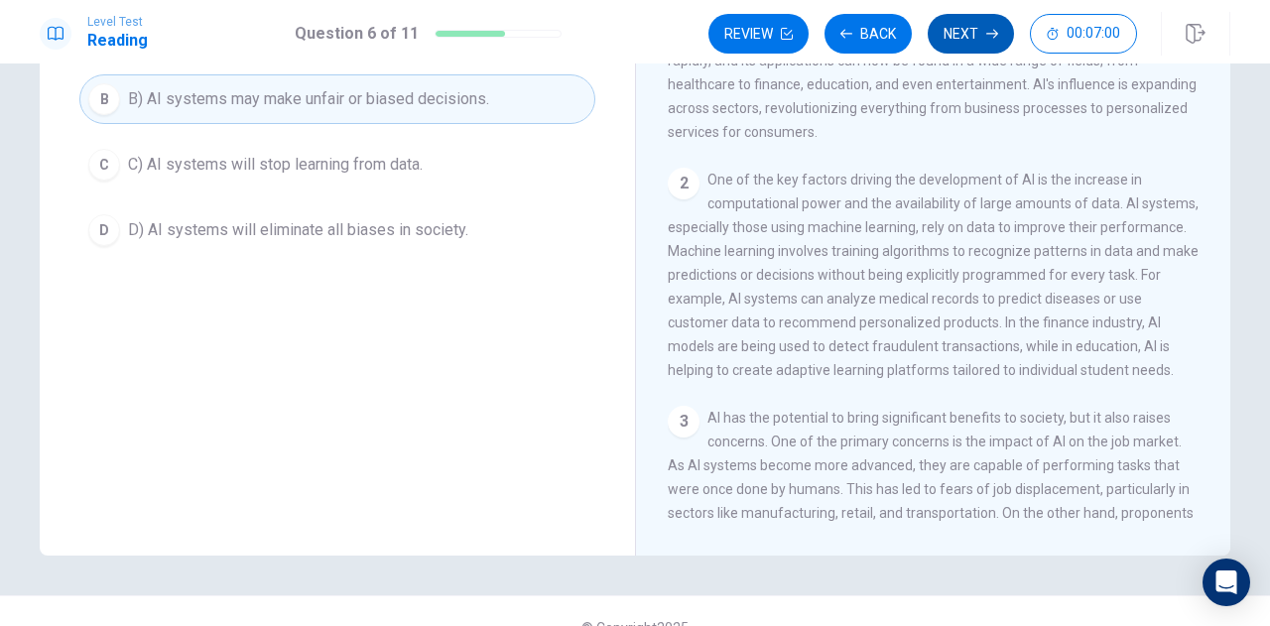
click at [967, 29] on button "Next" at bounding box center [971, 34] width 86 height 40
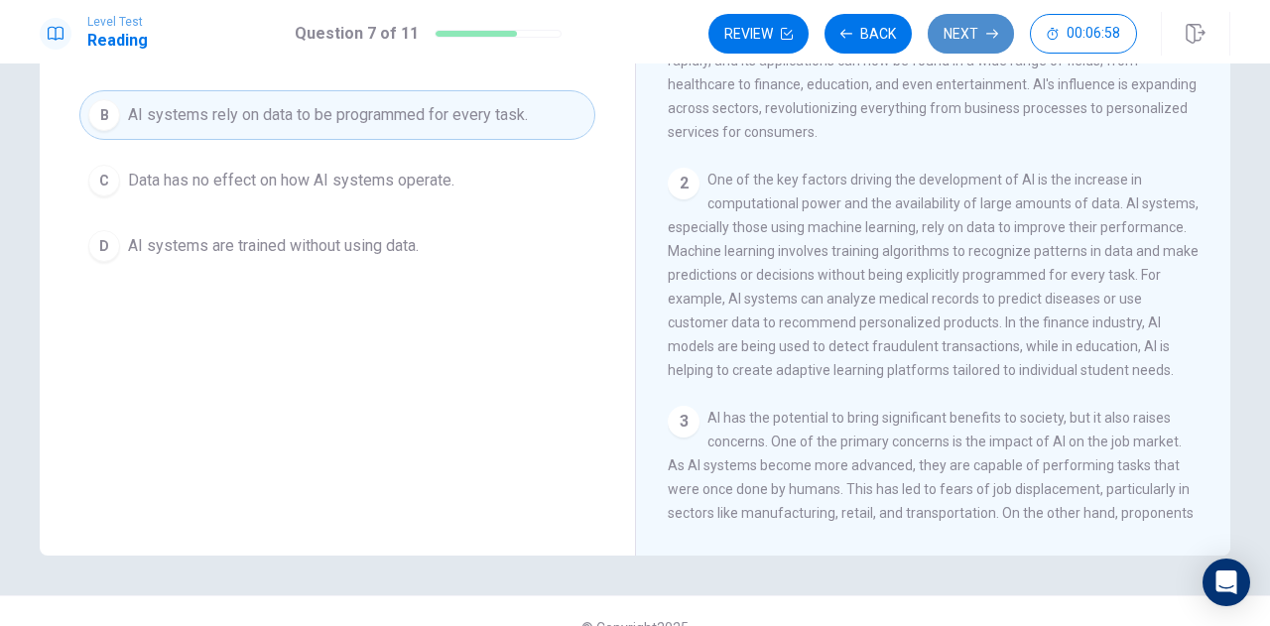
click at [967, 29] on button "Next" at bounding box center [971, 34] width 86 height 40
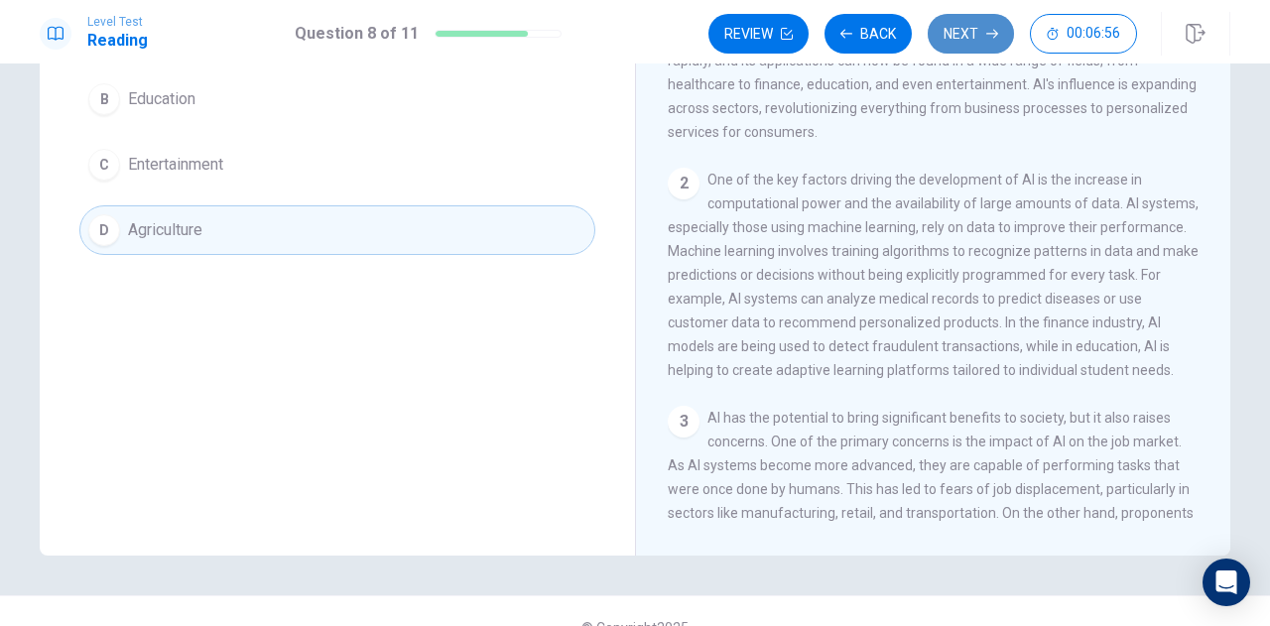
click at [967, 29] on button "Next" at bounding box center [971, 34] width 86 height 40
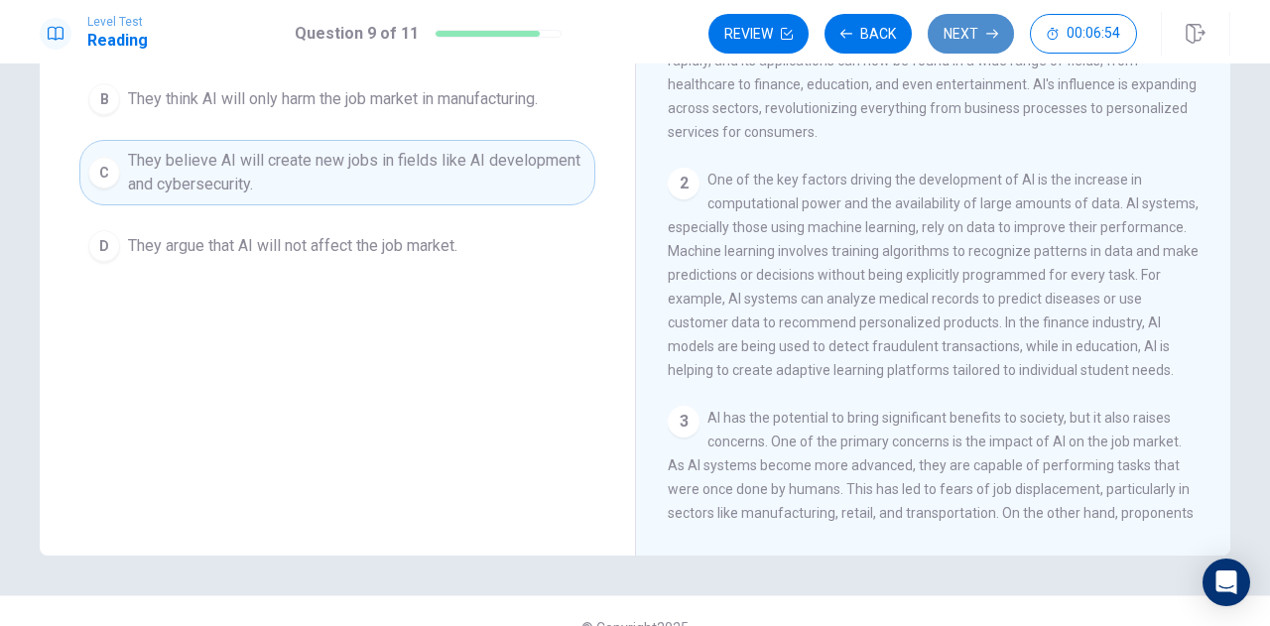
click at [967, 29] on button "Next" at bounding box center [971, 34] width 86 height 40
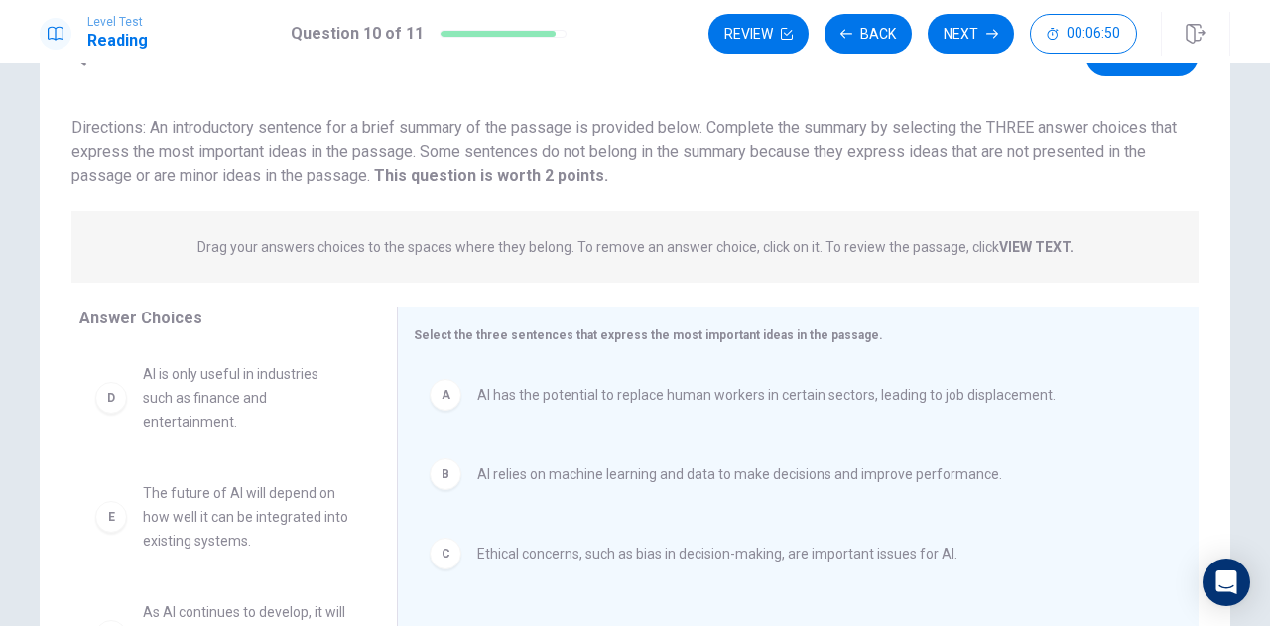
scroll to position [77, 0]
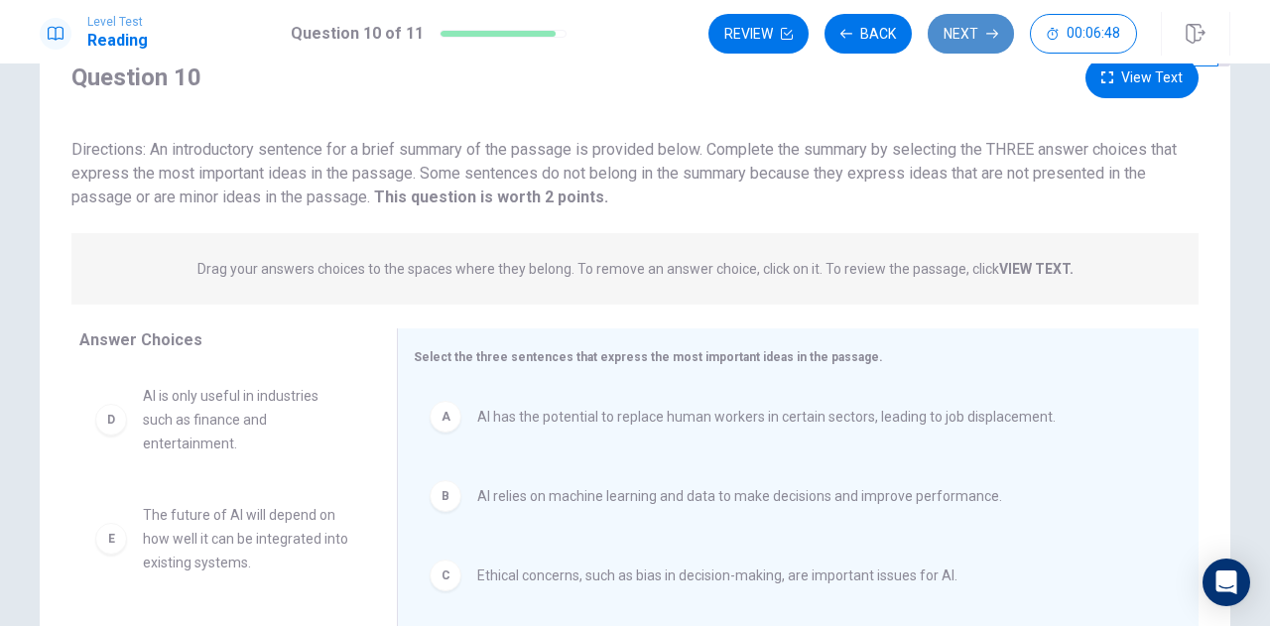
click at [980, 41] on button "Next" at bounding box center [971, 34] width 86 height 40
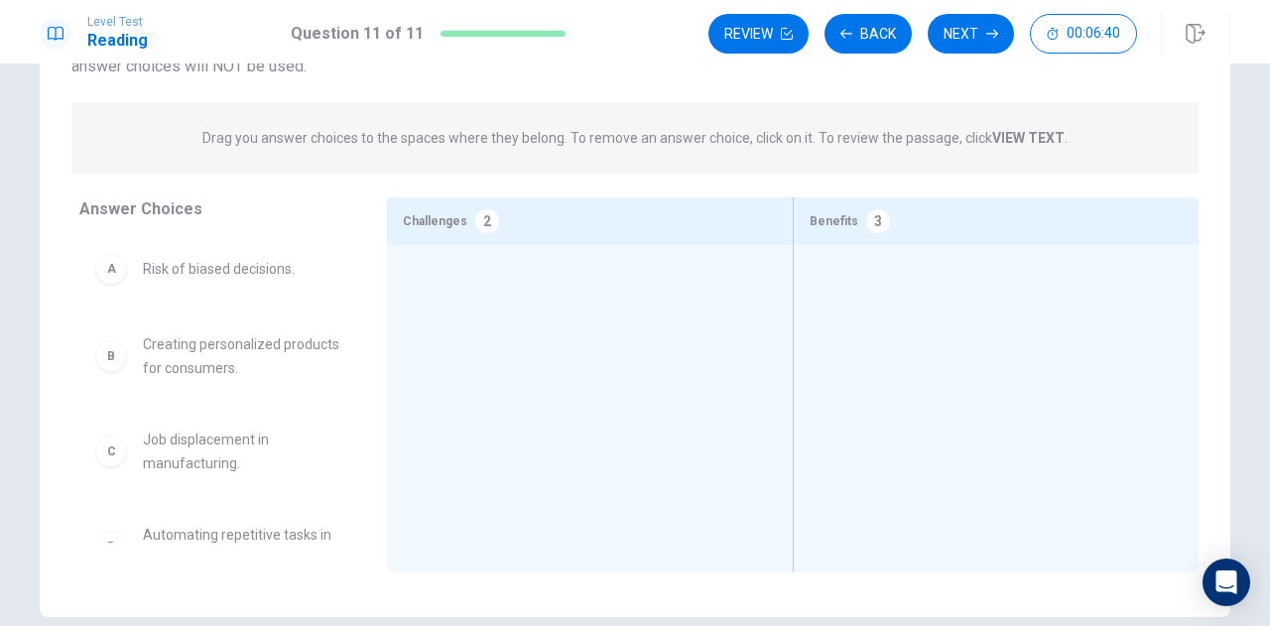
scroll to position [184, 0]
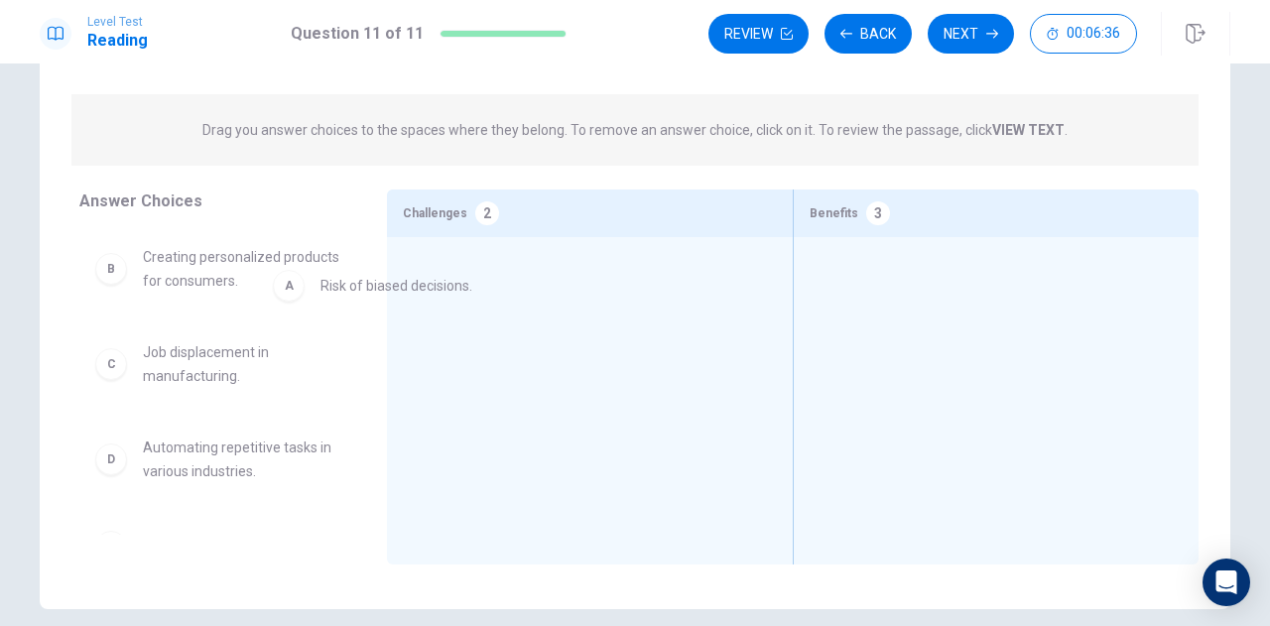
drag, startPoint x: 232, startPoint y: 268, endPoint x: 443, endPoint y: 297, distance: 212.3
drag, startPoint x: 264, startPoint y: 268, endPoint x: 660, endPoint y: 288, distance: 396.4
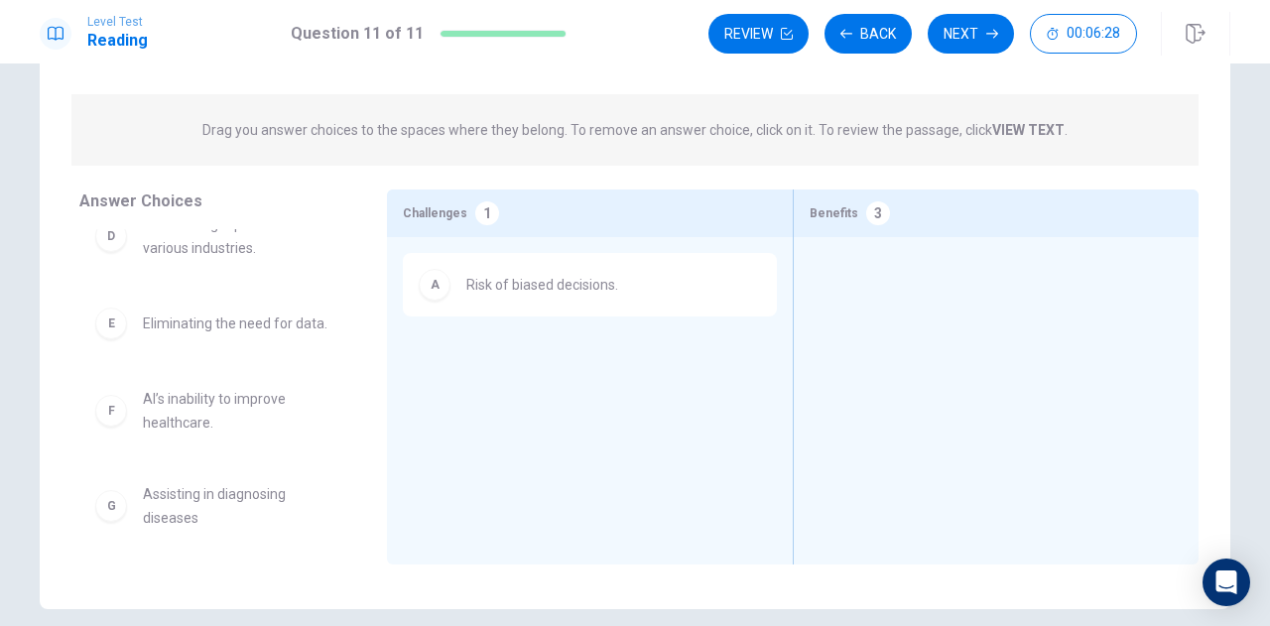
scroll to position [234, 0]
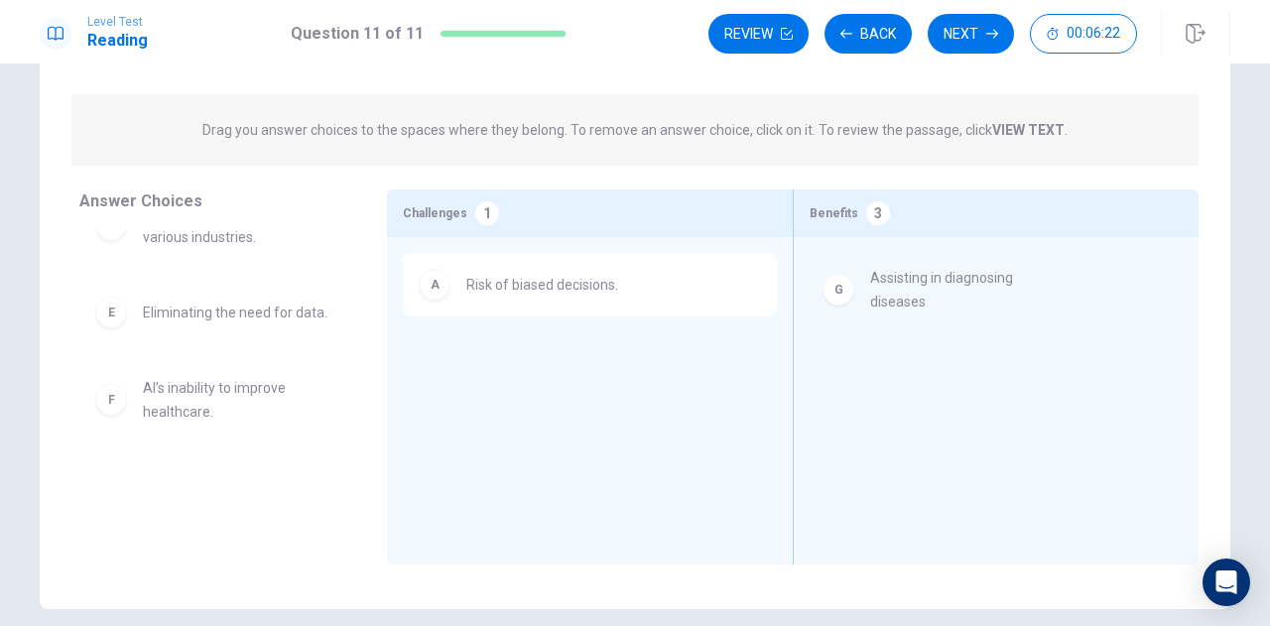
drag, startPoint x: 237, startPoint y: 499, endPoint x: 999, endPoint y: 293, distance: 789.6
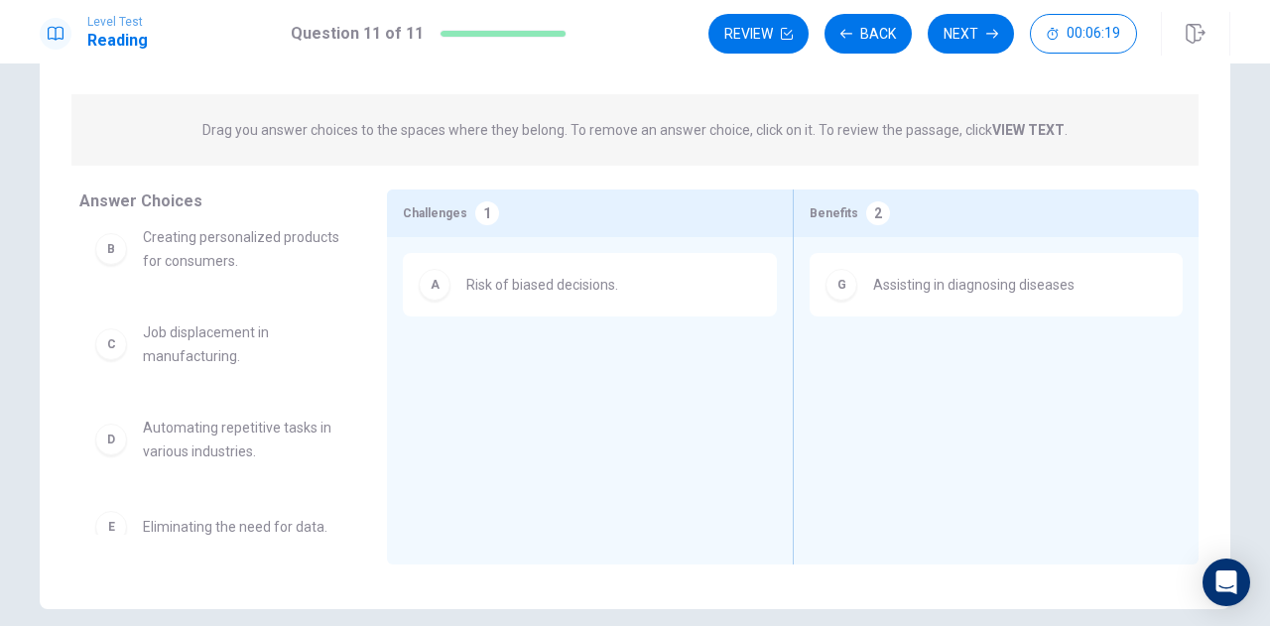
scroll to position [0, 0]
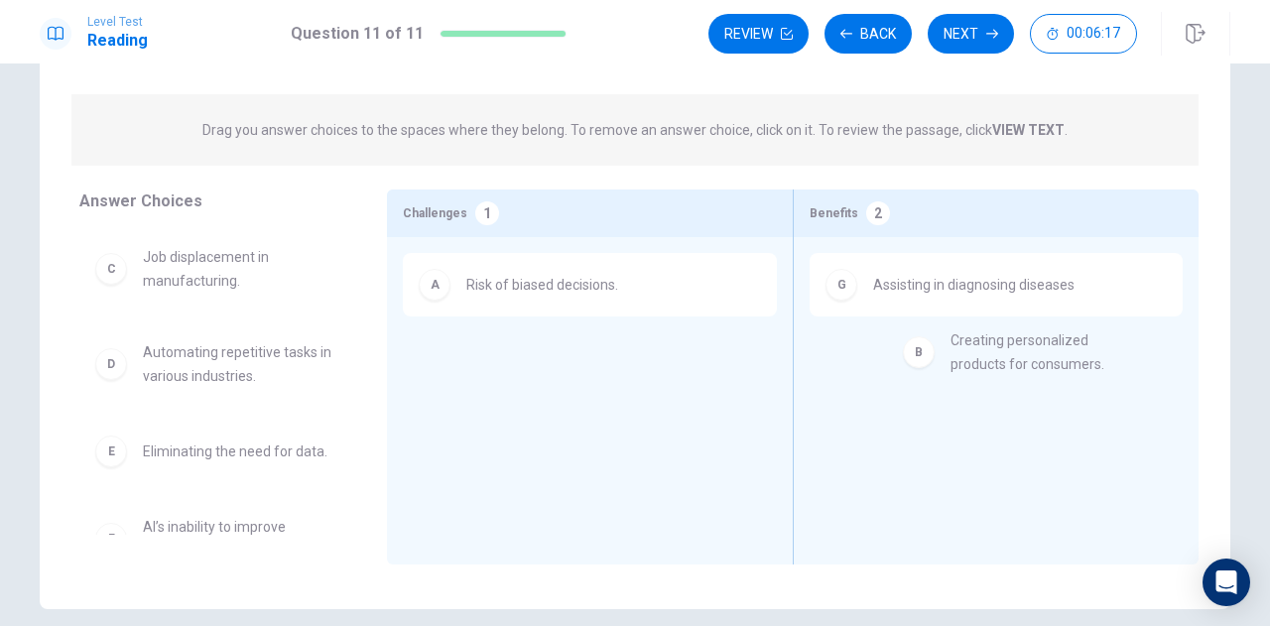
drag, startPoint x: 238, startPoint y: 268, endPoint x: 1110, endPoint y: 362, distance: 877.4
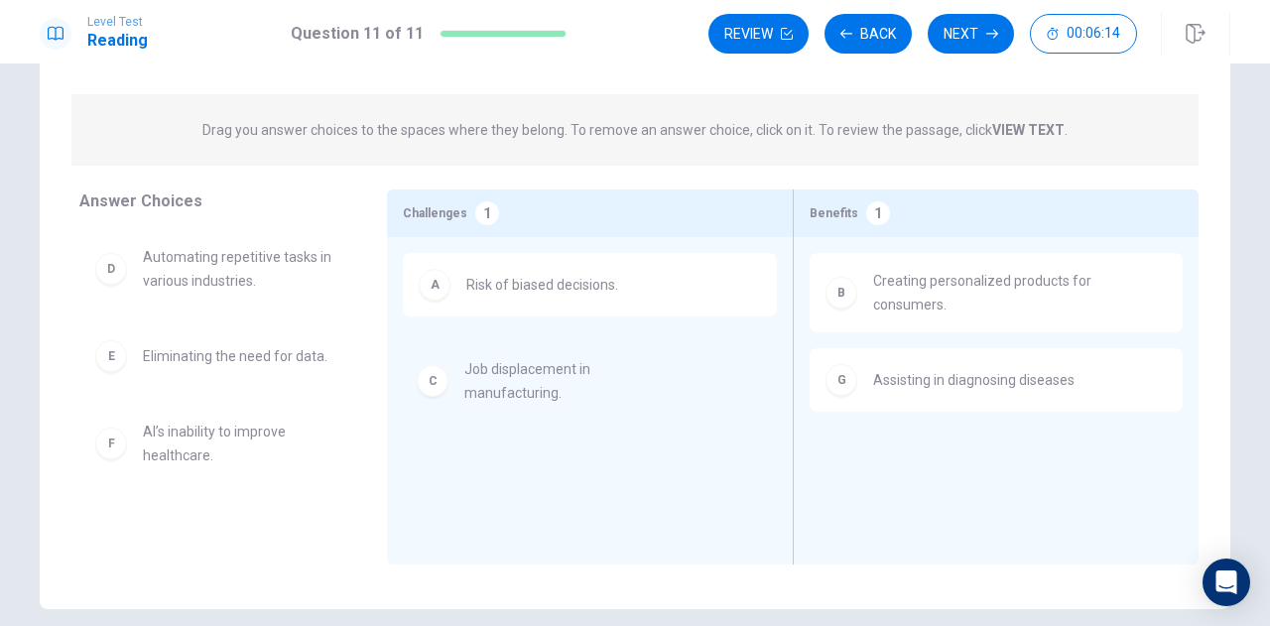
drag, startPoint x: 213, startPoint y: 286, endPoint x: 592, endPoint y: 406, distance: 397.6
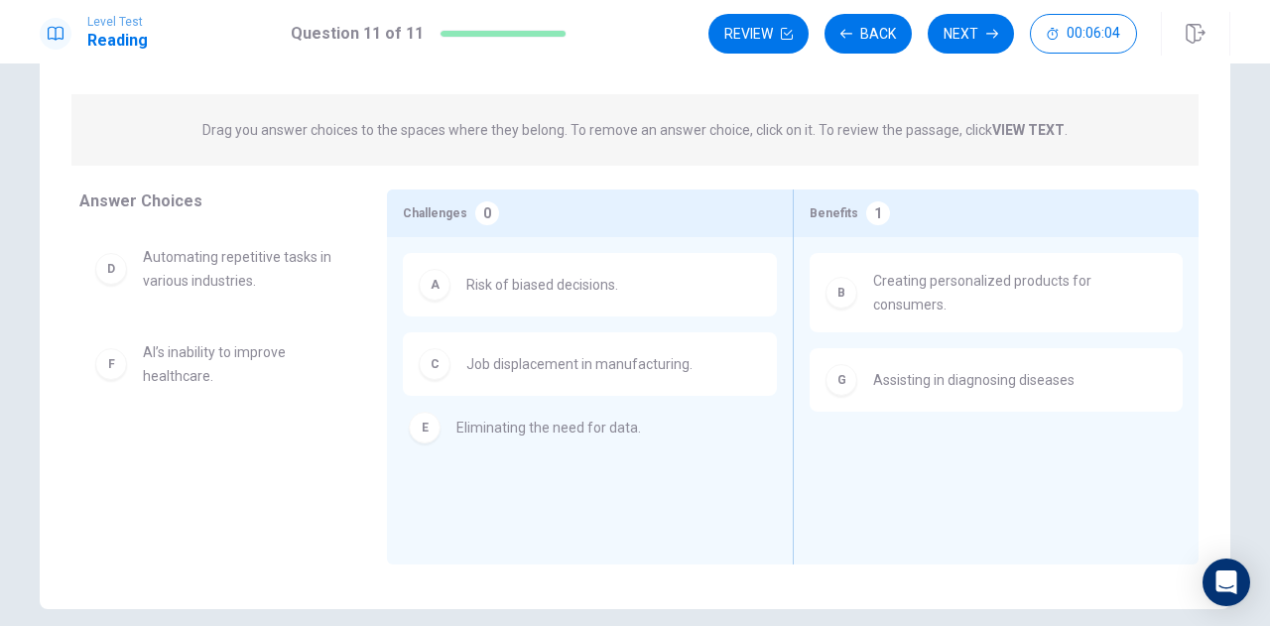
drag, startPoint x: 254, startPoint y: 362, endPoint x: 578, endPoint y: 434, distance: 331.3
drag, startPoint x: 242, startPoint y: 357, endPoint x: 649, endPoint y: 424, distance: 412.3
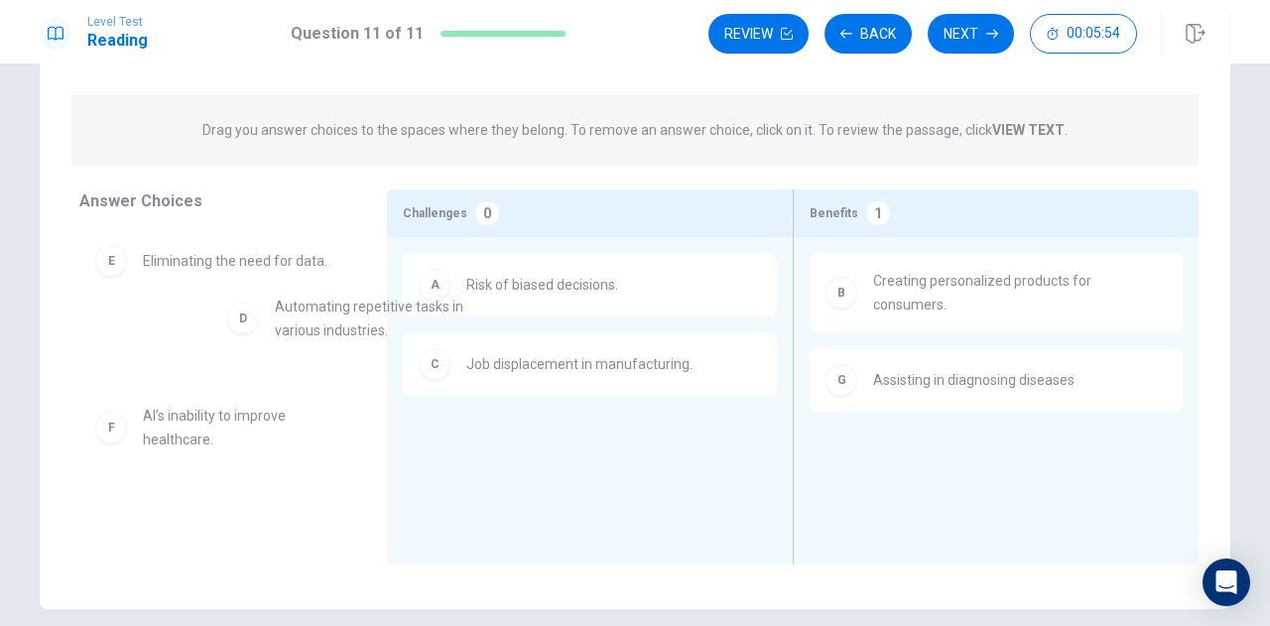
drag, startPoint x: 186, startPoint y: 272, endPoint x: 661, endPoint y: 409, distance: 494.7
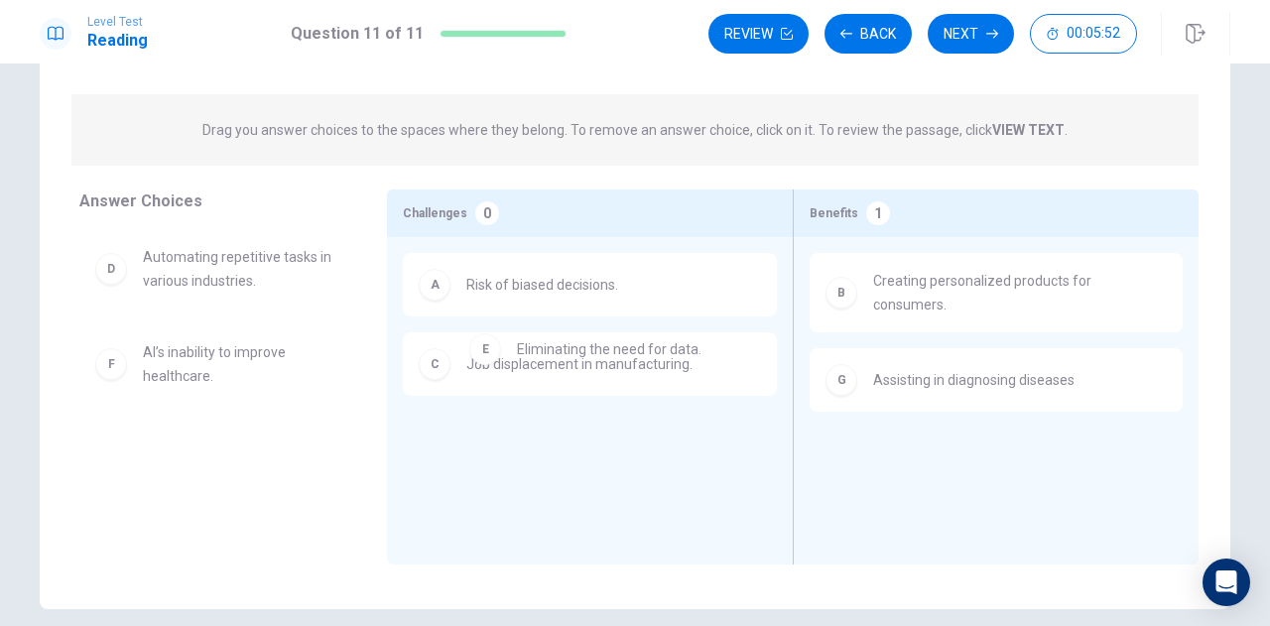
drag, startPoint x: 302, startPoint y: 372, endPoint x: 697, endPoint y: 366, distance: 395.0
drag, startPoint x: 259, startPoint y: 438, endPoint x: 718, endPoint y: 442, distance: 459.5
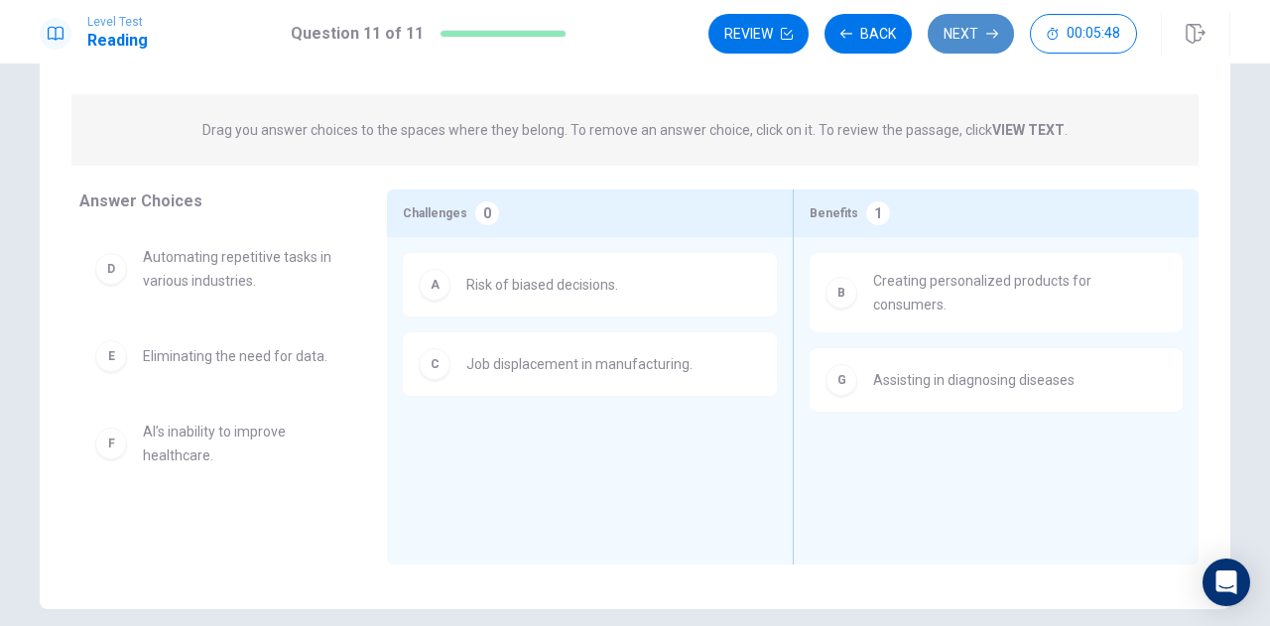
click at [986, 30] on button "Next" at bounding box center [971, 34] width 86 height 40
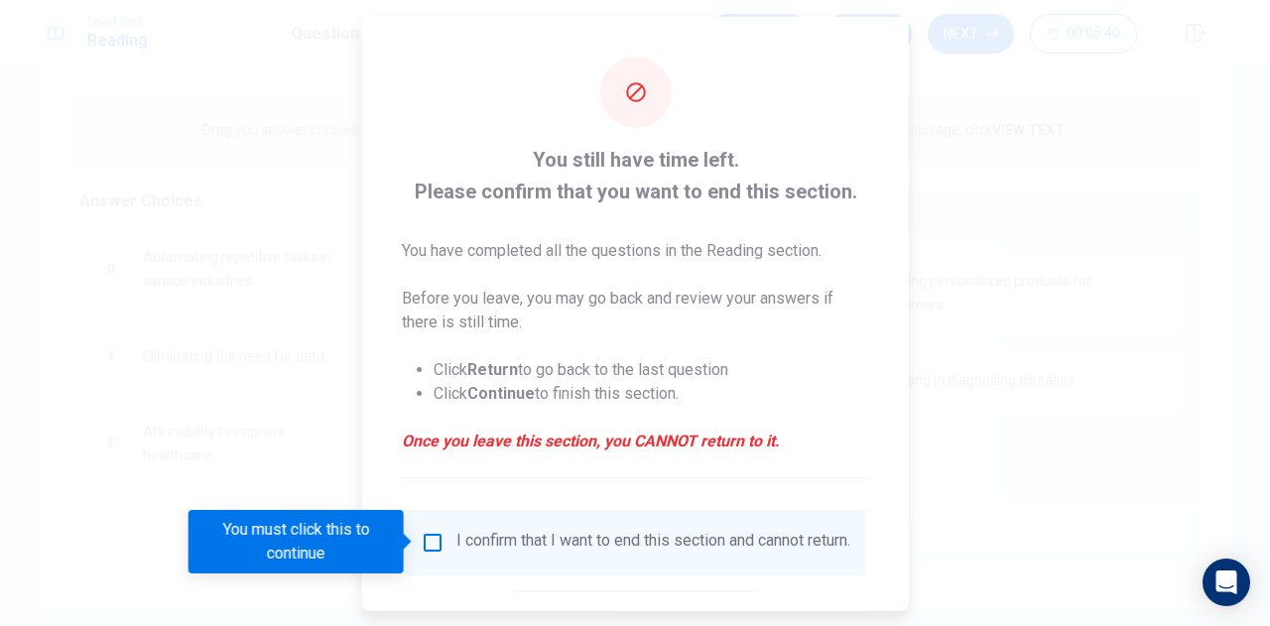
scroll to position [113, 0]
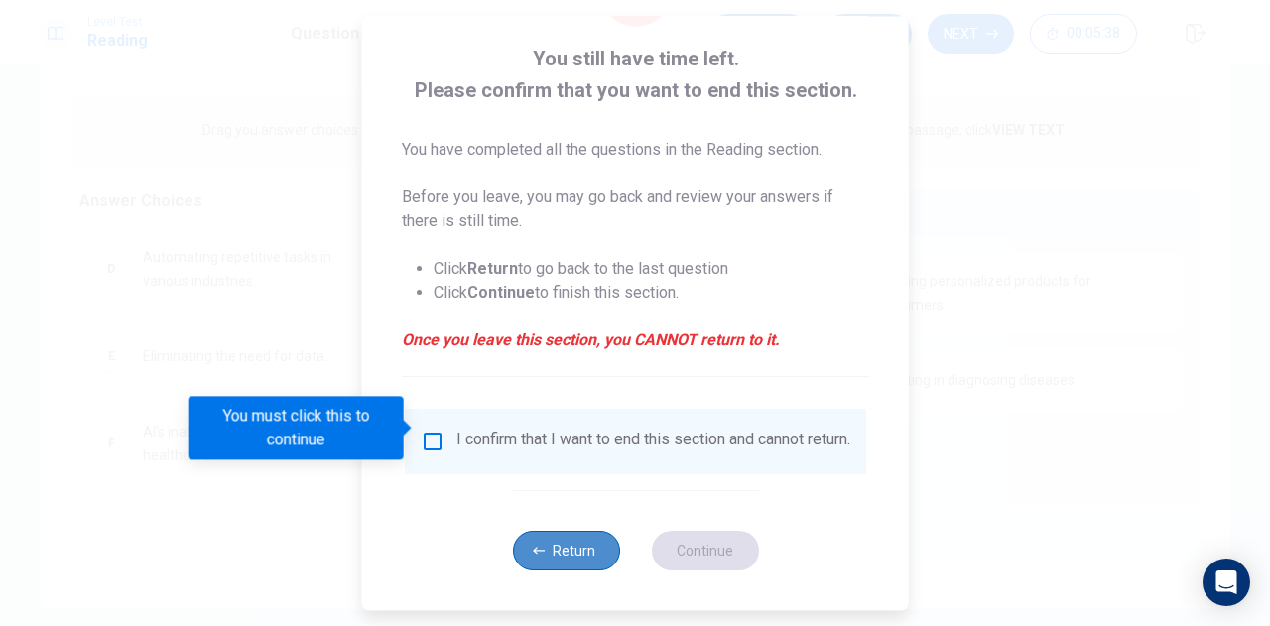
click at [561, 541] on button "Return" at bounding box center [565, 551] width 107 height 40
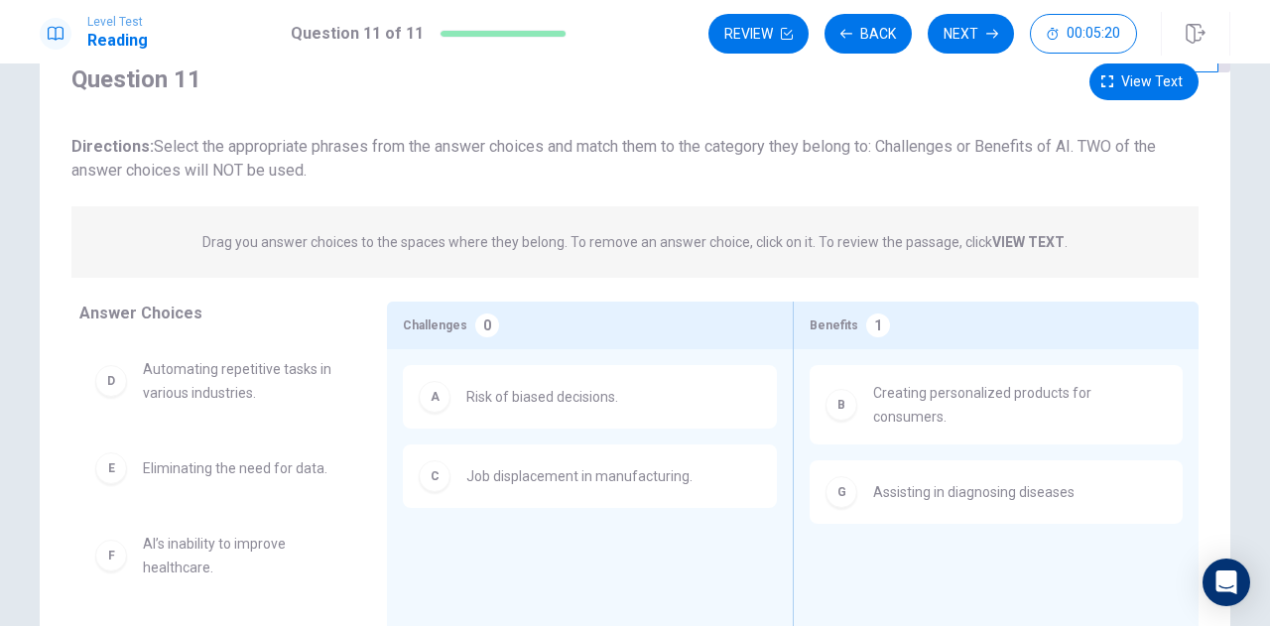
scroll to position [0, 0]
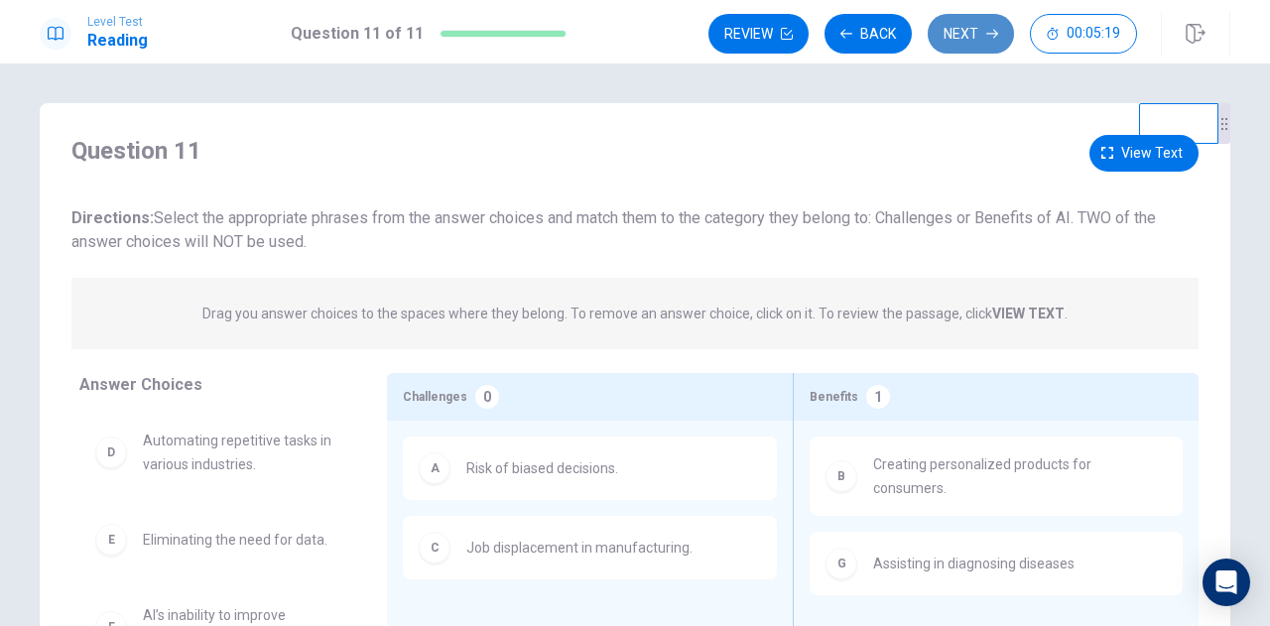
click at [970, 22] on button "Next" at bounding box center [971, 34] width 86 height 40
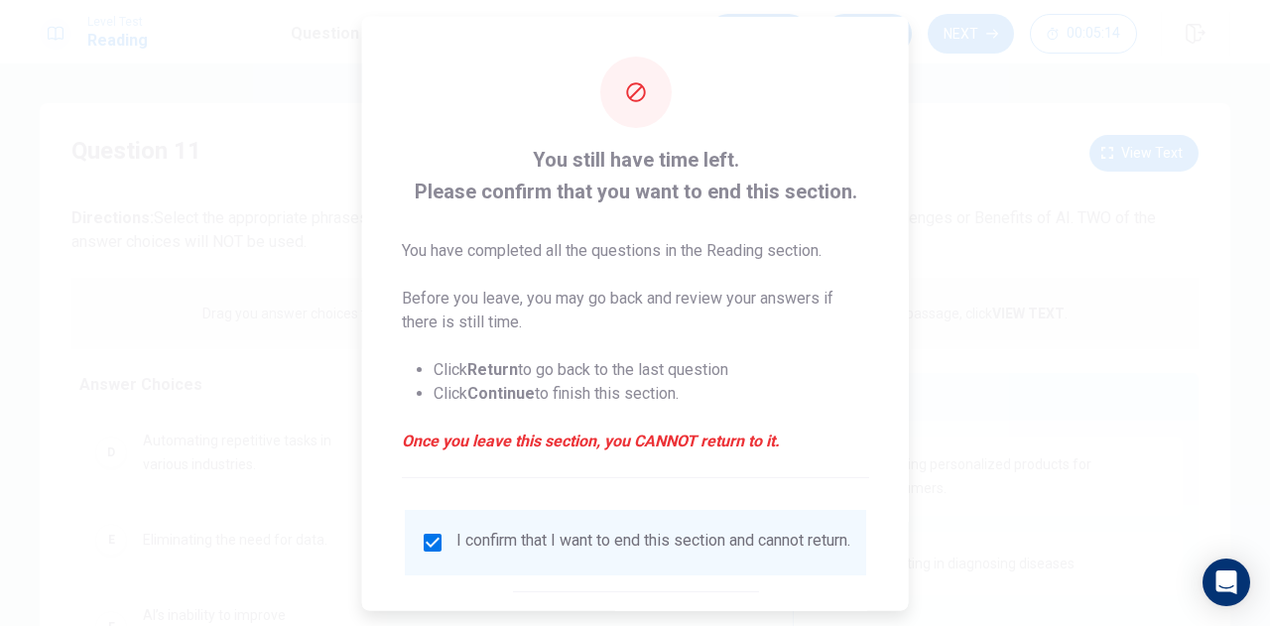
scroll to position [113, 0]
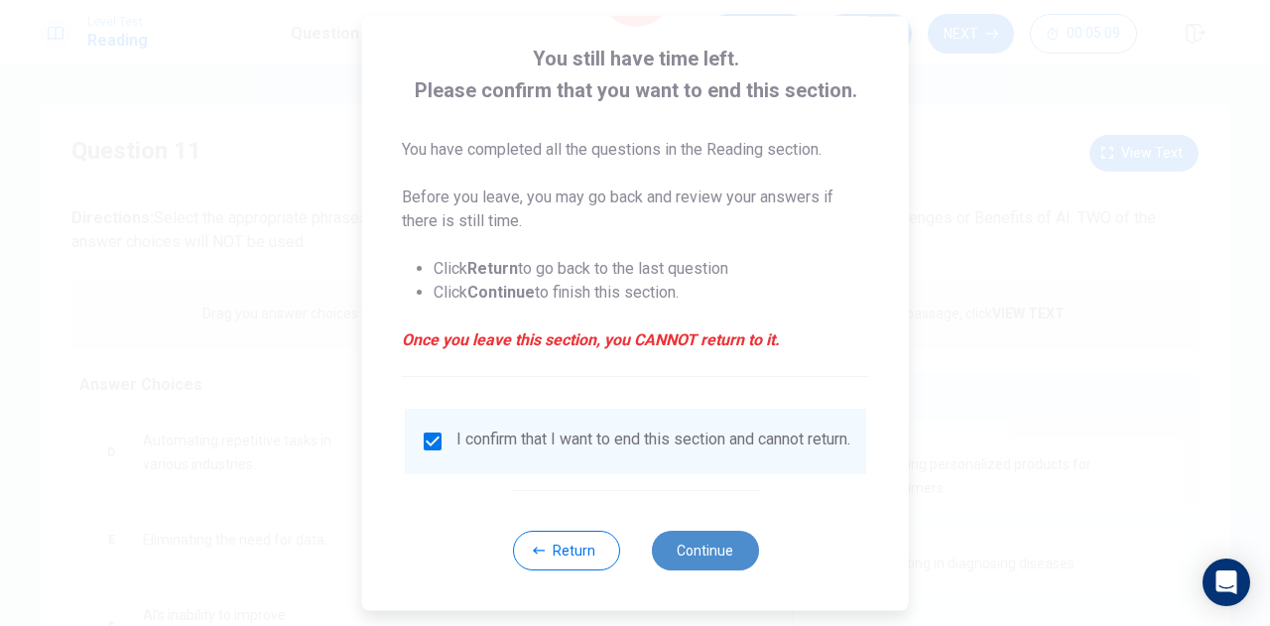
click at [701, 540] on button "Continue" at bounding box center [704, 551] width 107 height 40
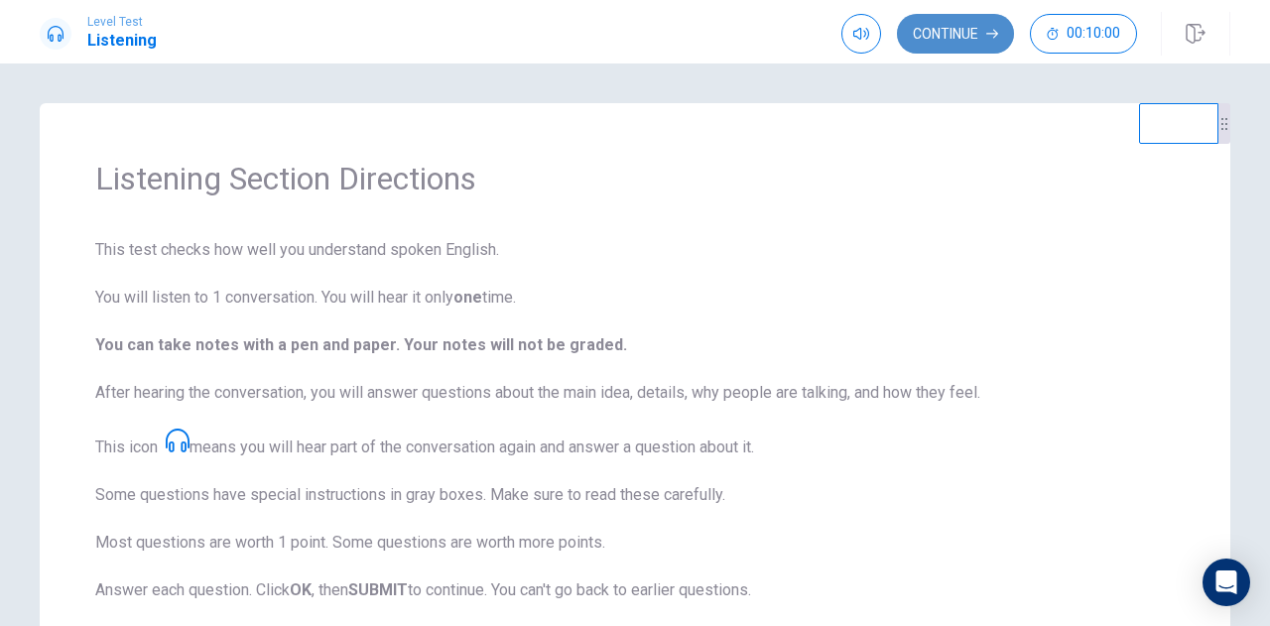
click at [929, 35] on button "Continue" at bounding box center [955, 34] width 117 height 40
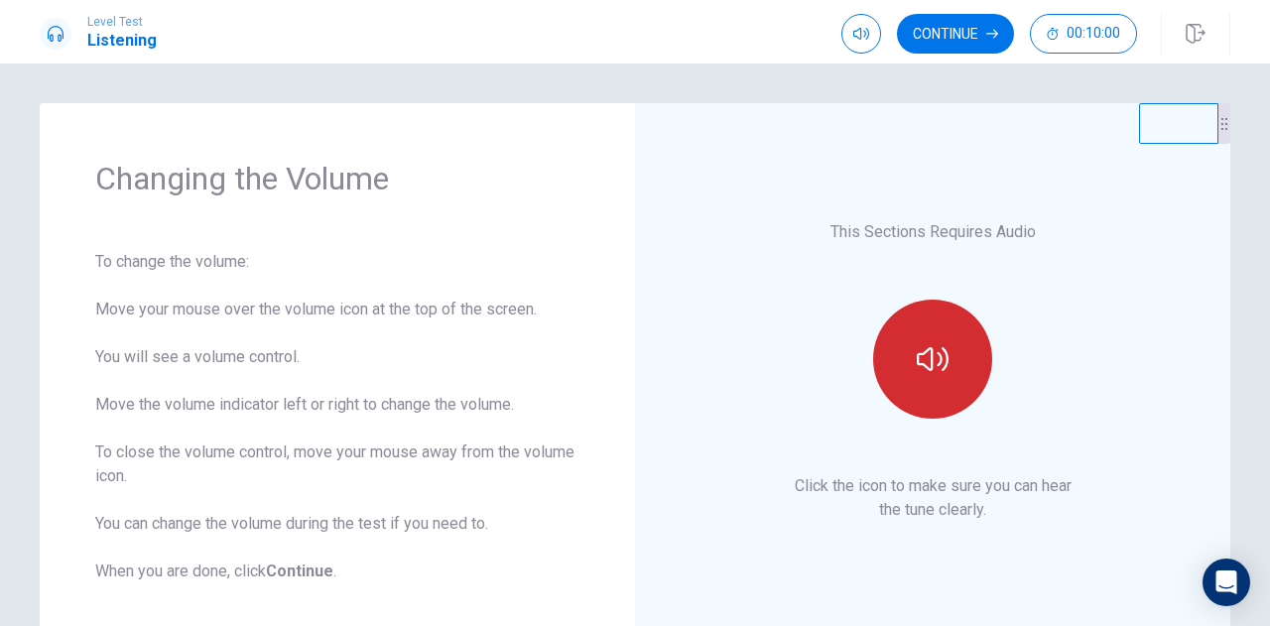
click at [971, 335] on button "button" at bounding box center [932, 359] width 119 height 119
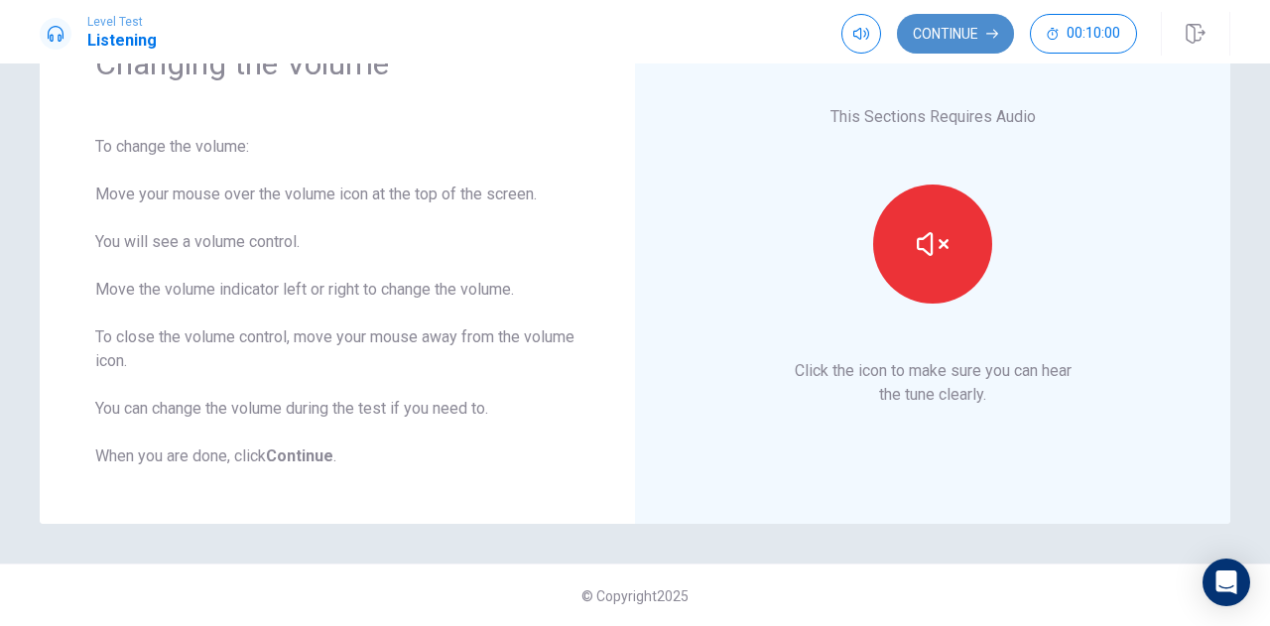
click at [943, 27] on button "Continue" at bounding box center [955, 34] width 117 height 40
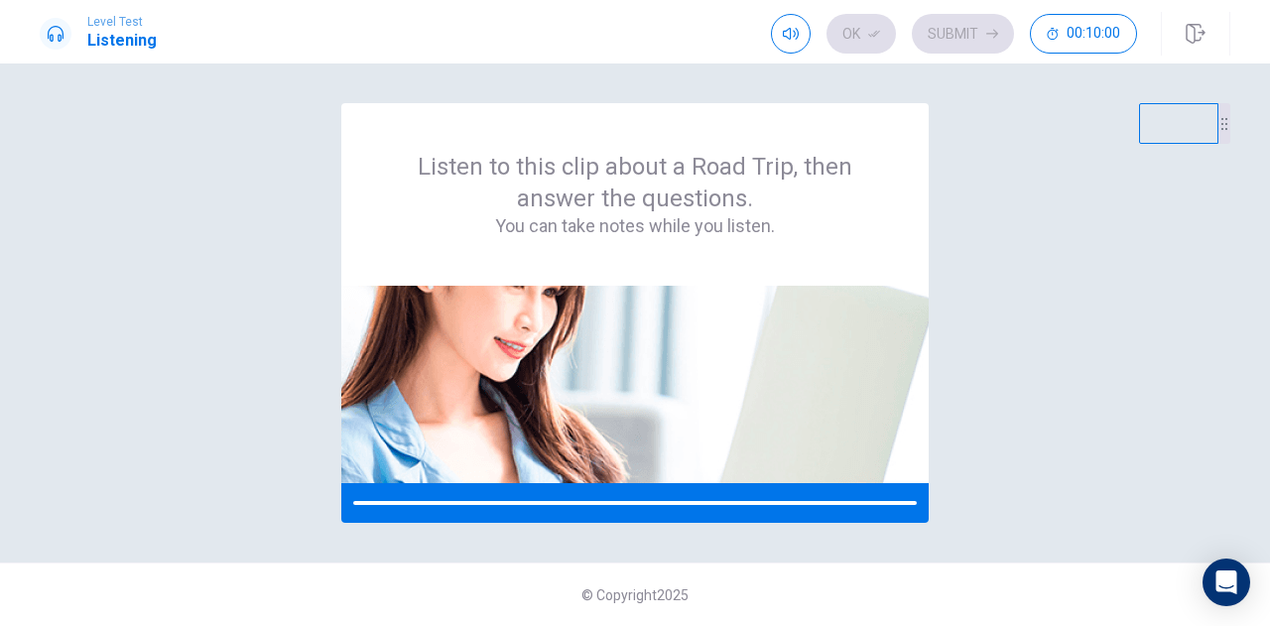
scroll to position [0, 0]
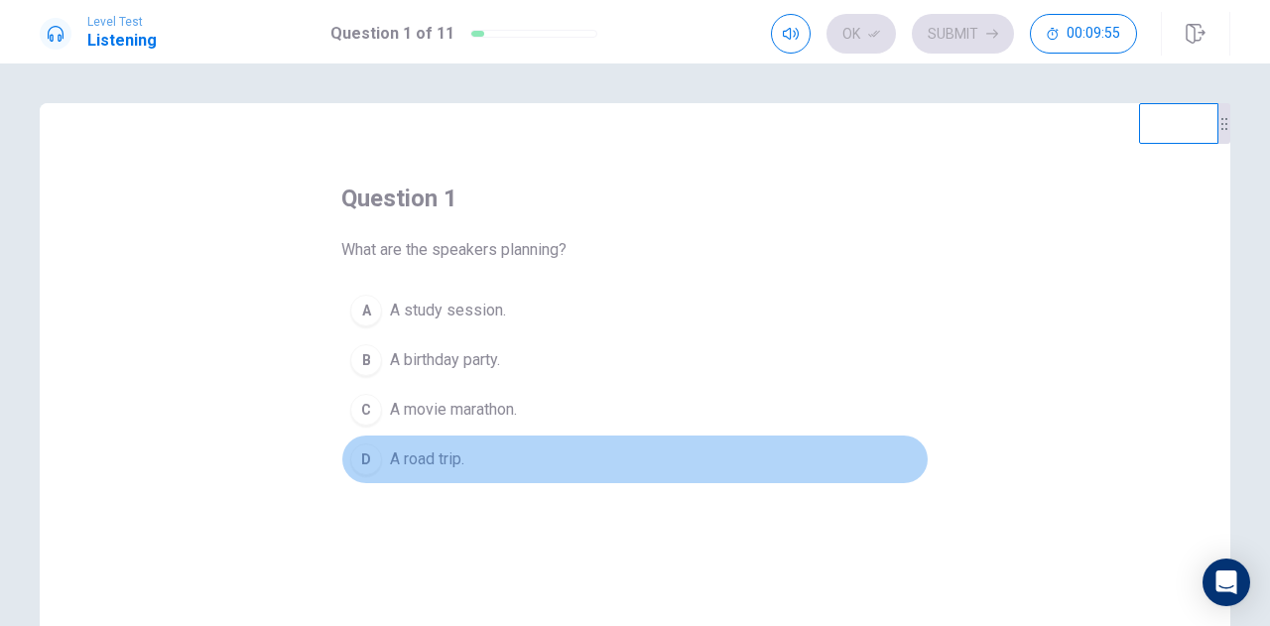
click at [435, 454] on span "A road trip." at bounding box center [427, 460] width 74 height 24
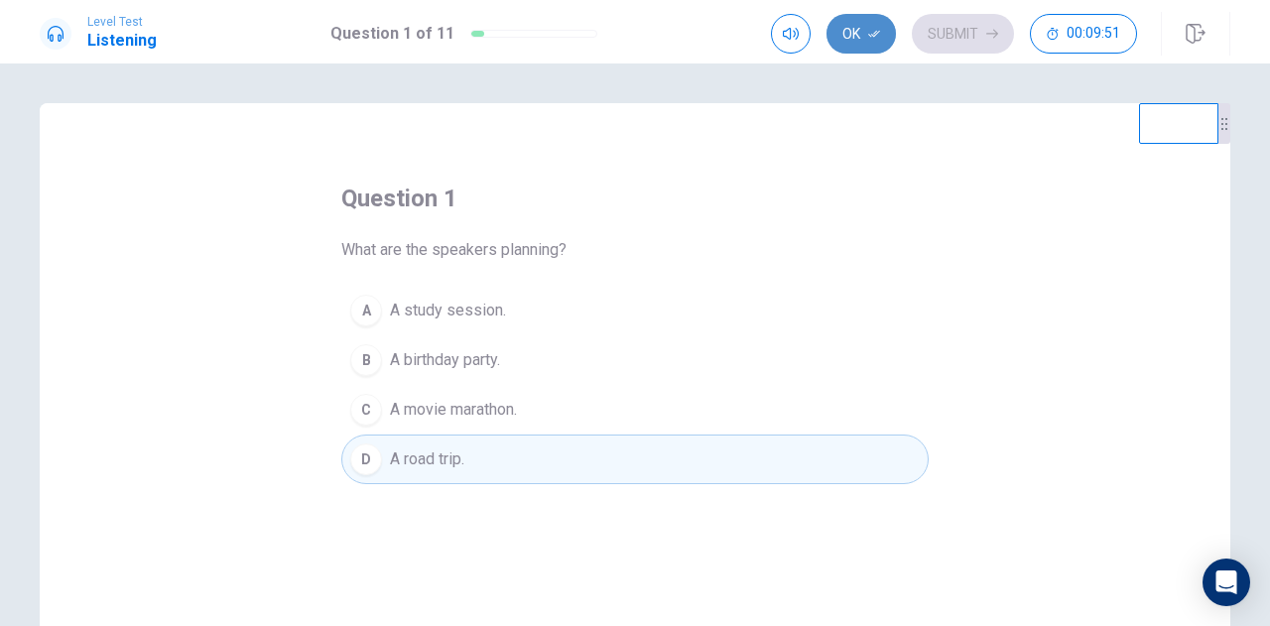
click at [880, 39] on icon "button" at bounding box center [874, 34] width 12 height 12
click at [984, 27] on button "Submit" at bounding box center [963, 34] width 102 height 40
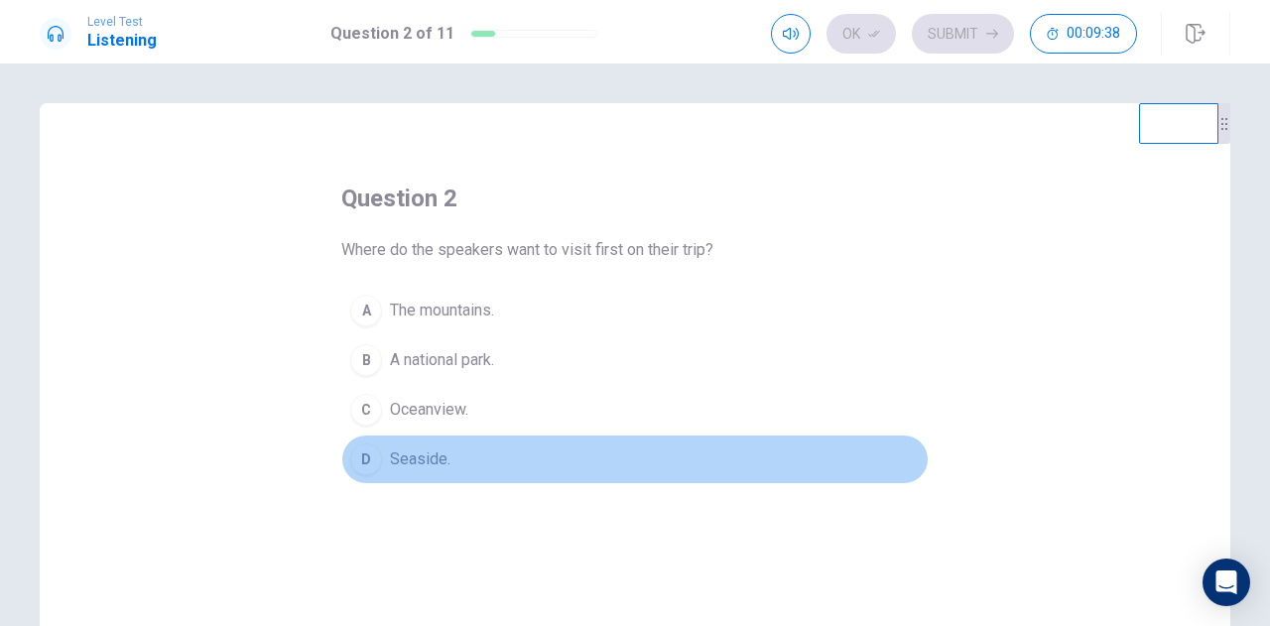
click at [408, 455] on span "Seaside." at bounding box center [420, 460] width 61 height 24
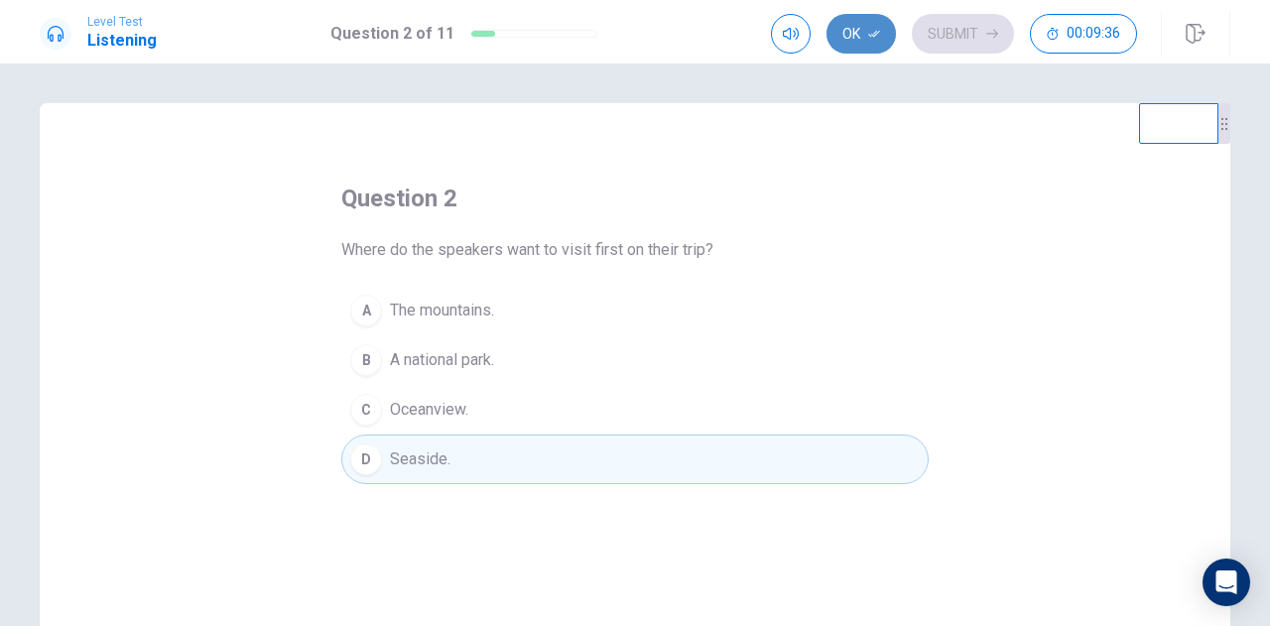
click at [874, 26] on button "Ok" at bounding box center [861, 34] width 69 height 40
click at [961, 23] on button "Submit" at bounding box center [963, 34] width 102 height 40
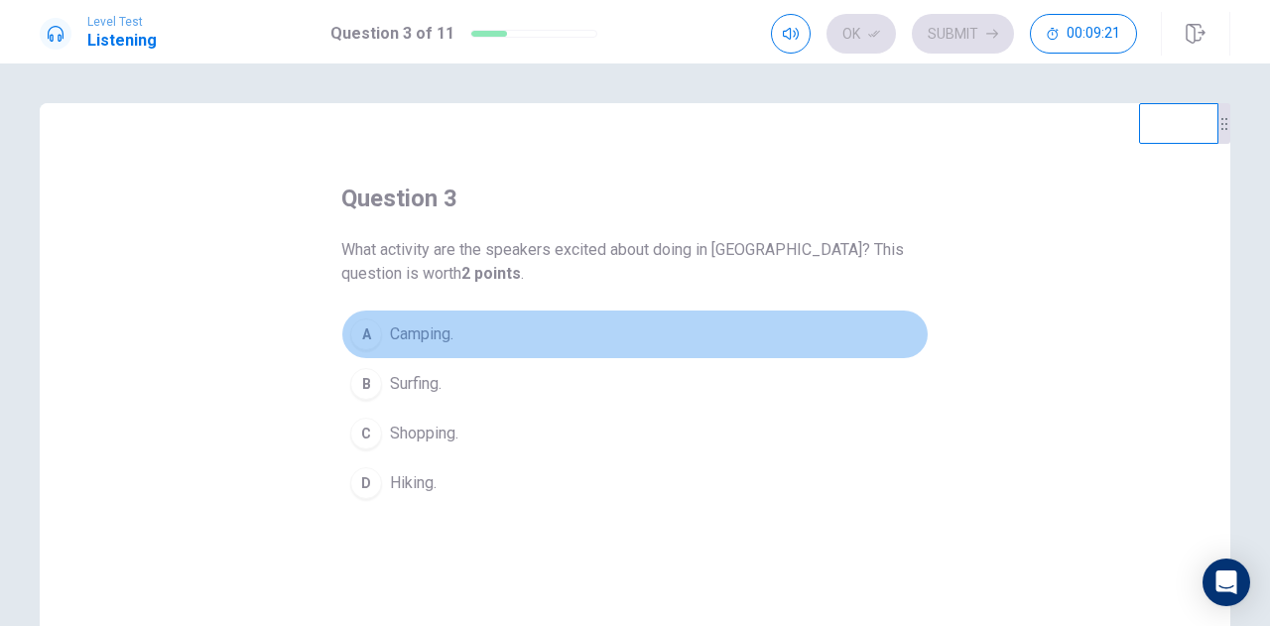
click at [428, 323] on span "Camping." at bounding box center [422, 335] width 64 height 24
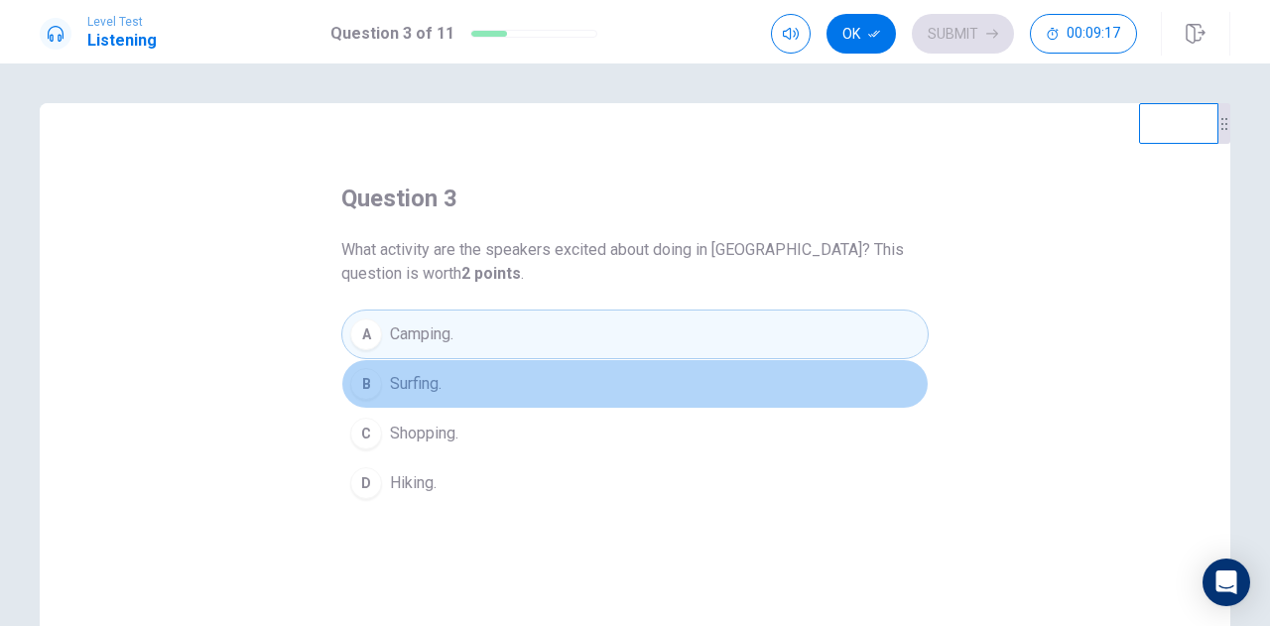
click at [414, 390] on span "Surfing." at bounding box center [416, 384] width 52 height 24
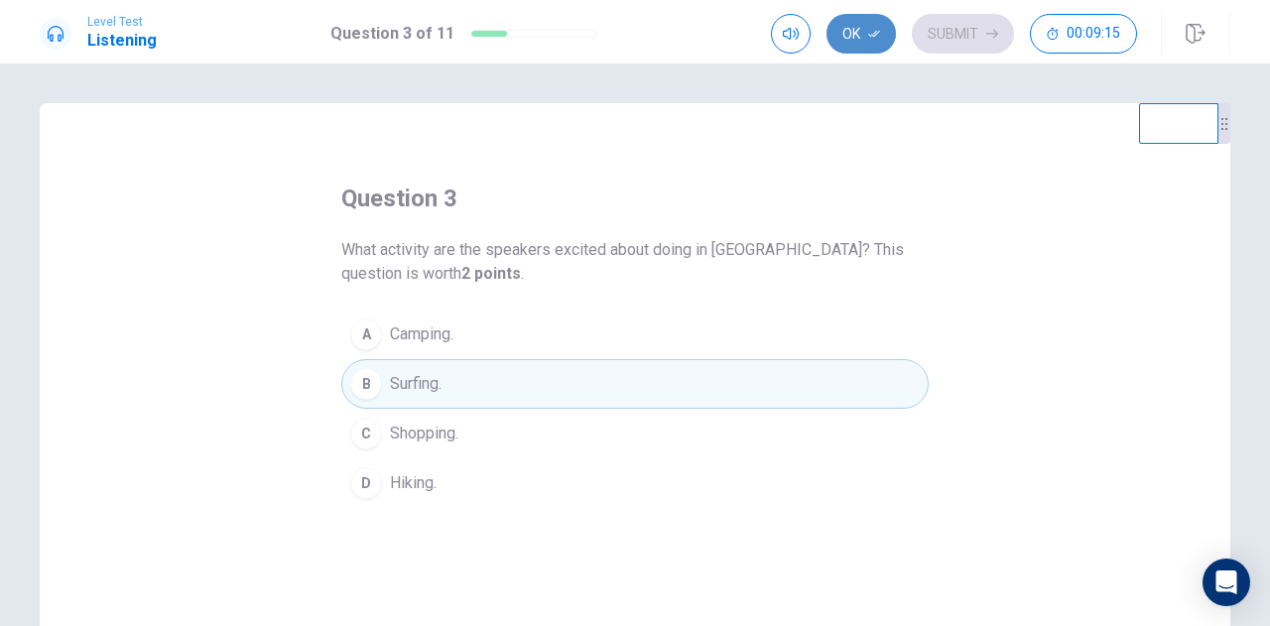
click at [869, 37] on button "Ok" at bounding box center [861, 34] width 69 height 40
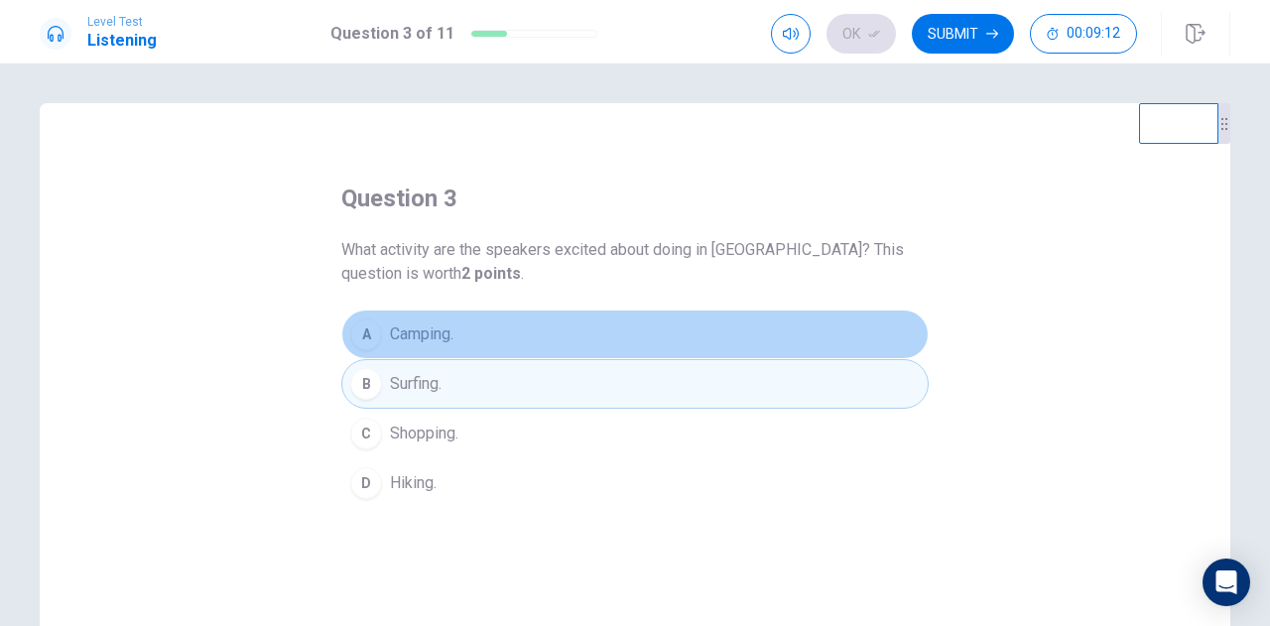
click at [416, 336] on span "Camping." at bounding box center [422, 335] width 64 height 24
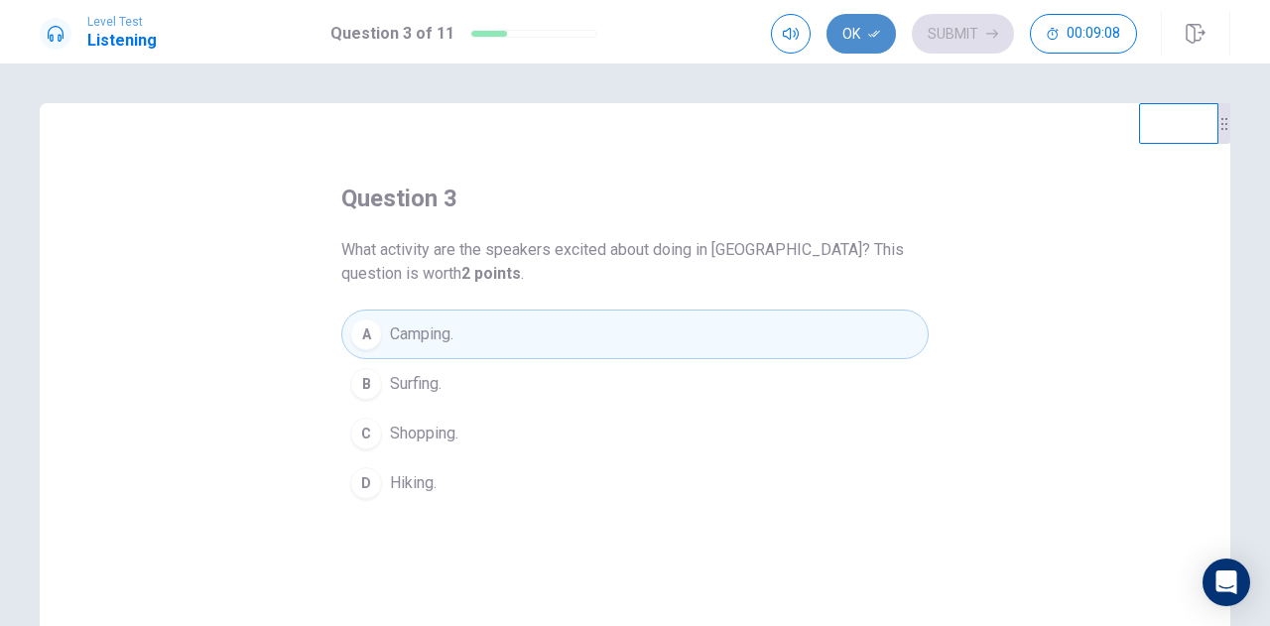
click at [885, 30] on button "Ok" at bounding box center [861, 34] width 69 height 40
click at [939, 29] on button "Submit" at bounding box center [963, 34] width 102 height 40
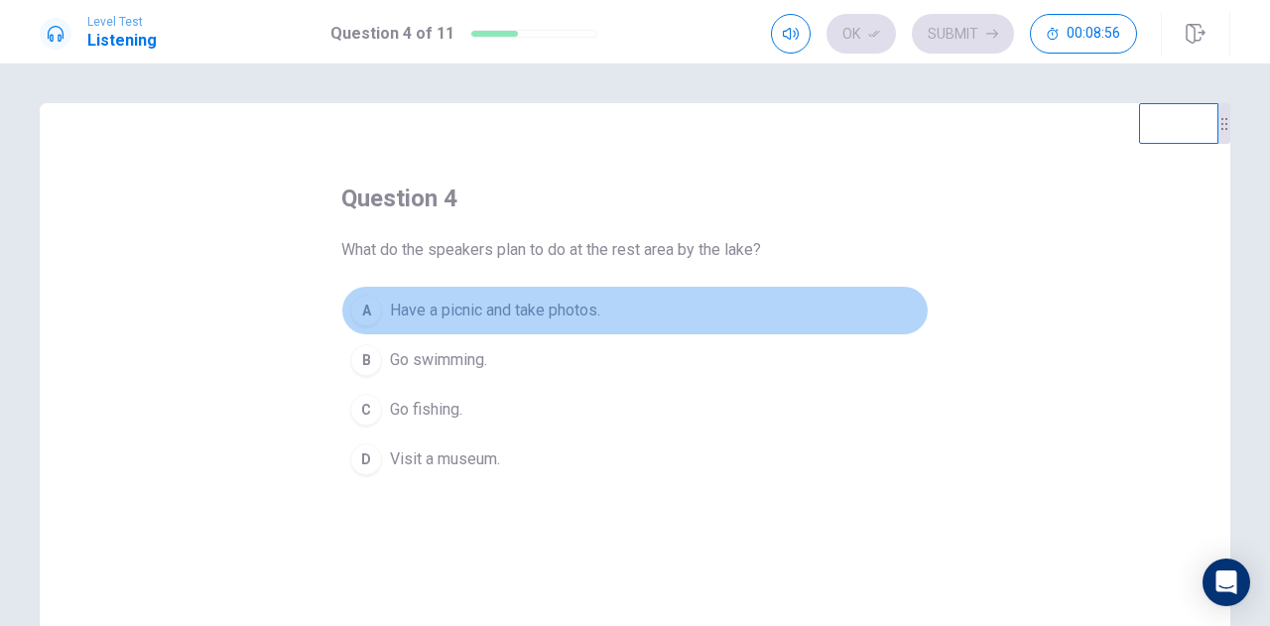
click at [461, 305] on span "Have a picnic and take photos." at bounding box center [495, 311] width 210 height 24
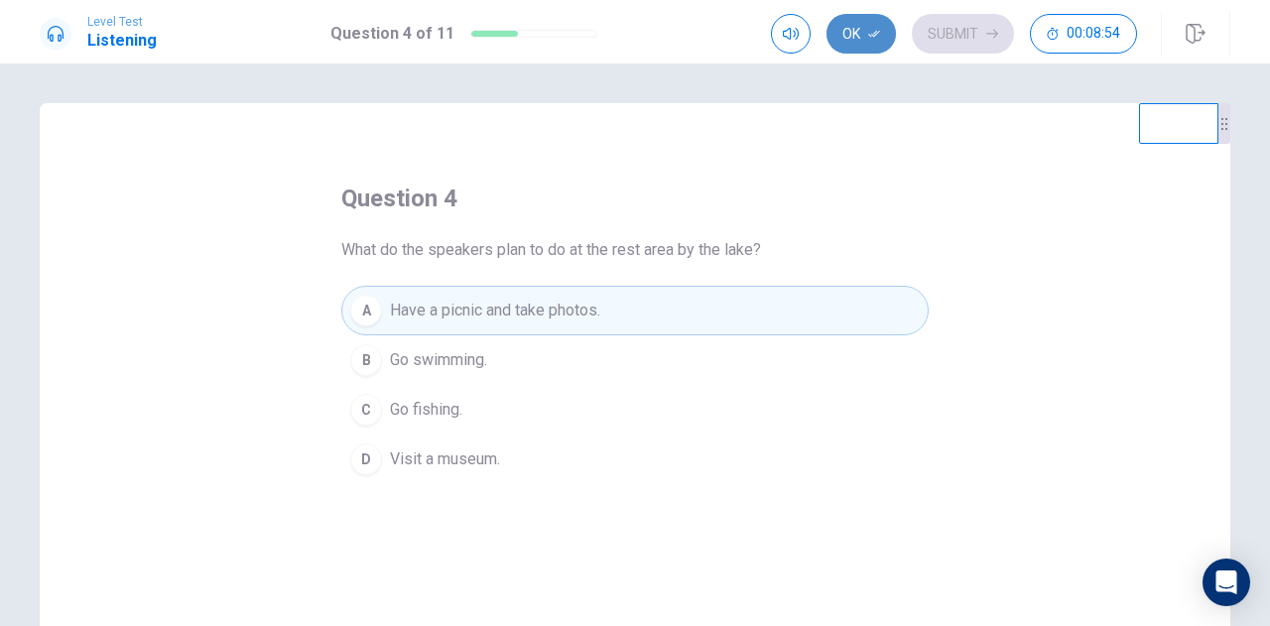
click at [869, 35] on button "Ok" at bounding box center [861, 34] width 69 height 40
click at [953, 34] on button "Submit" at bounding box center [963, 34] width 102 height 40
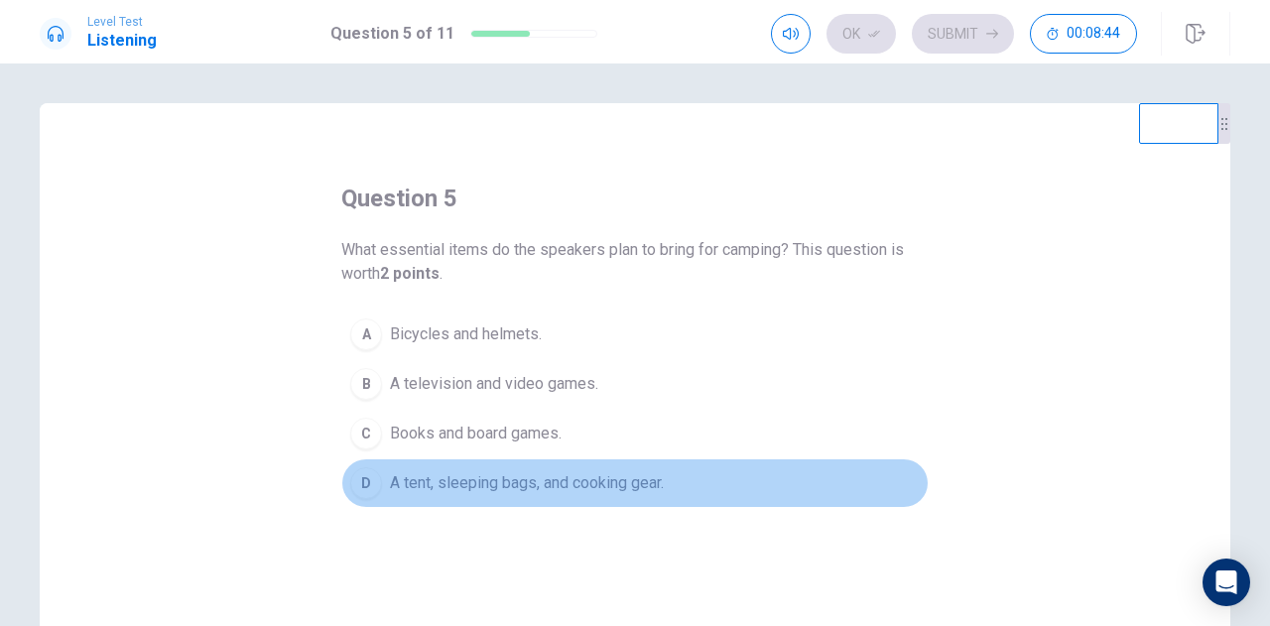
click at [539, 477] on span "A tent, sleeping bags, and cooking gear." at bounding box center [527, 483] width 274 height 24
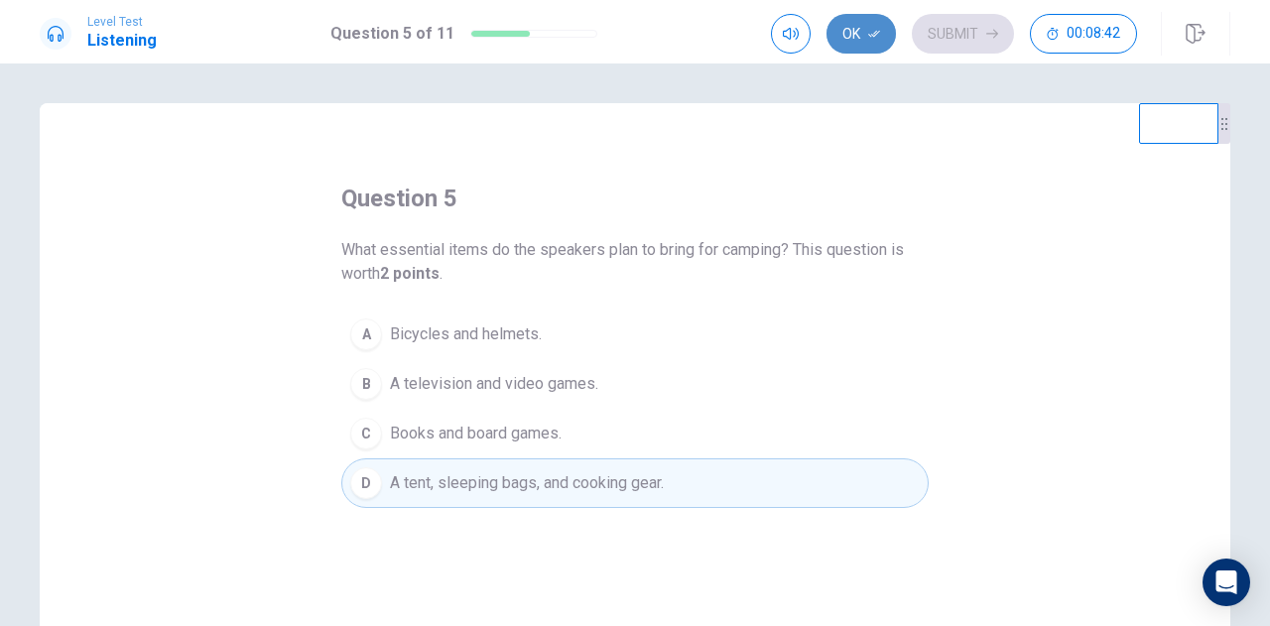
click at [856, 39] on button "Ok" at bounding box center [861, 34] width 69 height 40
click at [936, 31] on button "Submit" at bounding box center [963, 34] width 102 height 40
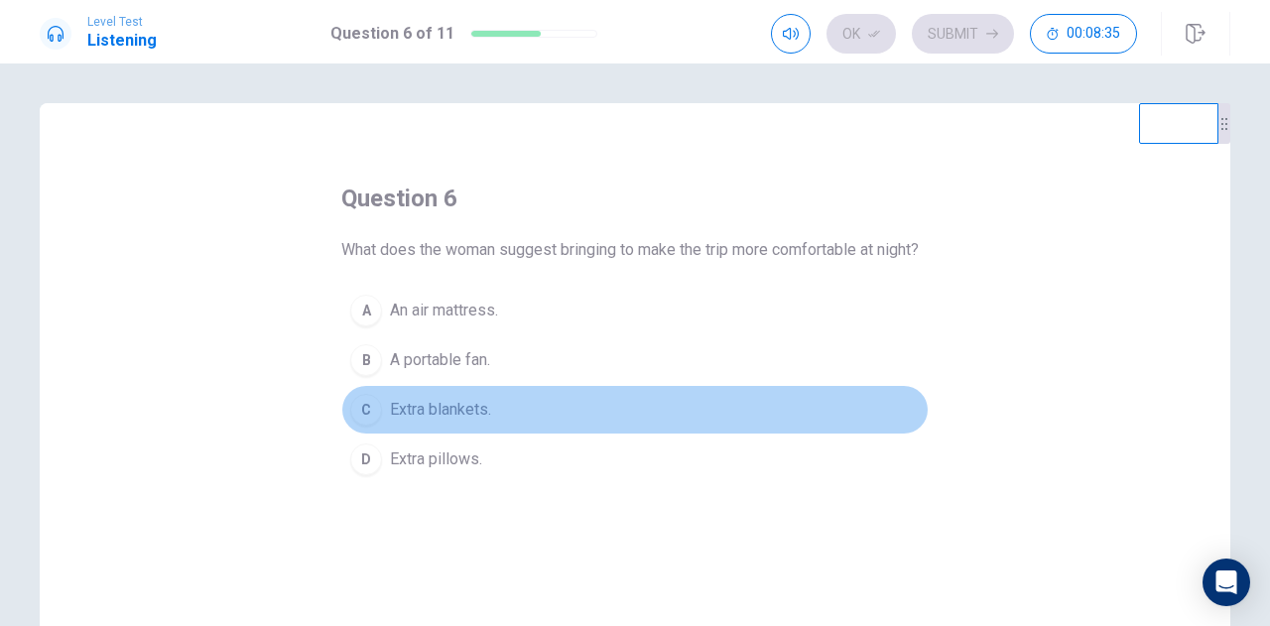
click at [465, 422] on span "Extra blankets." at bounding box center [440, 410] width 101 height 24
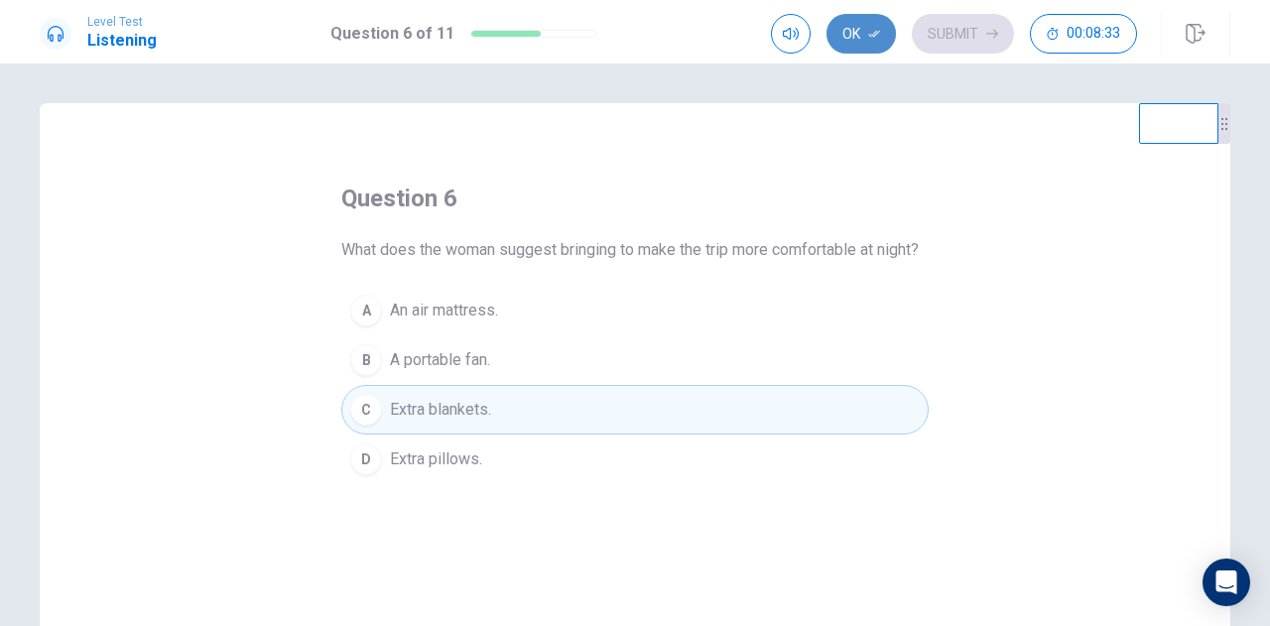
click at [872, 28] on icon "button" at bounding box center [874, 34] width 12 height 12
click at [965, 28] on button "Submit" at bounding box center [963, 34] width 102 height 40
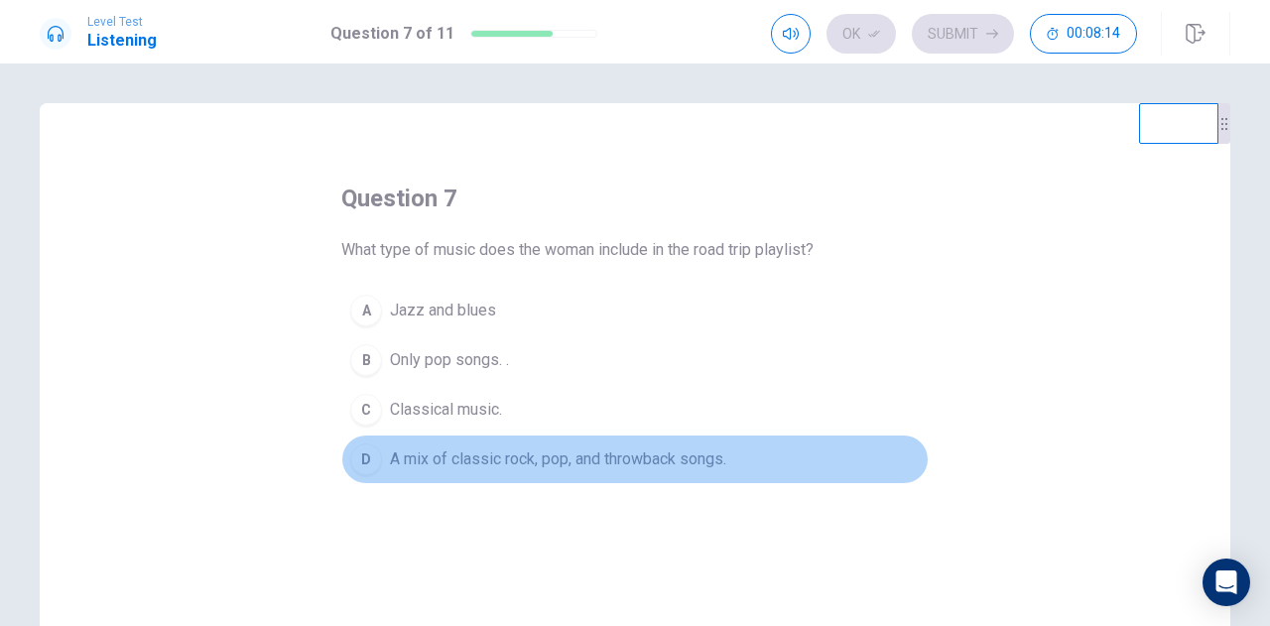
click at [621, 458] on span "A mix of classic rock, pop, and throwback songs." at bounding box center [558, 460] width 336 height 24
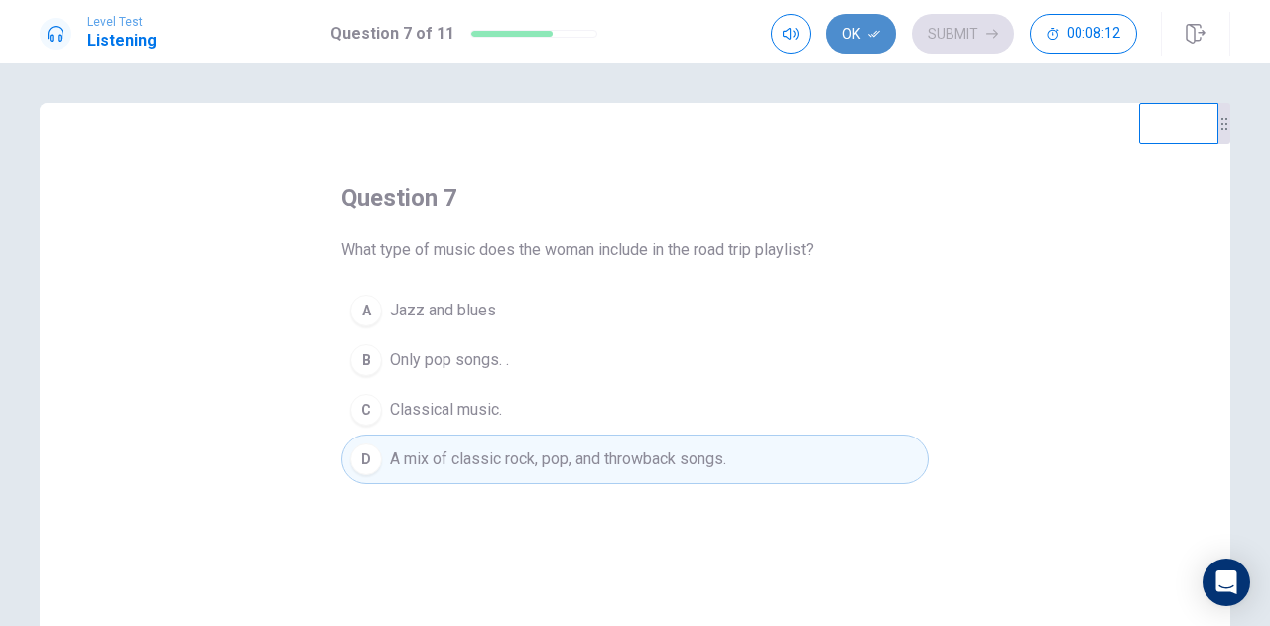
click at [857, 36] on button "Ok" at bounding box center [861, 34] width 69 height 40
click at [925, 35] on button "Submit" at bounding box center [963, 34] width 102 height 40
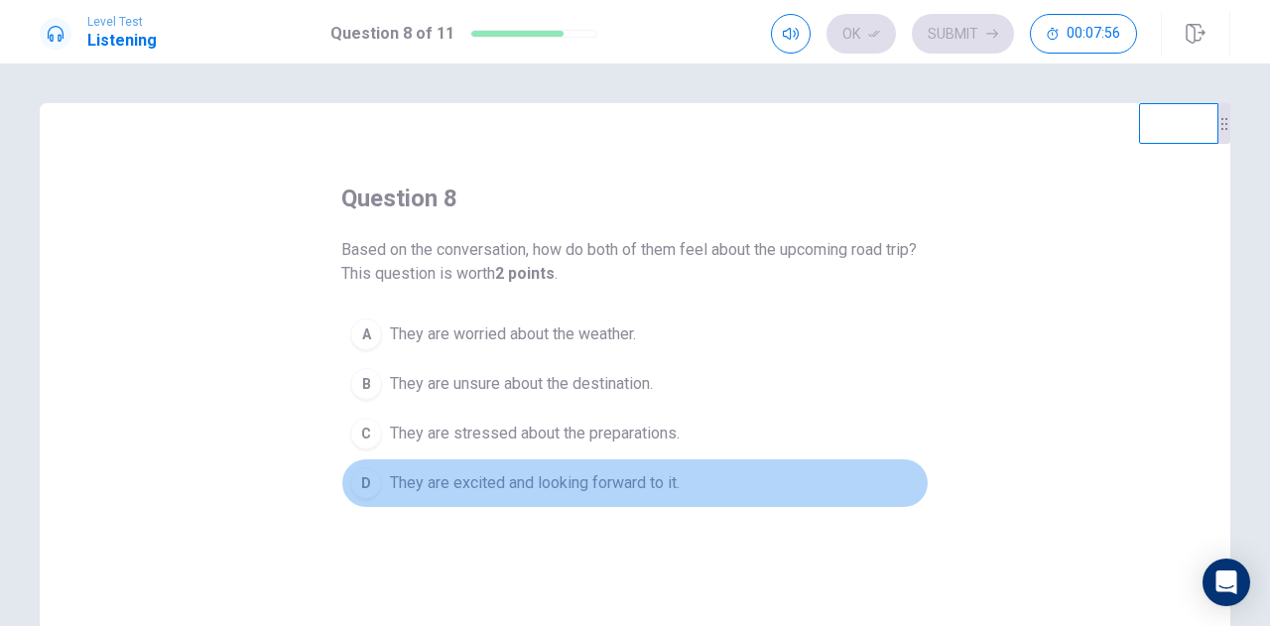
click at [635, 471] on span "They are excited and looking forward to it." at bounding box center [535, 483] width 290 height 24
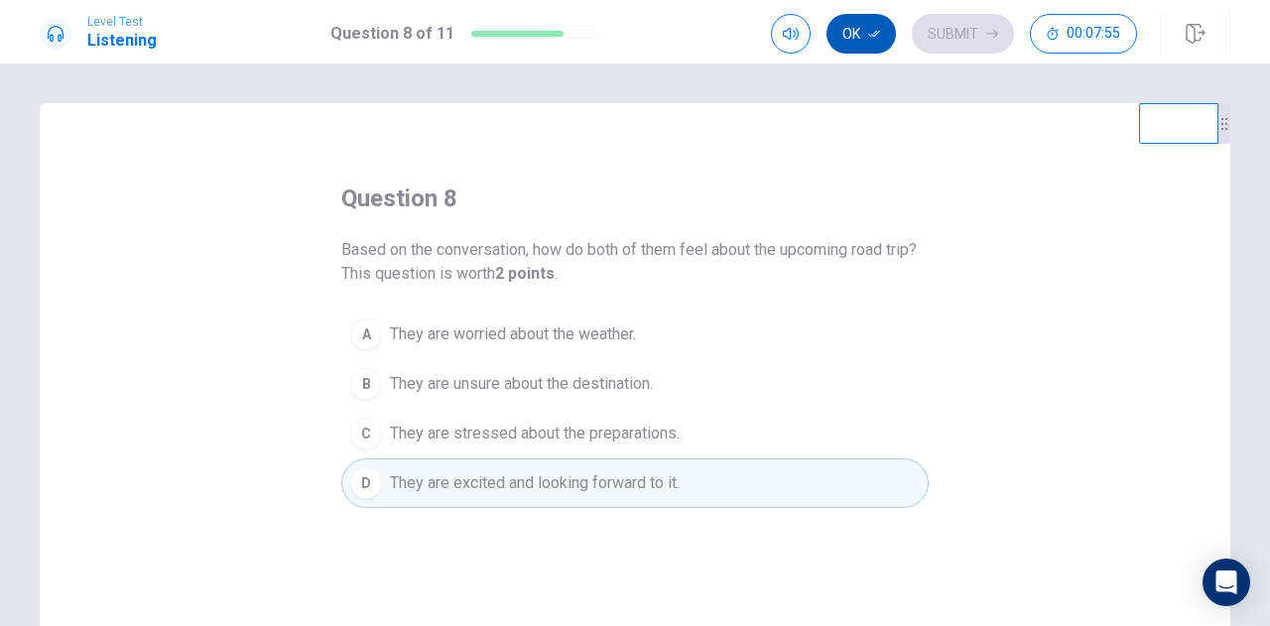
click at [875, 37] on icon "button" at bounding box center [874, 34] width 12 height 7
click at [935, 32] on button "Submit" at bounding box center [963, 34] width 102 height 40
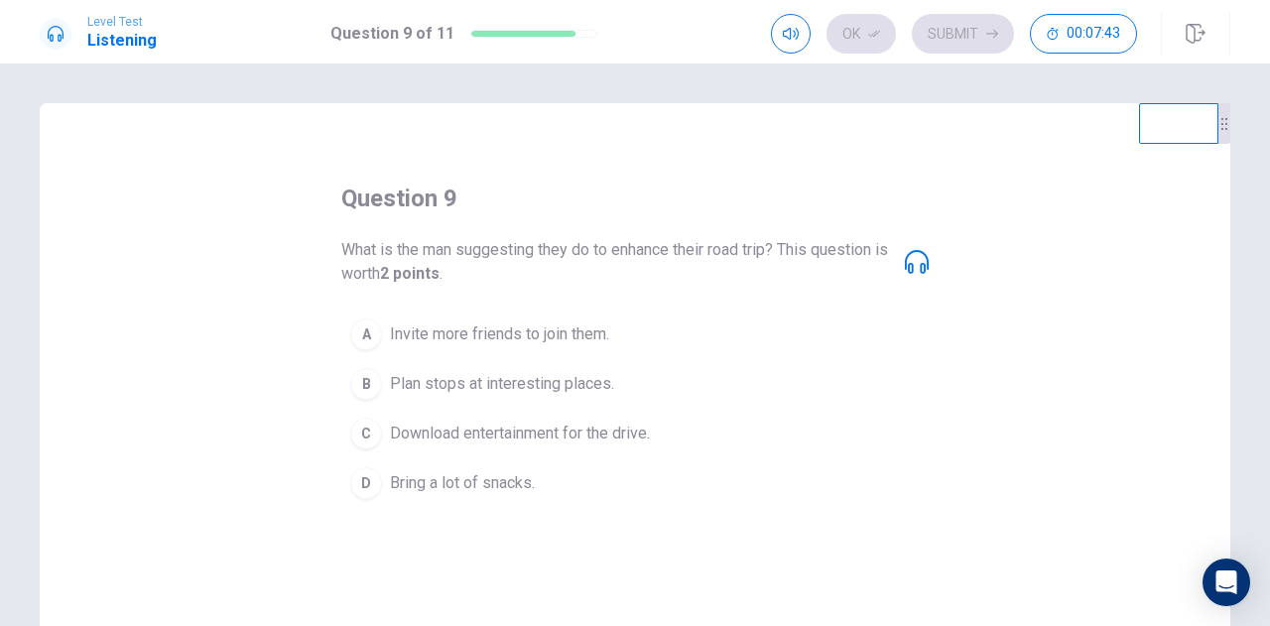
click at [629, 433] on span "Download entertainment for the drive." at bounding box center [520, 434] width 260 height 24
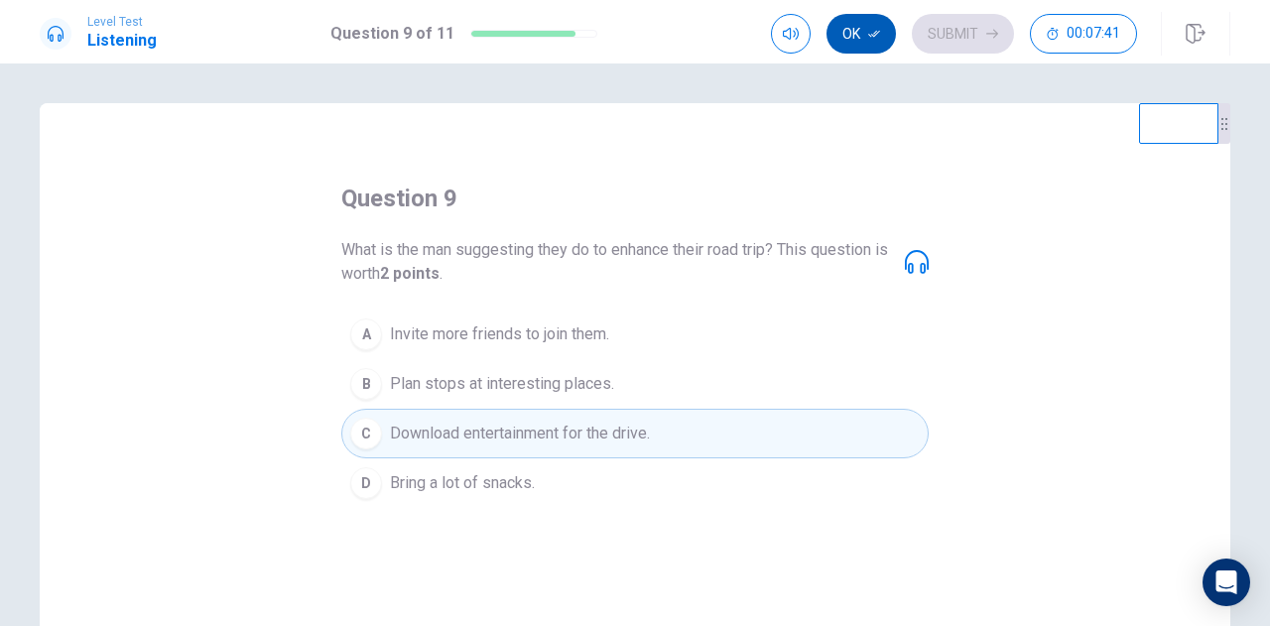
click at [876, 34] on icon "button" at bounding box center [874, 34] width 12 height 12
click at [941, 21] on button "Submit" at bounding box center [963, 34] width 102 height 40
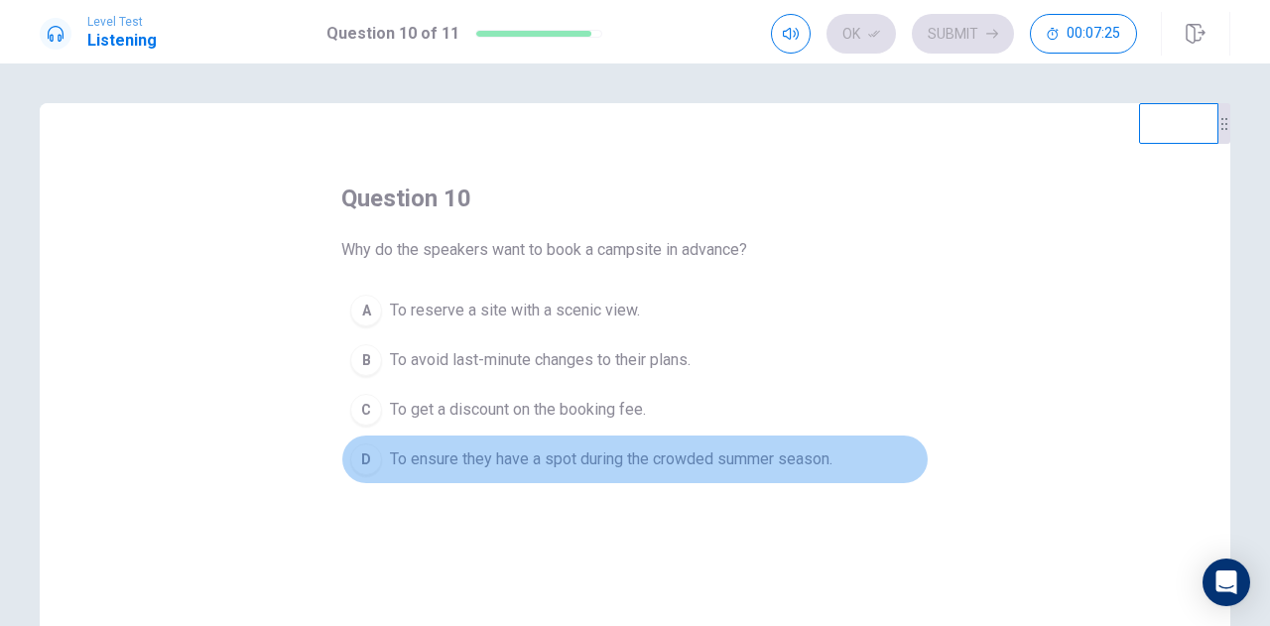
click at [596, 454] on span "To ensure they have a spot during the crowded summer season." at bounding box center [611, 460] width 443 height 24
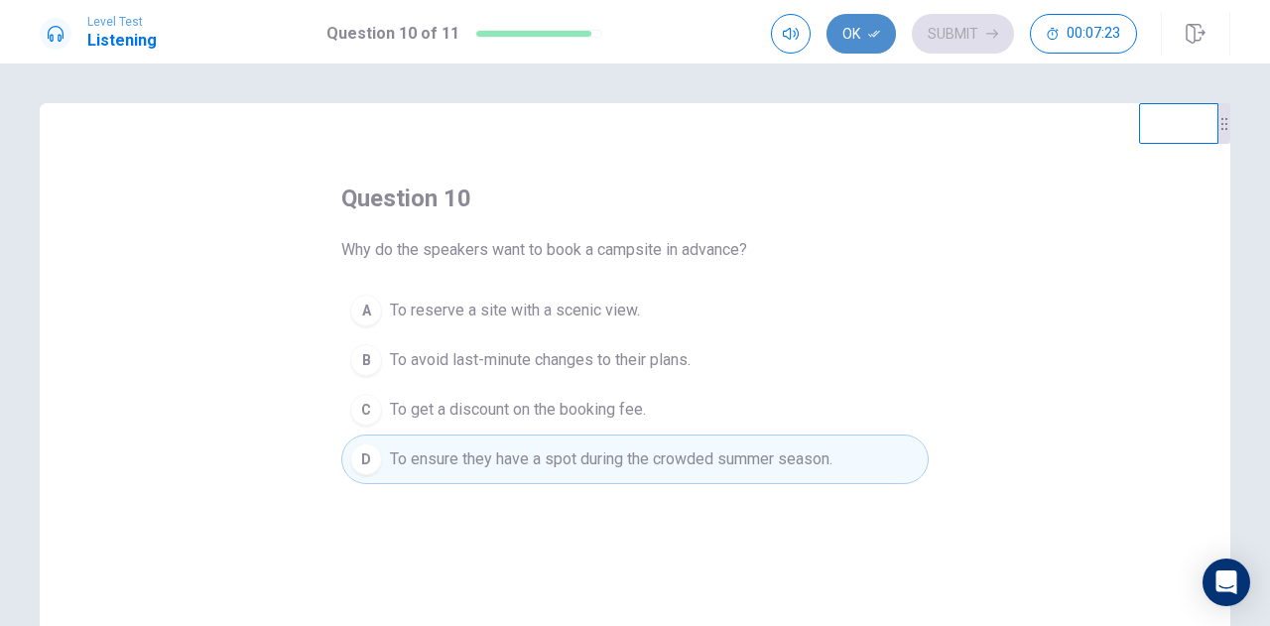
click at [875, 24] on button "Ok" at bounding box center [861, 34] width 69 height 40
click at [949, 18] on button "Submit" at bounding box center [963, 34] width 102 height 40
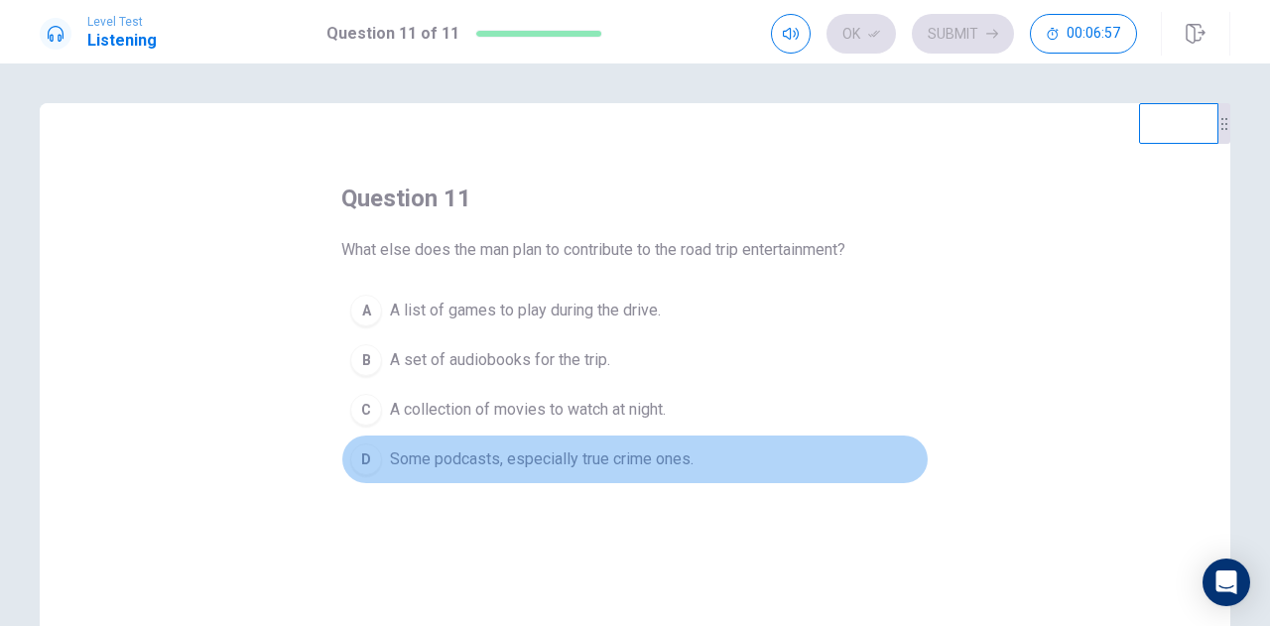
click at [671, 460] on span "Some podcasts, especially true crime ones." at bounding box center [542, 460] width 304 height 24
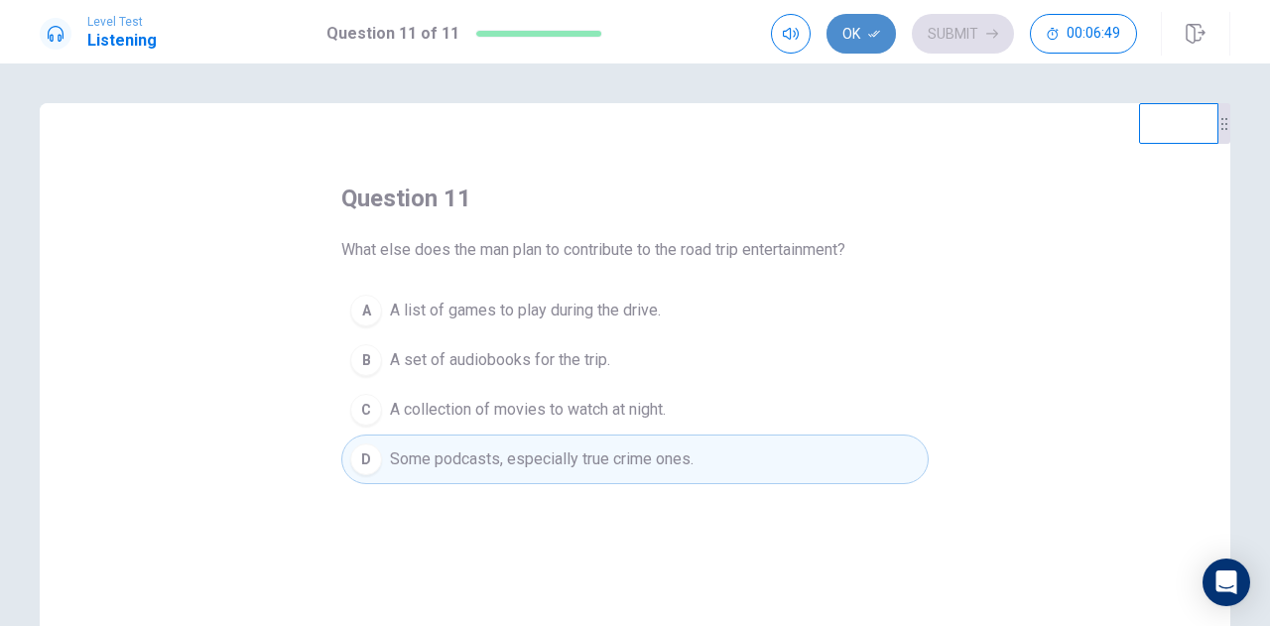
click at [866, 23] on button "Ok" at bounding box center [861, 34] width 69 height 40
click at [951, 31] on button "Submit" at bounding box center [963, 34] width 102 height 40
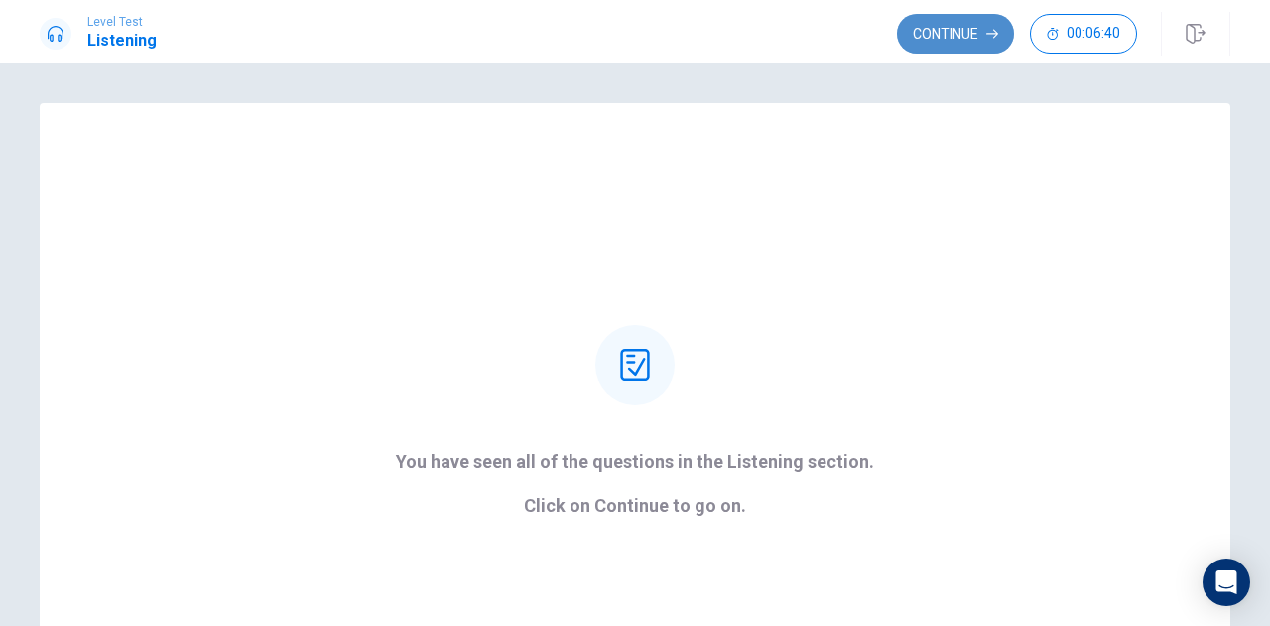
click at [949, 17] on button "Continue" at bounding box center [955, 34] width 117 height 40
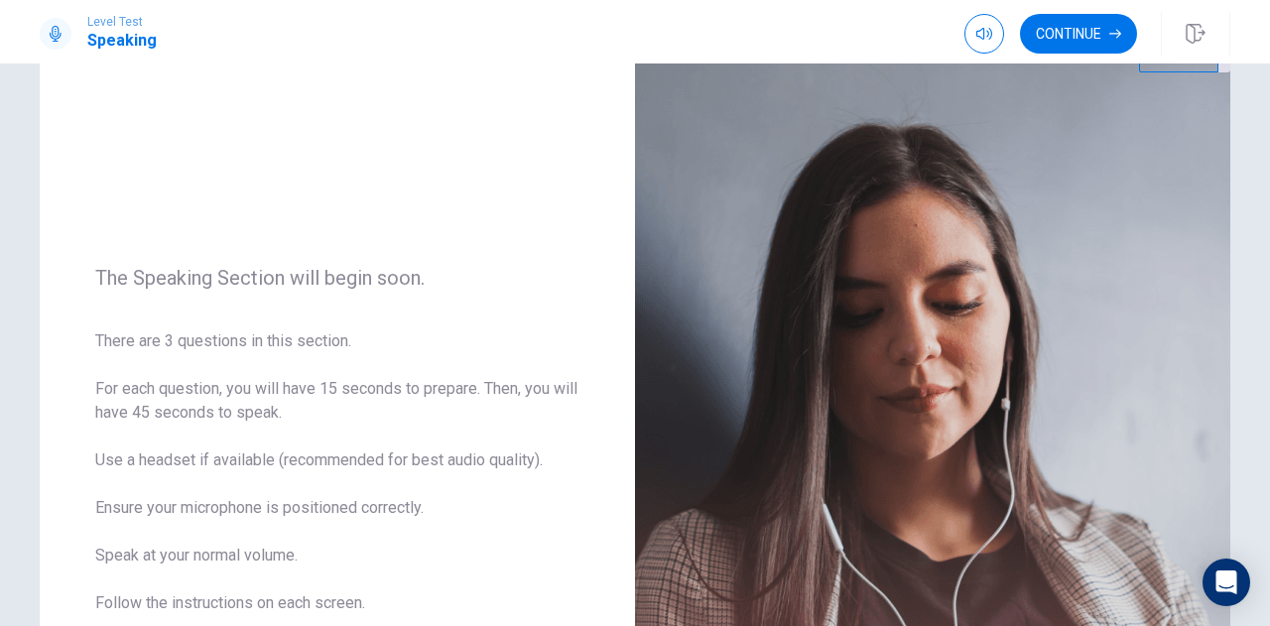
scroll to position [69, 0]
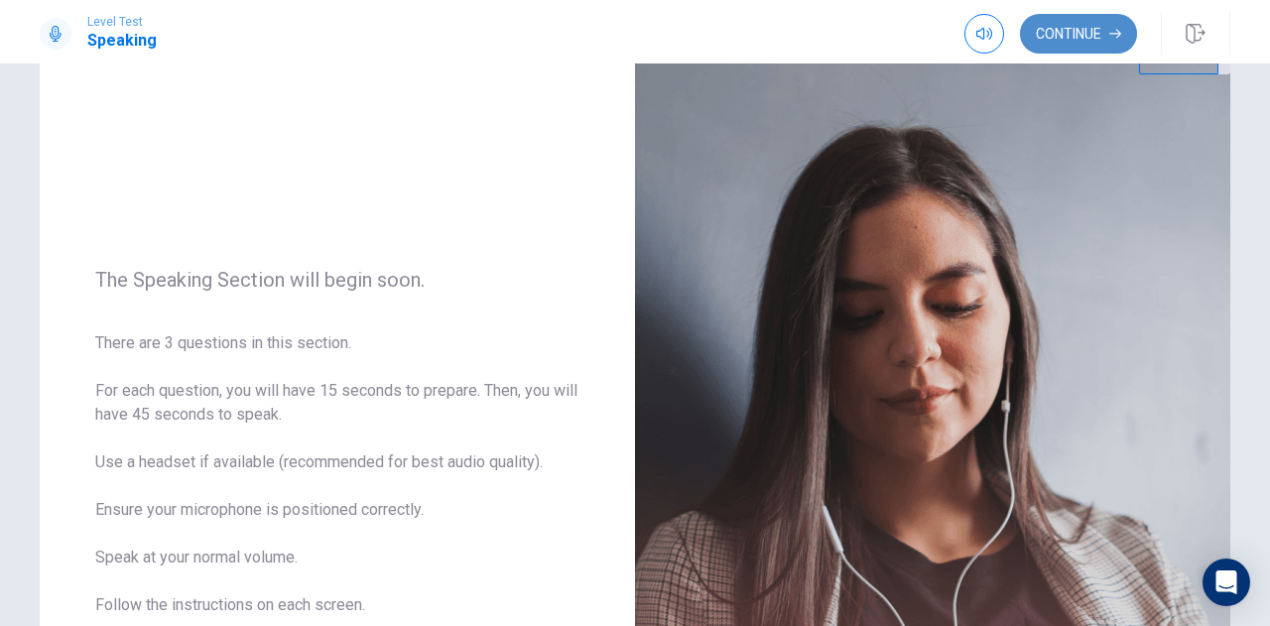
click at [1078, 36] on button "Continue" at bounding box center [1078, 34] width 117 height 40
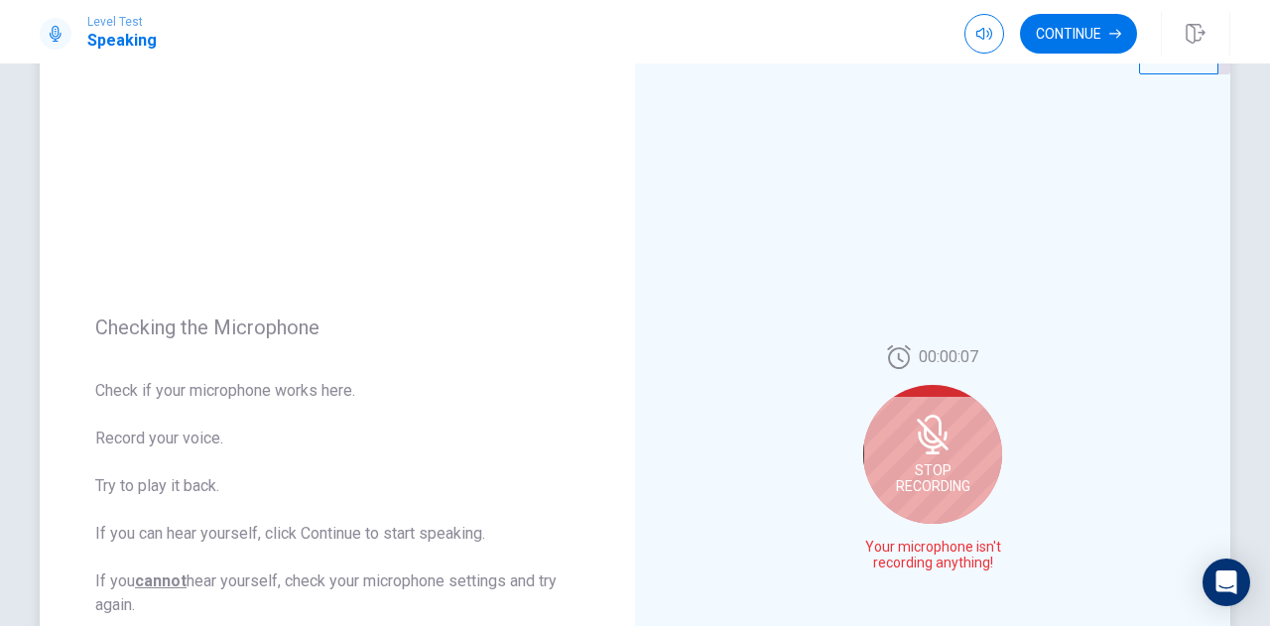
click at [1016, 240] on div "00:00:07 Stop Recording Your microphone isn't recording anything!" at bounding box center [932, 466] width 595 height 865
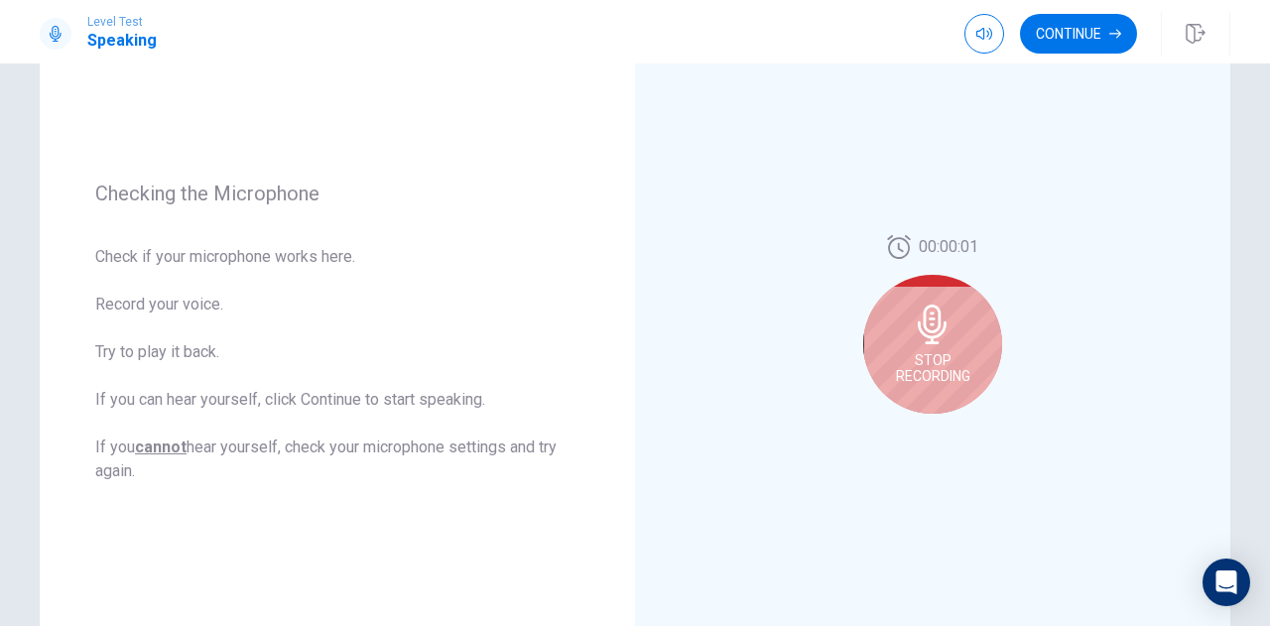
scroll to position [208, 0]
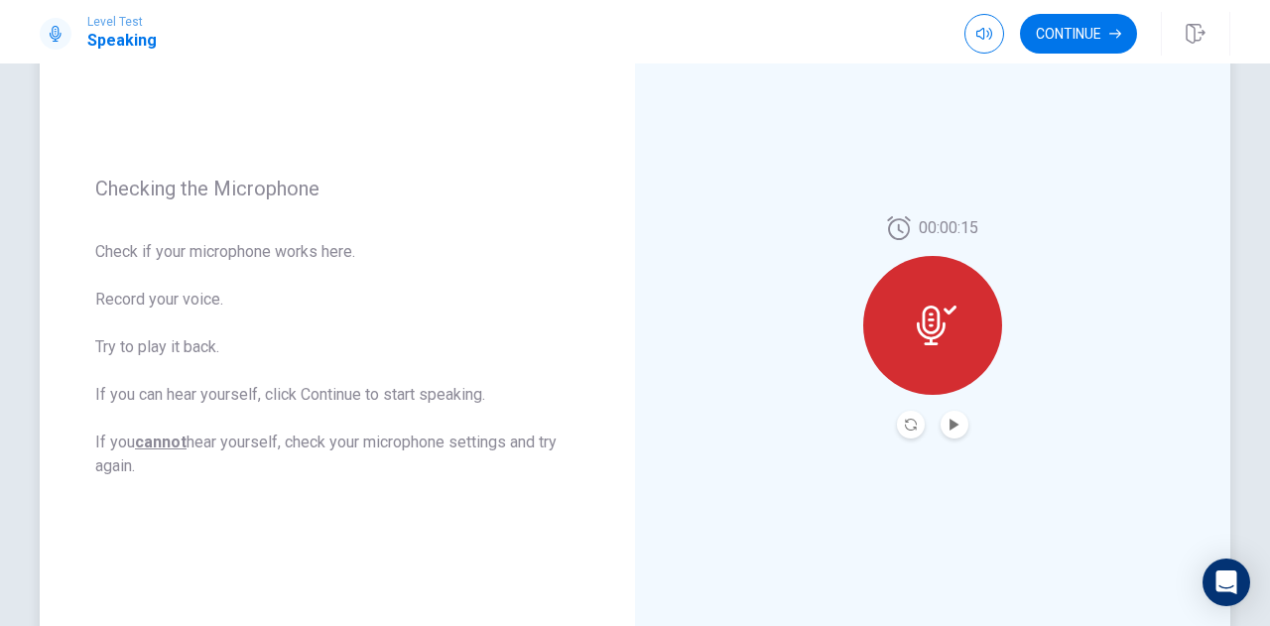
click at [959, 422] on button "Play Audio" at bounding box center [955, 425] width 28 height 28
click at [1057, 33] on button "Continue" at bounding box center [1078, 34] width 117 height 40
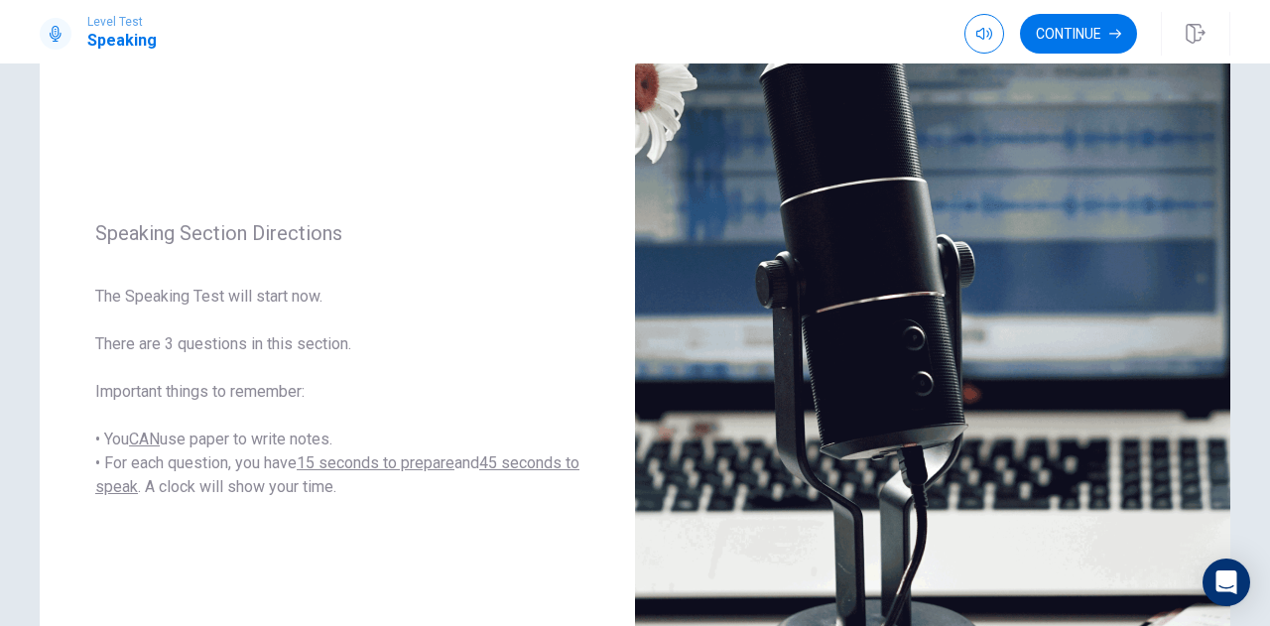
scroll to position [196, 0]
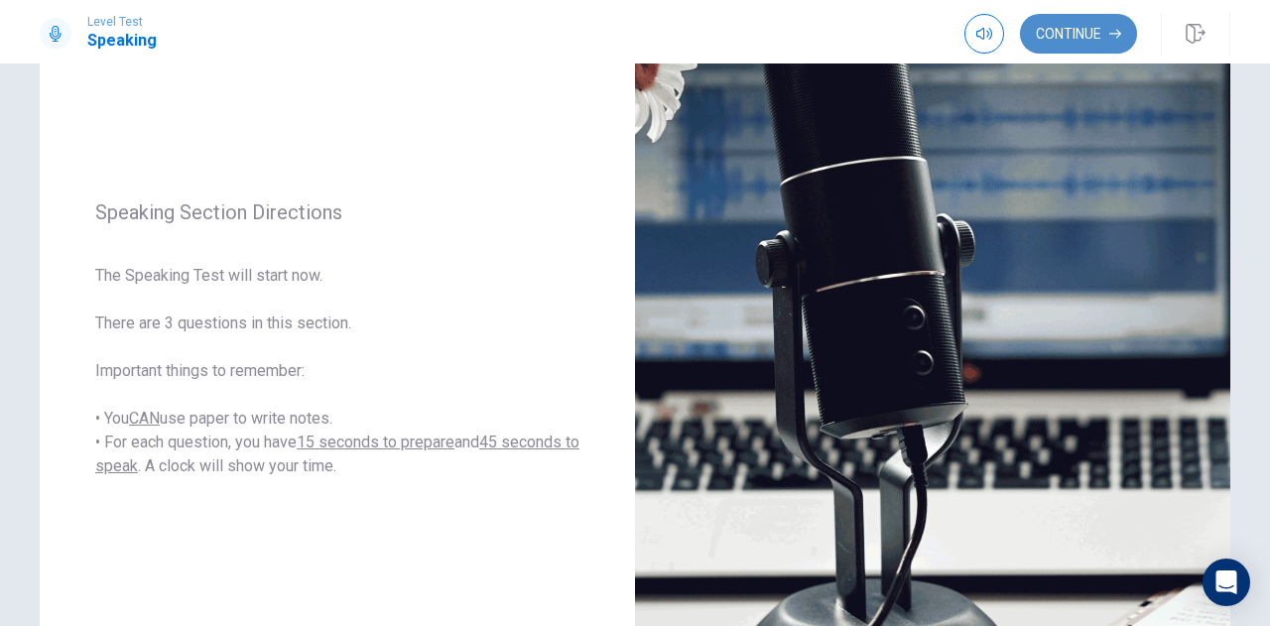
click at [1056, 40] on button "Continue" at bounding box center [1078, 34] width 117 height 40
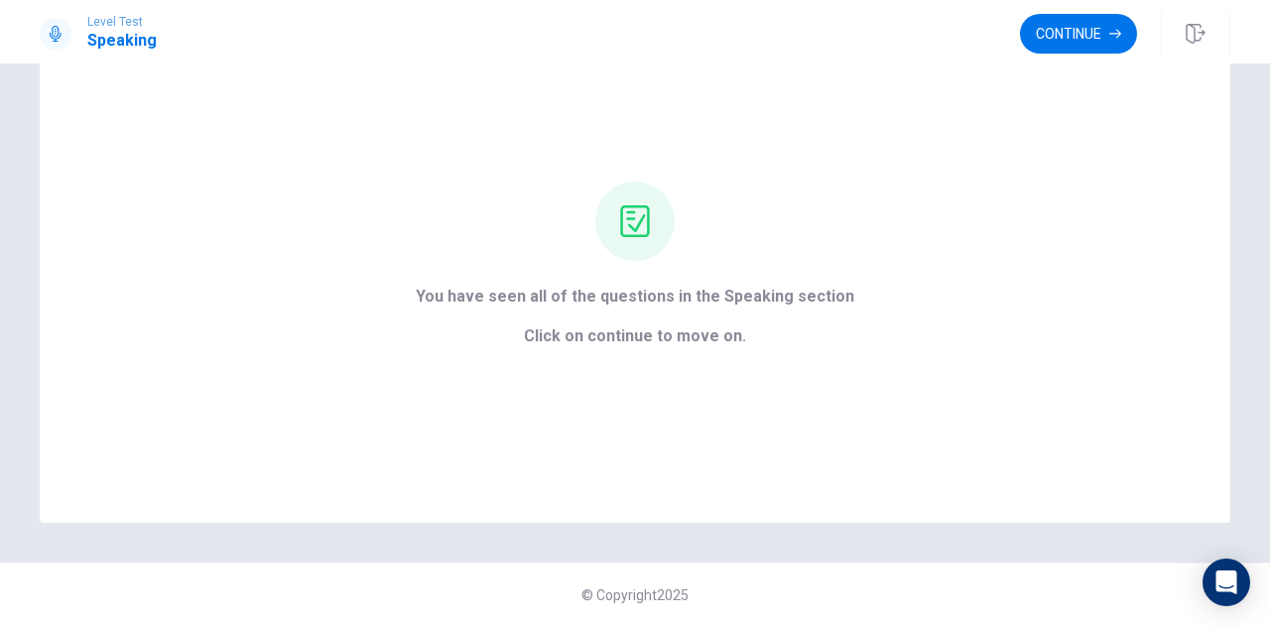
scroll to position [95, 0]
click at [1084, 37] on button "Continue" at bounding box center [1078, 34] width 117 height 40
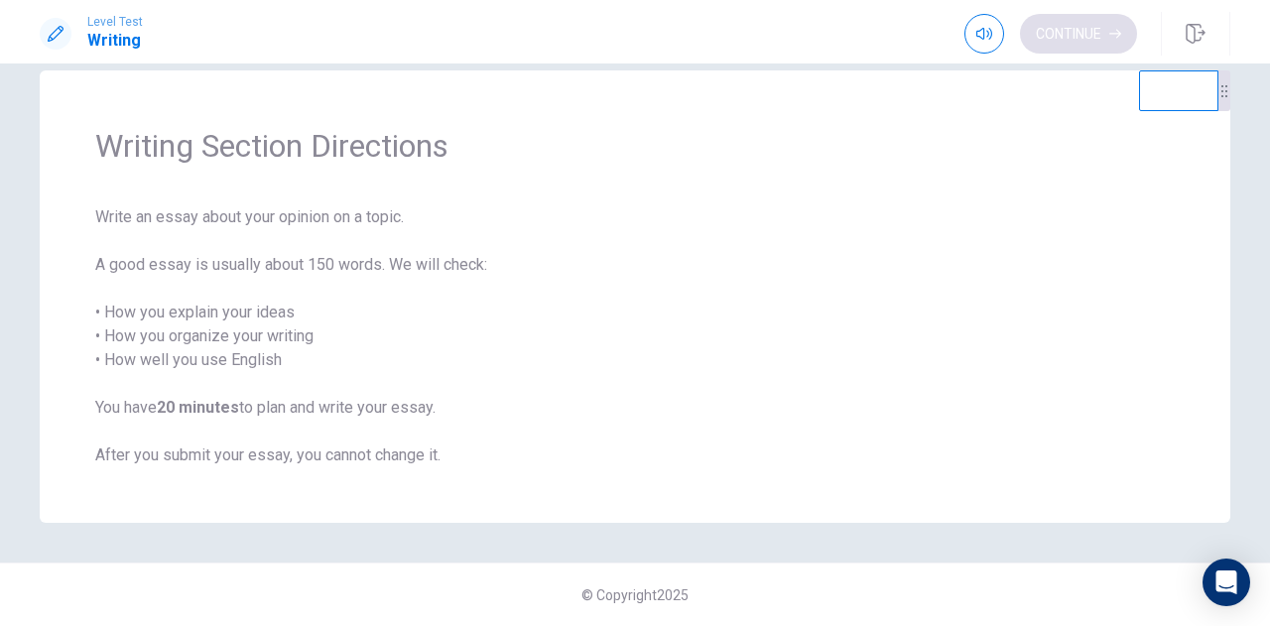
scroll to position [32, 0]
click at [1076, 37] on button "Continue" at bounding box center [1078, 34] width 117 height 40
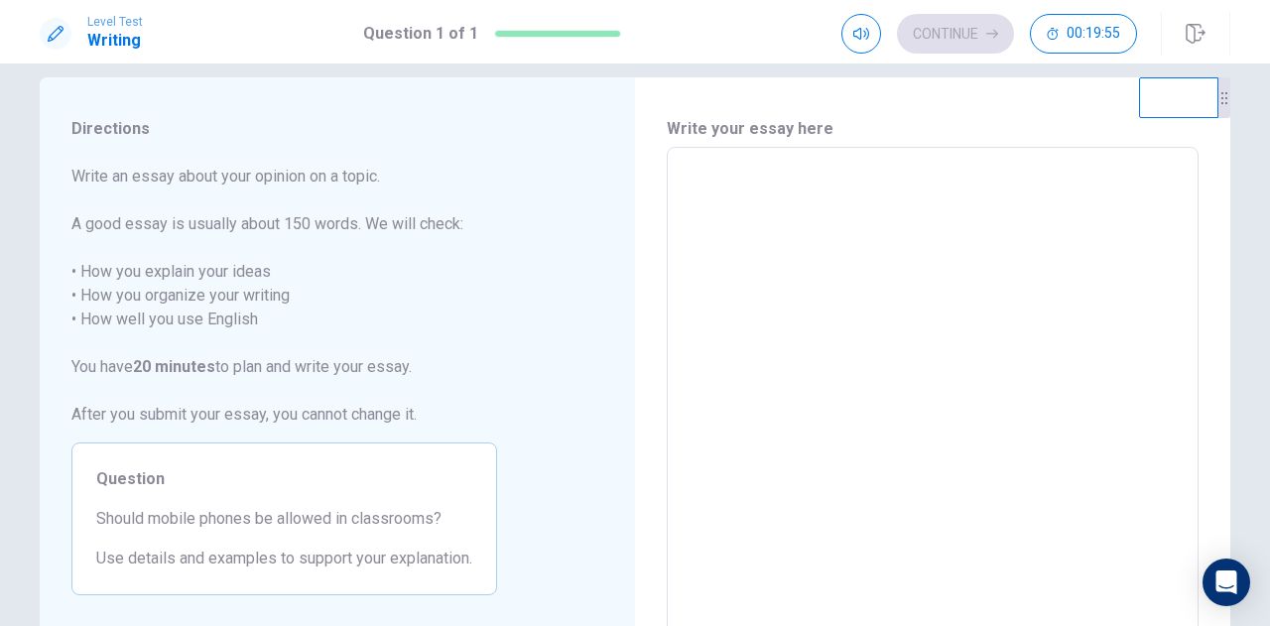
scroll to position [34, 0]
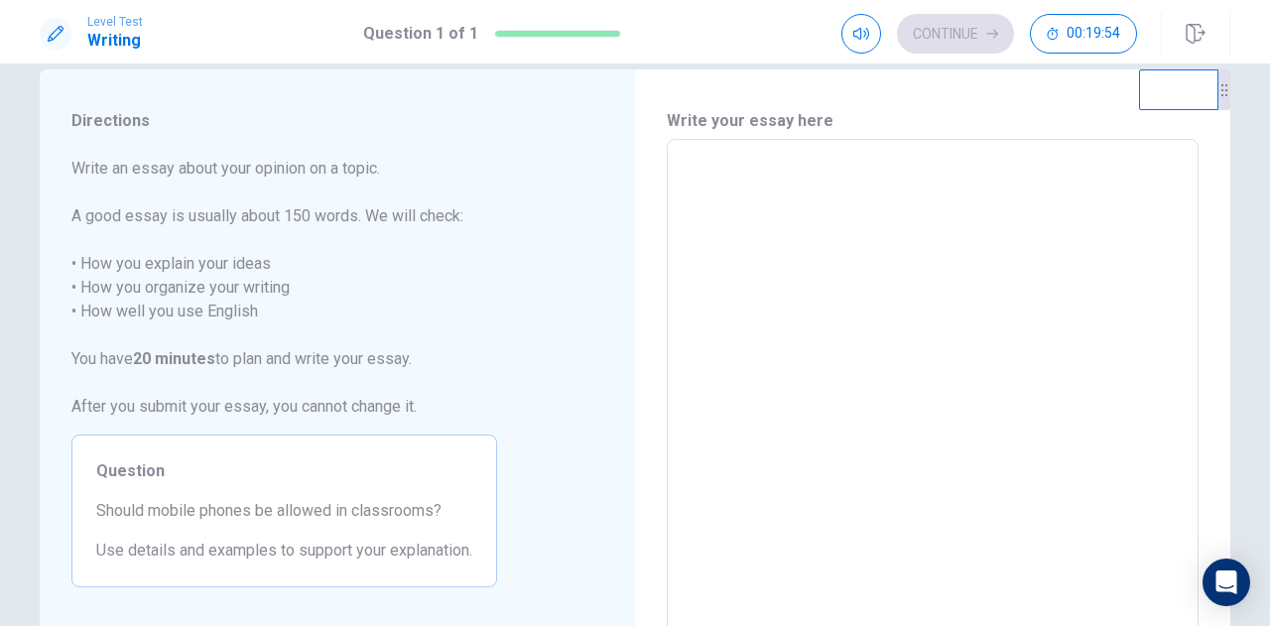
click at [940, 187] on textarea at bounding box center [933, 414] width 504 height 516
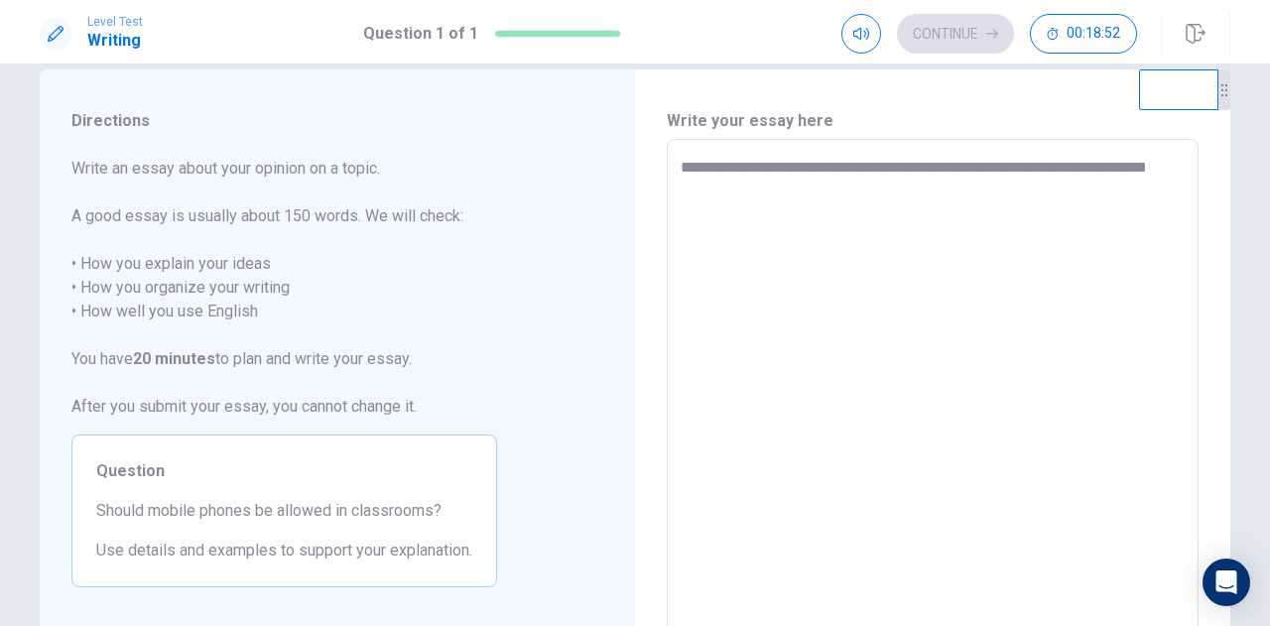
click at [708, 194] on textarea "**********" at bounding box center [933, 414] width 504 height 516
click at [767, 190] on textarea "**********" at bounding box center [933, 414] width 504 height 516
click at [681, 164] on textarea "**********" at bounding box center [933, 414] width 504 height 516
click at [901, 169] on textarea "**********" at bounding box center [933, 414] width 504 height 516
click at [1070, 195] on textarea "**********" at bounding box center [933, 414] width 504 height 516
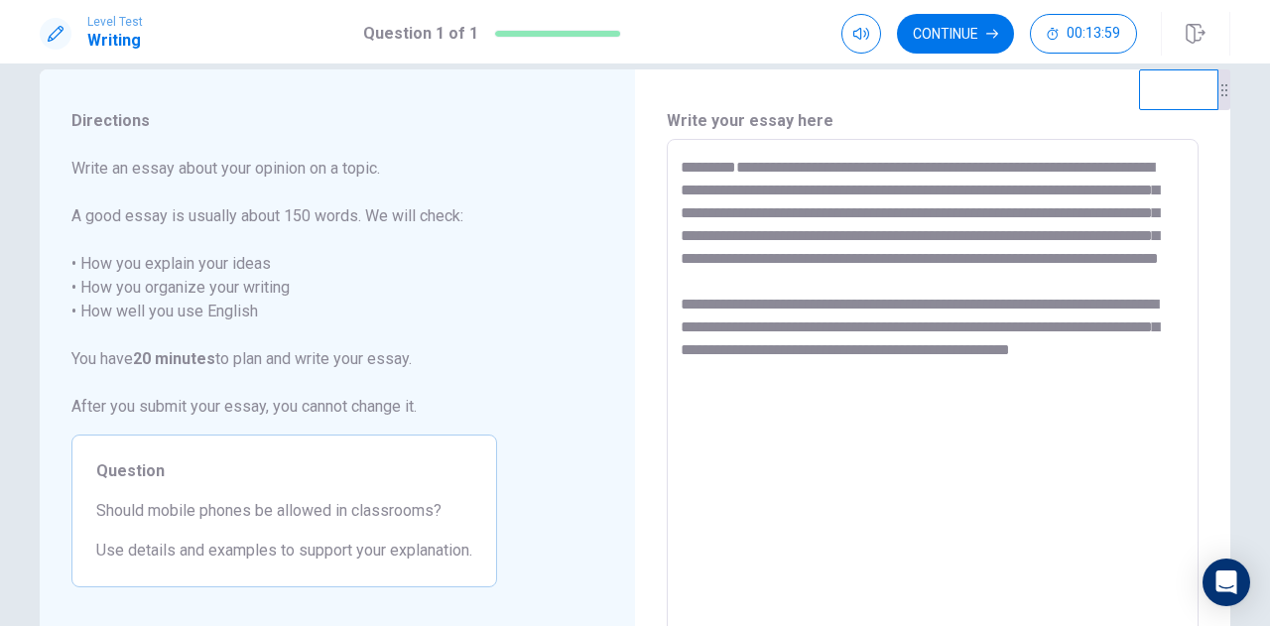
drag, startPoint x: 992, startPoint y: 402, endPoint x: 1125, endPoint y: 346, distance: 144.1
click at [1125, 346] on textarea "**********" at bounding box center [933, 414] width 504 height 516
click at [1150, 354] on textarea "**********" at bounding box center [933, 414] width 504 height 516
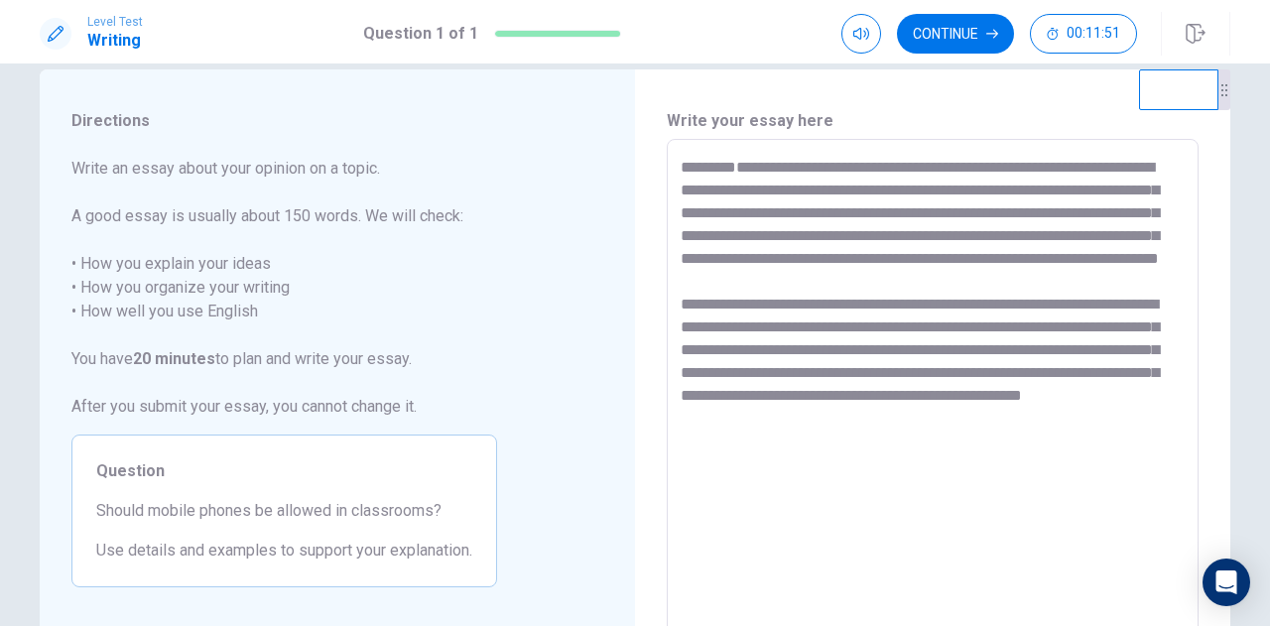
click at [966, 443] on textarea "**********" at bounding box center [933, 414] width 504 height 516
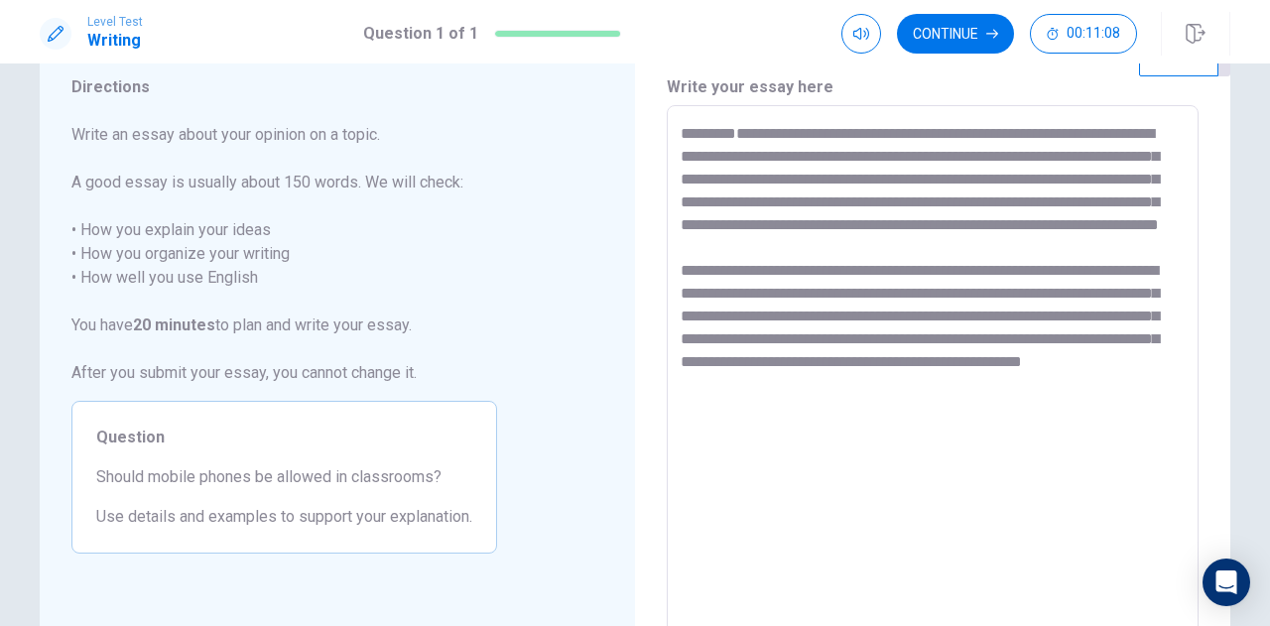
scroll to position [51, 0]
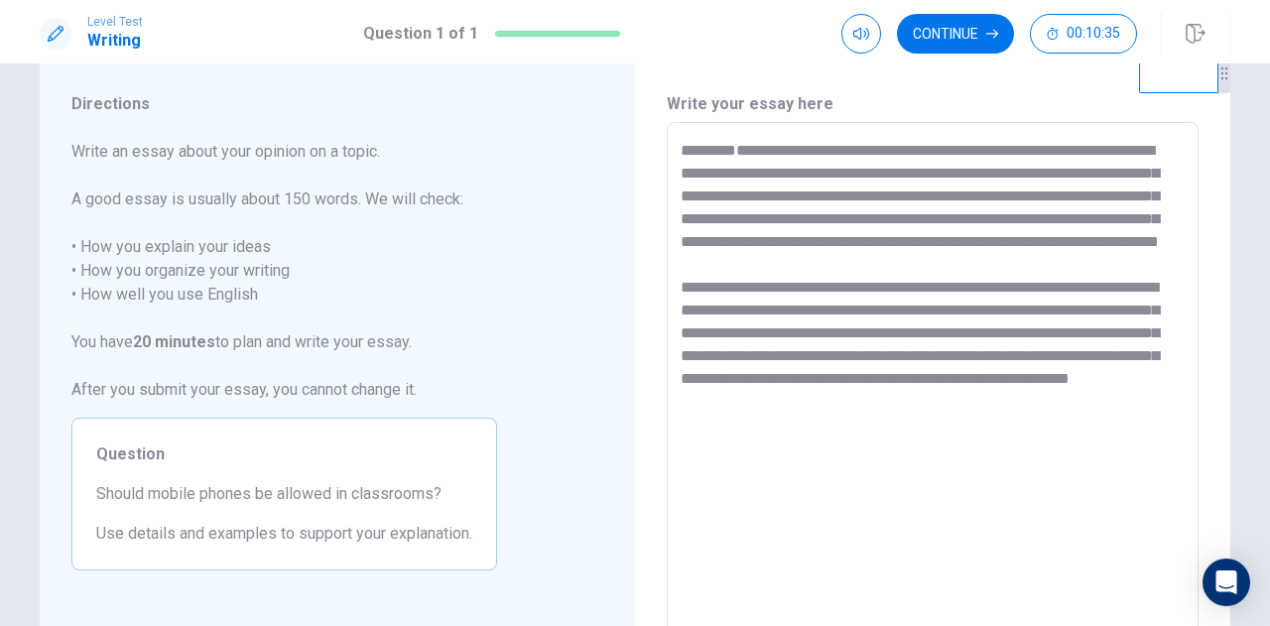
click at [1104, 178] on textarea "**********" at bounding box center [933, 397] width 504 height 516
click at [1020, 420] on textarea "**********" at bounding box center [933, 397] width 504 height 516
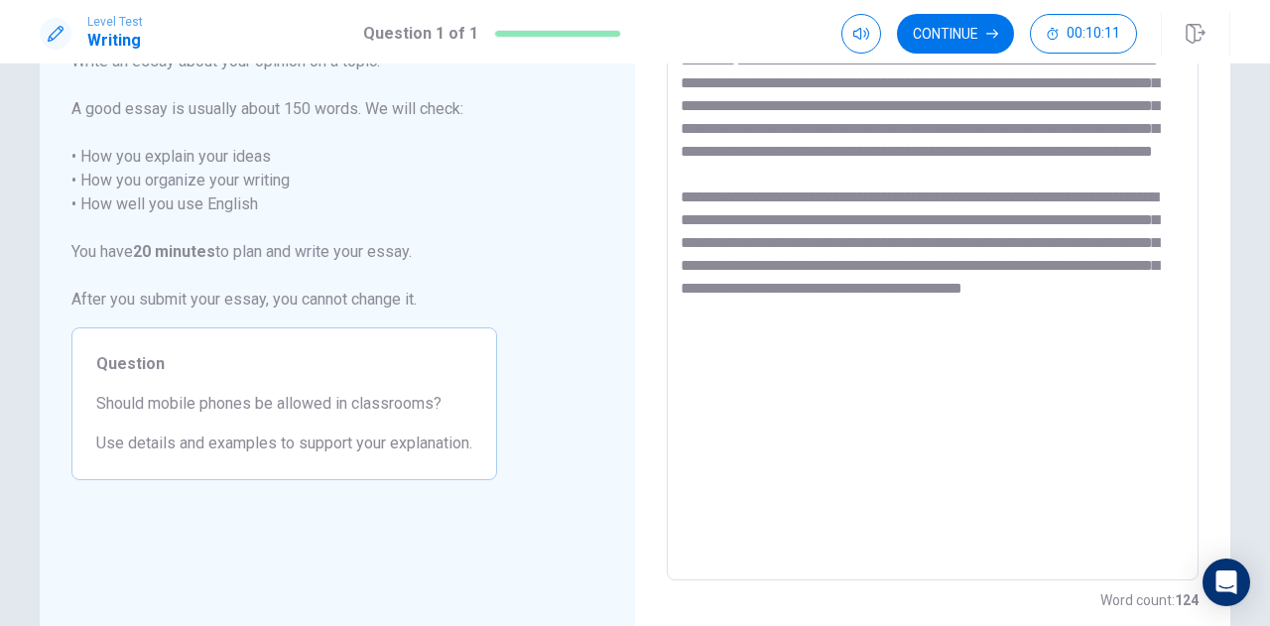
scroll to position [242, 0]
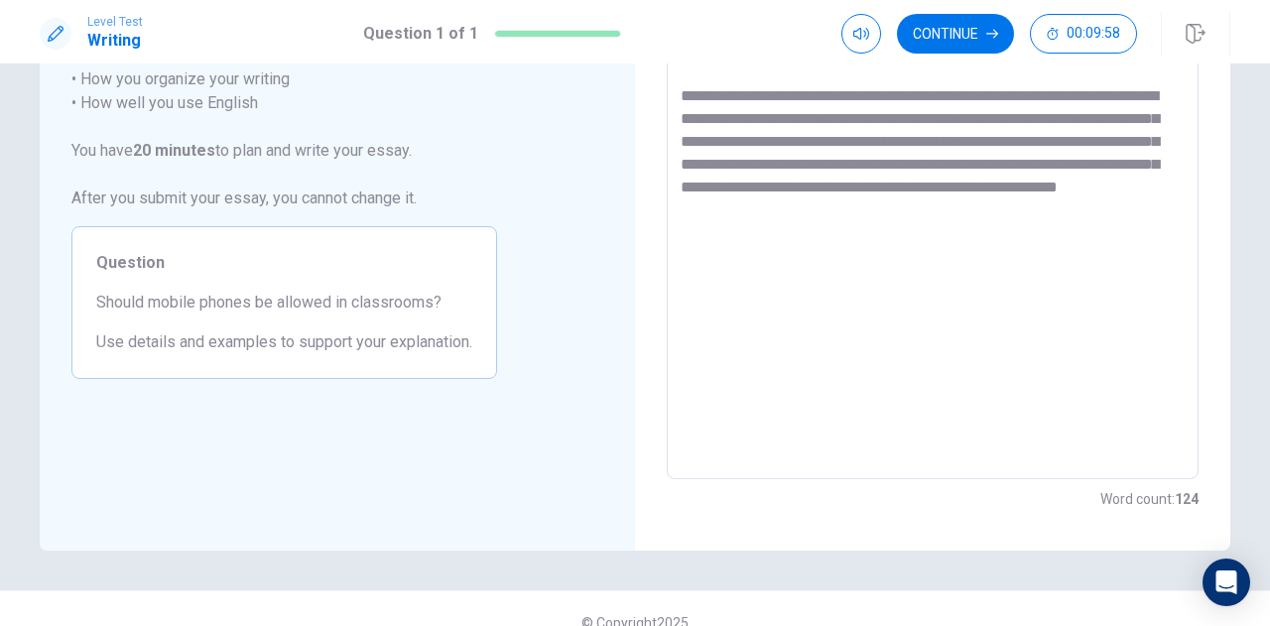
click at [869, 231] on textarea "**********" at bounding box center [933, 205] width 504 height 516
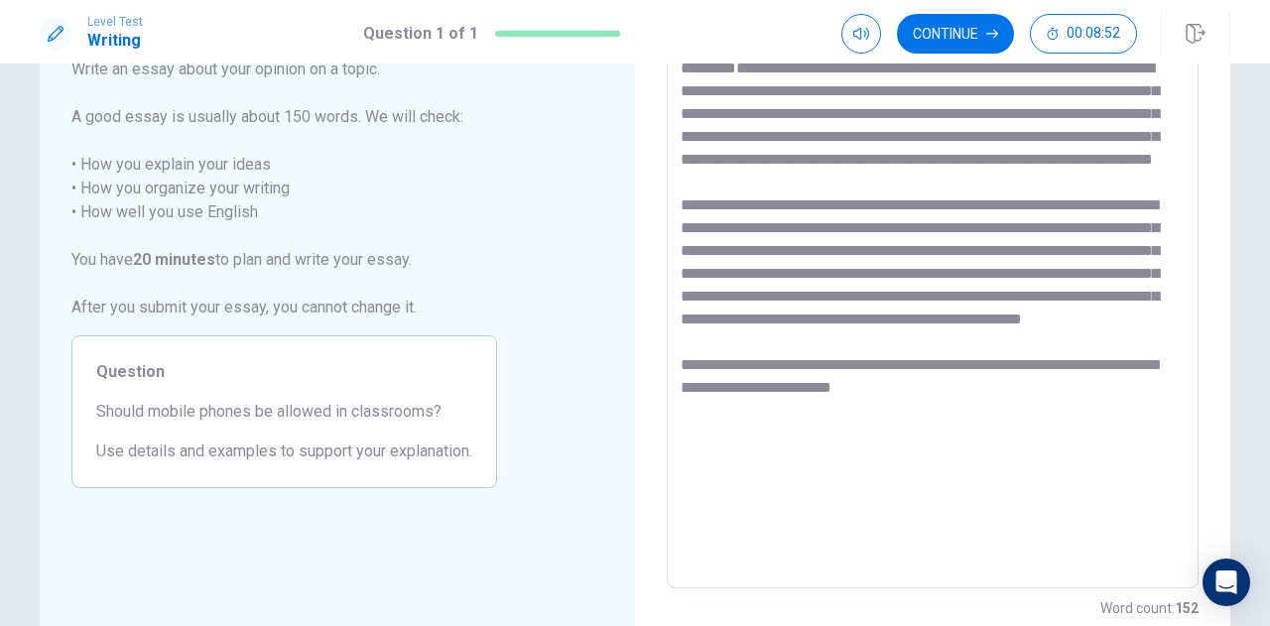
scroll to position [127, 0]
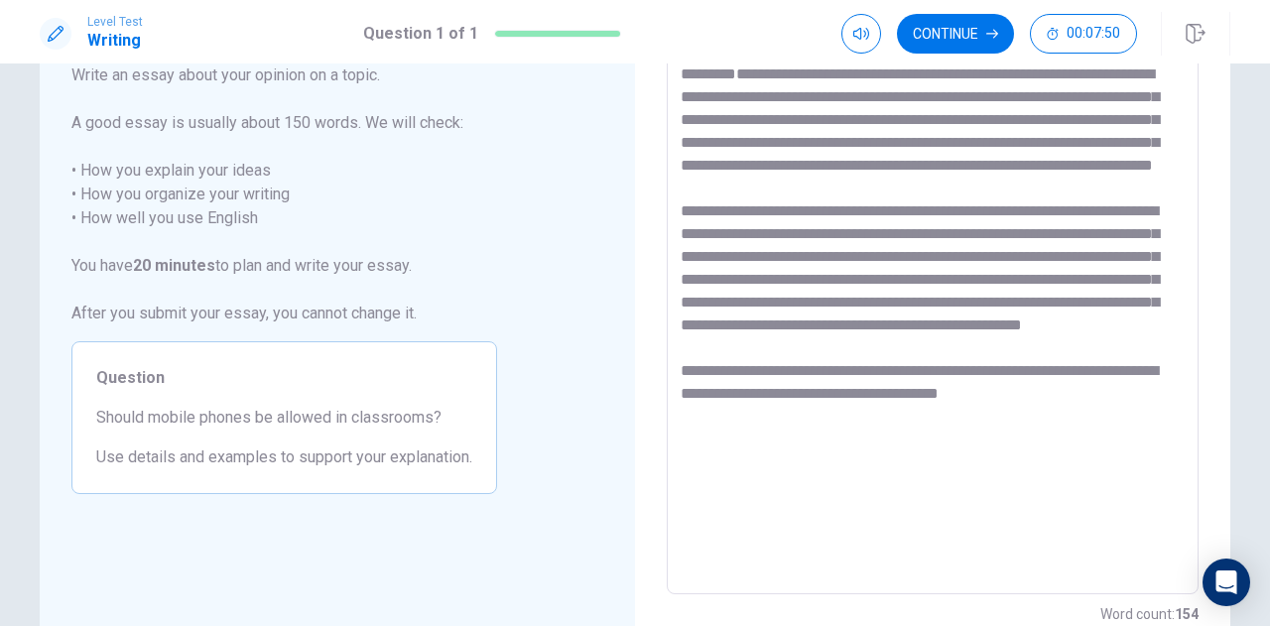
drag, startPoint x: 953, startPoint y: 434, endPoint x: 841, endPoint y: 420, distance: 113.0
click at [841, 420] on textarea "**********" at bounding box center [933, 321] width 504 height 516
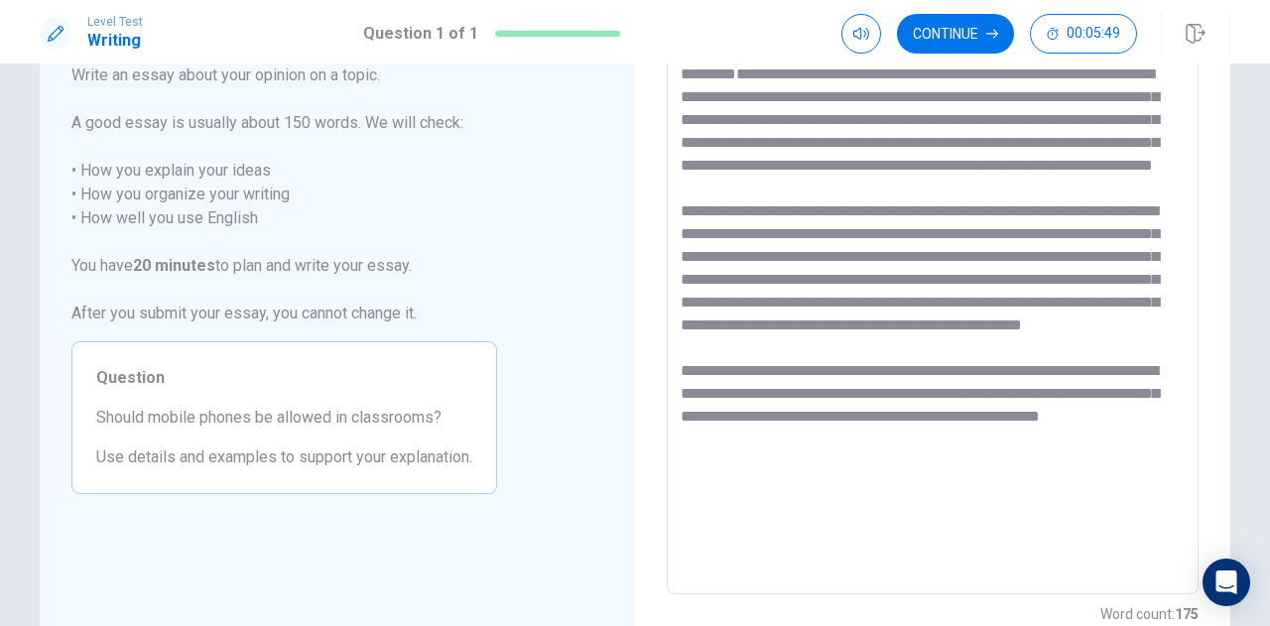
click at [893, 411] on textarea at bounding box center [933, 321] width 504 height 516
click at [953, 418] on textarea at bounding box center [933, 321] width 504 height 516
click at [814, 460] on textarea at bounding box center [933, 321] width 504 height 516
click at [899, 460] on textarea at bounding box center [933, 321] width 504 height 516
click at [1104, 461] on textarea at bounding box center [933, 321] width 504 height 516
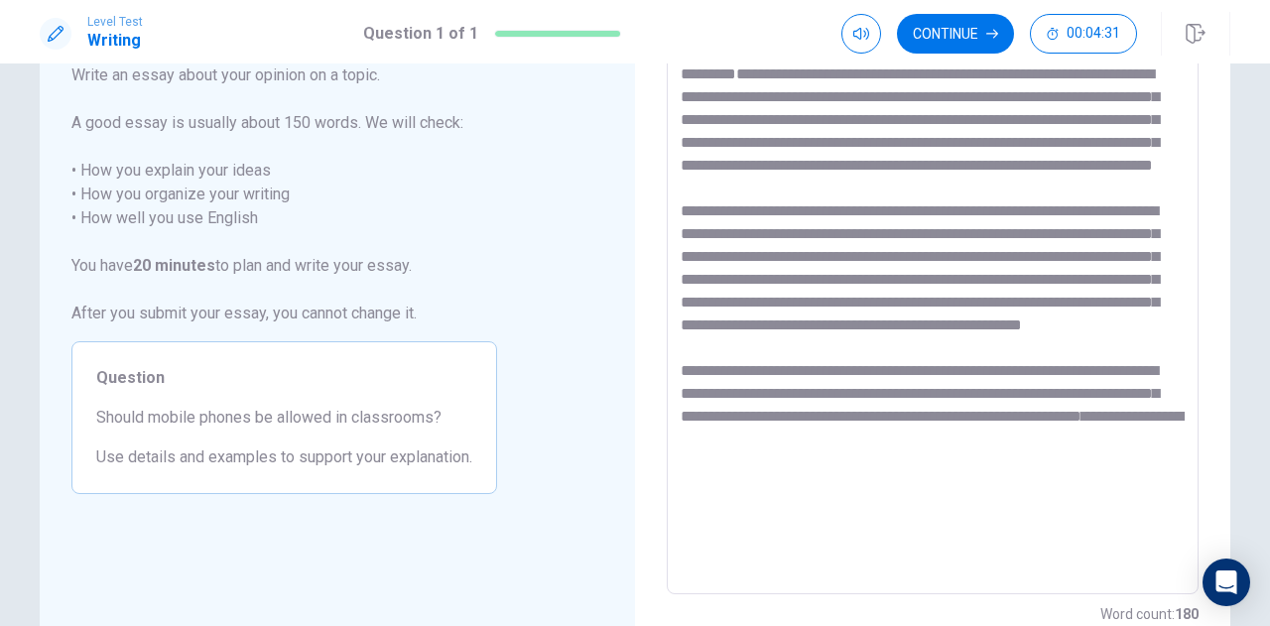
click at [855, 475] on textarea at bounding box center [933, 321] width 504 height 516
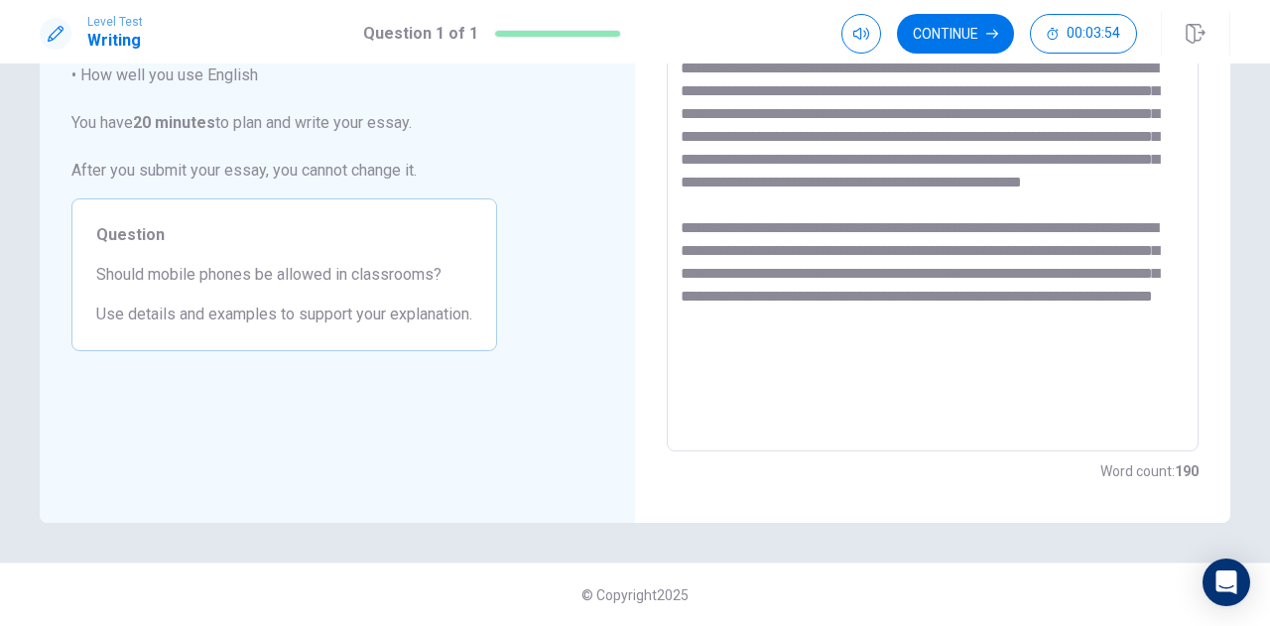
scroll to position [0, 0]
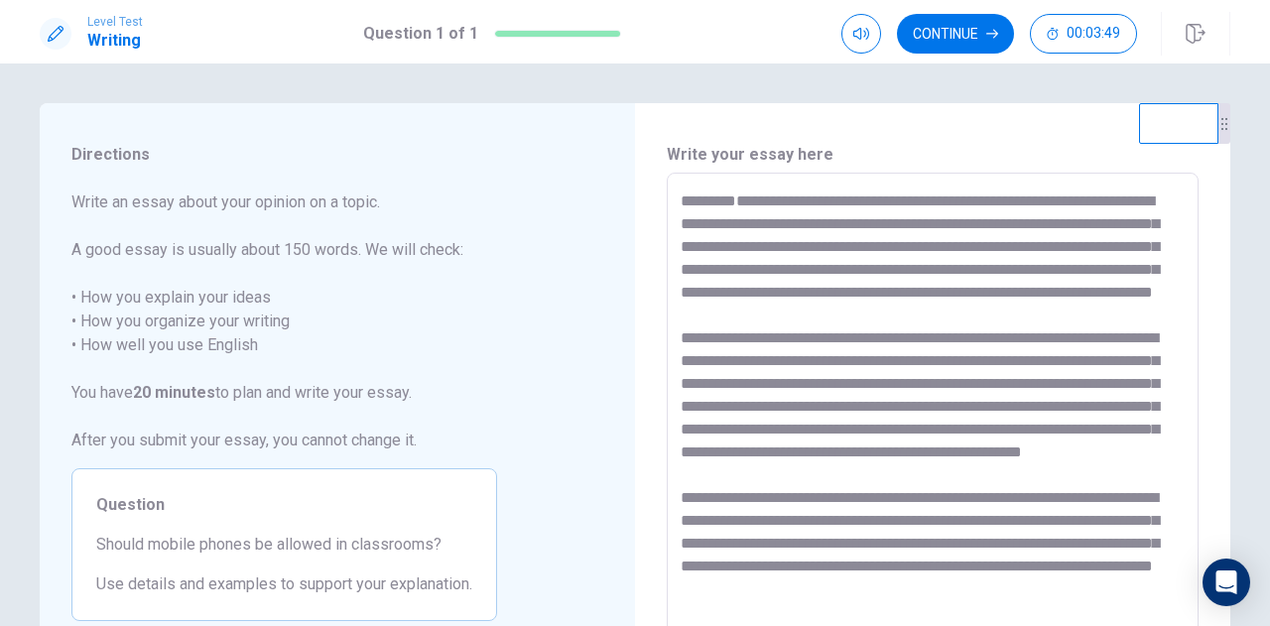
drag, startPoint x: 911, startPoint y: 340, endPoint x: 1105, endPoint y: 528, distance: 270.2
click at [1105, 528] on textarea at bounding box center [933, 448] width 504 height 516
click at [1093, 493] on textarea at bounding box center [933, 448] width 504 height 516
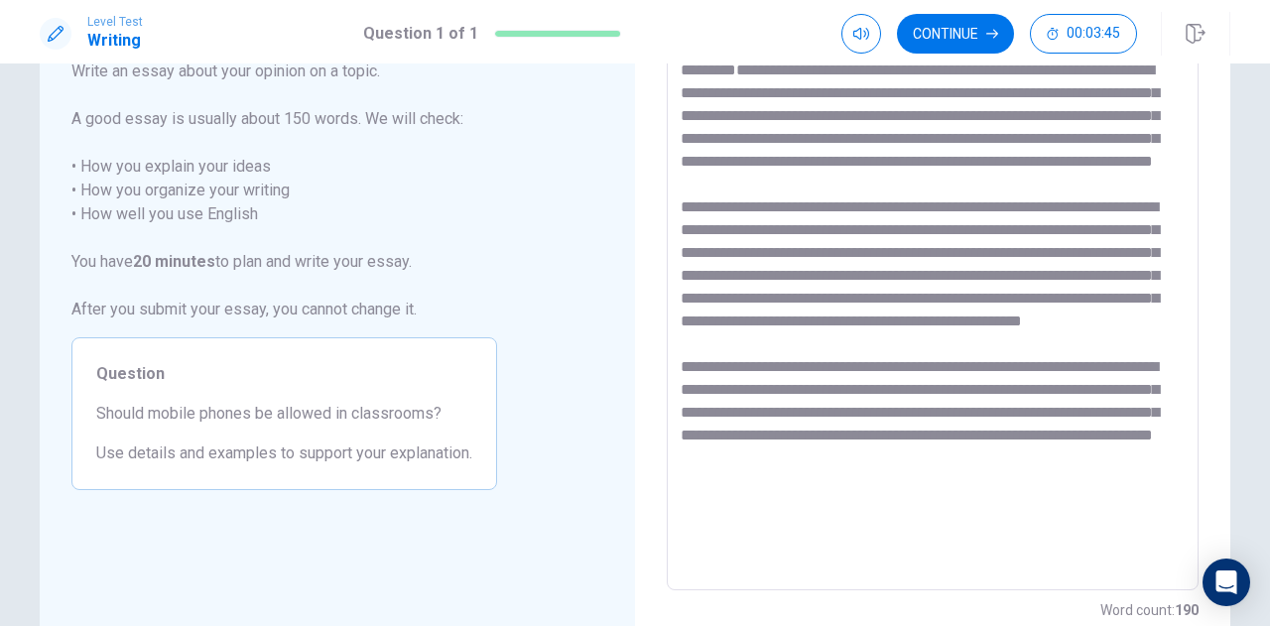
scroll to position [146, 0]
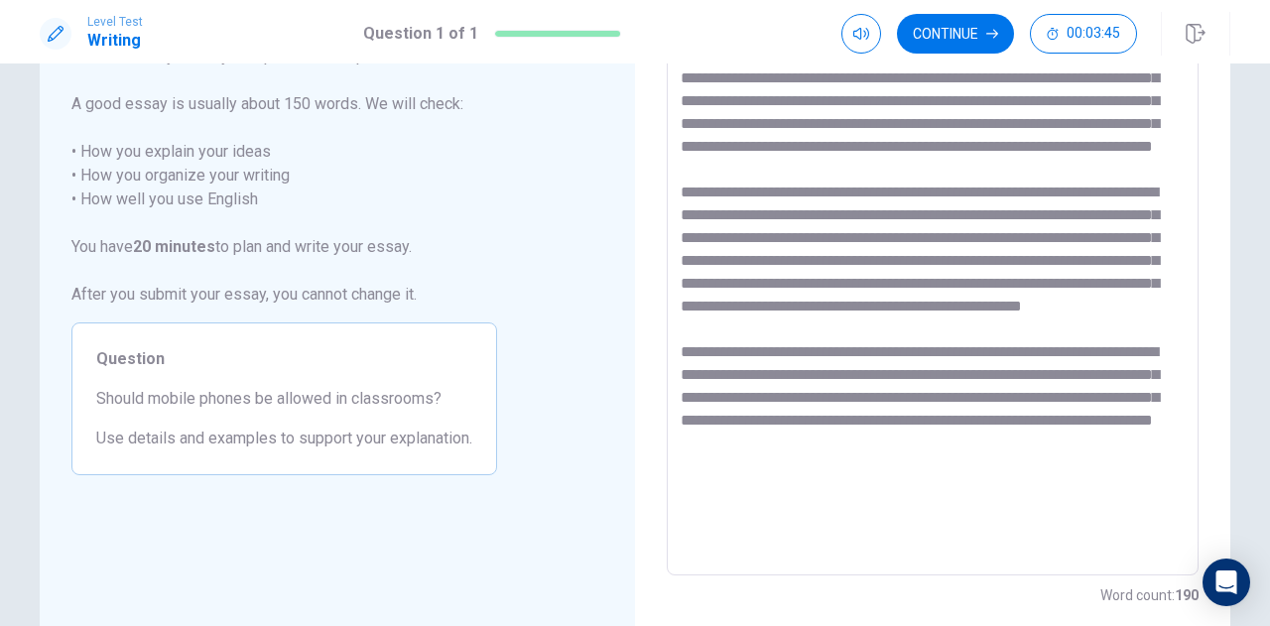
drag, startPoint x: 707, startPoint y: 201, endPoint x: 986, endPoint y: 488, distance: 400.7
click at [986, 488] on textarea at bounding box center [933, 302] width 504 height 516
click at [967, 448] on textarea at bounding box center [933, 302] width 504 height 516
click at [947, 426] on textarea at bounding box center [933, 302] width 504 height 516
click at [945, 487] on textarea at bounding box center [933, 302] width 504 height 516
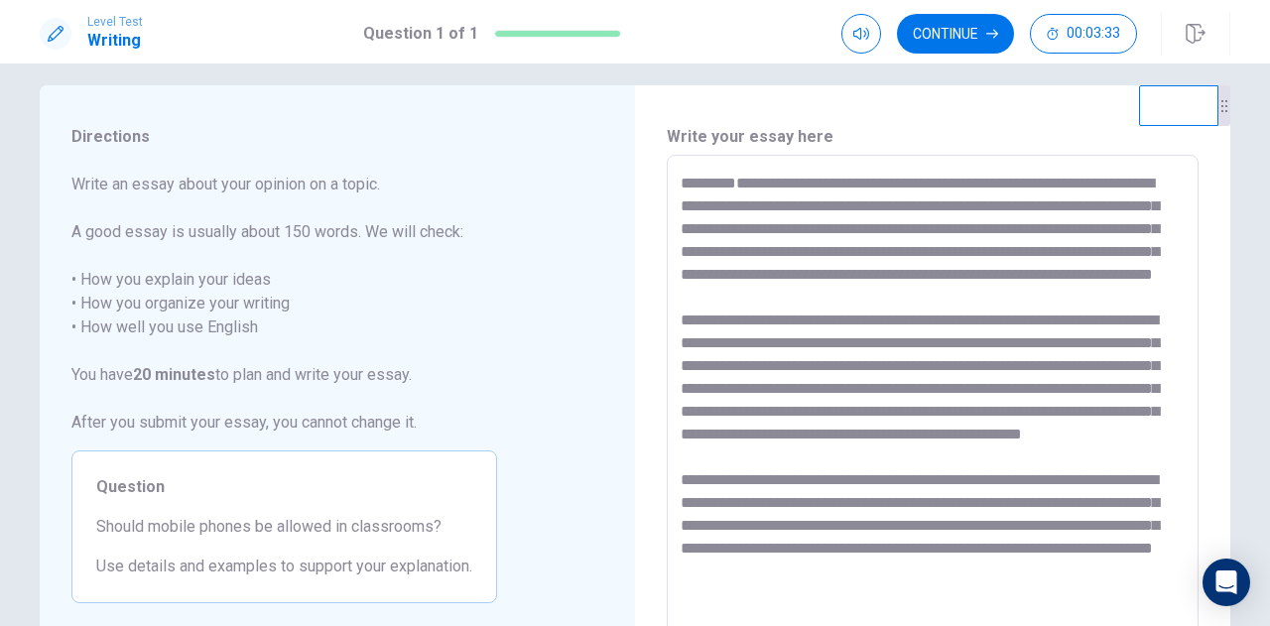
scroll to position [0, 0]
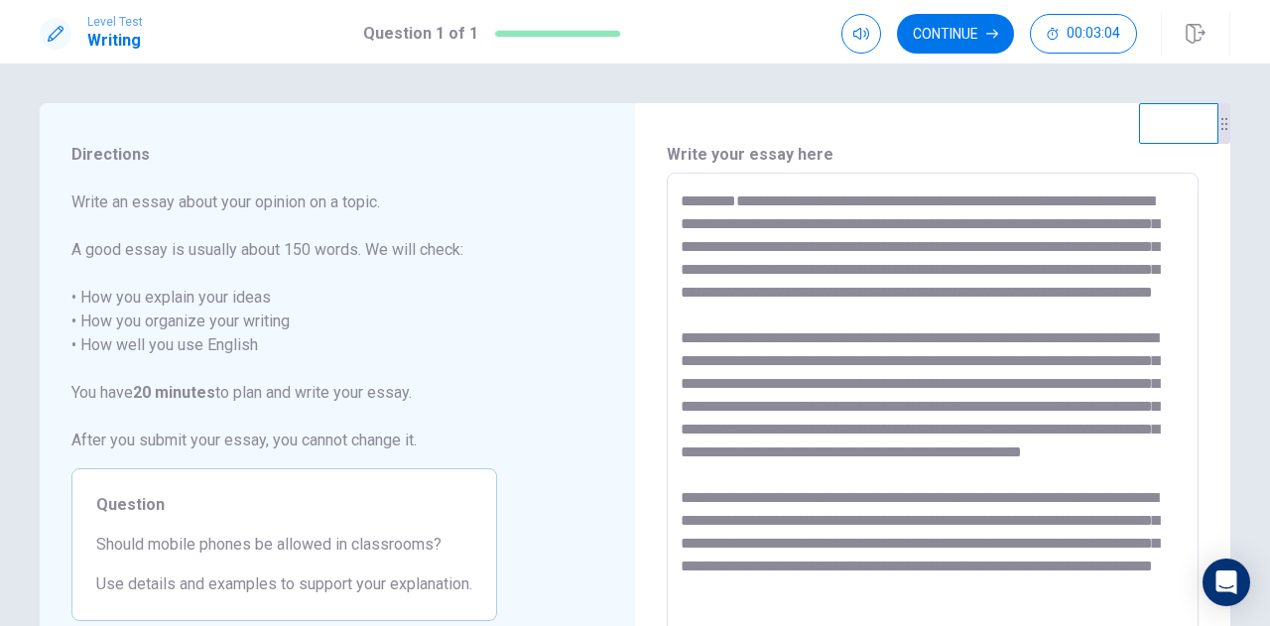
click at [1125, 317] on textarea at bounding box center [933, 448] width 504 height 516
click at [1092, 370] on textarea at bounding box center [933, 448] width 504 height 516
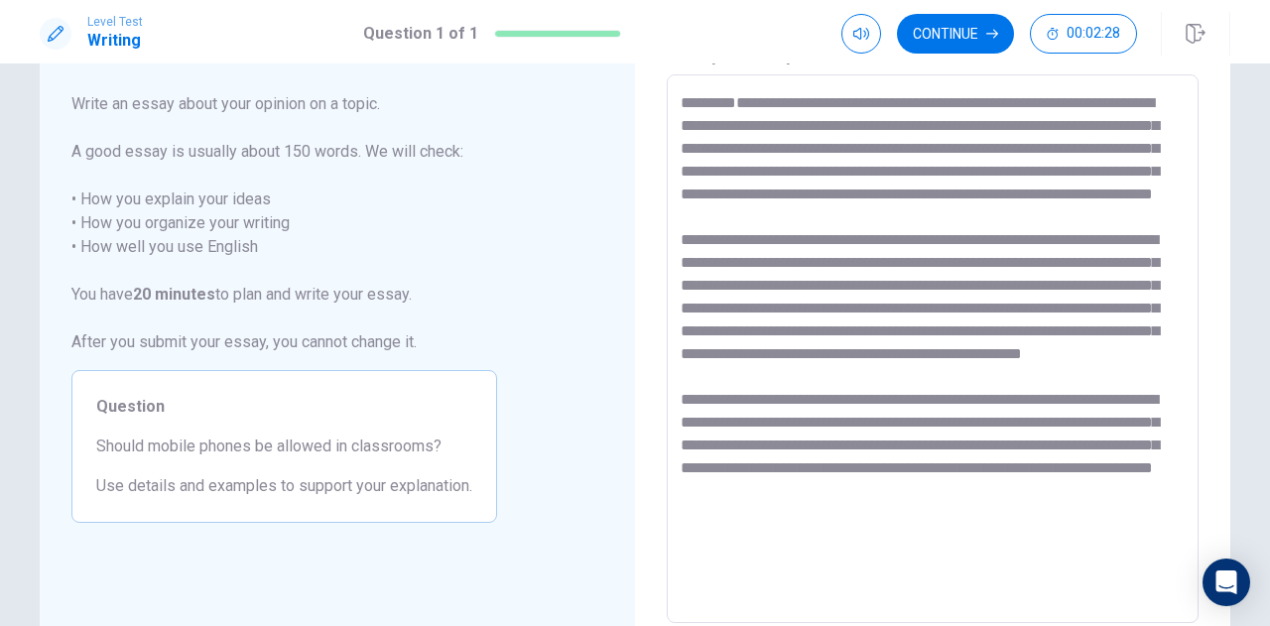
scroll to position [99, 0]
click at [1035, 394] on textarea at bounding box center [933, 348] width 504 height 516
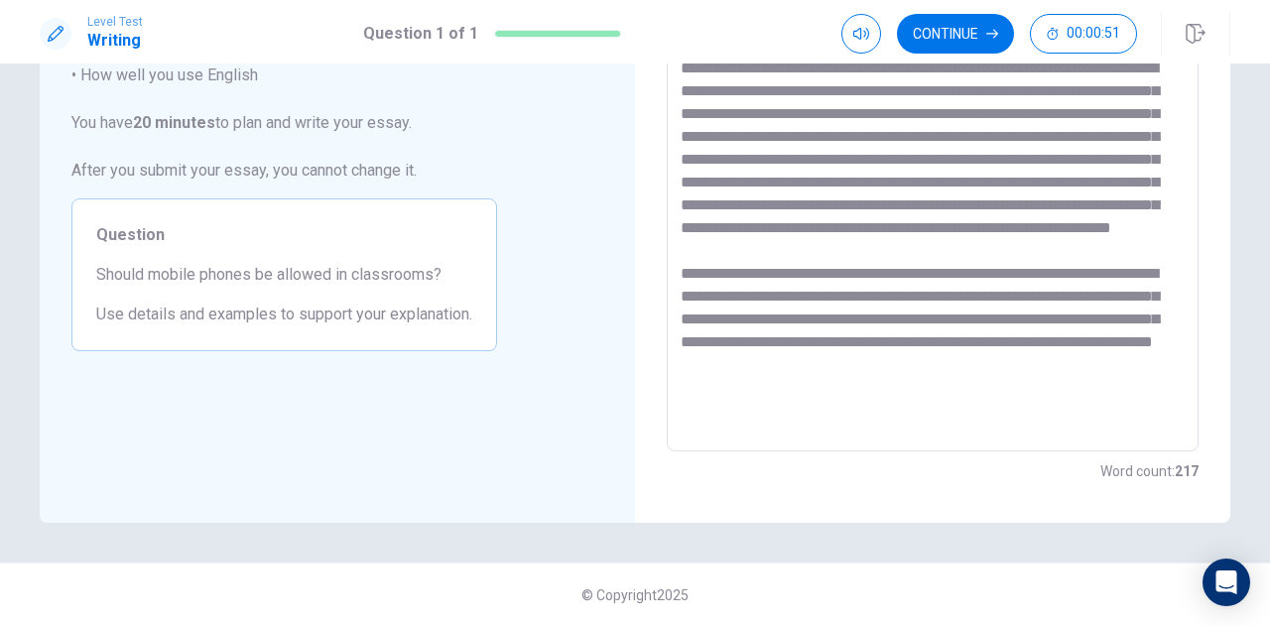
scroll to position [0, 0]
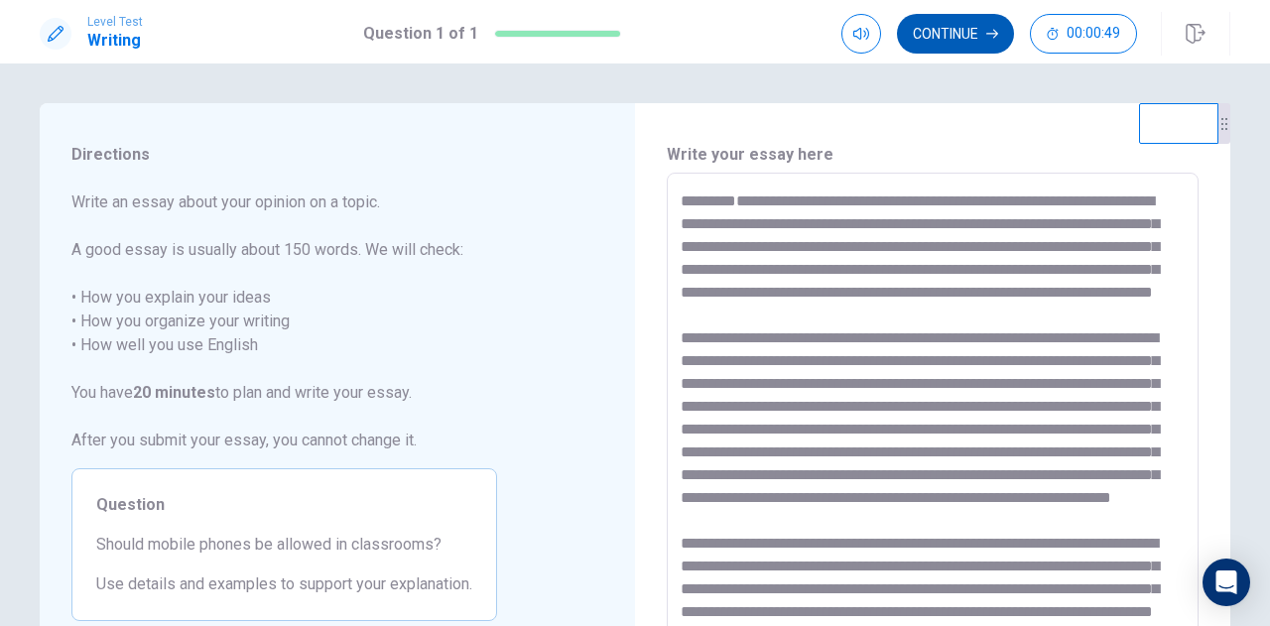
type textarea "**********"
click at [929, 23] on button "Continue" at bounding box center [955, 34] width 117 height 40
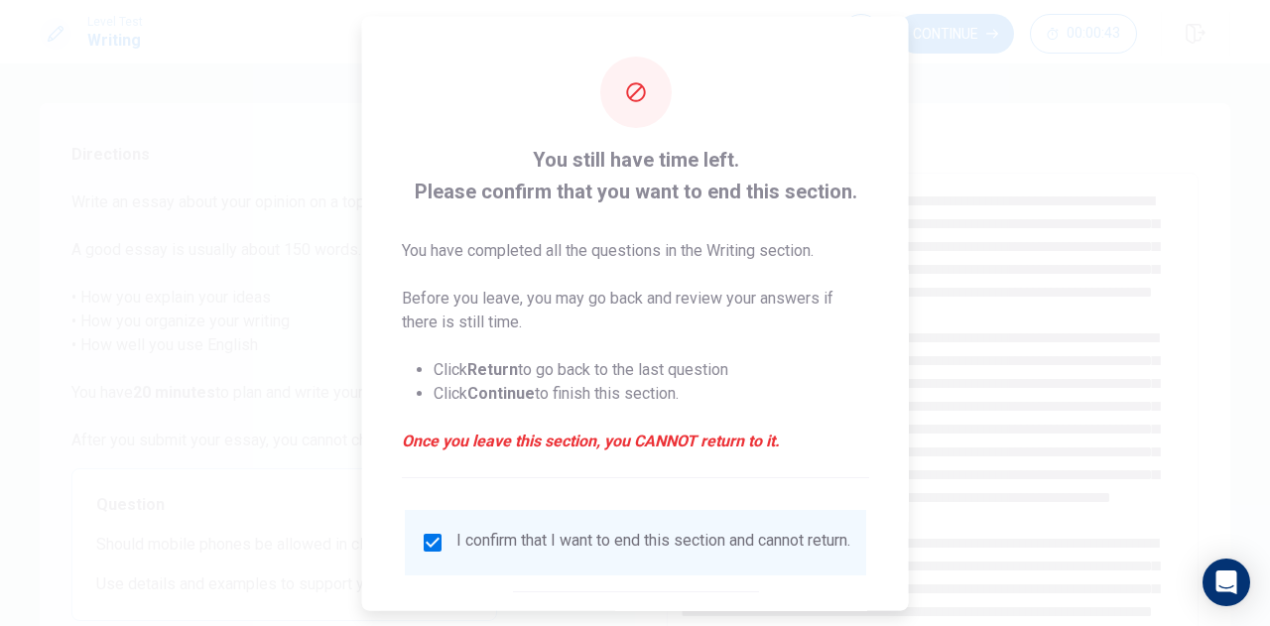
scroll to position [113, 0]
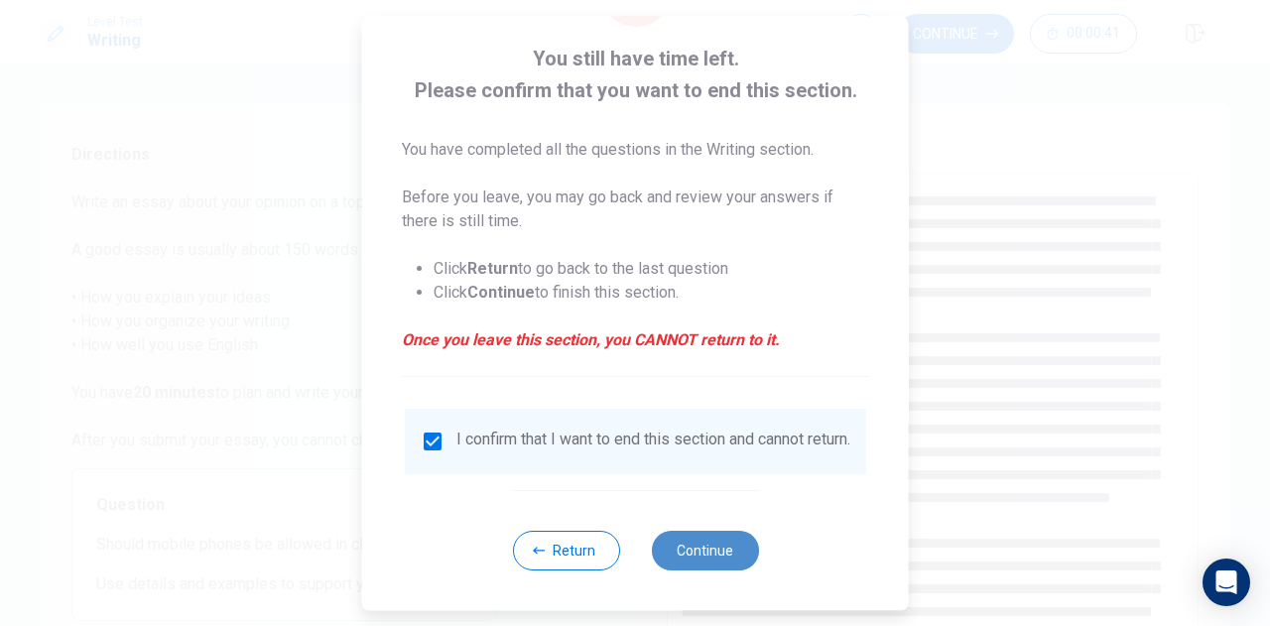
click at [726, 539] on button "Continue" at bounding box center [704, 551] width 107 height 40
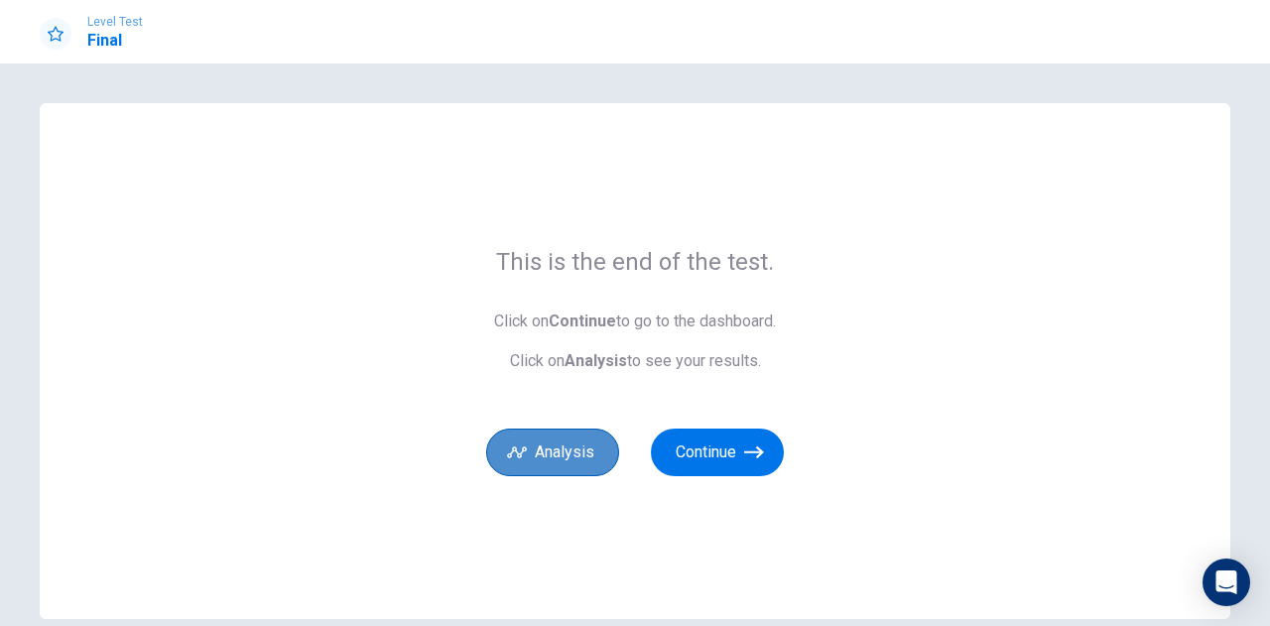
click at [569, 457] on button "Analysis" at bounding box center [552, 453] width 133 height 48
